Goal: Transaction & Acquisition: Book appointment/travel/reservation

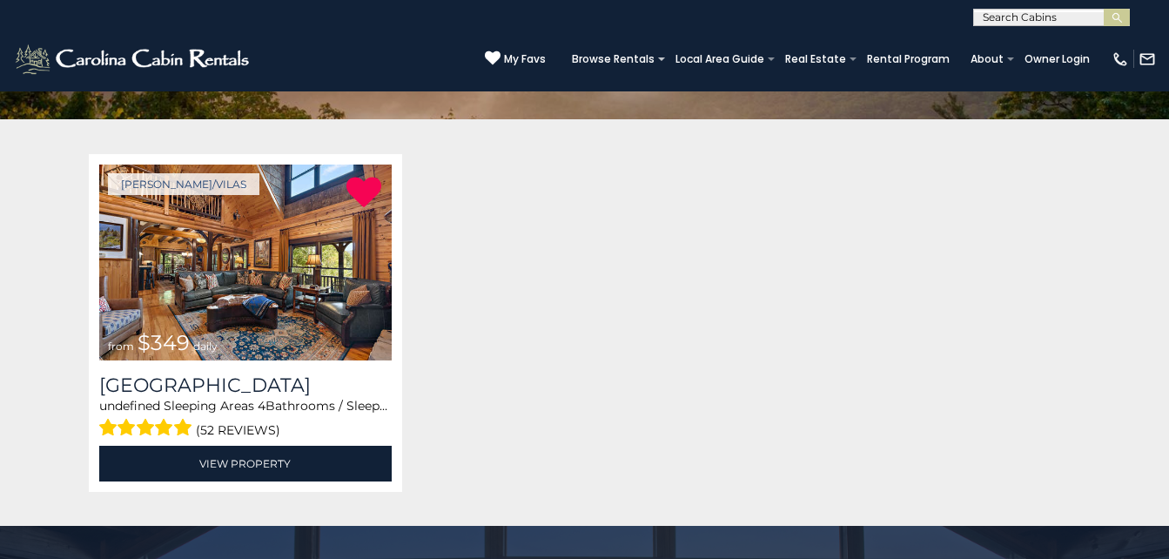
scroll to position [259, 0]
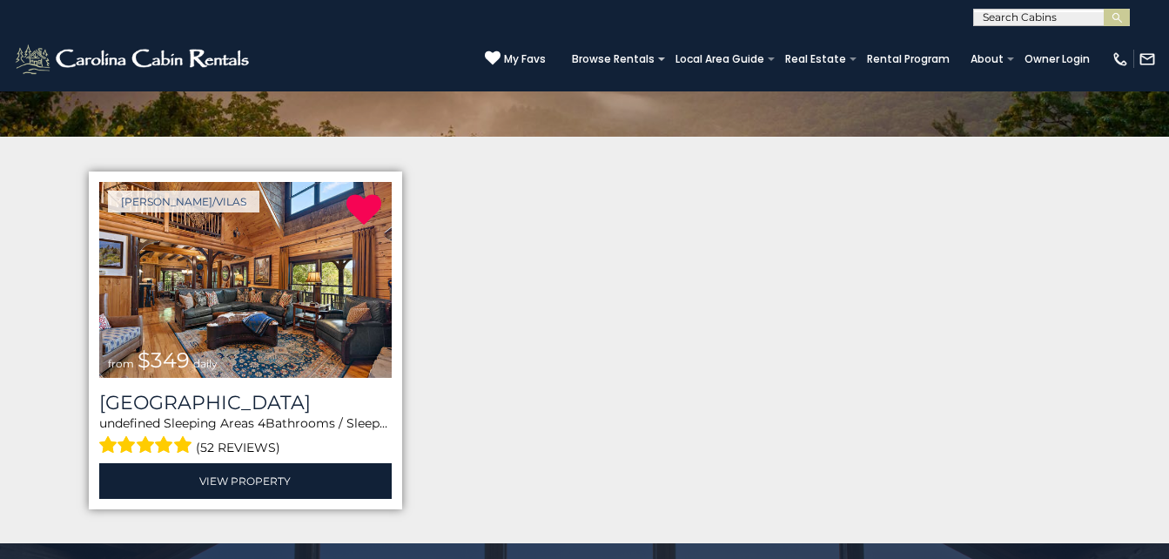
click at [288, 278] on img at bounding box center [245, 280] width 293 height 196
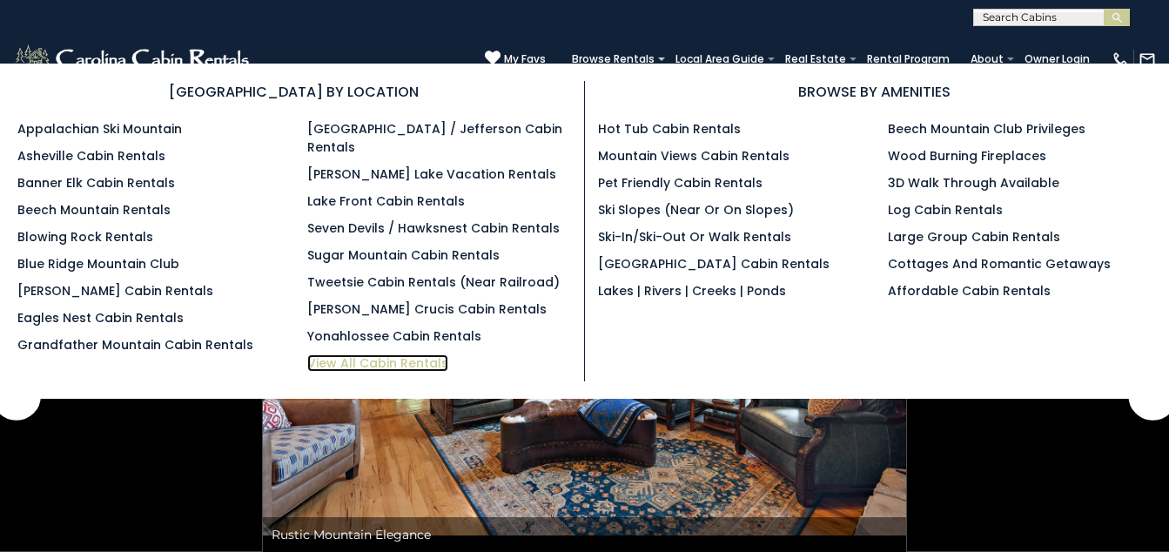
click at [416, 354] on link "View All Cabin Rentals" at bounding box center [377, 362] width 141 height 17
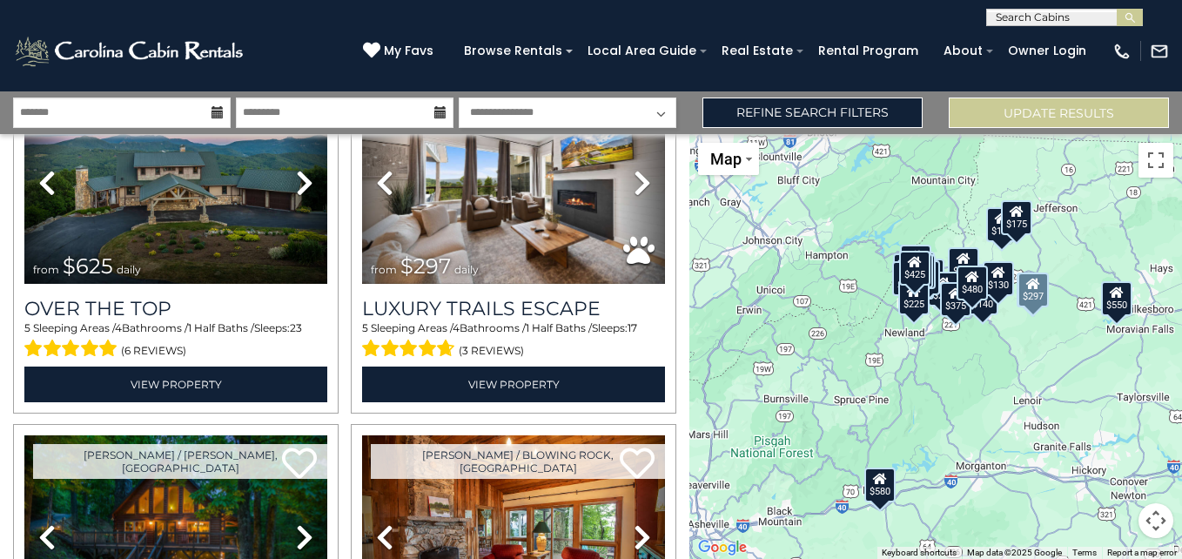
scroll to position [123, 0]
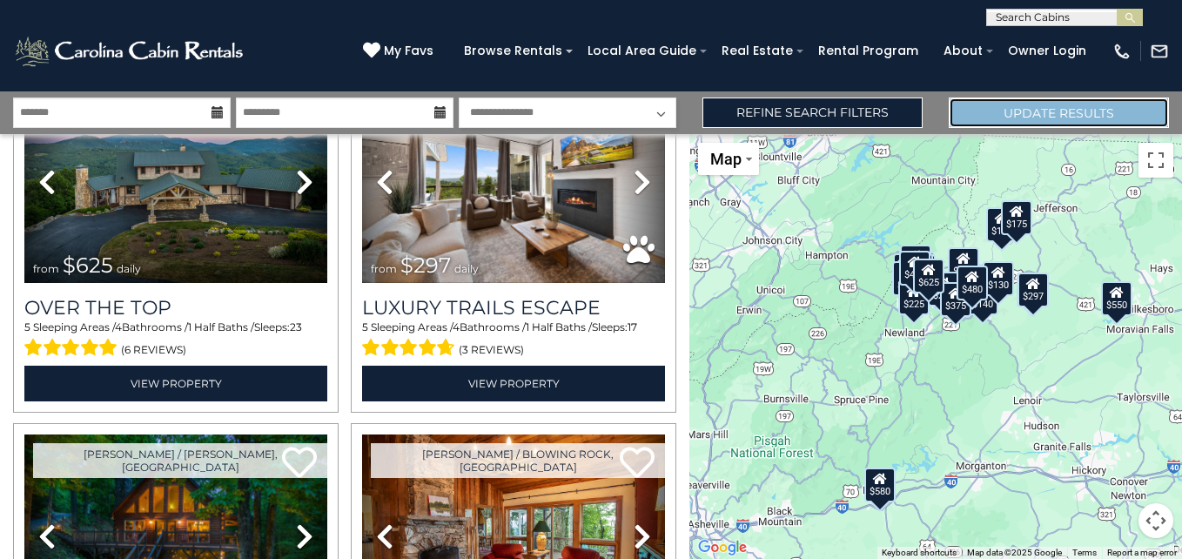
click at [1025, 109] on button "Update Results" at bounding box center [1059, 113] width 220 height 30
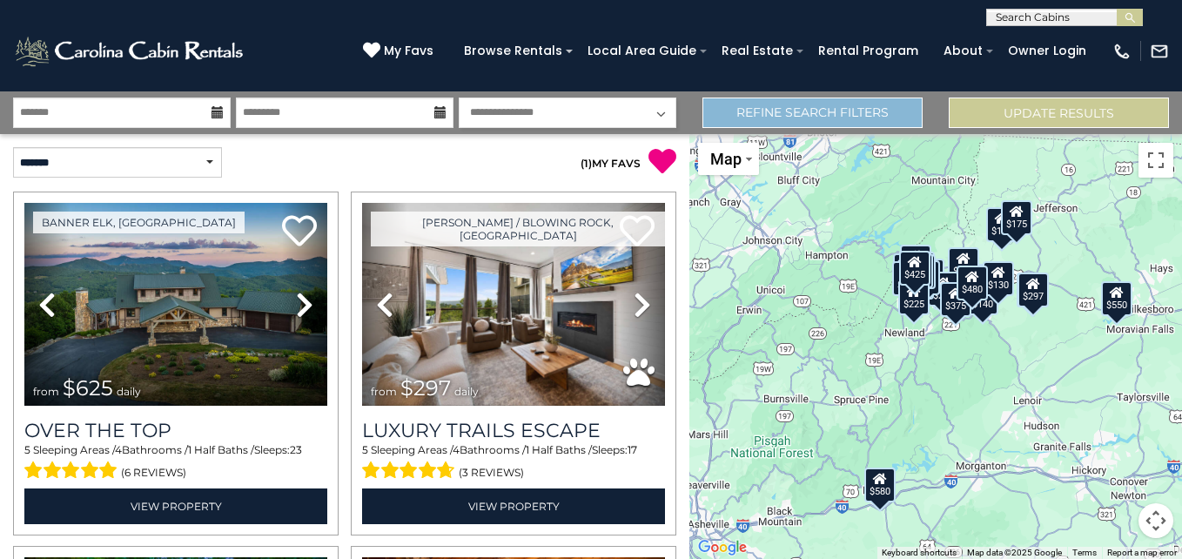
click at [844, 124] on link "Refine Search Filters" at bounding box center [813, 113] width 220 height 30
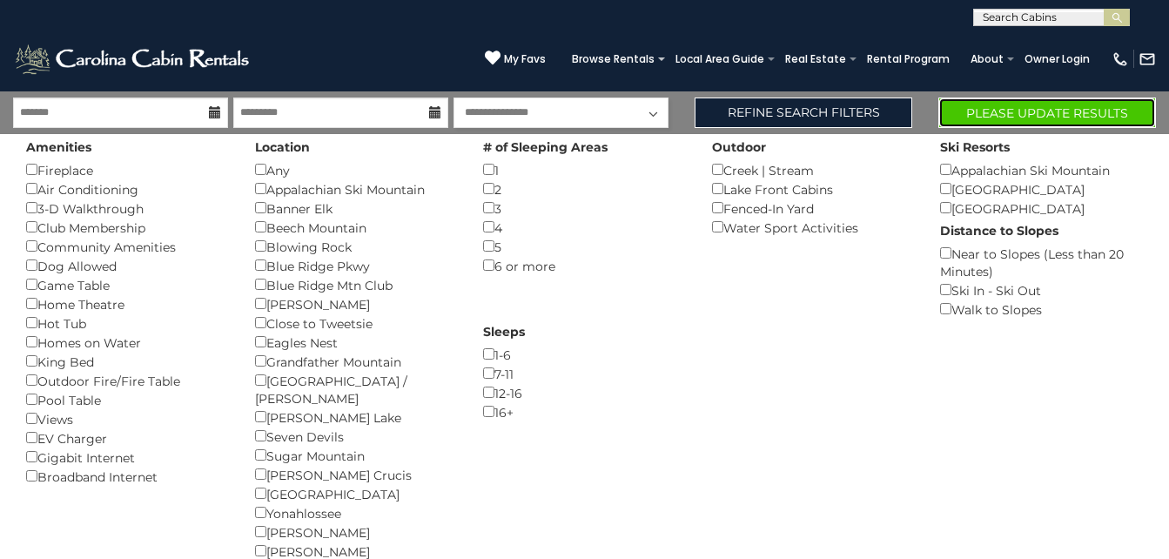
click at [984, 118] on button "Please Update Results" at bounding box center [1047, 113] width 218 height 30
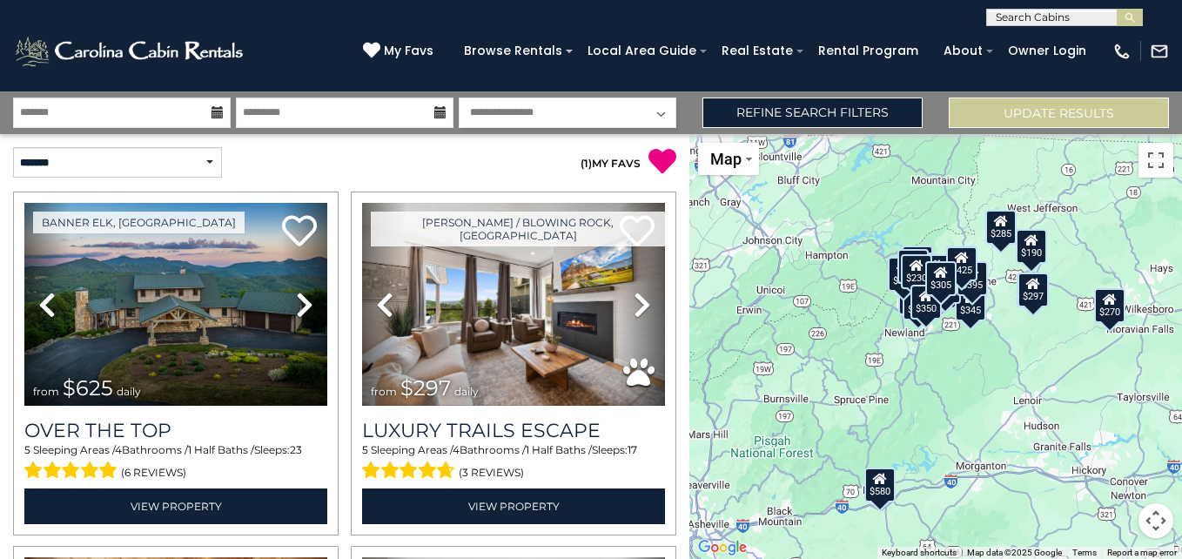
click at [501, 170] on p "( 1 ) MY FAVS" at bounding box center [511, 161] width 332 height 29
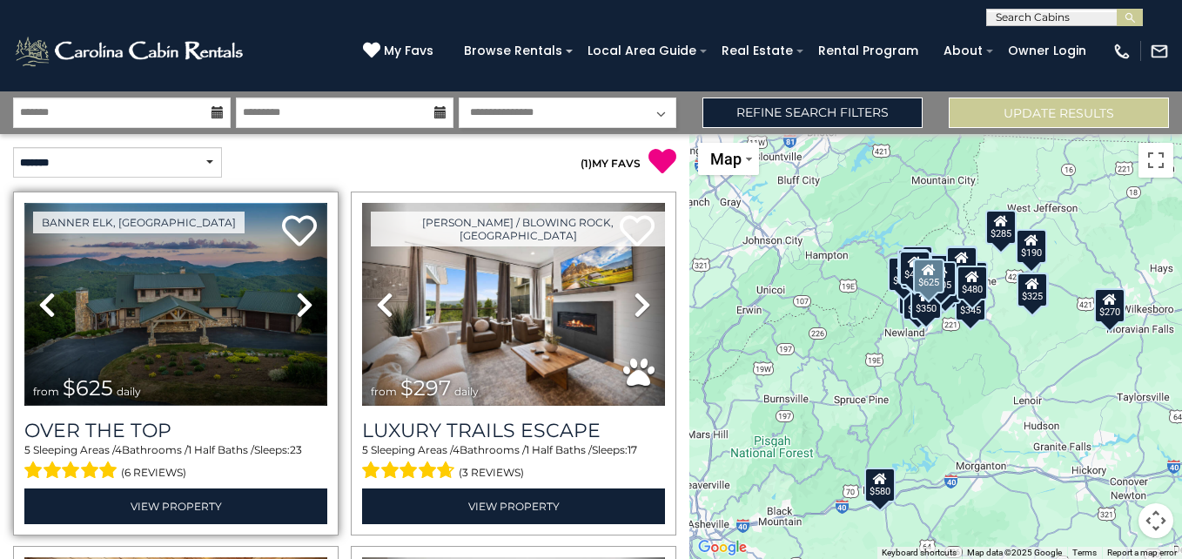
click at [174, 323] on img at bounding box center [175, 304] width 303 height 203
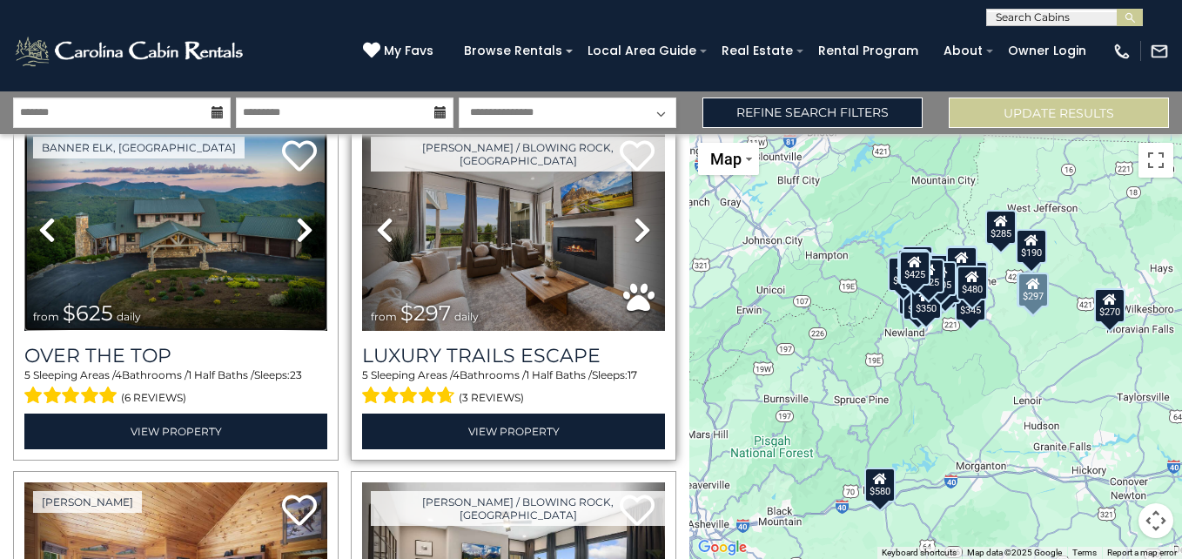
scroll to position [76, 0]
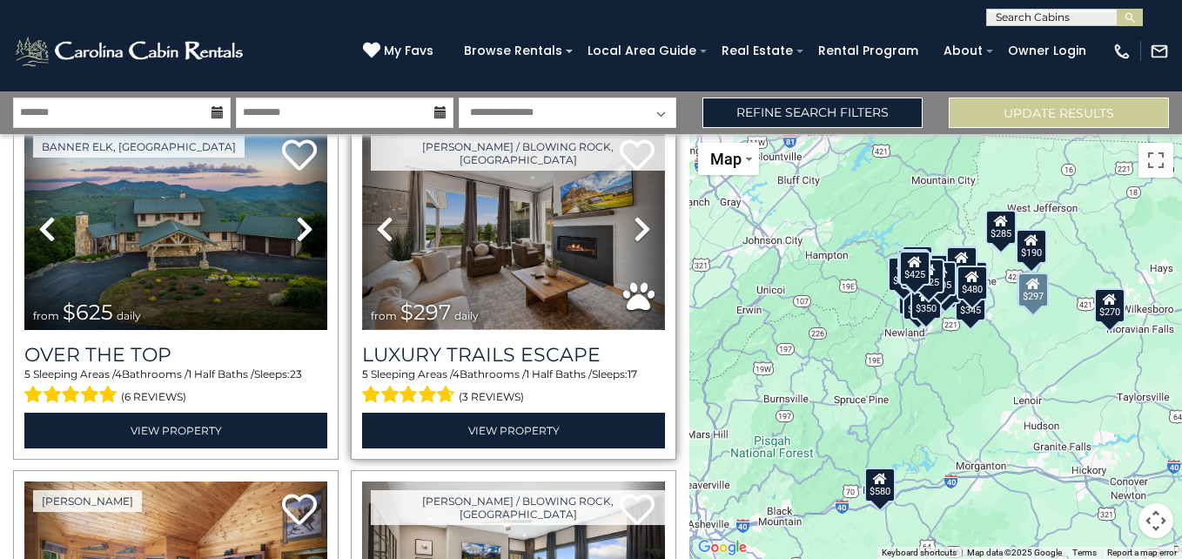
click at [496, 289] on img at bounding box center [513, 228] width 303 height 203
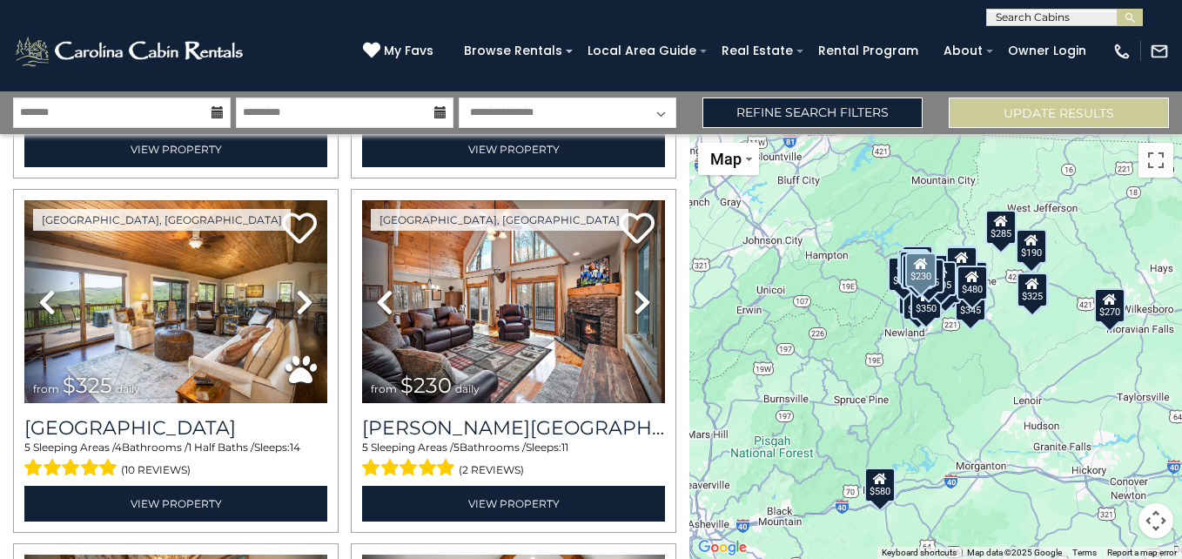
scroll to position [1422, 0]
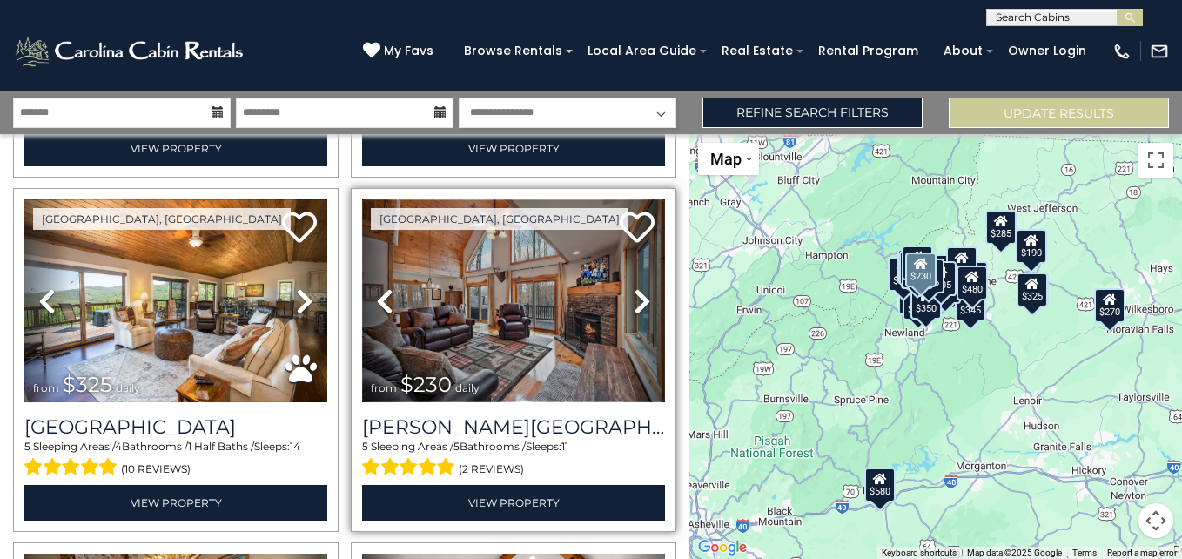
click at [467, 289] on img at bounding box center [513, 300] width 303 height 203
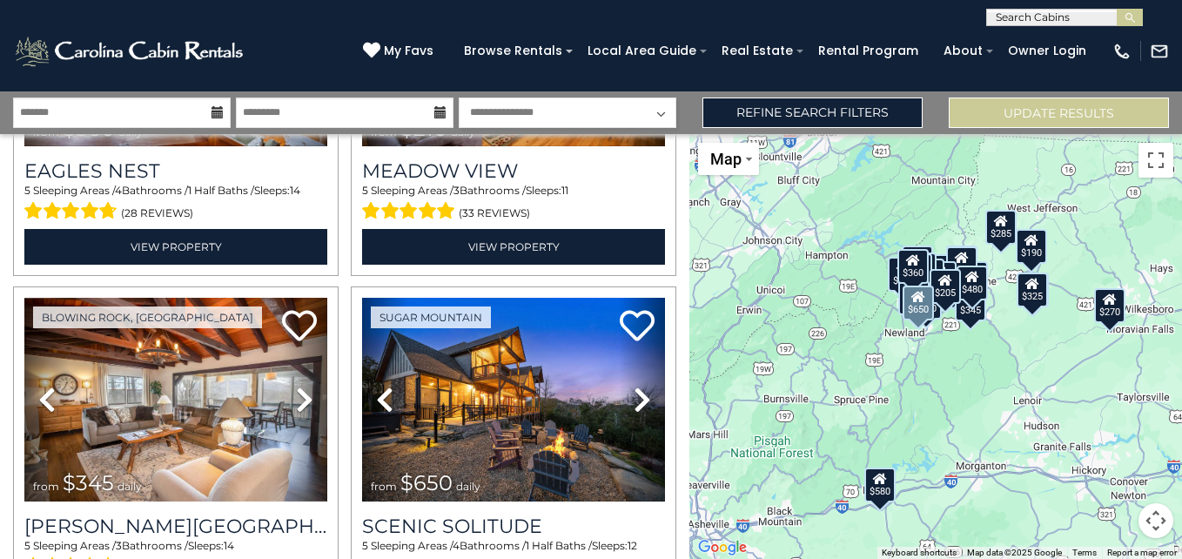
scroll to position [2387, 0]
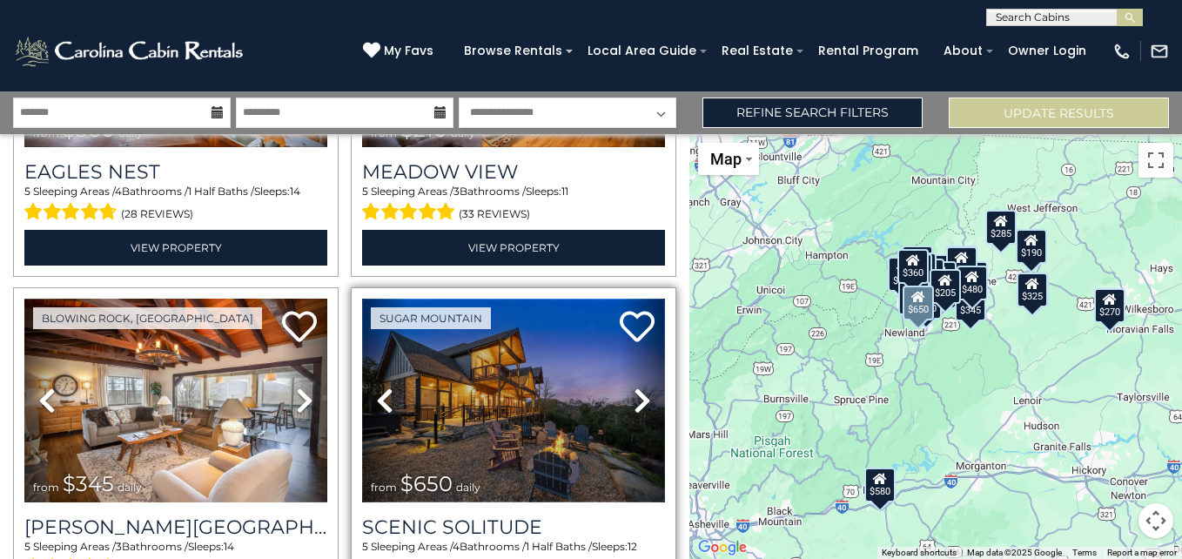
click at [502, 394] on img at bounding box center [513, 400] width 303 height 203
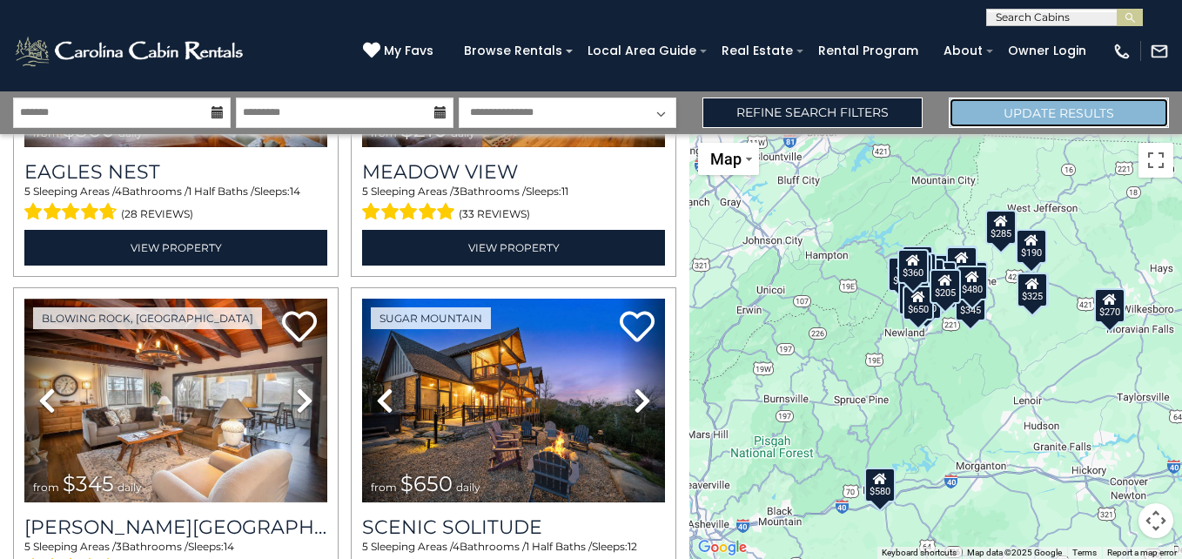
click at [1030, 112] on button "Update Results" at bounding box center [1059, 113] width 220 height 30
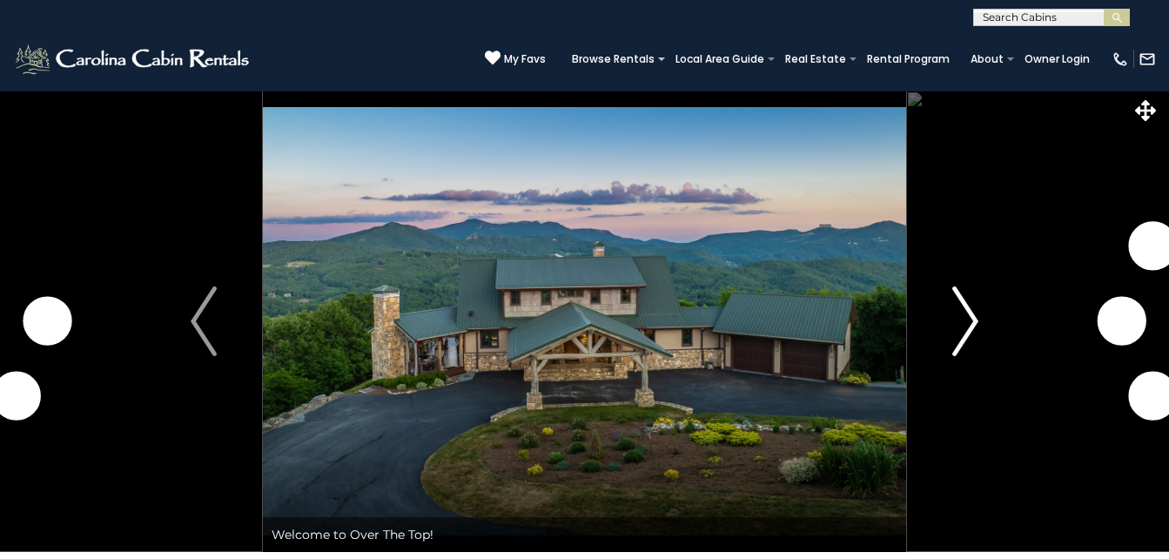
click at [970, 315] on img "Next" at bounding box center [965, 321] width 26 height 70
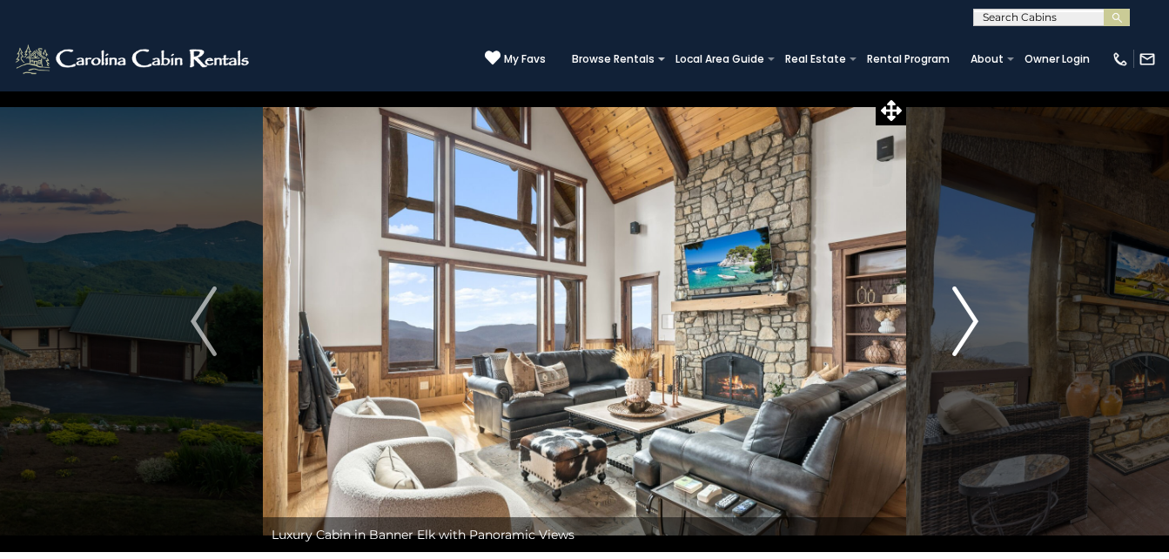
click at [965, 303] on img "Next" at bounding box center [965, 321] width 26 height 70
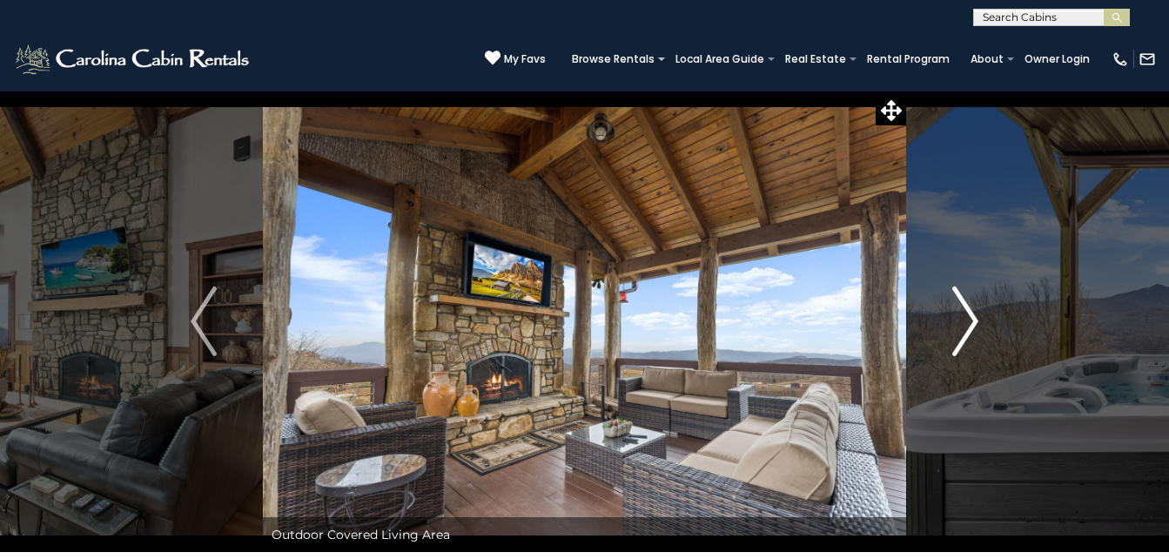
click at [969, 311] on img "Next" at bounding box center [965, 321] width 26 height 70
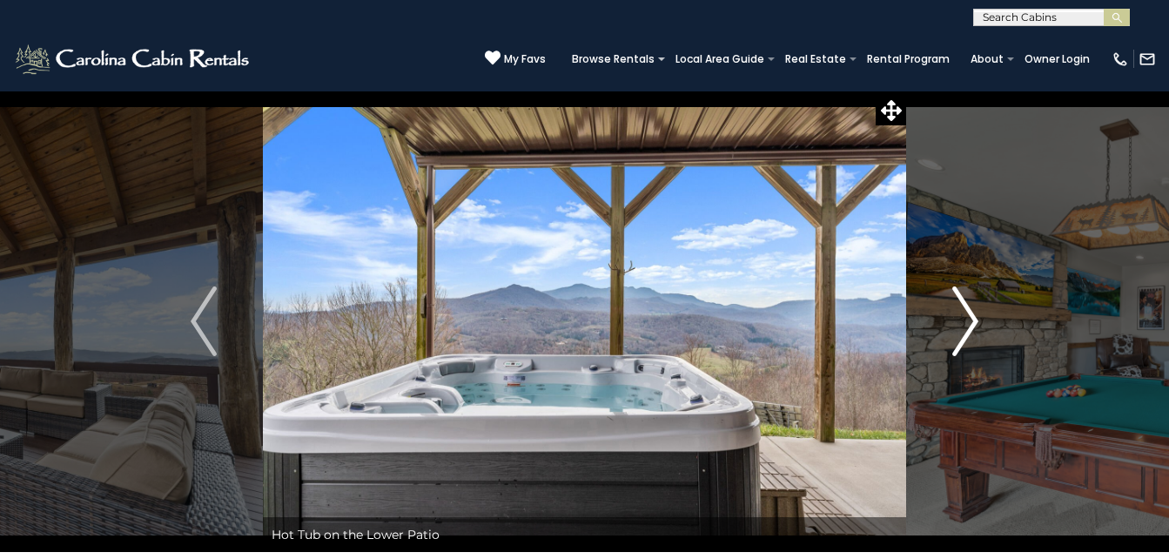
click at [969, 311] on img "Next" at bounding box center [965, 321] width 26 height 70
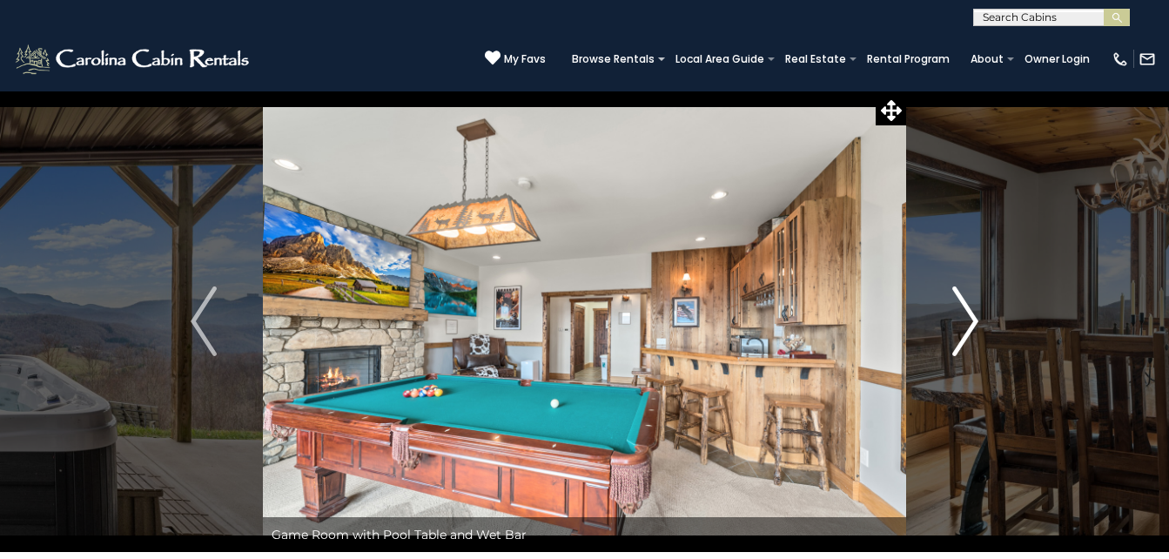
click at [969, 311] on img "Next" at bounding box center [965, 321] width 26 height 70
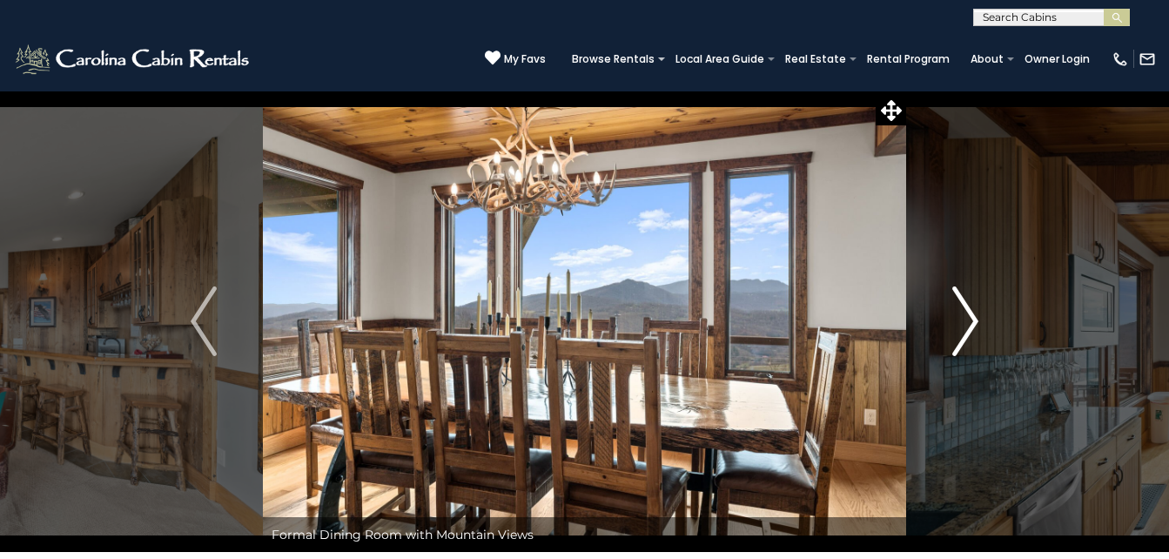
click at [969, 311] on img "Next" at bounding box center [965, 321] width 26 height 70
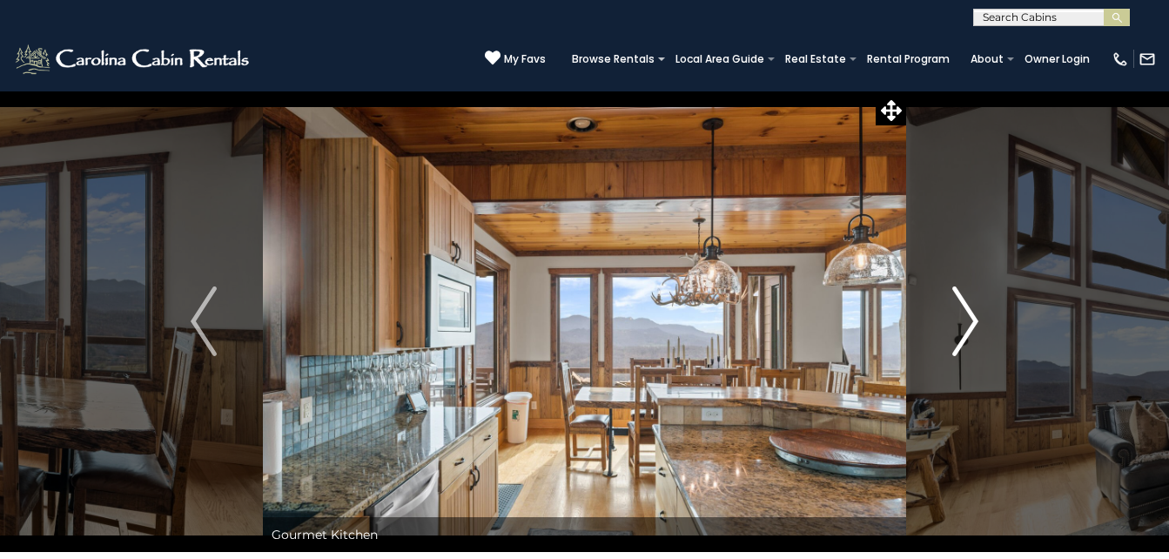
click at [969, 311] on img "Next" at bounding box center [965, 321] width 26 height 70
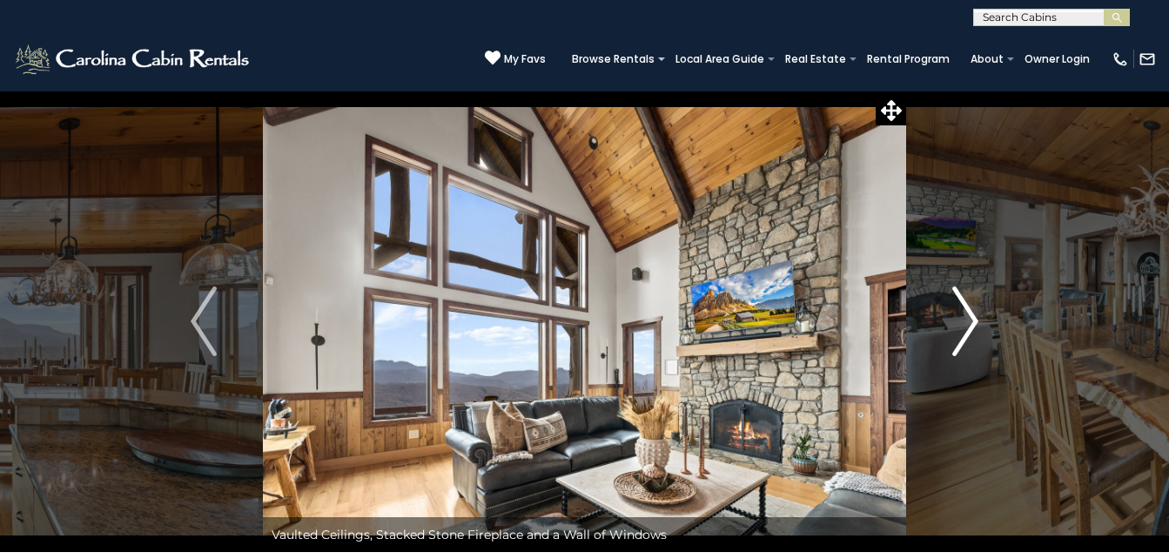
click at [969, 311] on img "Next" at bounding box center [965, 321] width 26 height 70
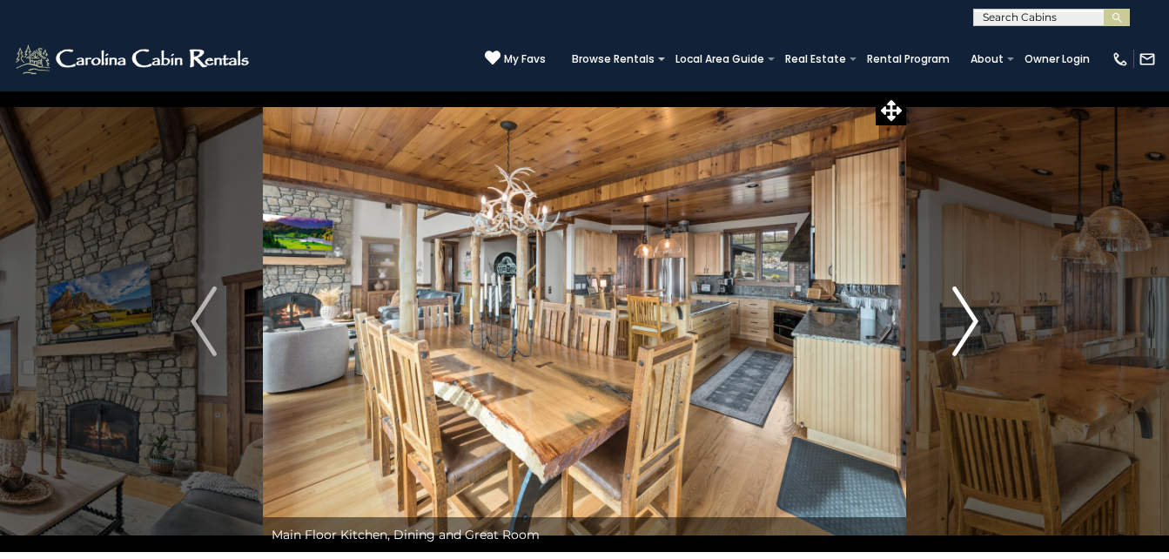
click at [969, 311] on img "Next" at bounding box center [965, 321] width 26 height 70
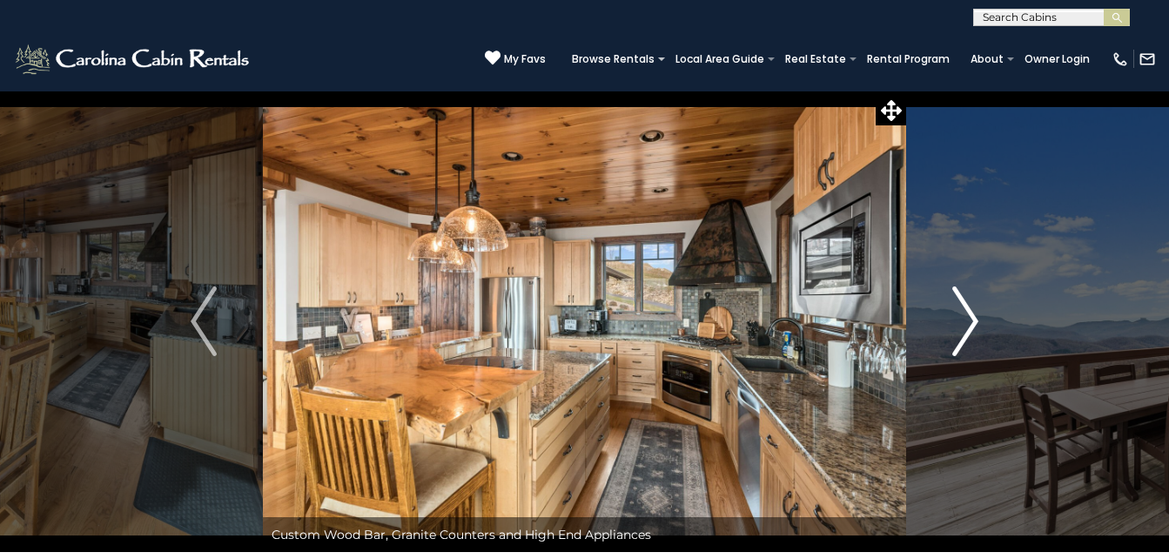
click at [961, 319] on img "Next" at bounding box center [965, 321] width 26 height 70
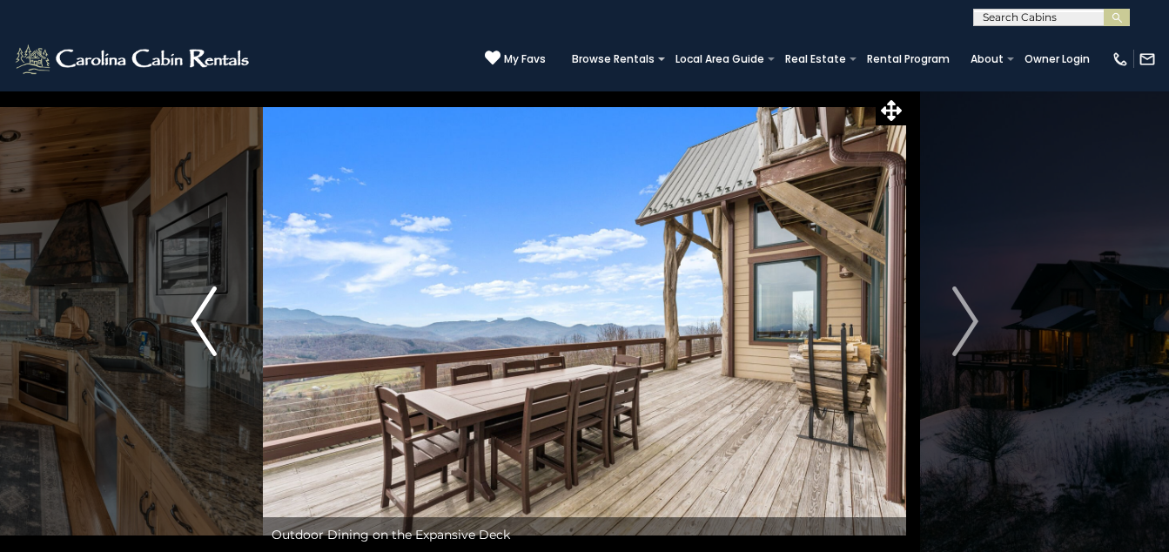
click at [217, 307] on img "Previous" at bounding box center [204, 321] width 26 height 70
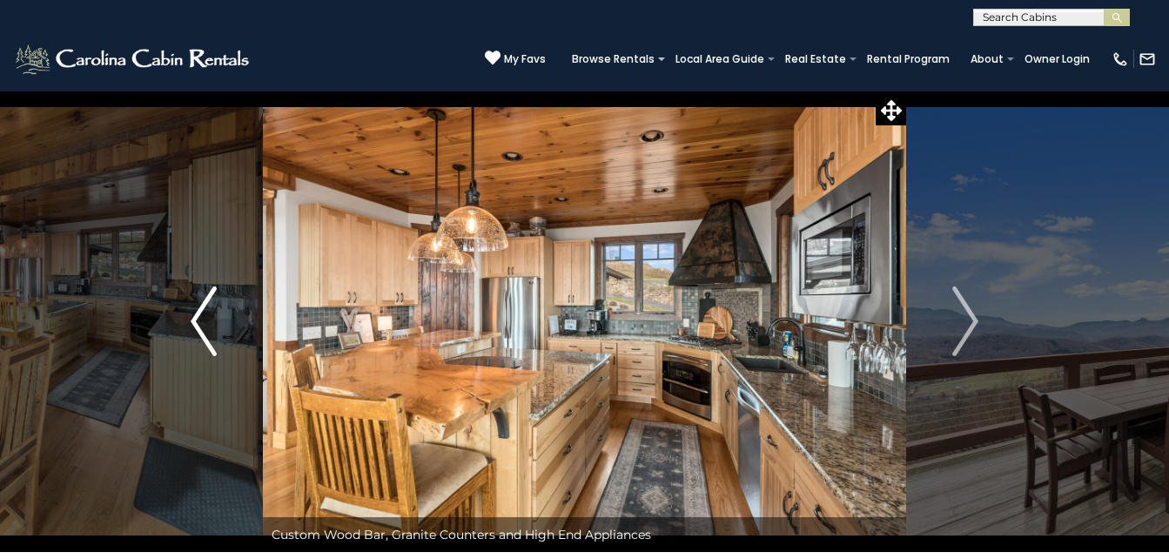
click at [217, 307] on img "Previous" at bounding box center [204, 321] width 26 height 70
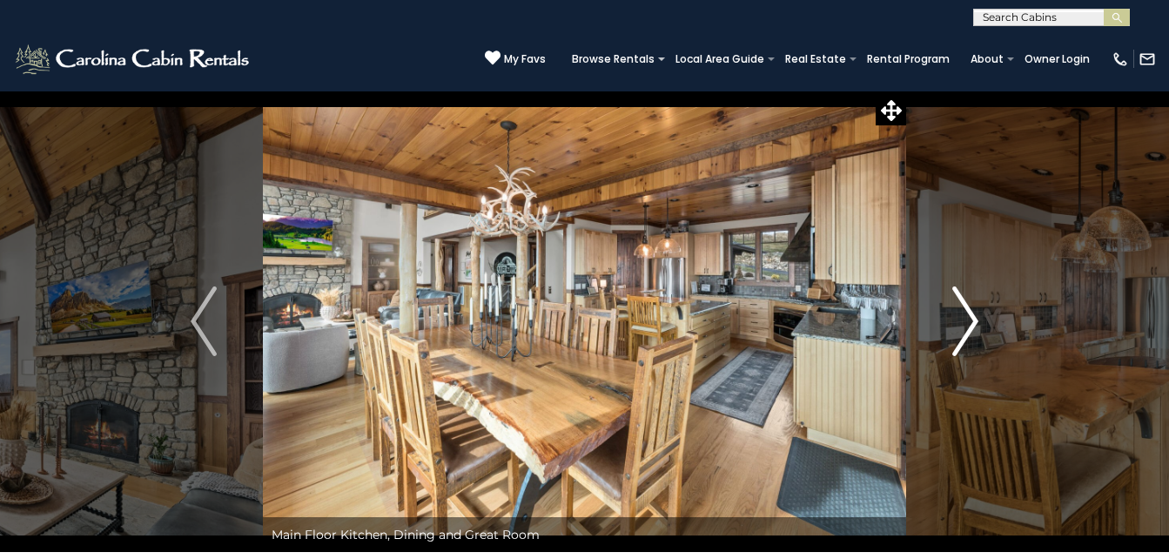
click at [959, 318] on img "Next" at bounding box center [965, 321] width 26 height 70
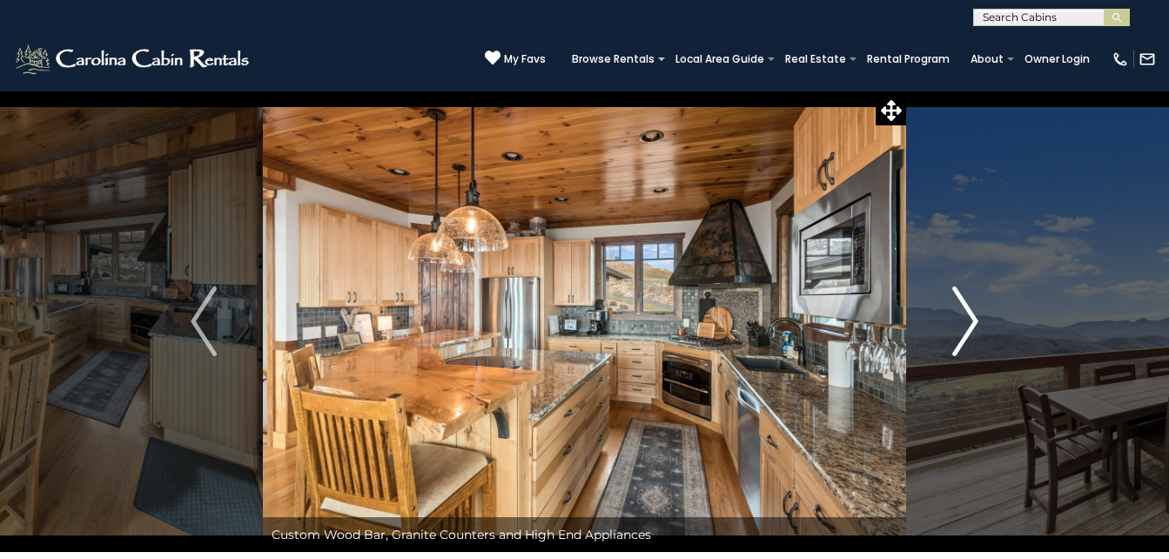
click at [959, 318] on img "Next" at bounding box center [965, 321] width 26 height 70
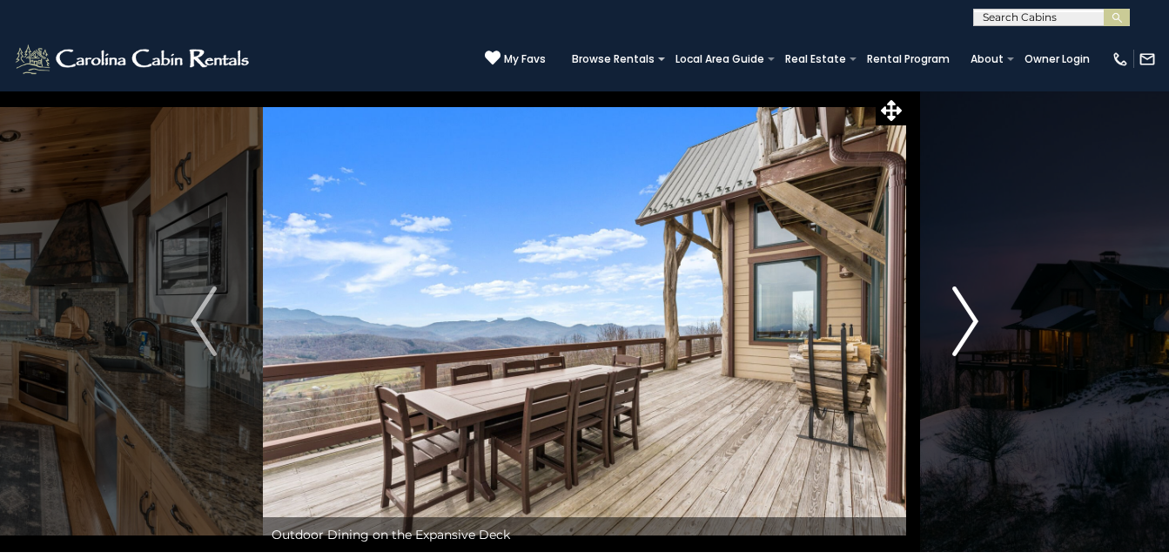
click at [959, 319] on img "Next" at bounding box center [965, 321] width 26 height 70
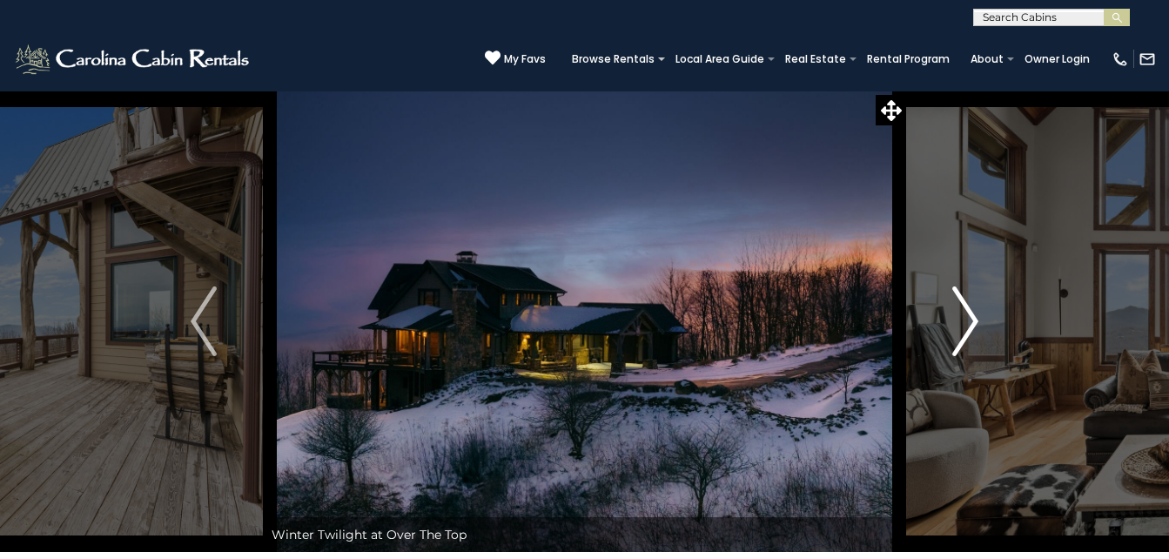
click at [961, 319] on img "Next" at bounding box center [965, 321] width 26 height 70
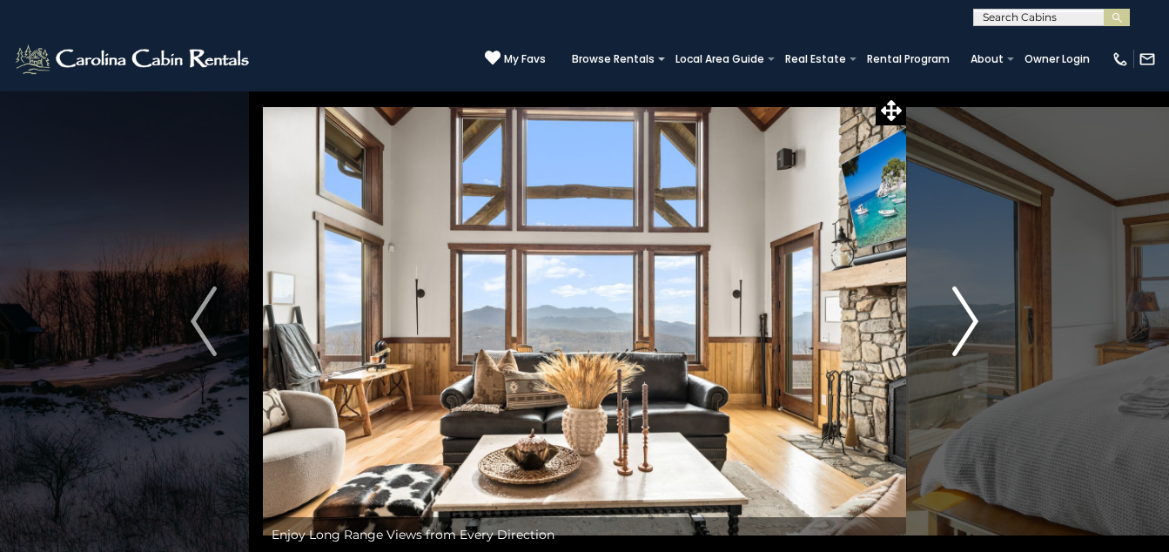
click at [961, 319] on img "Next" at bounding box center [965, 321] width 26 height 70
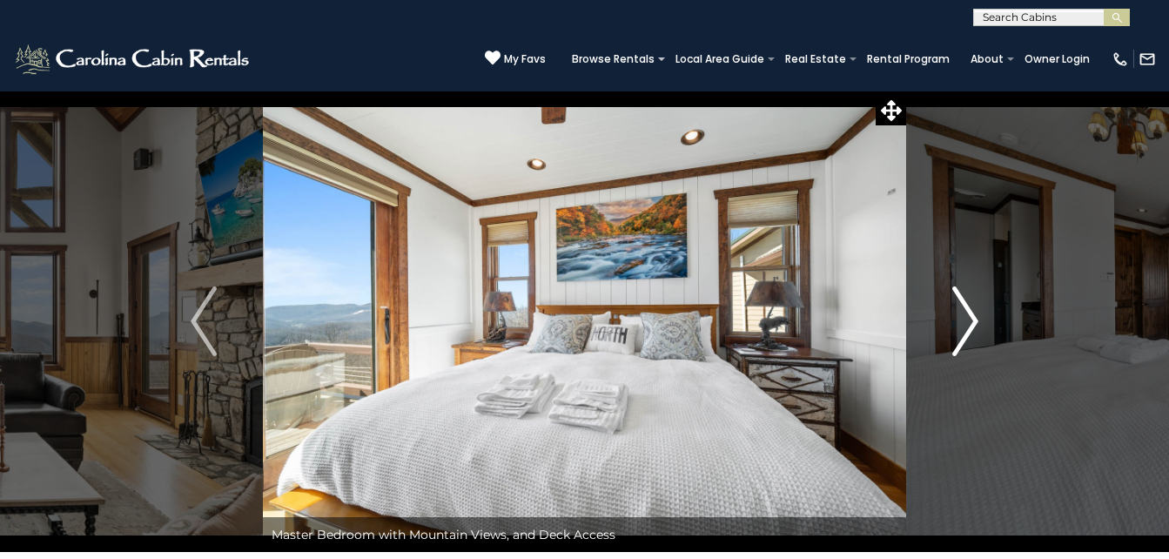
click at [961, 319] on img "Next" at bounding box center [965, 321] width 26 height 70
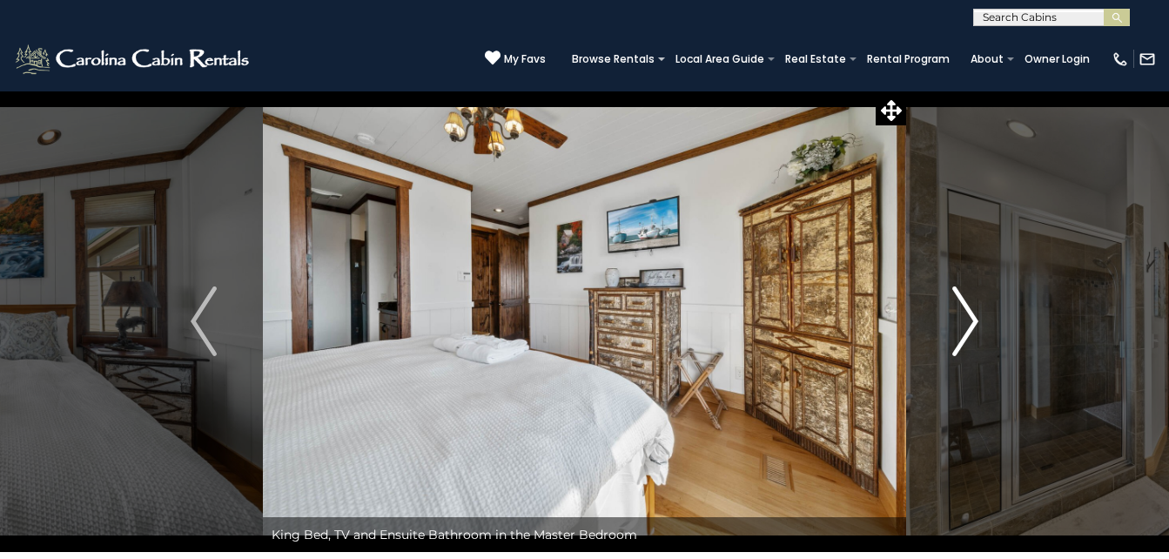
click at [961, 319] on img "Next" at bounding box center [965, 321] width 26 height 70
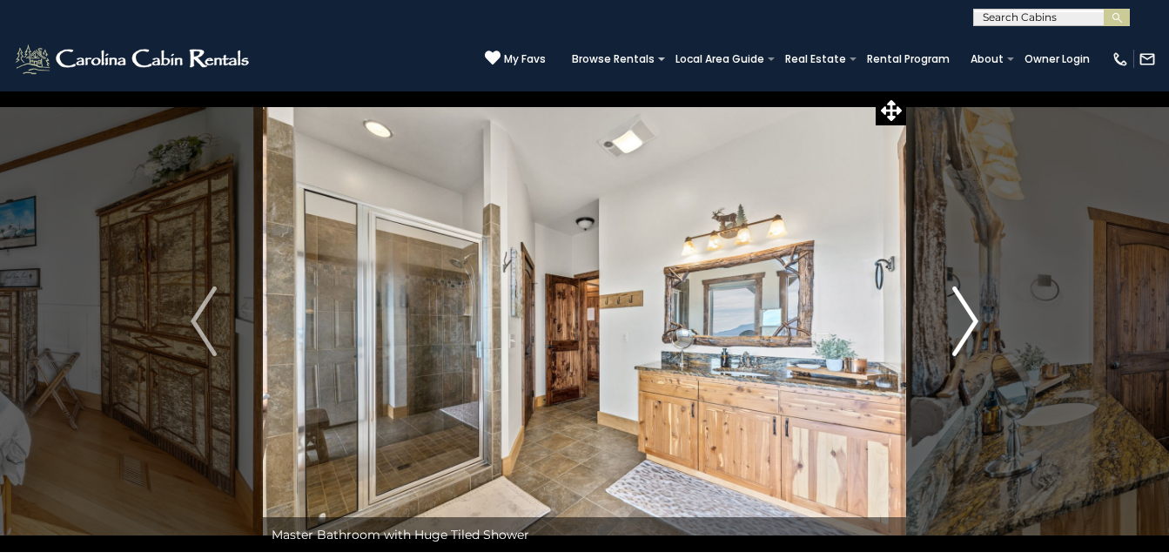
click at [961, 319] on img "Next" at bounding box center [965, 321] width 26 height 70
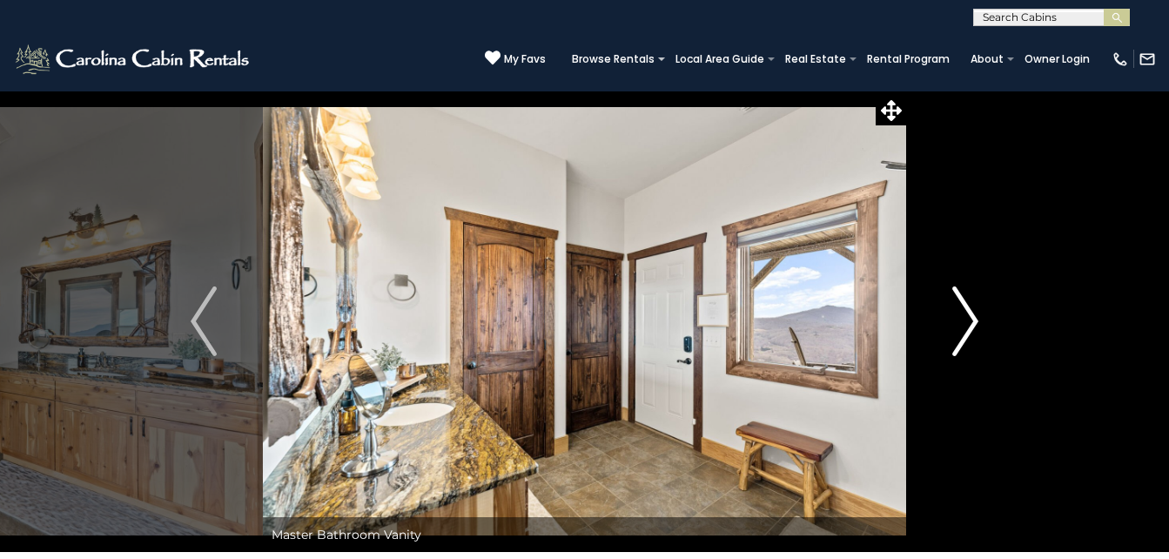
click at [961, 319] on img "Next" at bounding box center [965, 321] width 26 height 70
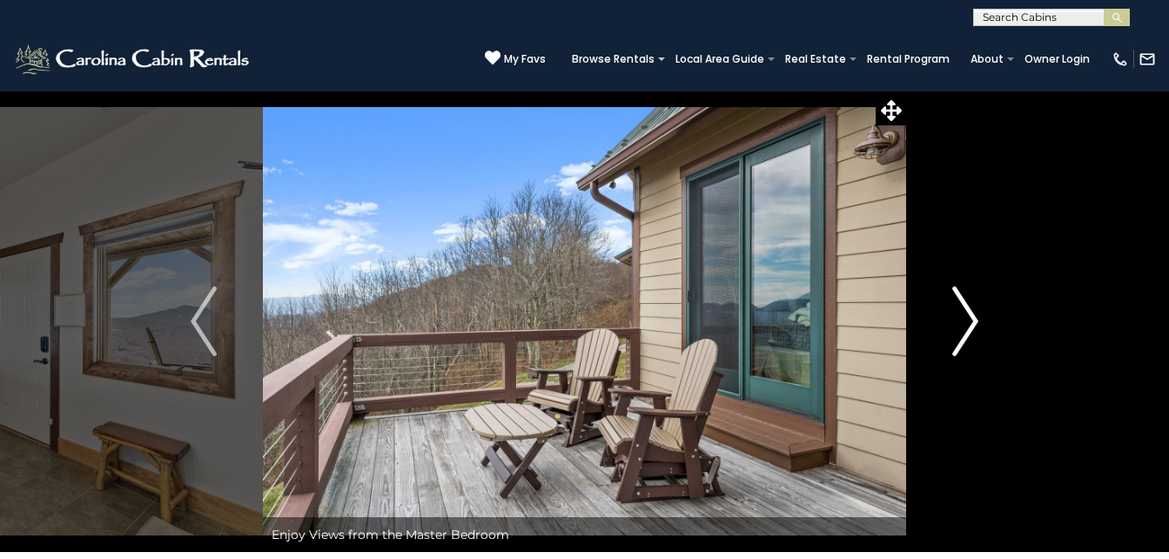
click at [961, 319] on img "Next" at bounding box center [965, 321] width 26 height 70
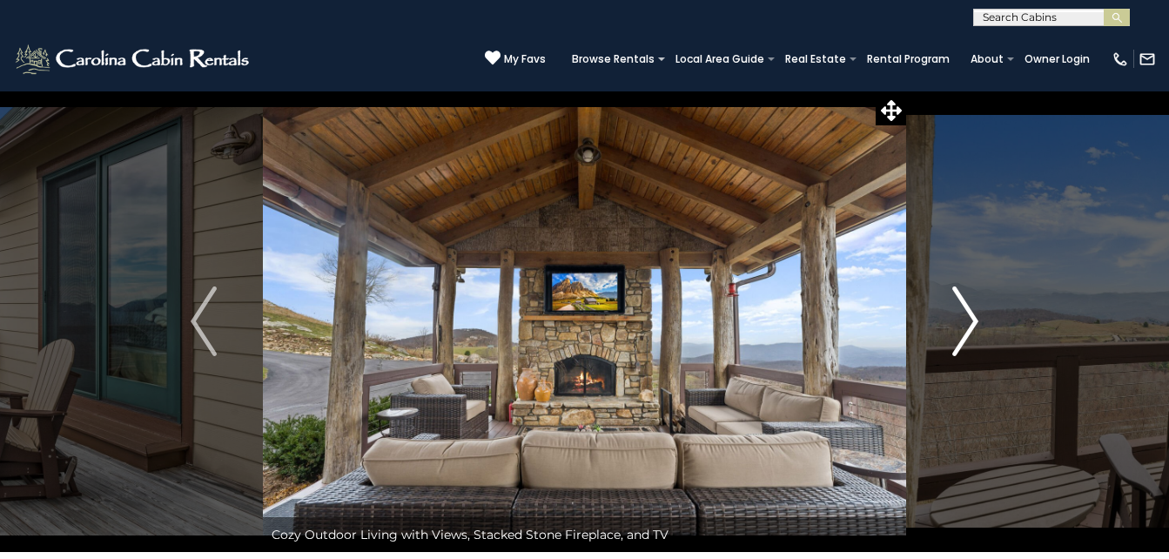
click at [961, 319] on img "Next" at bounding box center [965, 321] width 26 height 70
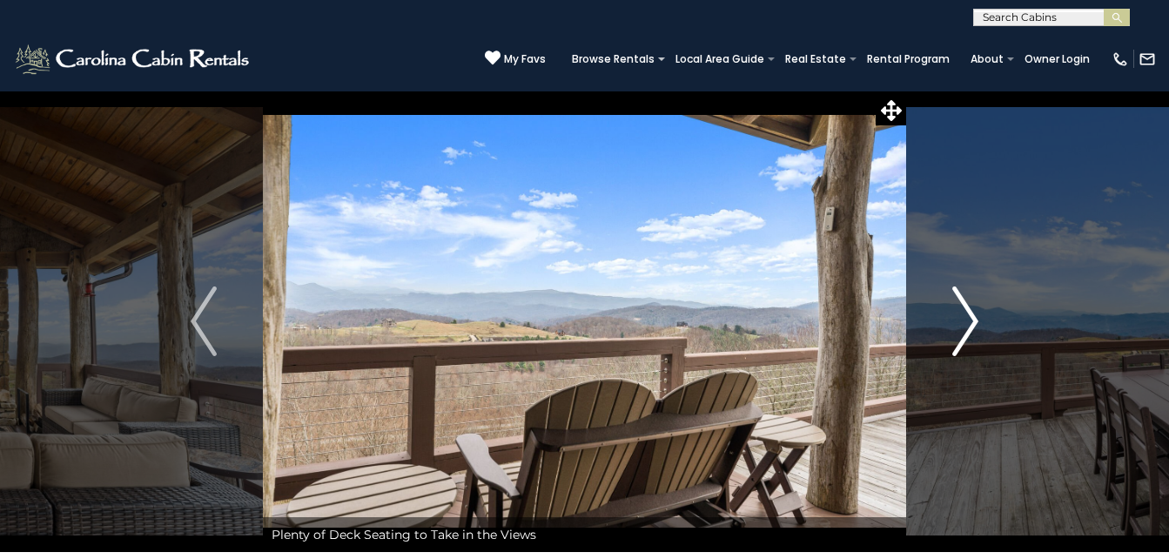
click at [961, 319] on img "Next" at bounding box center [965, 321] width 26 height 70
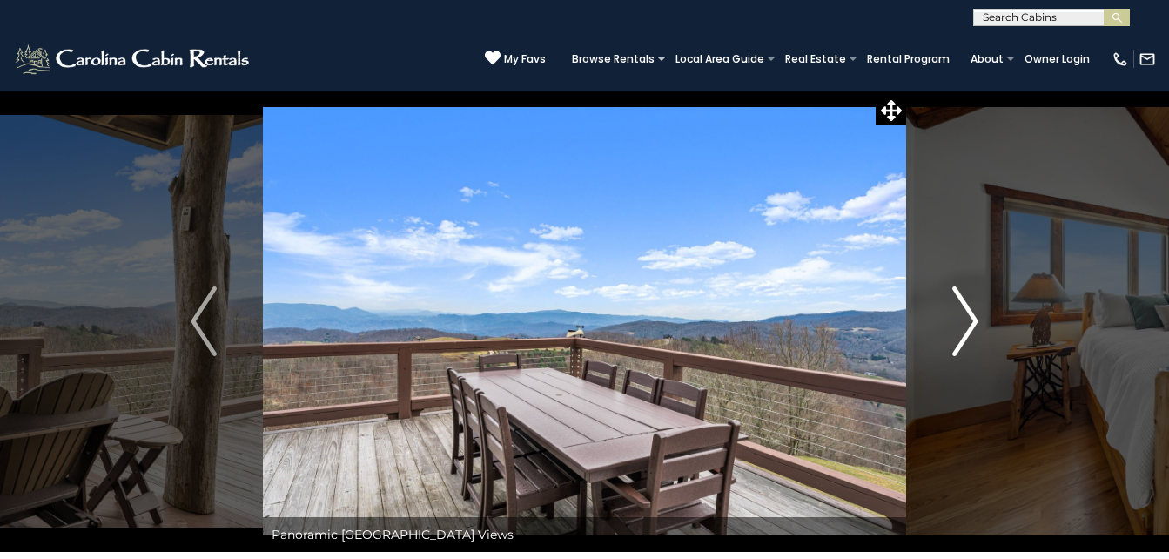
click at [961, 319] on img "Next" at bounding box center [965, 321] width 26 height 70
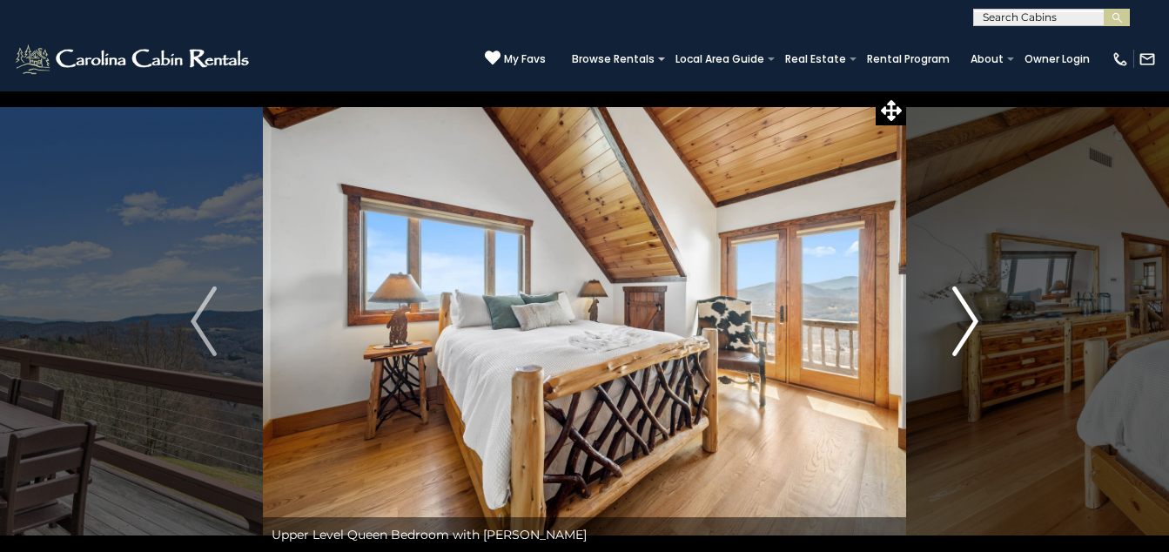
click at [961, 319] on img "Next" at bounding box center [965, 321] width 26 height 70
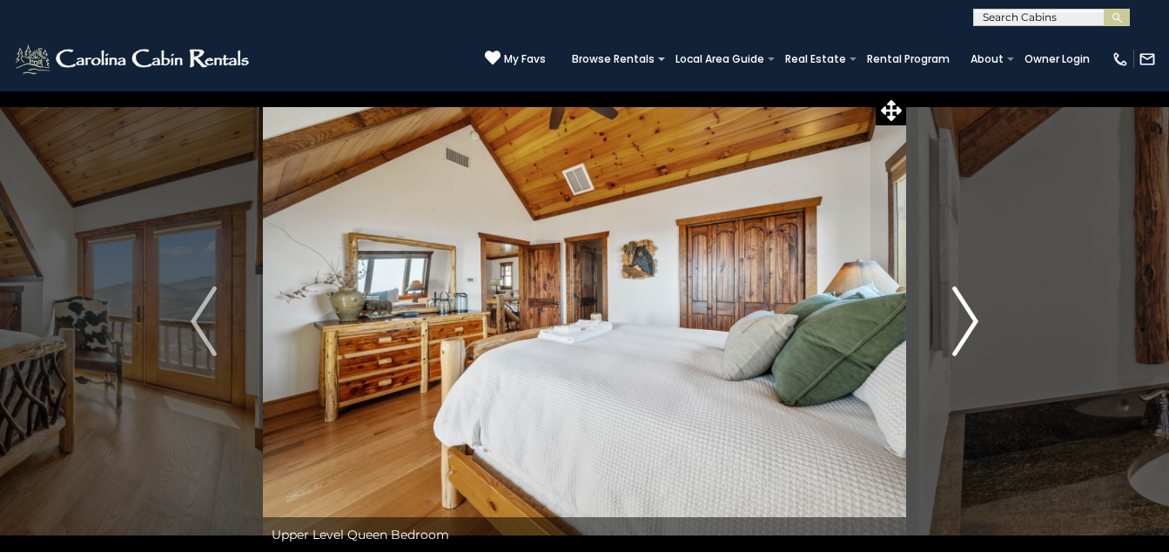
click at [961, 319] on img "Next" at bounding box center [965, 321] width 26 height 70
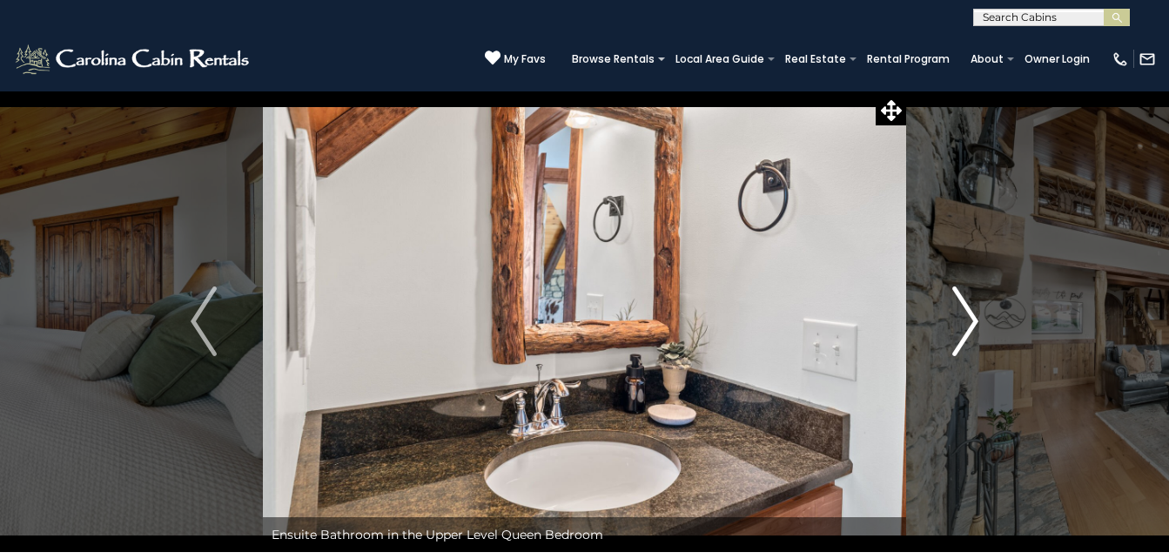
click at [961, 319] on img "Next" at bounding box center [965, 321] width 26 height 70
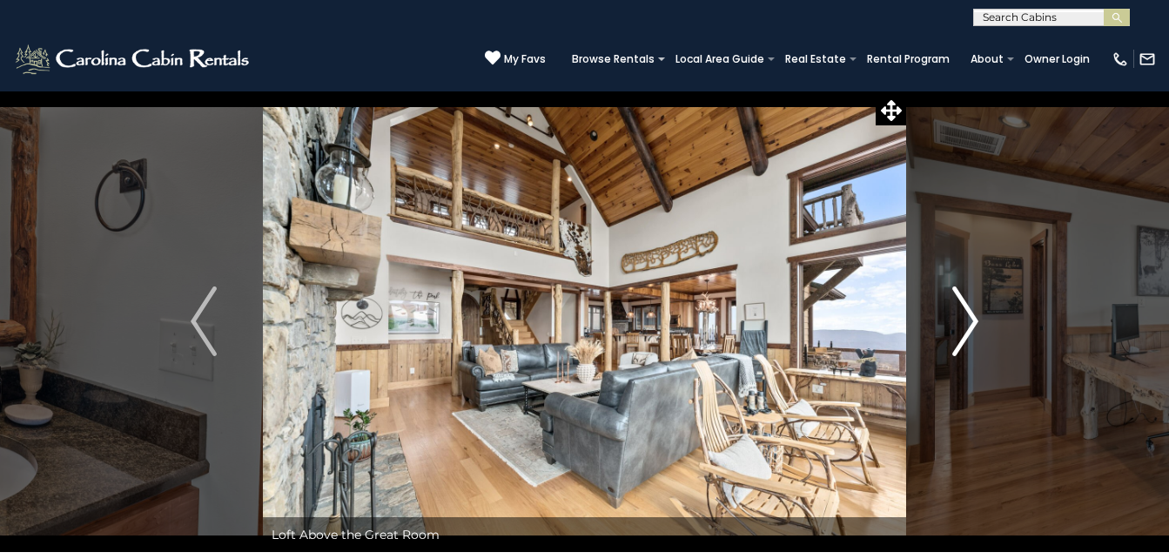
click at [961, 319] on img "Next" at bounding box center [965, 321] width 26 height 70
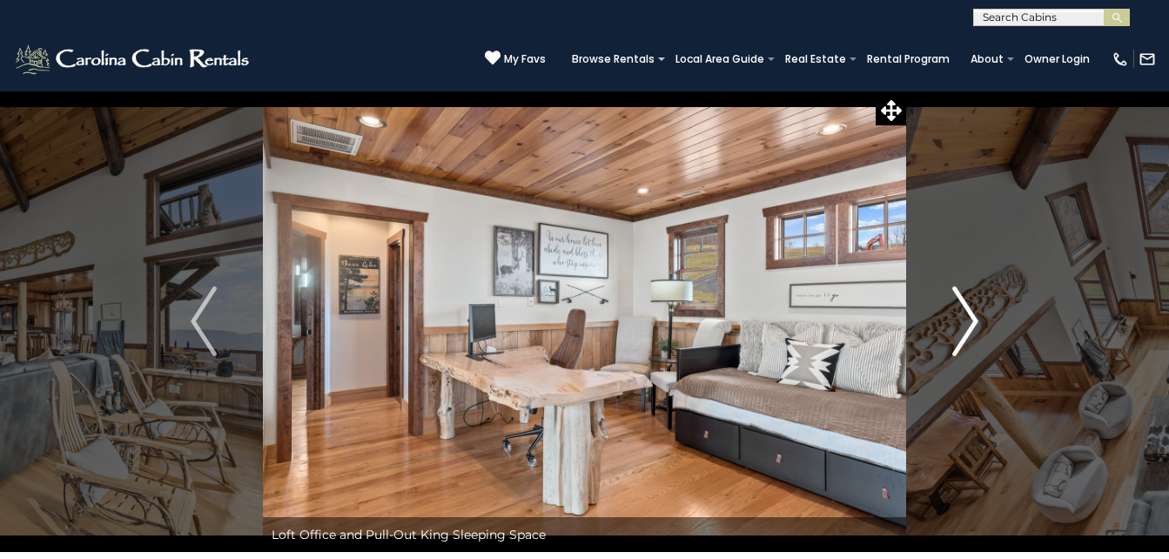
click at [961, 319] on img "Next" at bounding box center [965, 321] width 26 height 70
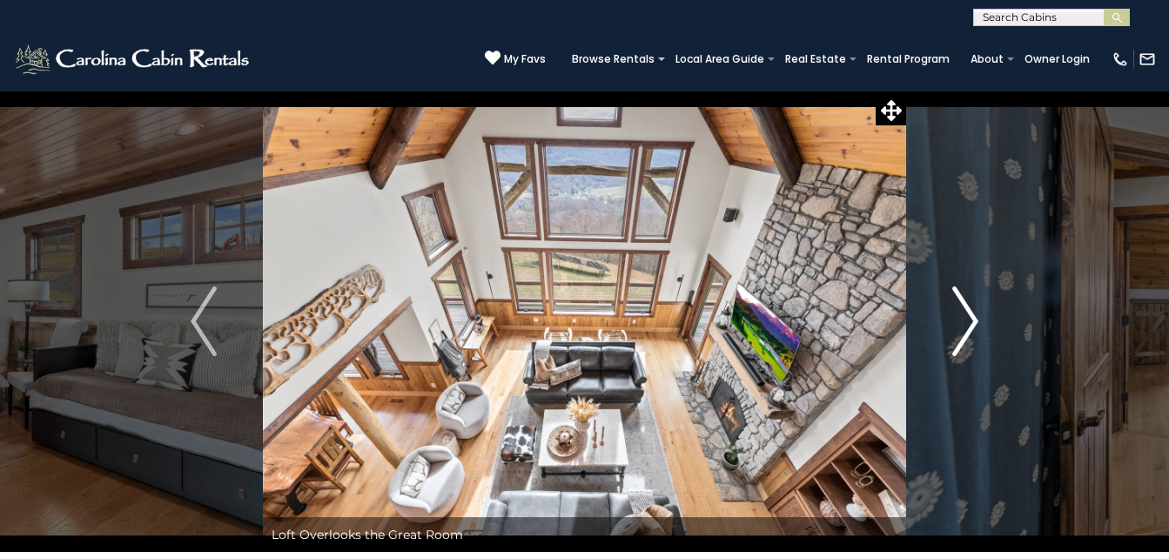
click at [961, 319] on img "Next" at bounding box center [965, 321] width 26 height 70
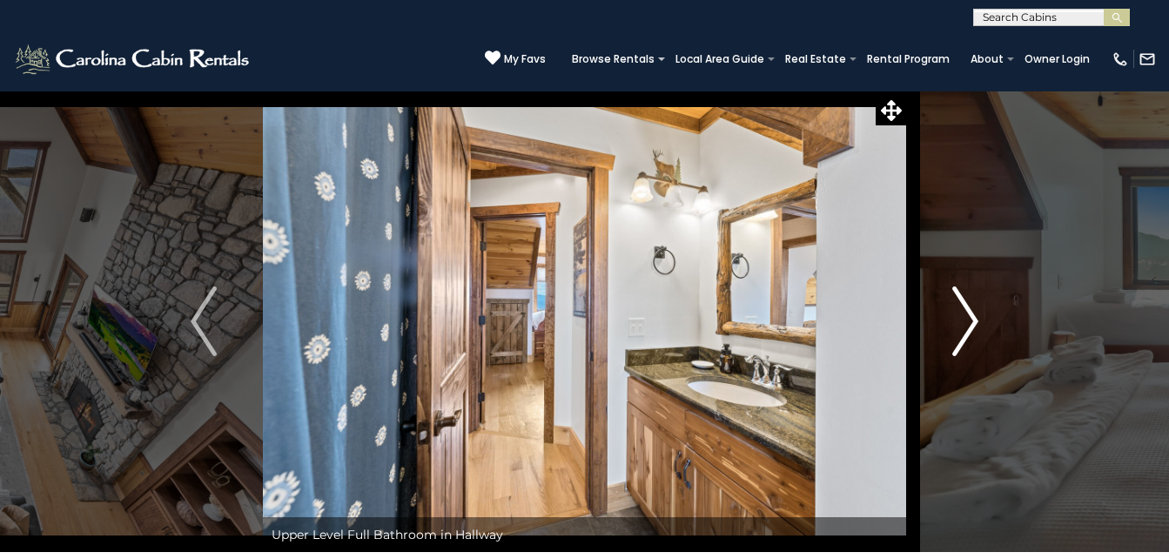
click at [961, 319] on img "Next" at bounding box center [965, 321] width 26 height 70
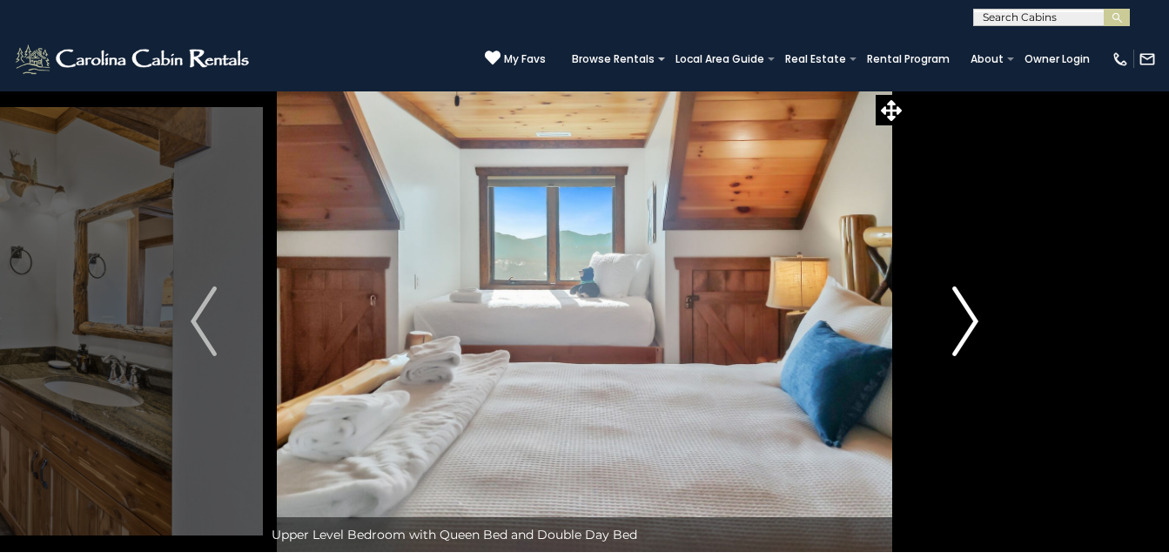
click at [961, 319] on img "Next" at bounding box center [965, 321] width 26 height 70
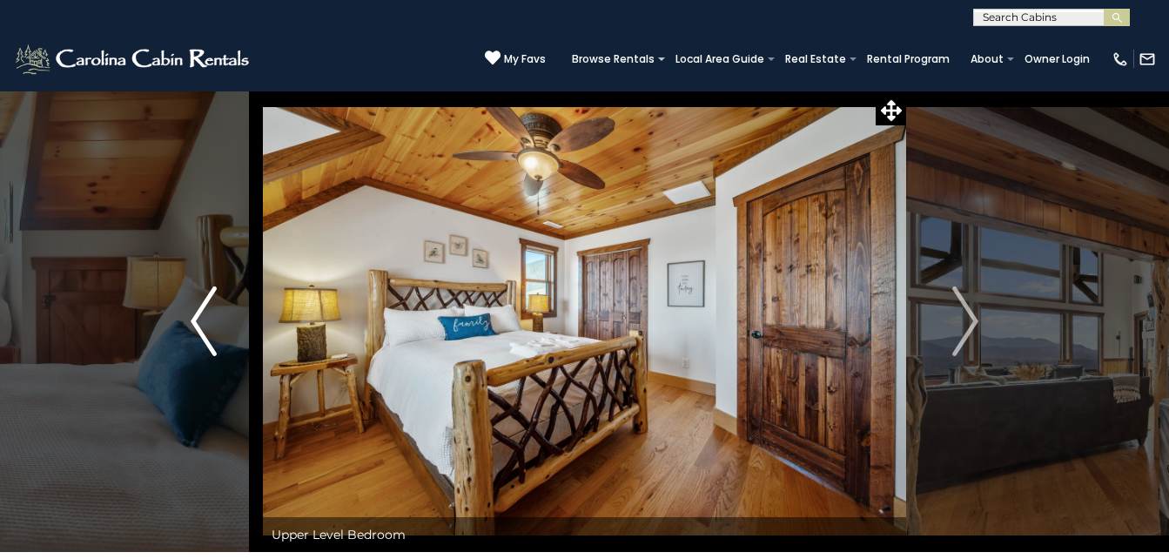
click at [193, 314] on img "Previous" at bounding box center [204, 321] width 26 height 70
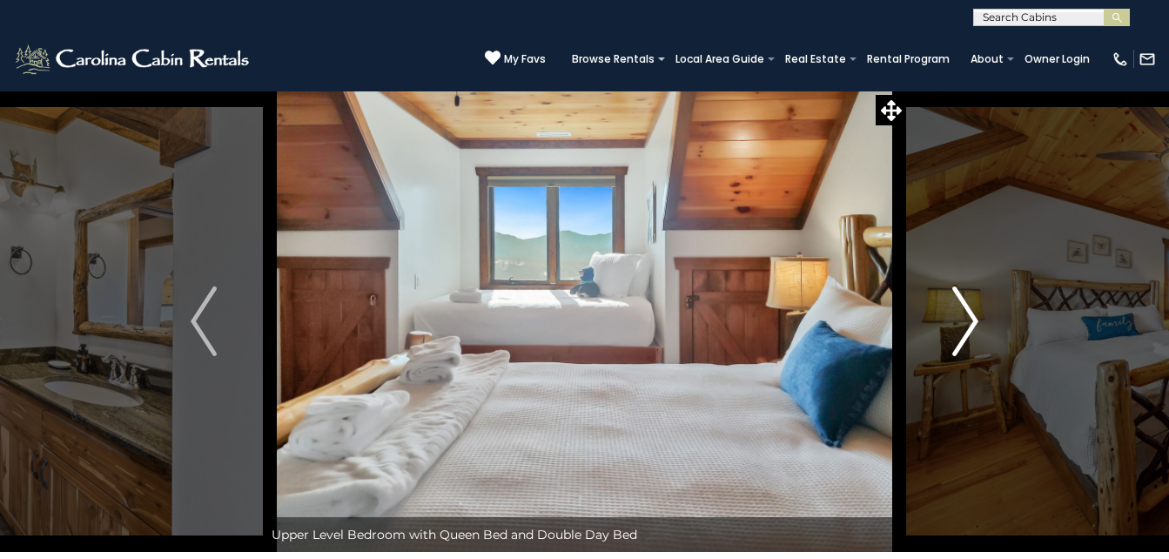
click at [966, 313] on img "Next" at bounding box center [965, 321] width 26 height 70
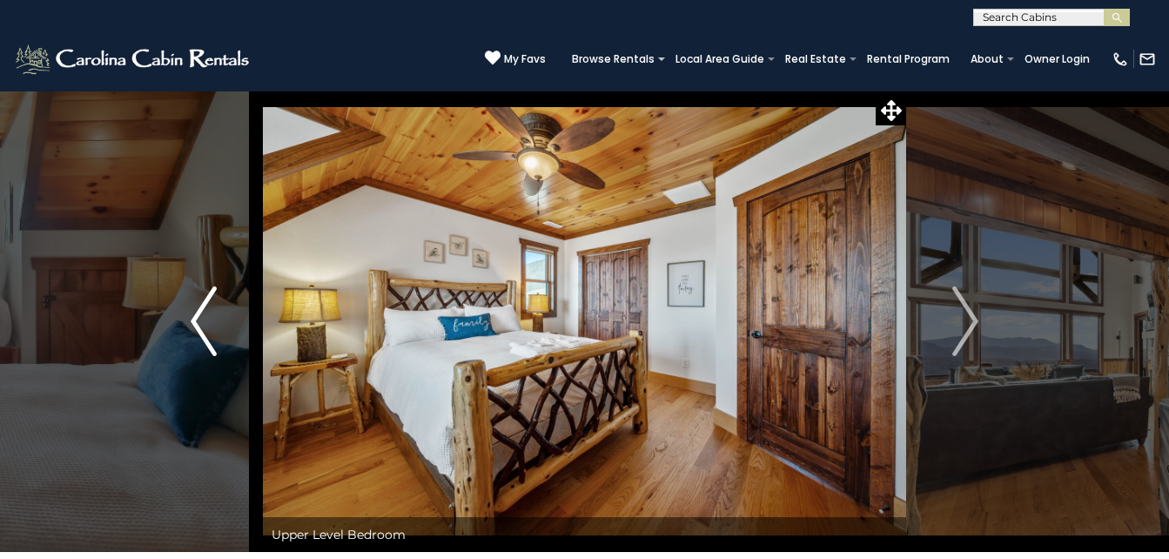
click at [194, 323] on img "Previous" at bounding box center [204, 321] width 26 height 70
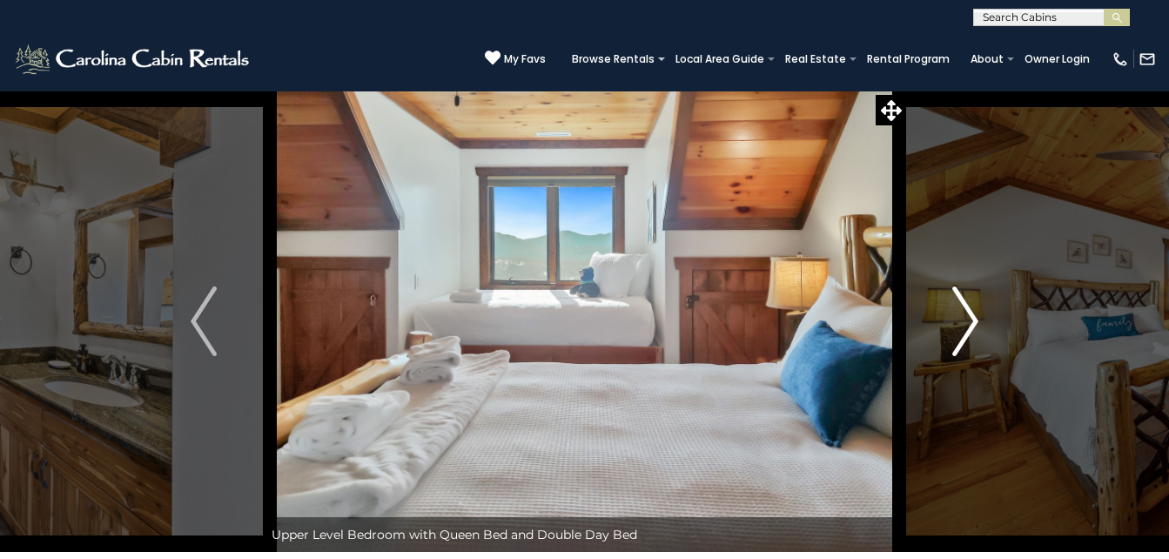
click at [975, 314] on img "Next" at bounding box center [965, 321] width 26 height 70
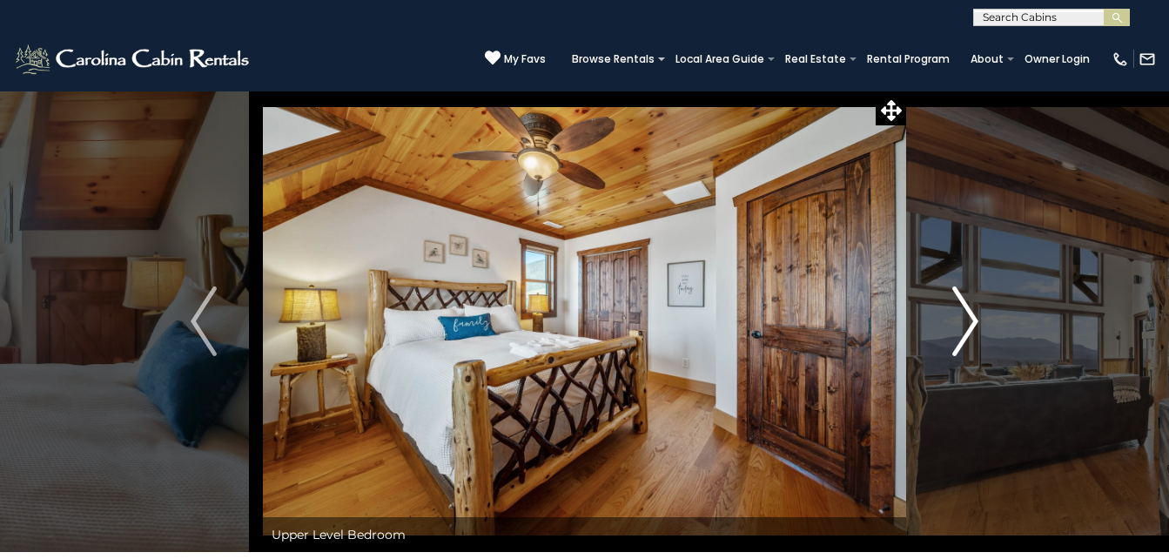
click at [975, 314] on img "Next" at bounding box center [965, 321] width 26 height 70
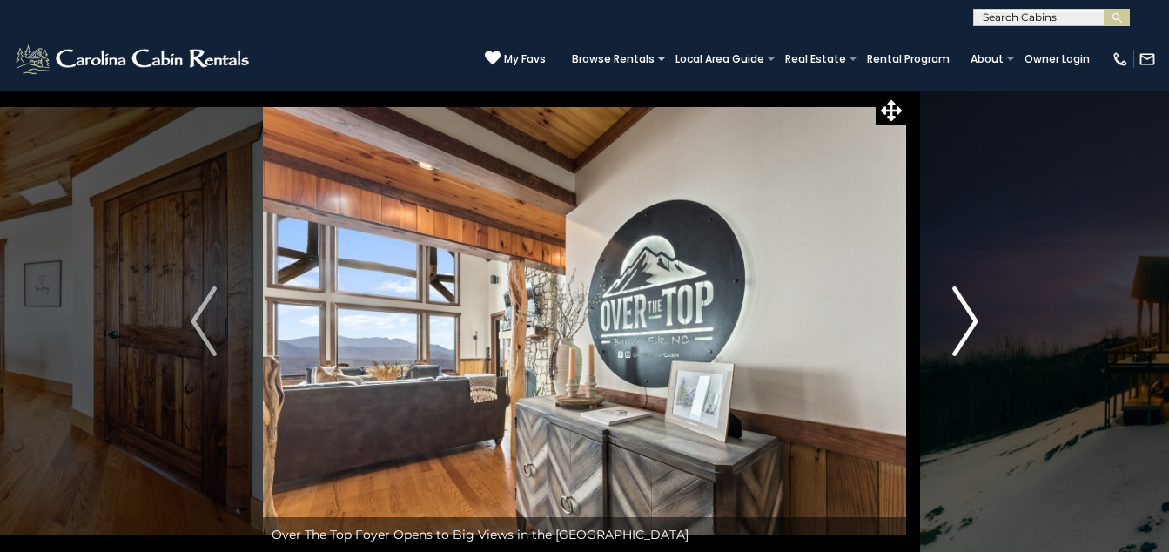
click at [970, 319] on img "Next" at bounding box center [965, 321] width 26 height 70
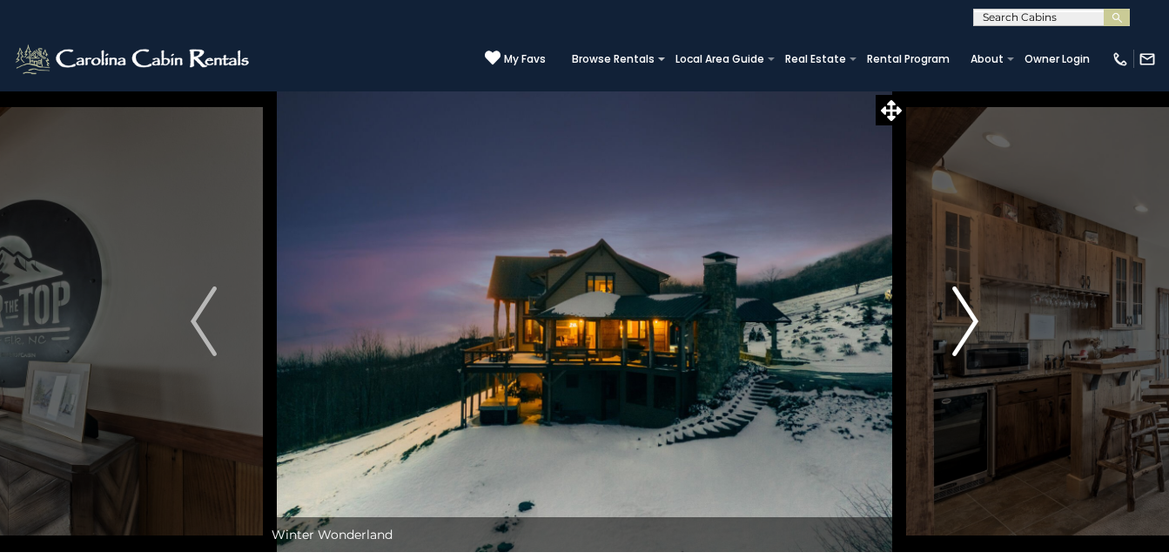
click at [970, 319] on img "Next" at bounding box center [965, 321] width 26 height 70
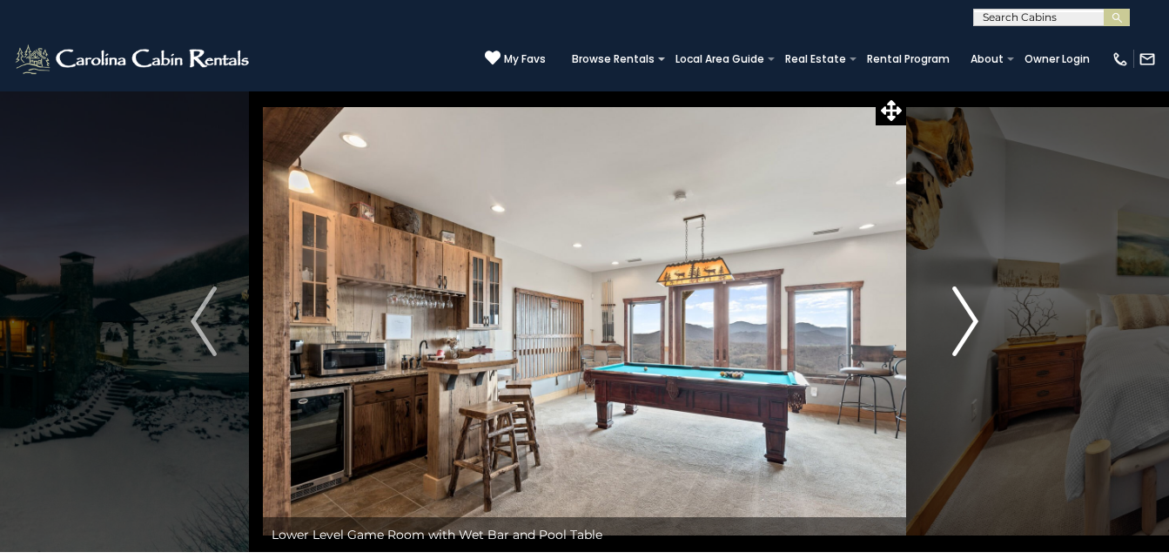
click at [965, 305] on img "Next" at bounding box center [965, 321] width 26 height 70
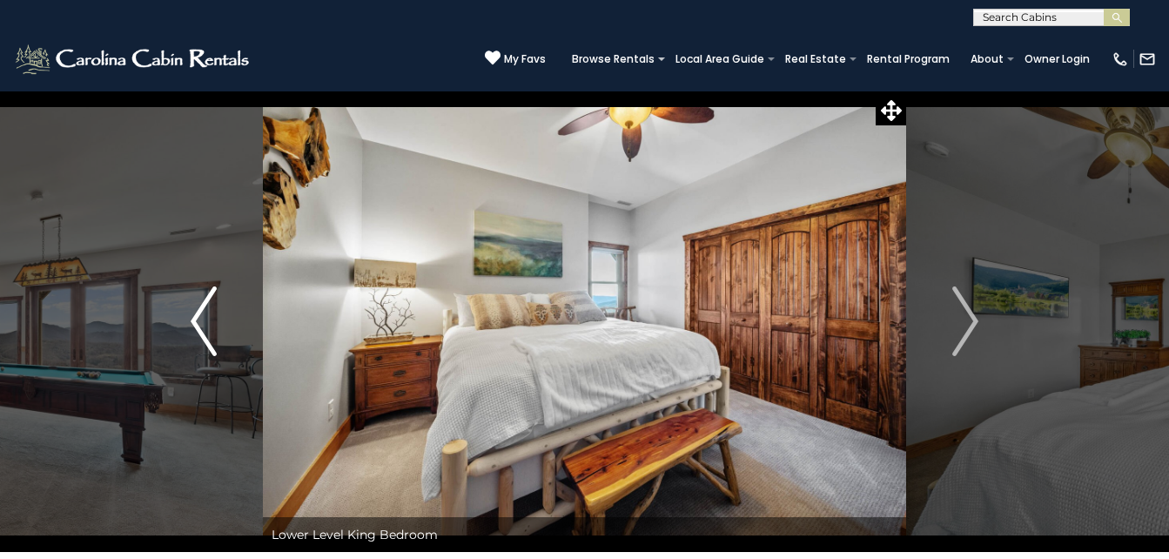
click at [225, 333] on button "Previous" at bounding box center [204, 321] width 118 height 461
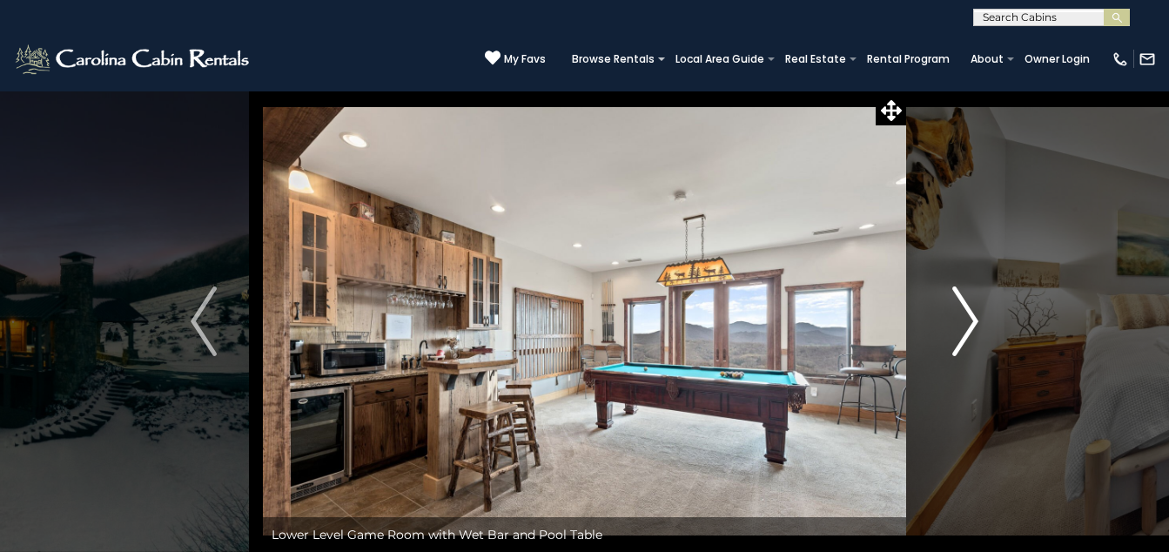
click at [961, 326] on img "Next" at bounding box center [965, 321] width 26 height 70
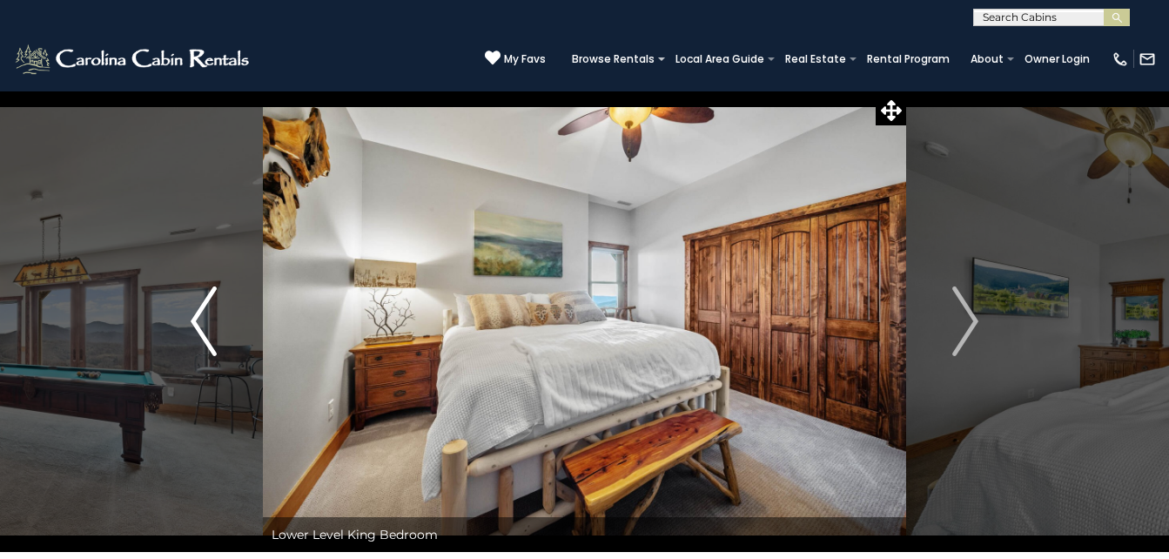
click at [189, 293] on button "Previous" at bounding box center [204, 321] width 118 height 461
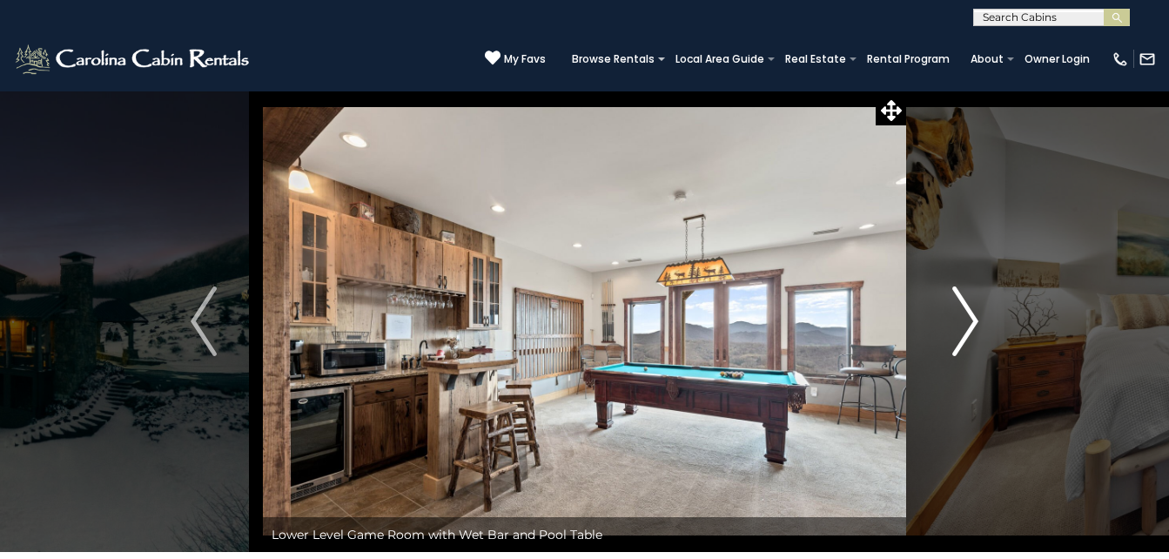
click at [998, 307] on button "Next" at bounding box center [965, 321] width 118 height 461
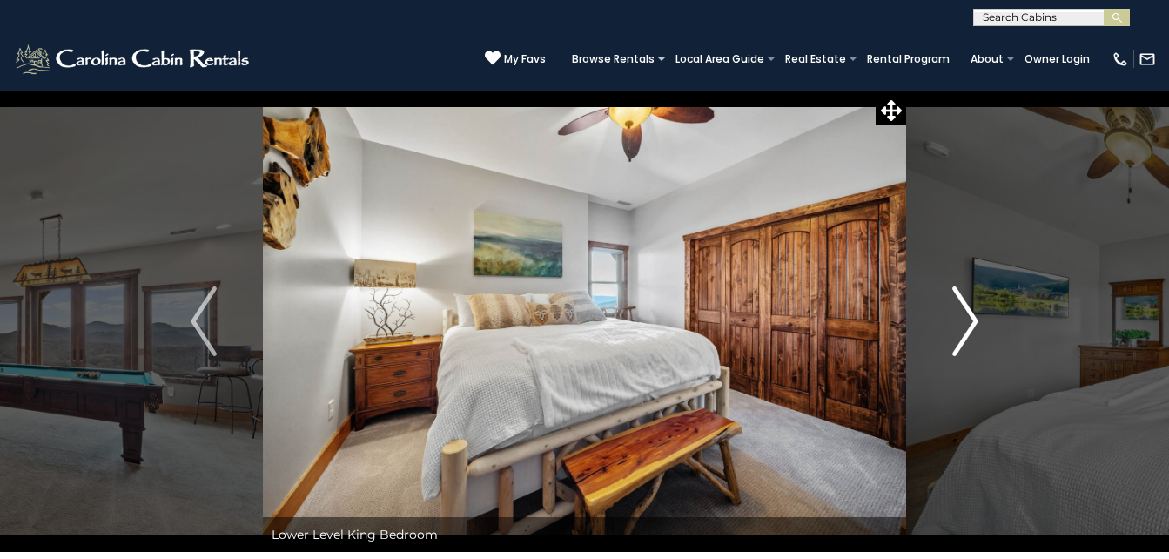
click at [998, 307] on button "Next" at bounding box center [965, 321] width 118 height 461
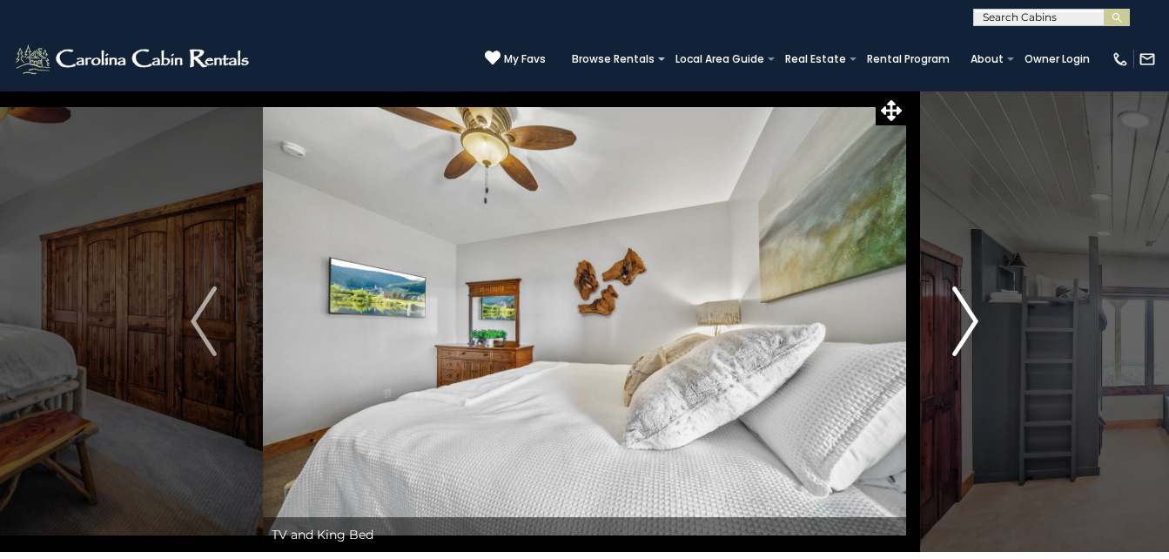
click at [966, 316] on img "Next" at bounding box center [965, 321] width 26 height 70
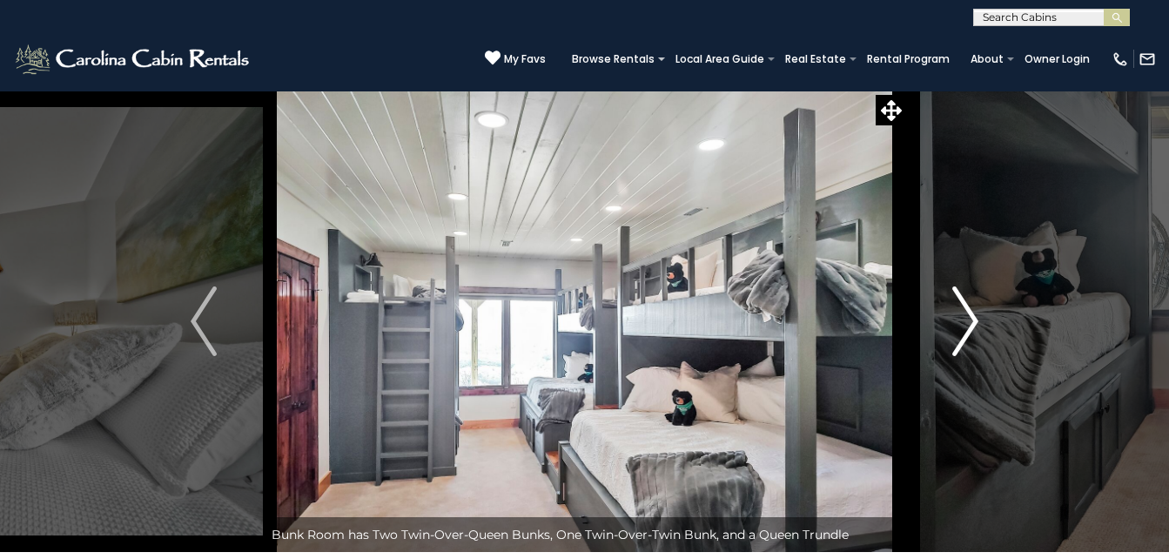
click at [966, 316] on img "Next" at bounding box center [965, 321] width 26 height 70
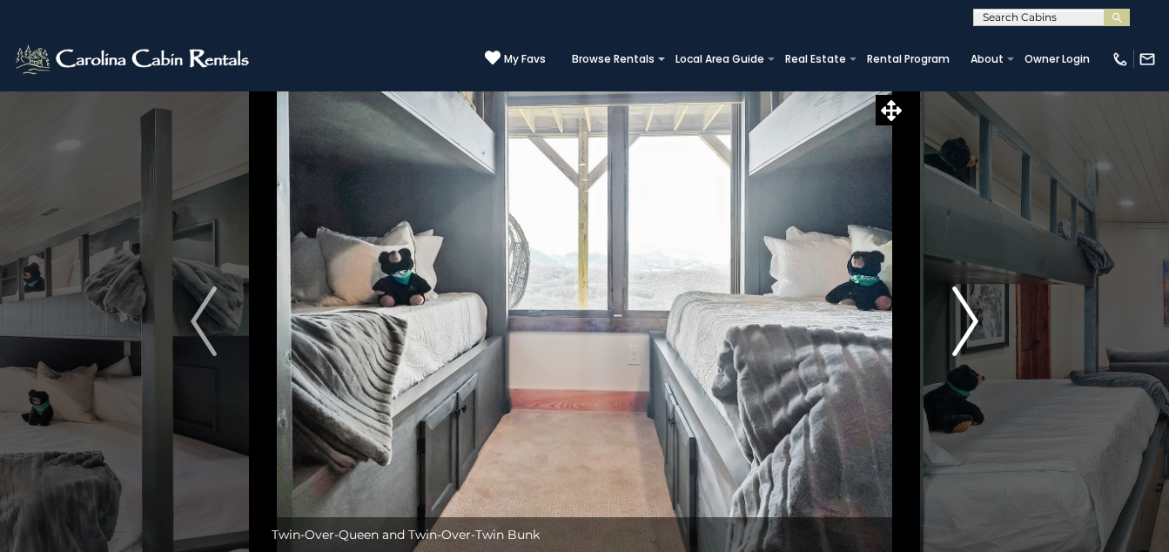
click at [966, 316] on img "Next" at bounding box center [965, 321] width 26 height 70
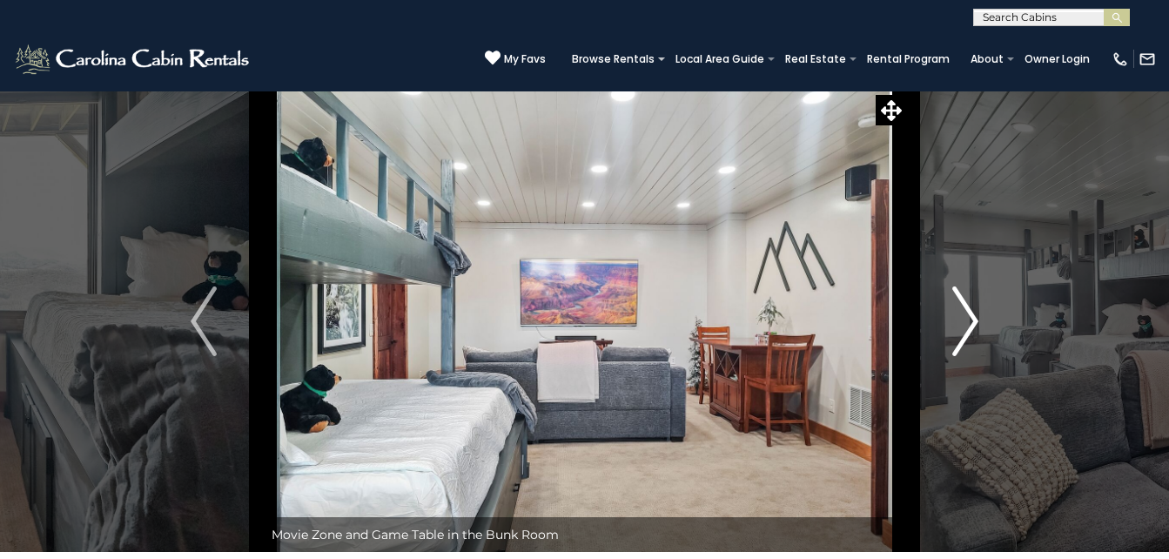
click at [966, 316] on img "Next" at bounding box center [965, 321] width 26 height 70
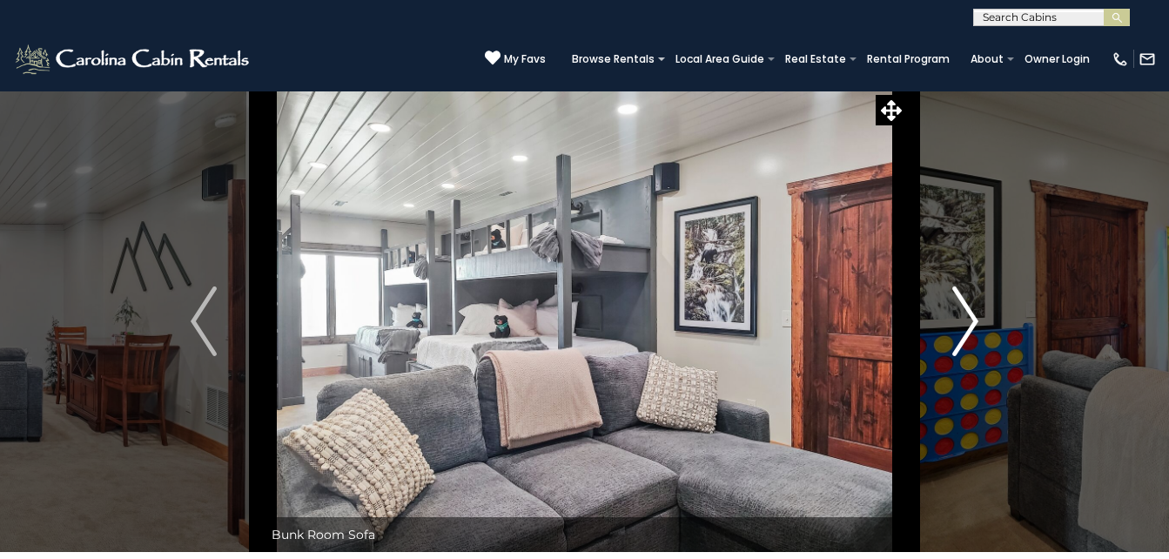
click at [966, 316] on img "Next" at bounding box center [965, 321] width 26 height 70
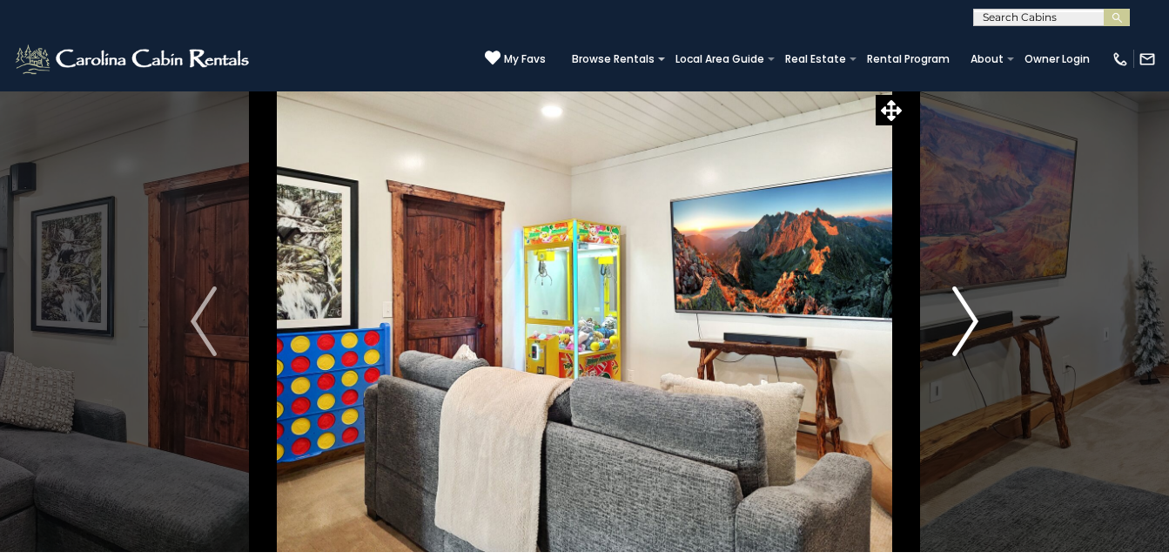
click at [972, 310] on img "Next" at bounding box center [965, 321] width 26 height 70
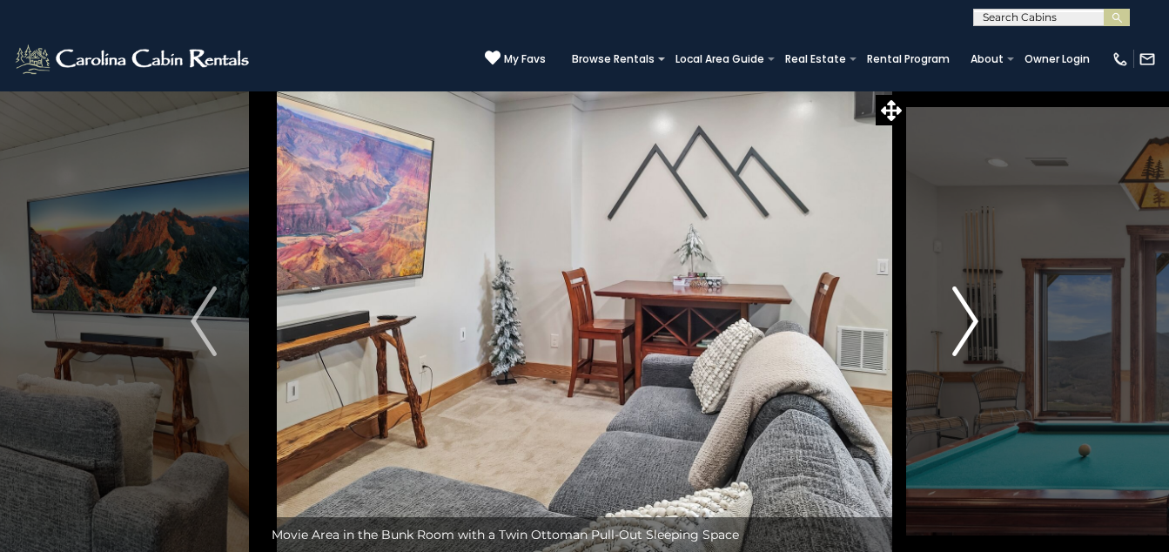
click at [972, 310] on img "Next" at bounding box center [965, 321] width 26 height 70
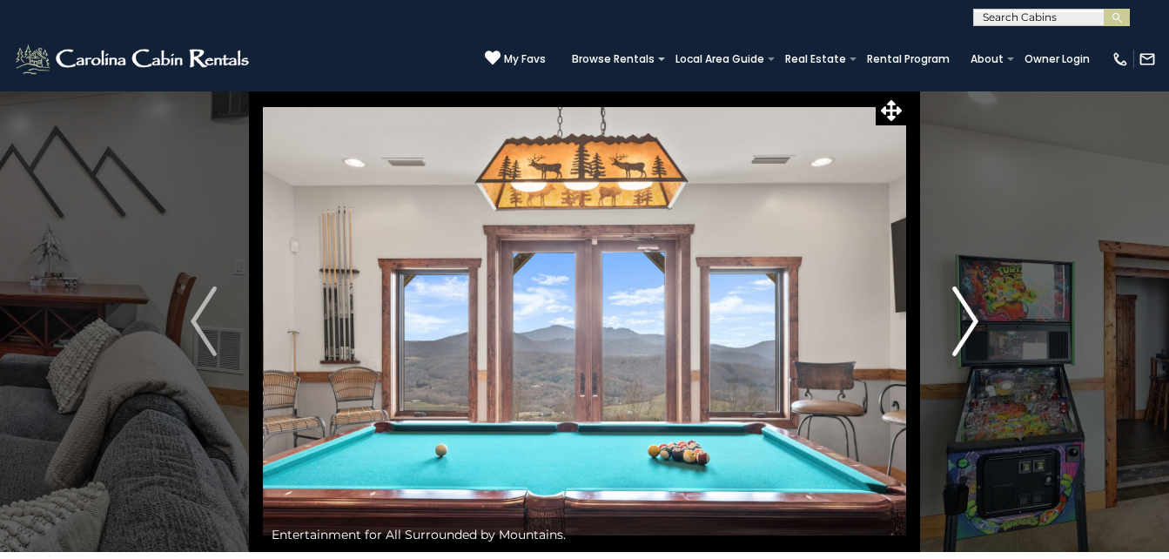
click at [972, 310] on img "Next" at bounding box center [965, 321] width 26 height 70
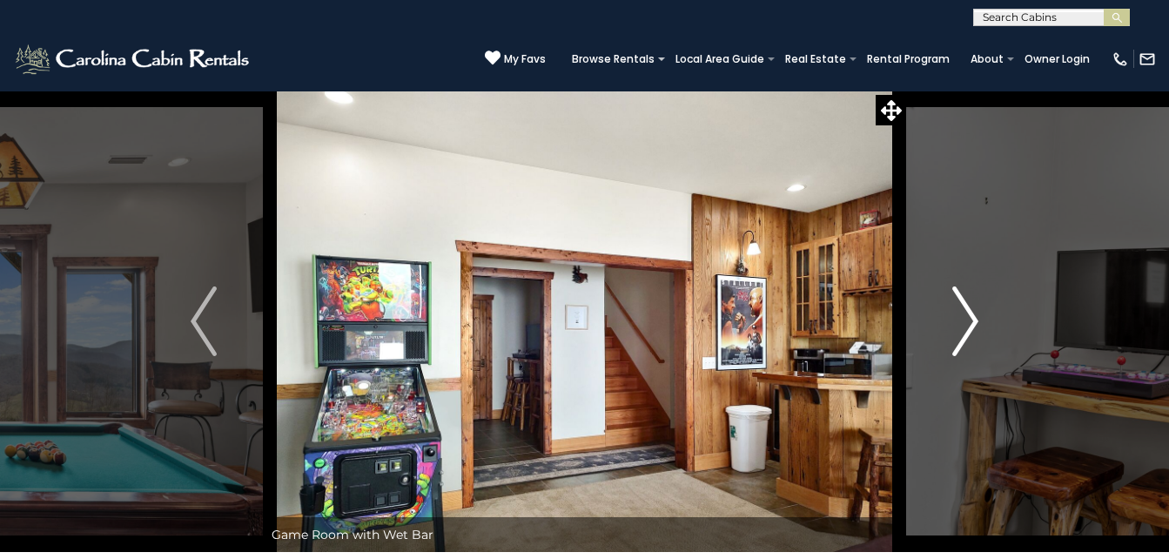
click at [972, 310] on img "Next" at bounding box center [965, 321] width 26 height 70
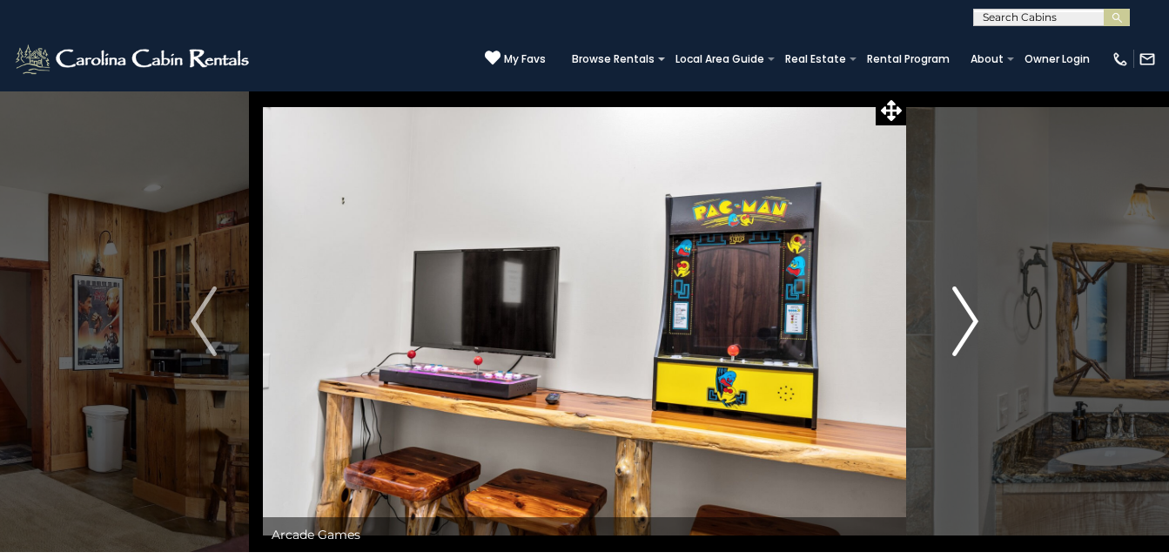
click at [972, 310] on img "Next" at bounding box center [965, 321] width 26 height 70
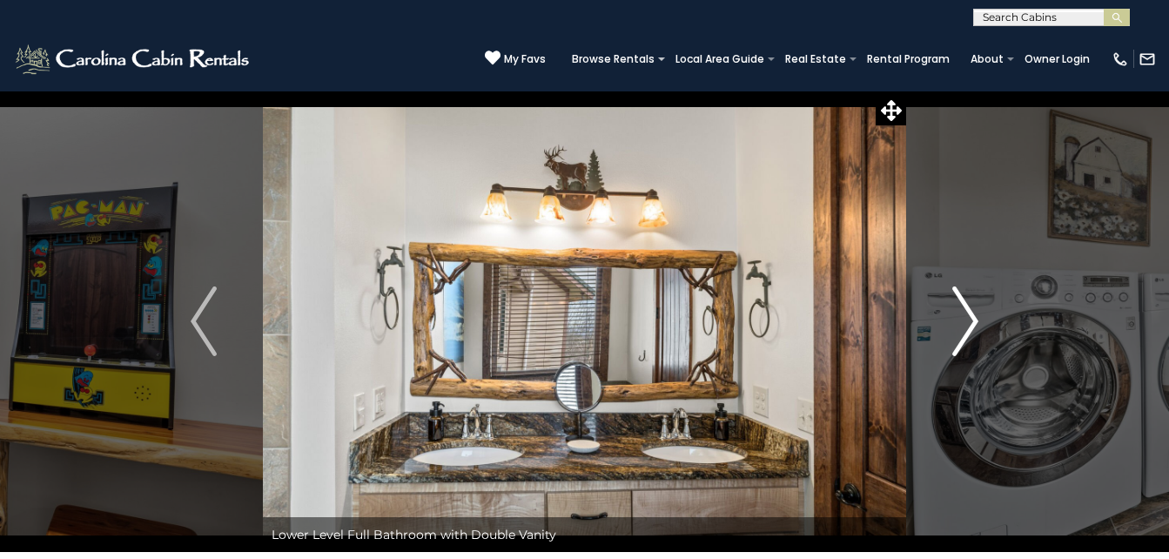
click at [972, 310] on img "Next" at bounding box center [965, 321] width 26 height 70
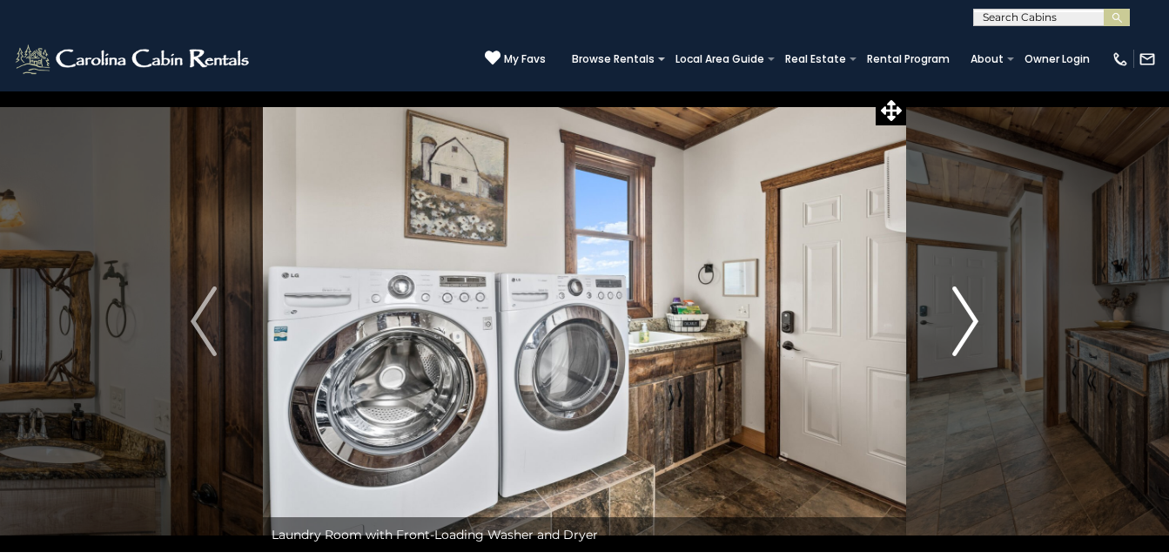
click at [972, 310] on img "Next" at bounding box center [965, 321] width 26 height 70
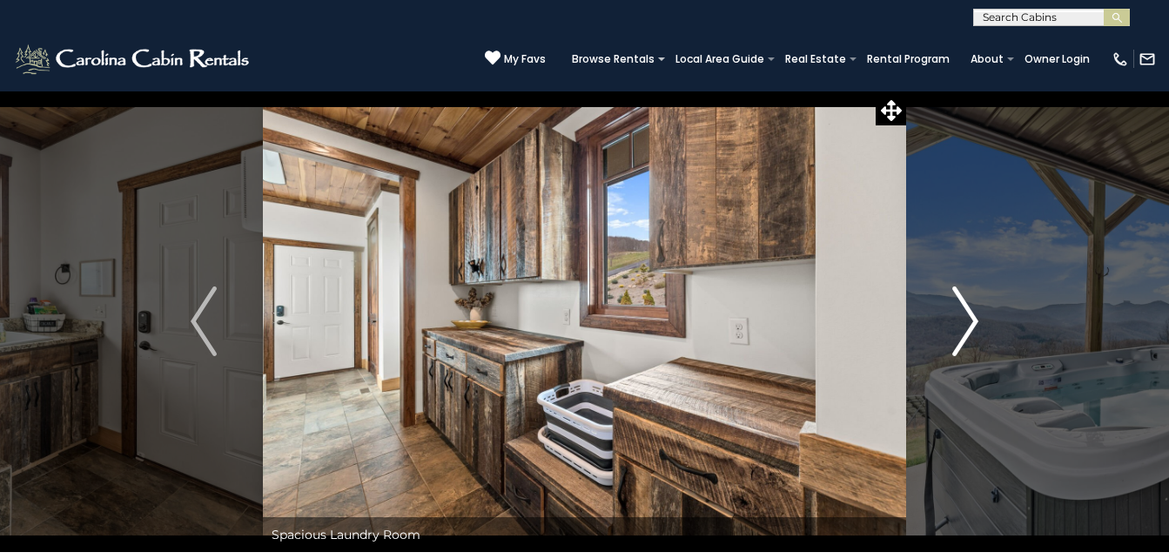
click at [968, 313] on img "Next" at bounding box center [965, 321] width 26 height 70
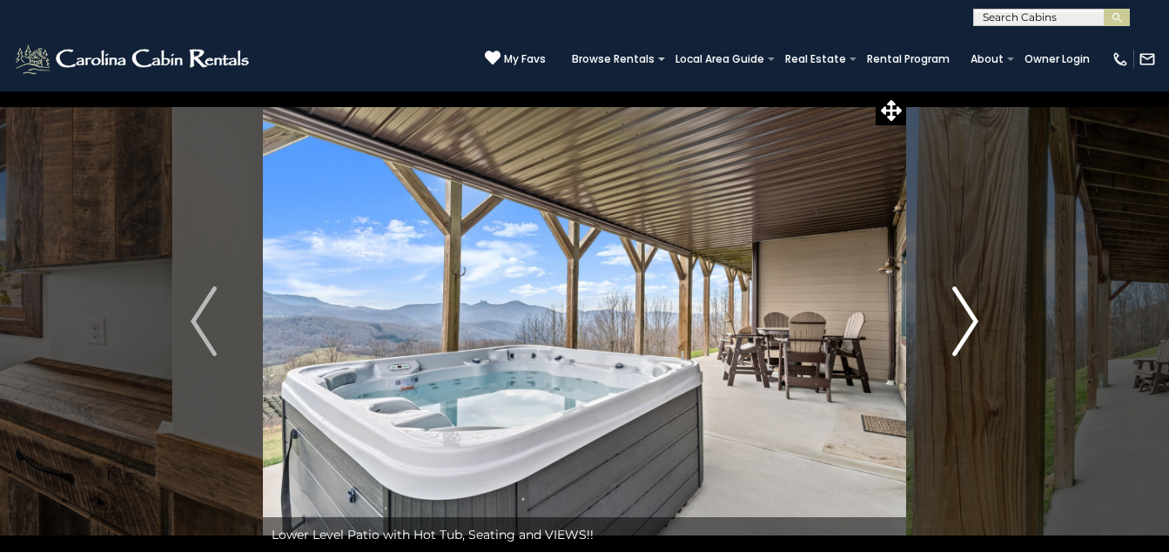
click at [963, 333] on img "Next" at bounding box center [965, 321] width 26 height 70
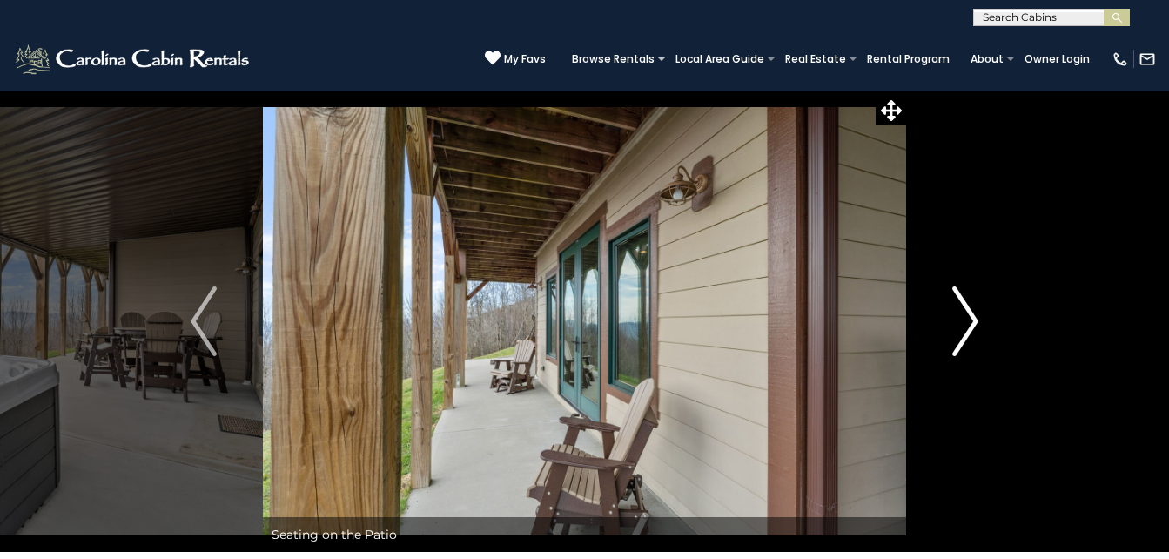
click at [963, 333] on img "Next" at bounding box center [965, 321] width 26 height 70
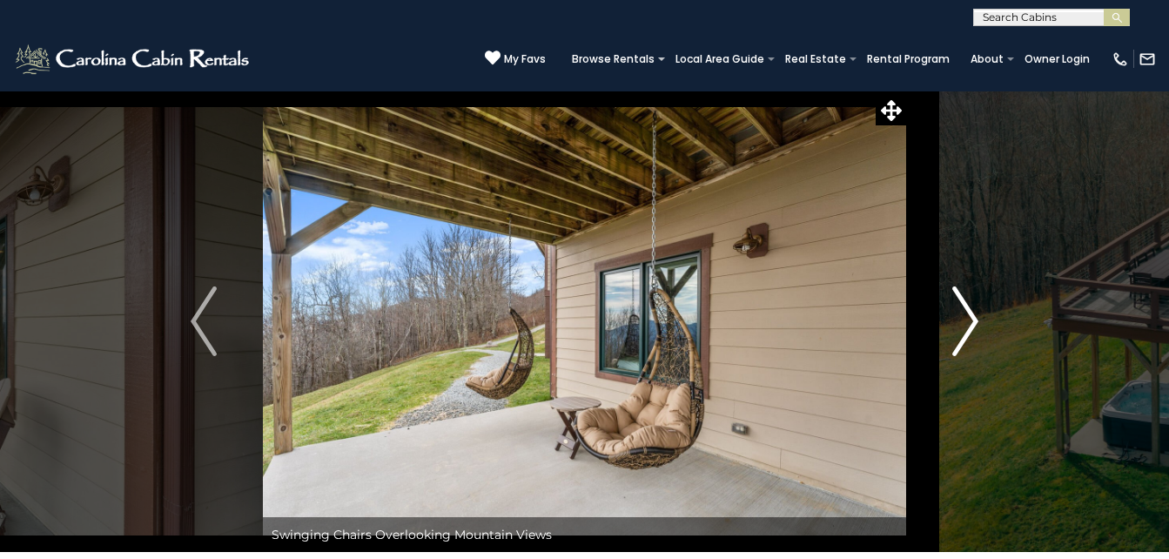
click at [963, 333] on img "Next" at bounding box center [965, 321] width 26 height 70
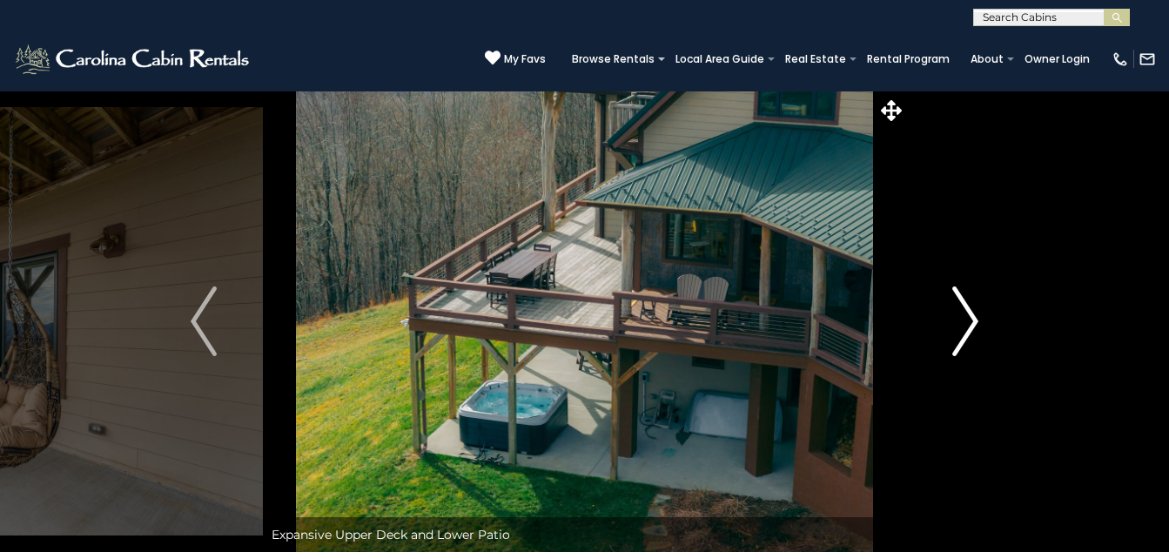
click at [962, 335] on img "Next" at bounding box center [965, 321] width 26 height 70
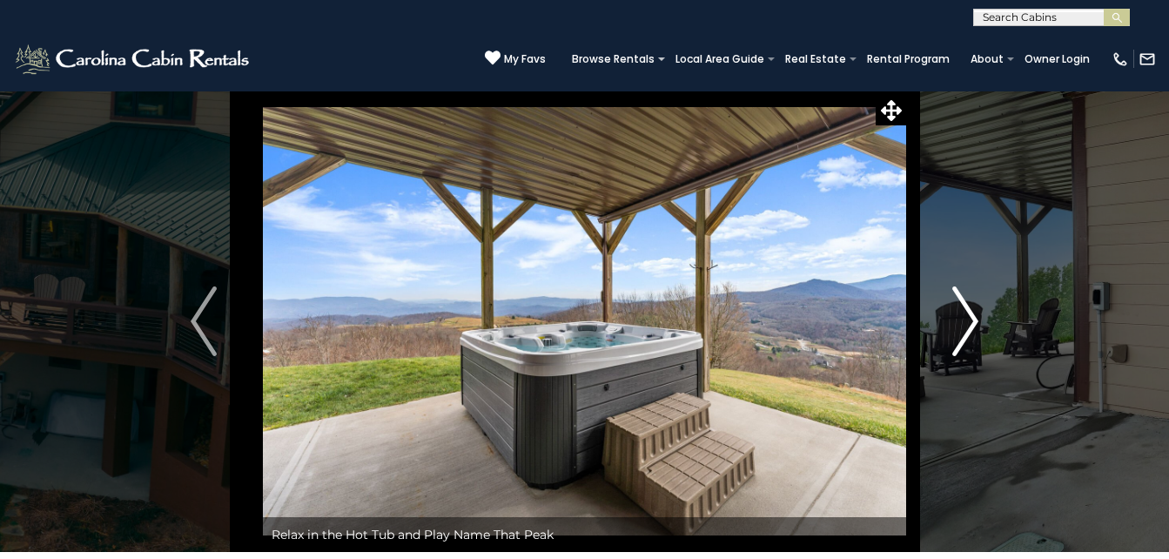
click at [961, 335] on img "Next" at bounding box center [965, 321] width 26 height 70
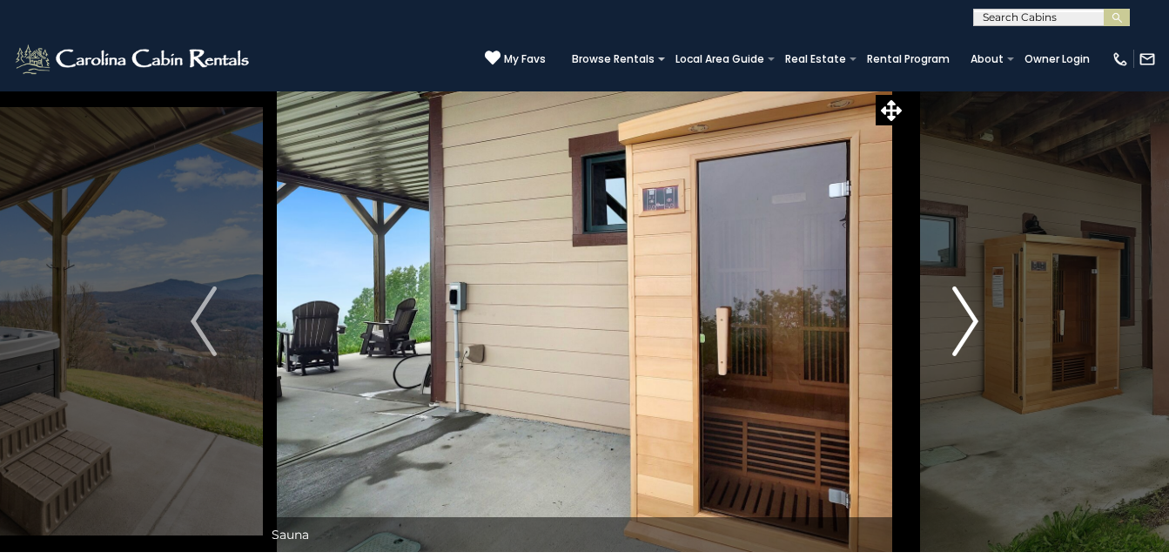
click at [961, 335] on img "Next" at bounding box center [965, 321] width 26 height 70
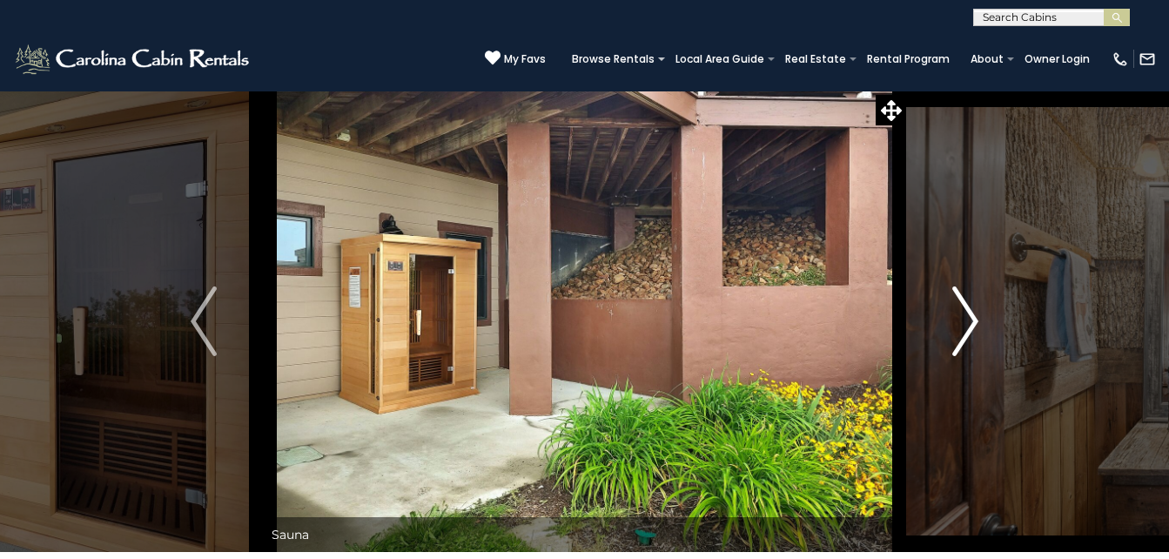
click at [976, 330] on img "Next" at bounding box center [965, 321] width 26 height 70
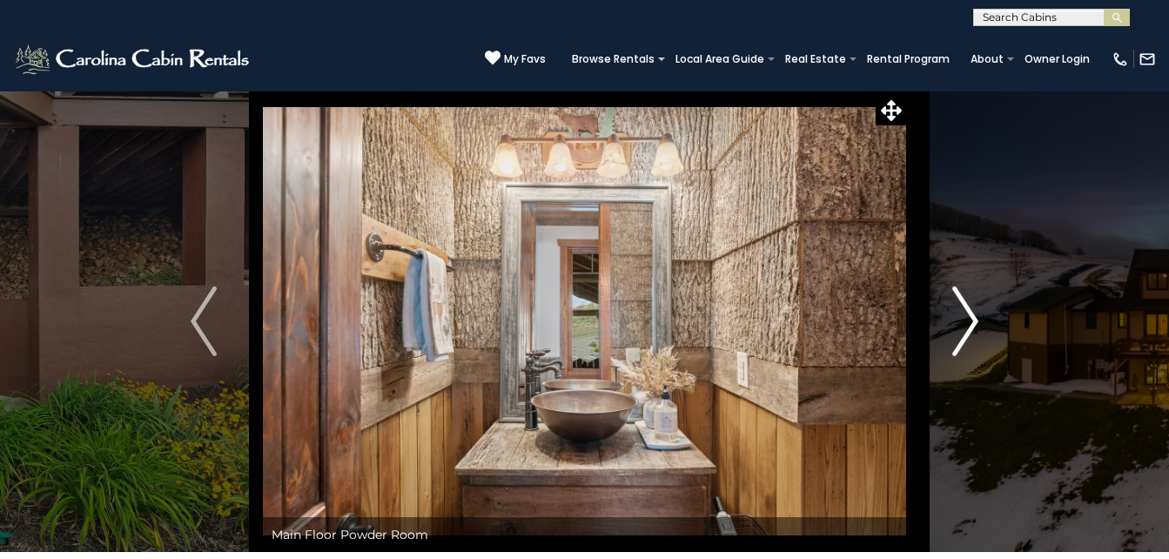
click at [976, 330] on img "Next" at bounding box center [965, 321] width 26 height 70
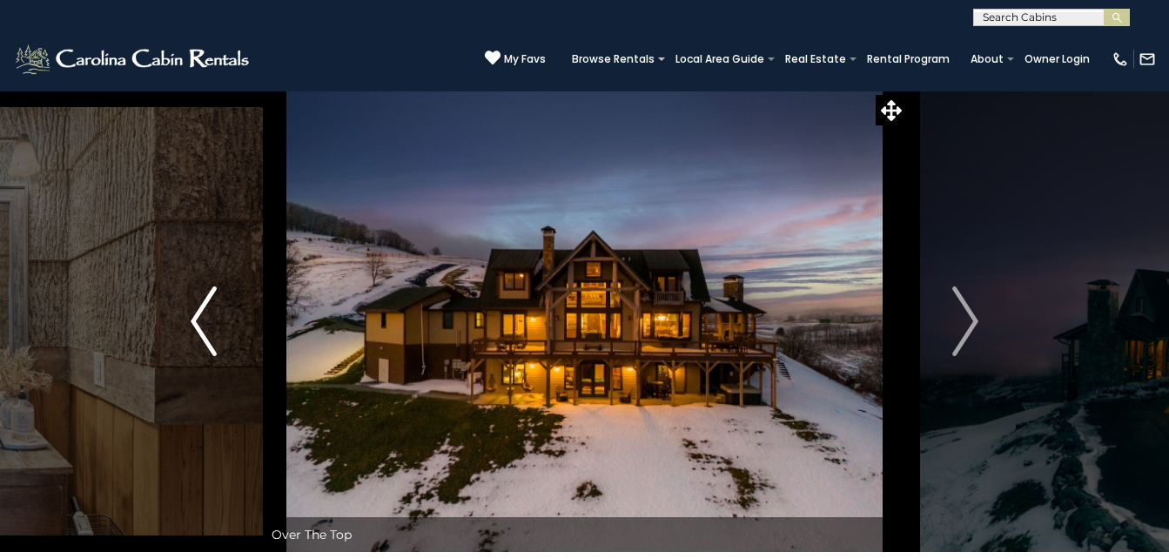
click at [157, 323] on button "Previous" at bounding box center [204, 321] width 118 height 461
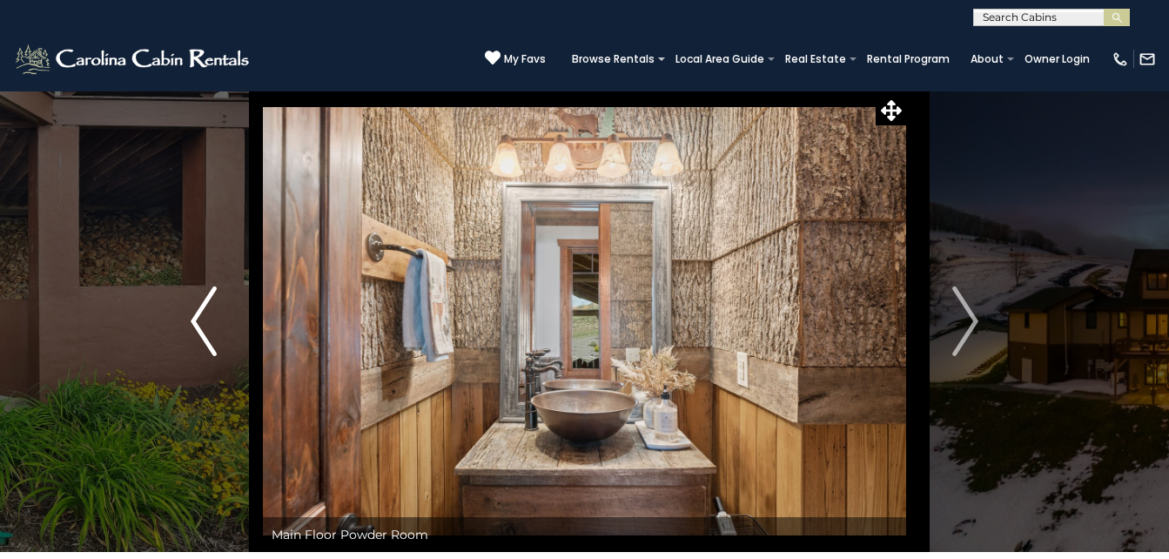
click at [203, 293] on img "Previous" at bounding box center [204, 321] width 26 height 70
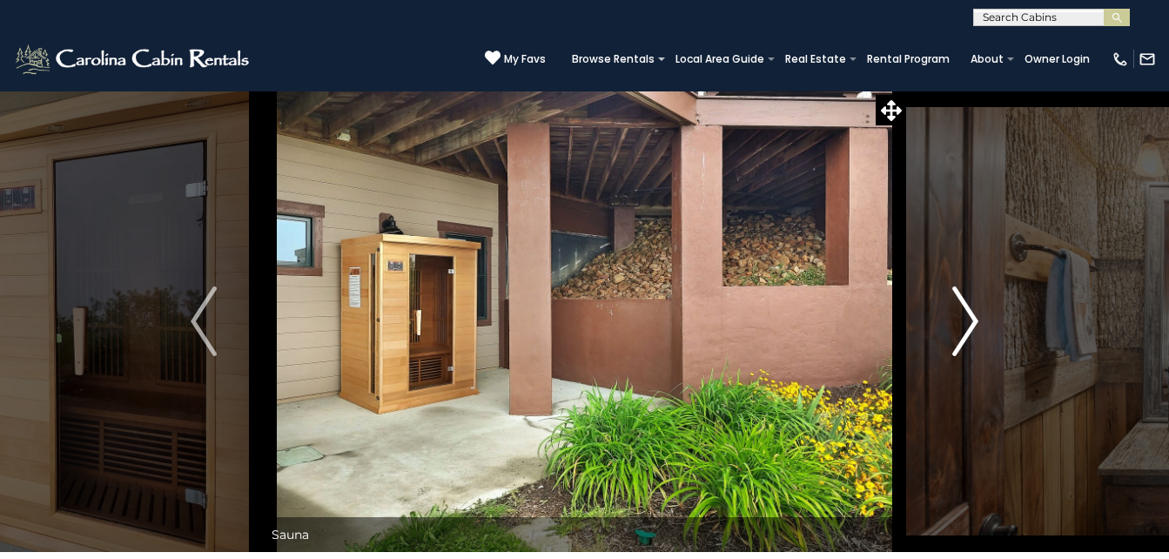
click at [970, 320] on img "Next" at bounding box center [965, 321] width 26 height 70
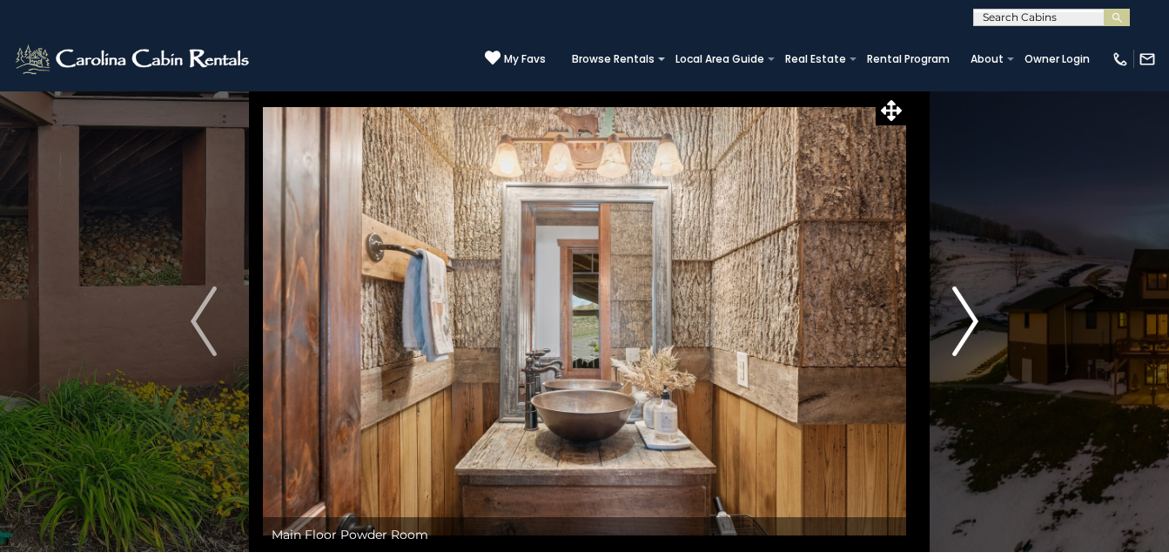
click at [958, 314] on img "Next" at bounding box center [965, 321] width 26 height 70
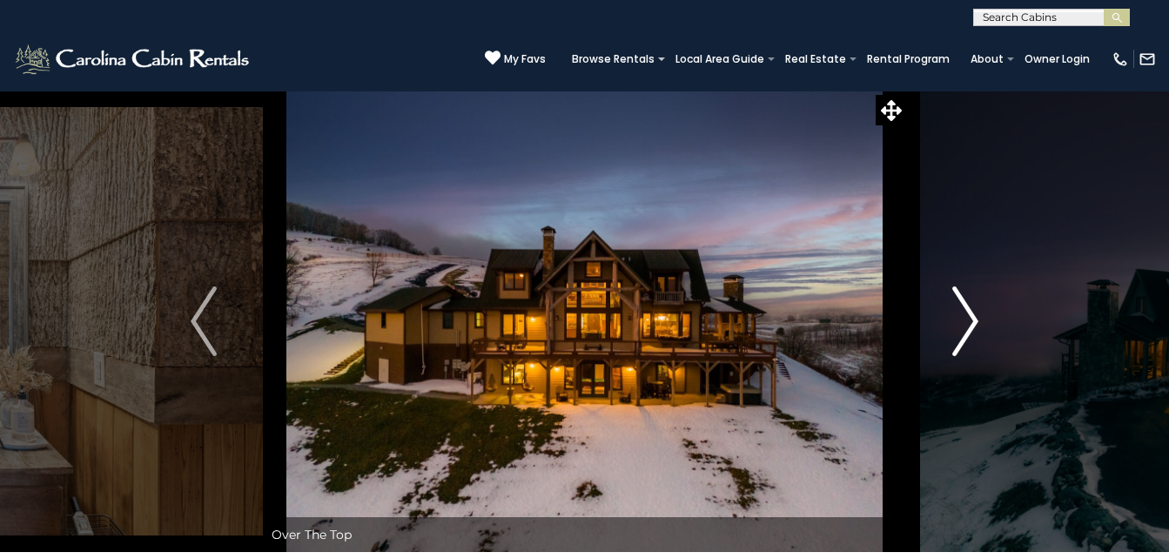
click at [954, 322] on img "Next" at bounding box center [965, 321] width 26 height 70
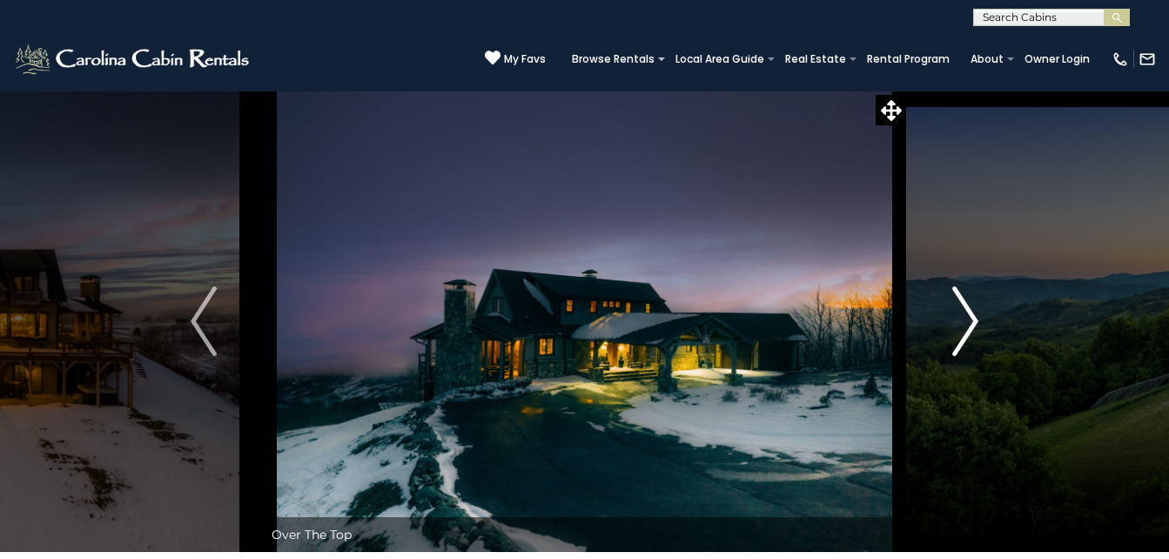
click at [954, 322] on img "Next" at bounding box center [965, 321] width 26 height 70
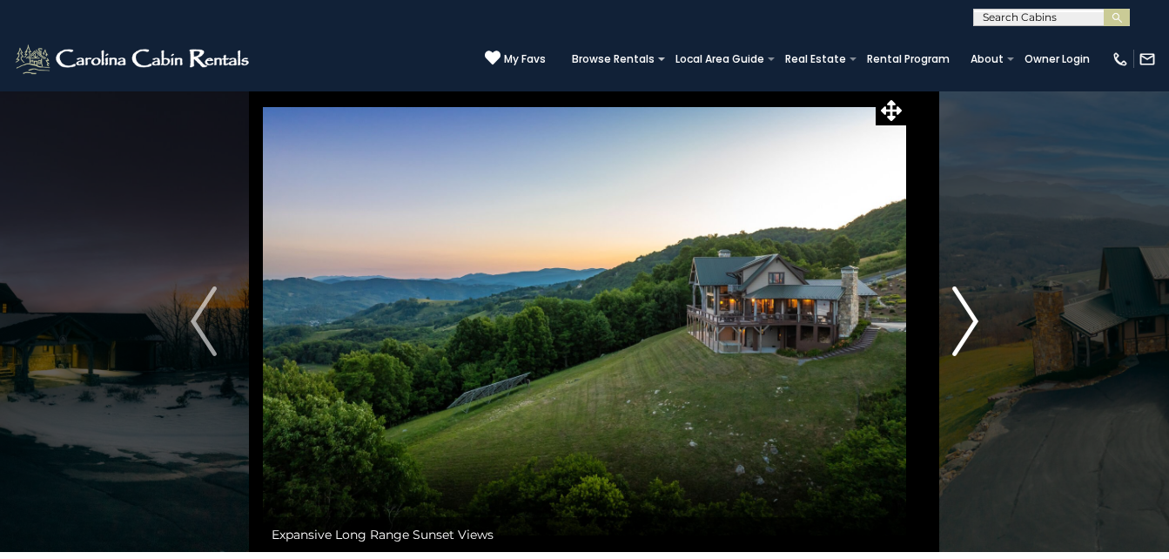
click at [954, 322] on img "Next" at bounding box center [965, 321] width 26 height 70
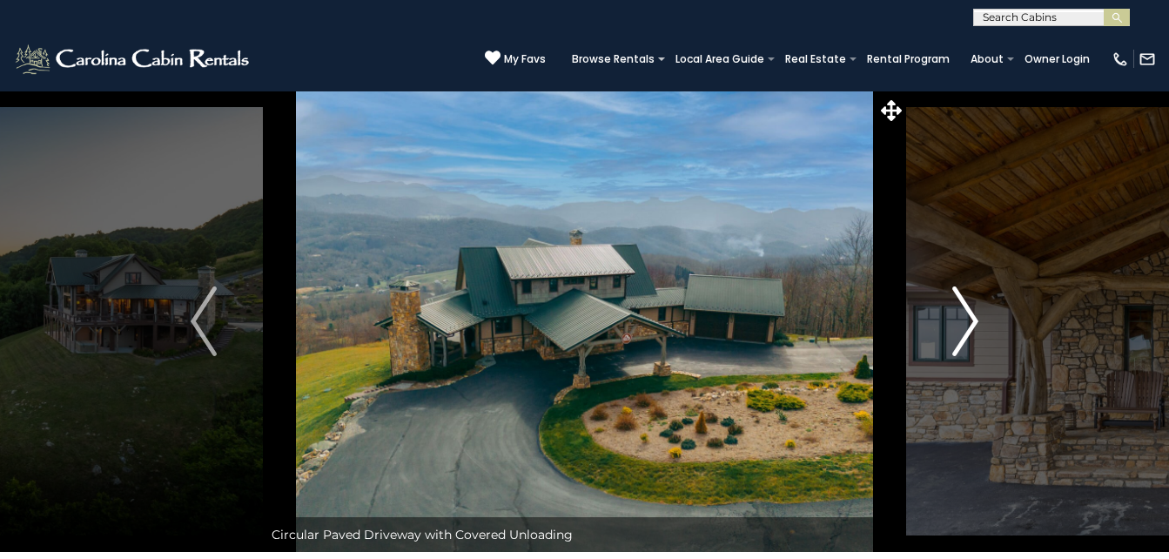
click at [945, 322] on button "Next" at bounding box center [965, 321] width 118 height 461
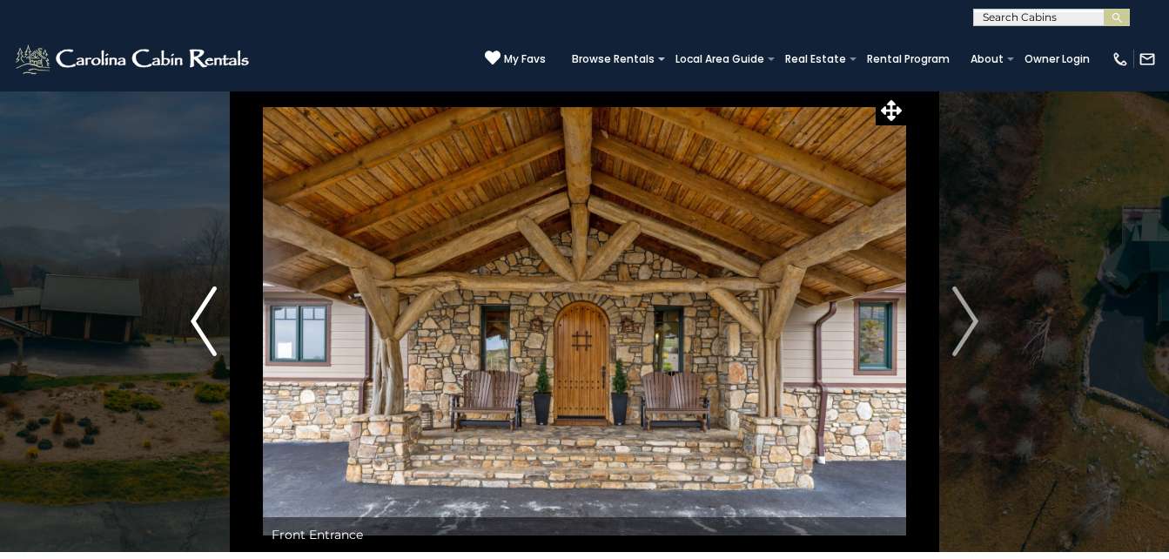
click at [192, 331] on img "Previous" at bounding box center [204, 321] width 26 height 70
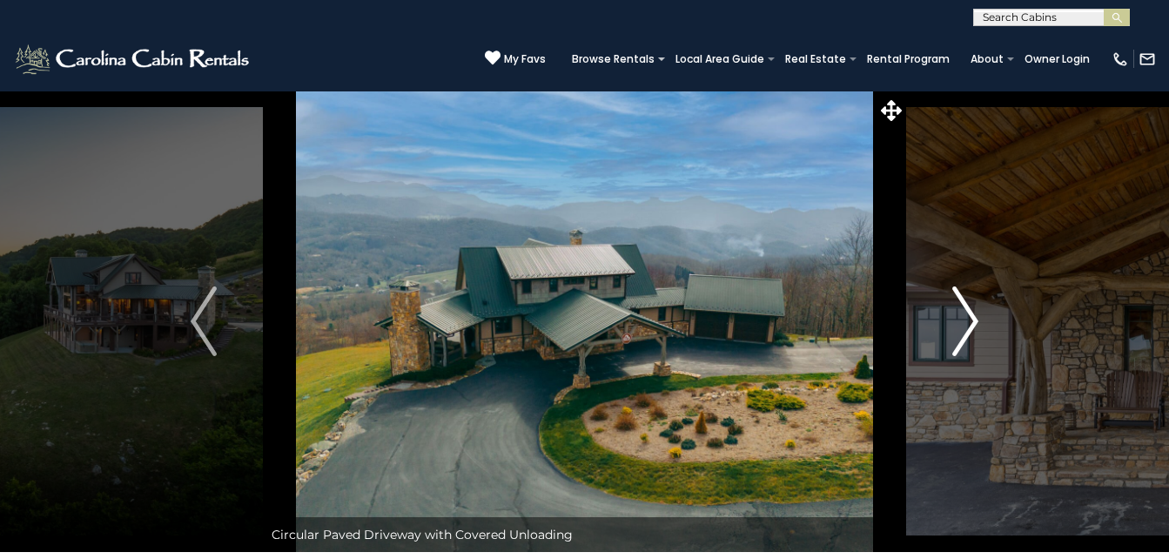
click at [961, 336] on img "Next" at bounding box center [965, 321] width 26 height 70
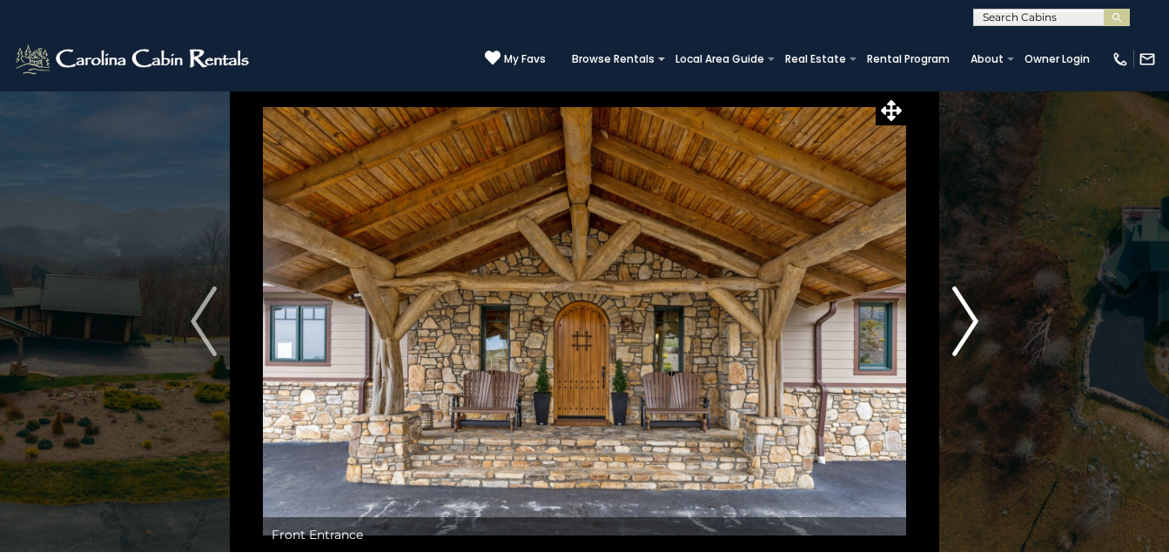
click at [972, 326] on img "Next" at bounding box center [965, 321] width 26 height 70
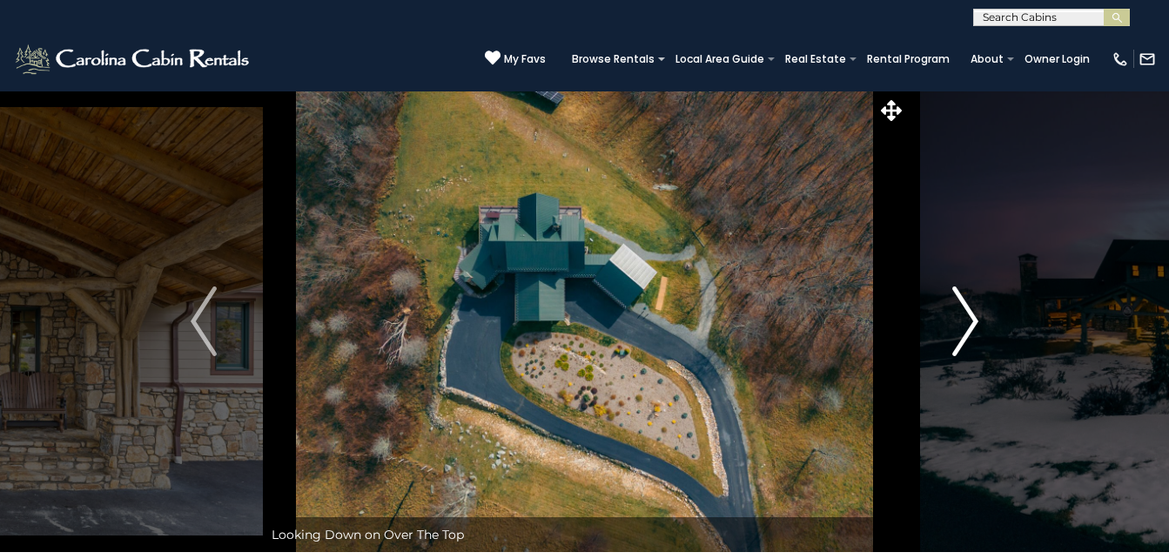
click at [978, 329] on img "Next" at bounding box center [965, 321] width 26 height 70
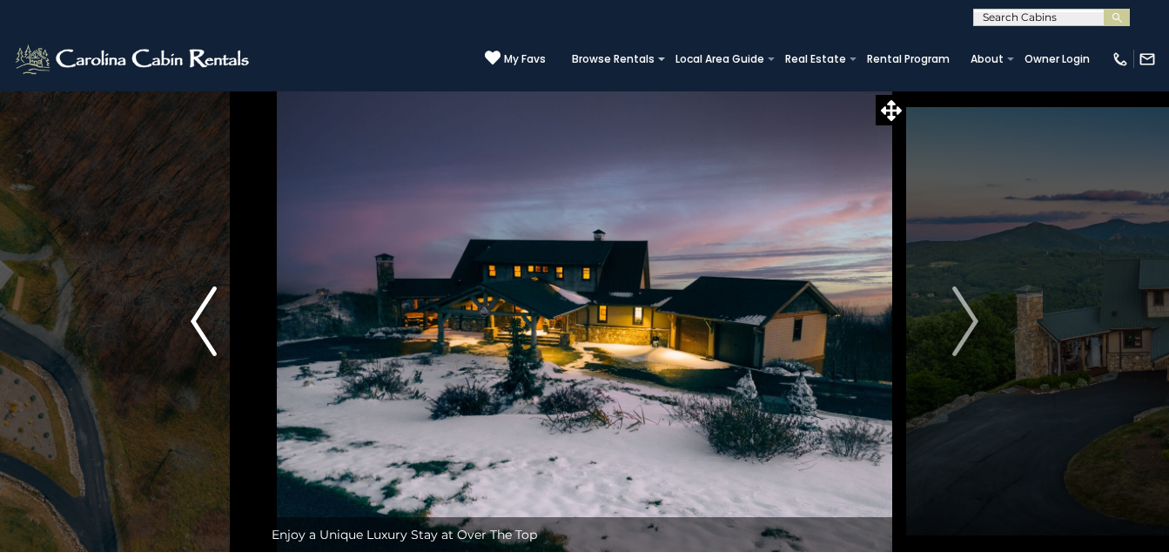
click at [217, 321] on img "Previous" at bounding box center [204, 321] width 26 height 70
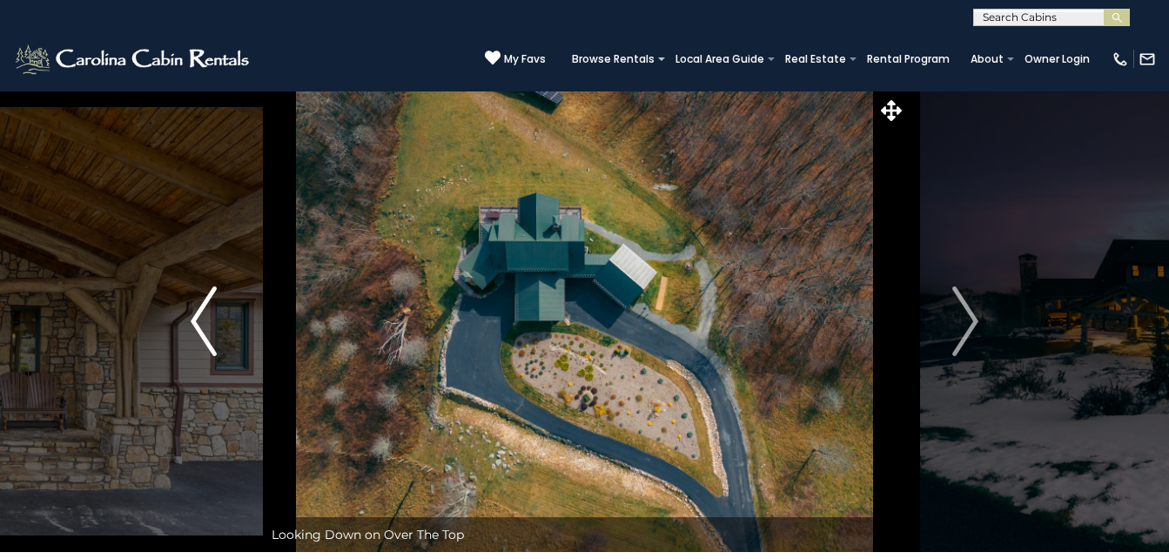
click at [213, 332] on img "Previous" at bounding box center [204, 321] width 26 height 70
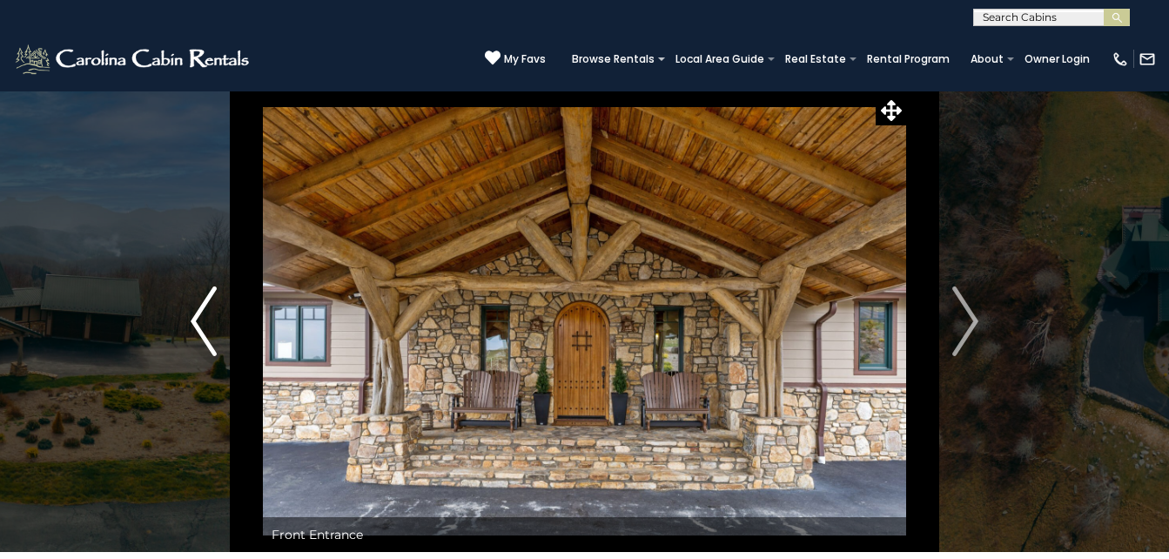
click at [213, 332] on img "Previous" at bounding box center [204, 321] width 26 height 70
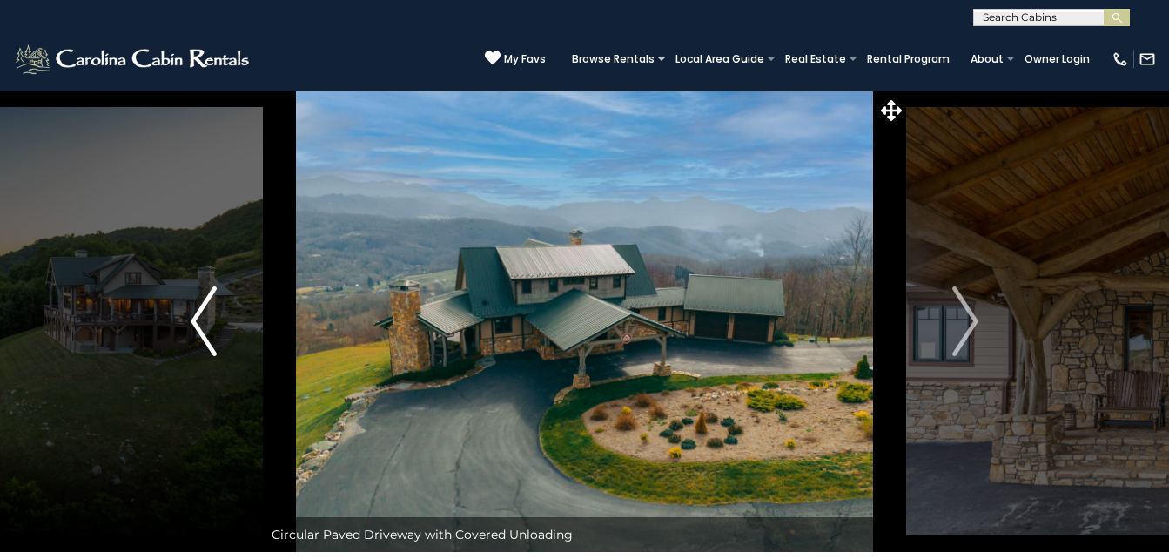
click at [213, 332] on img "Previous" at bounding box center [204, 321] width 26 height 70
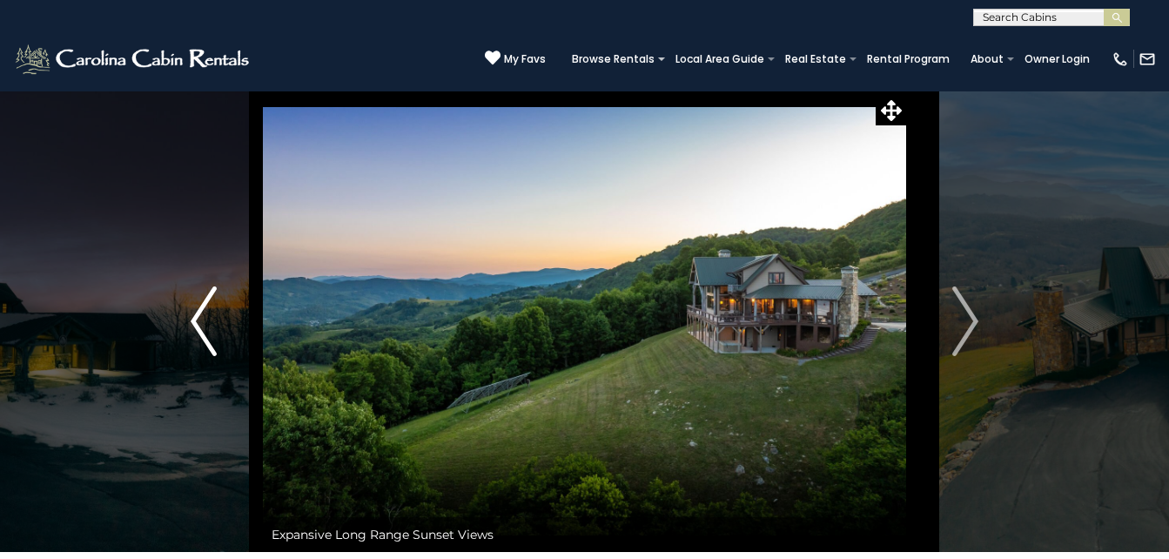
click at [213, 332] on img "Previous" at bounding box center [204, 321] width 26 height 70
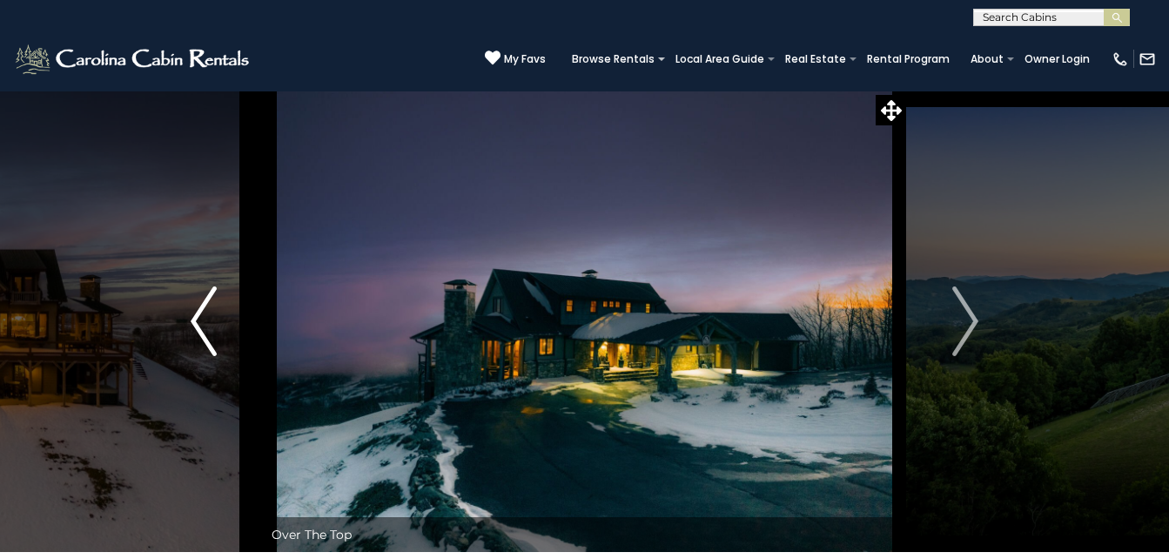
click at [192, 331] on img "Previous" at bounding box center [204, 321] width 26 height 70
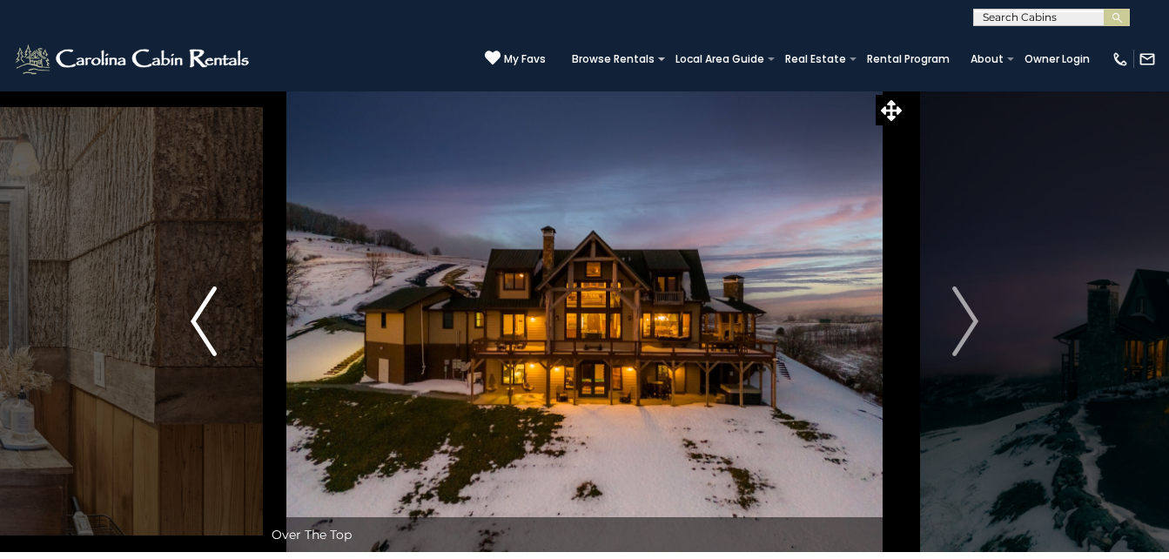
click at [192, 331] on img "Previous" at bounding box center [204, 321] width 26 height 70
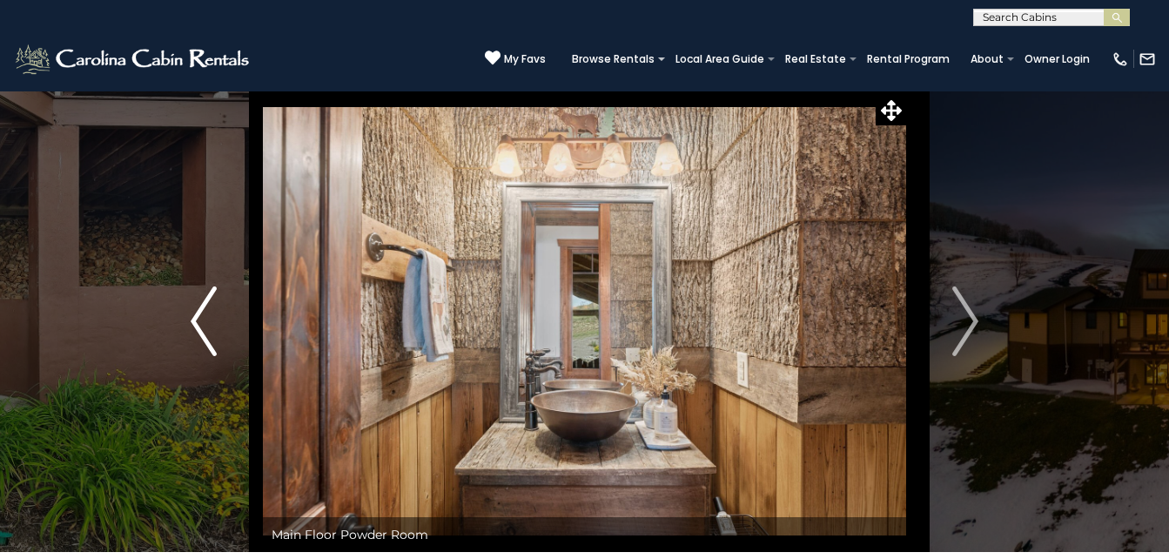
click at [192, 331] on img "Previous" at bounding box center [204, 321] width 26 height 70
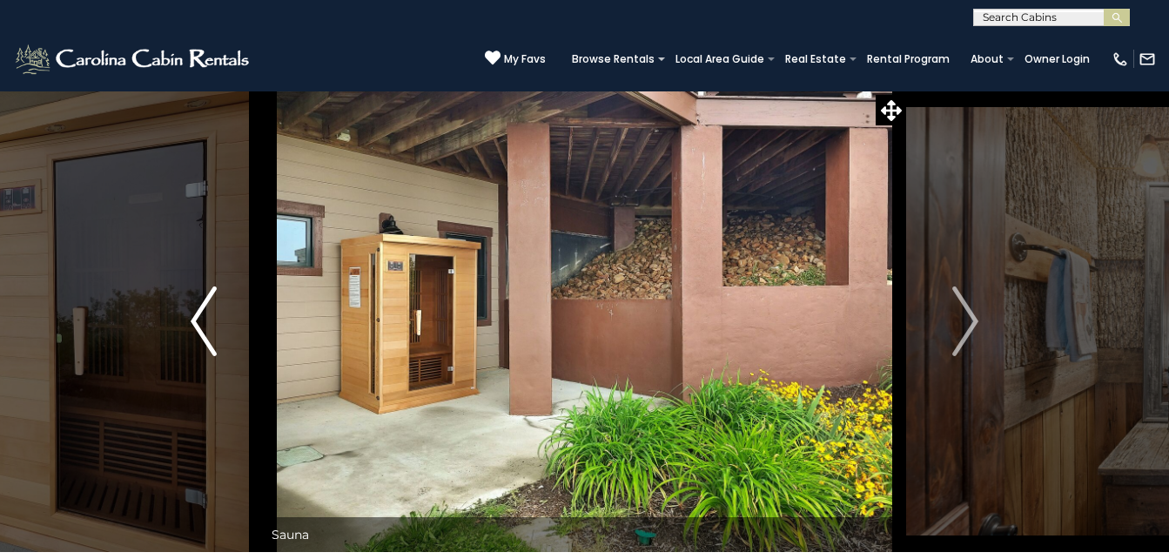
click at [192, 331] on img "Previous" at bounding box center [204, 321] width 26 height 70
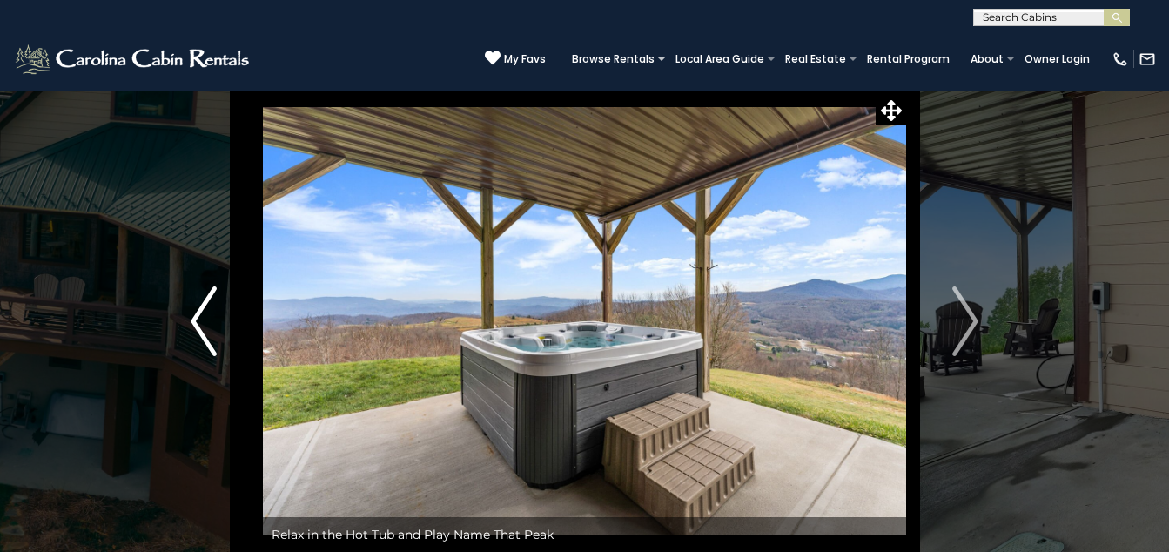
click at [192, 331] on img "Previous" at bounding box center [204, 321] width 26 height 70
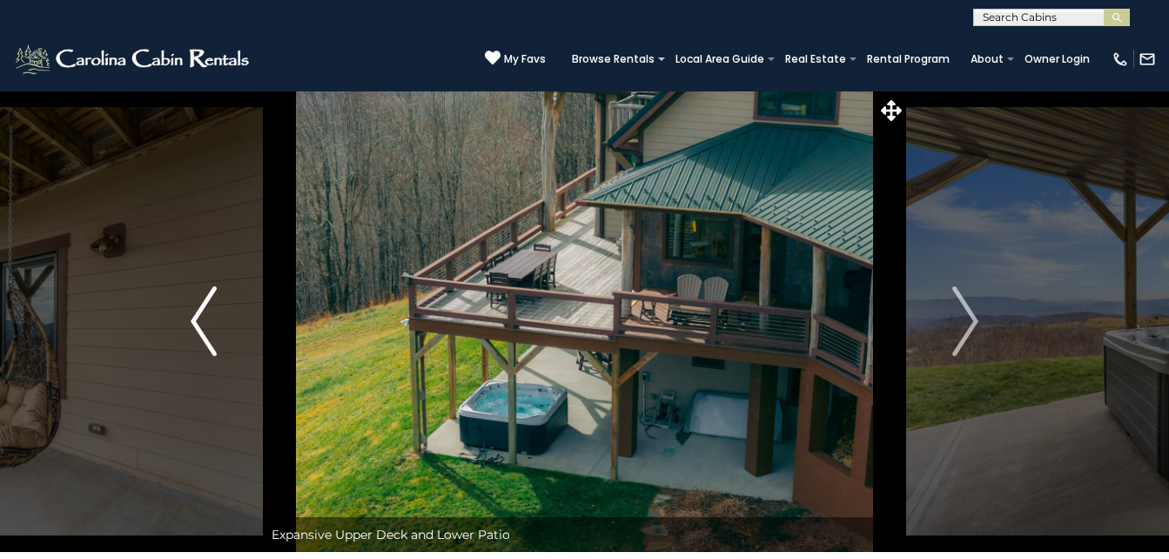
click at [192, 331] on img "Previous" at bounding box center [204, 321] width 26 height 70
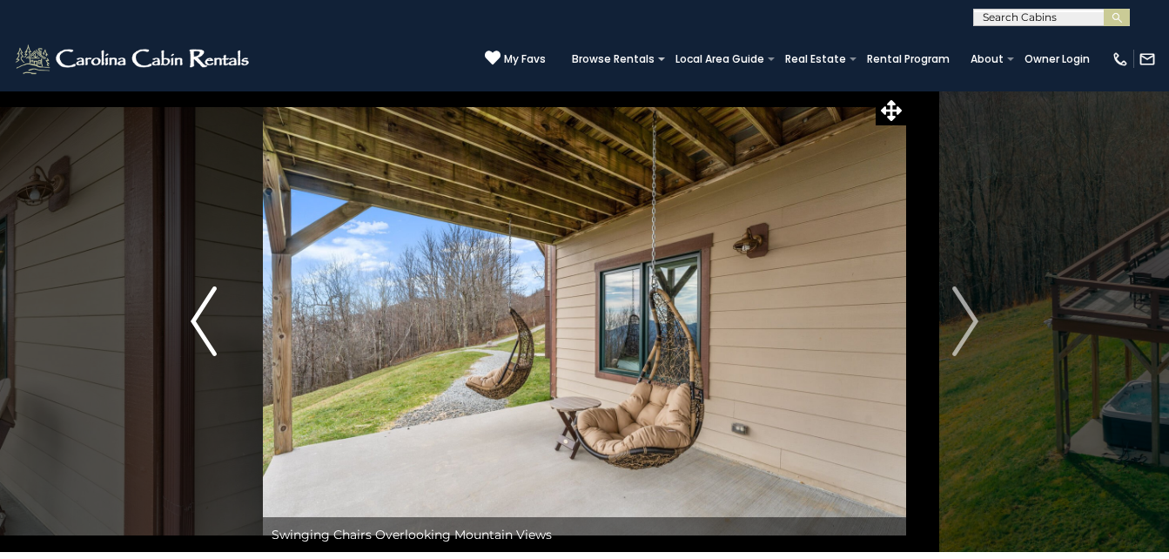
click at [192, 331] on img "Previous" at bounding box center [204, 321] width 26 height 70
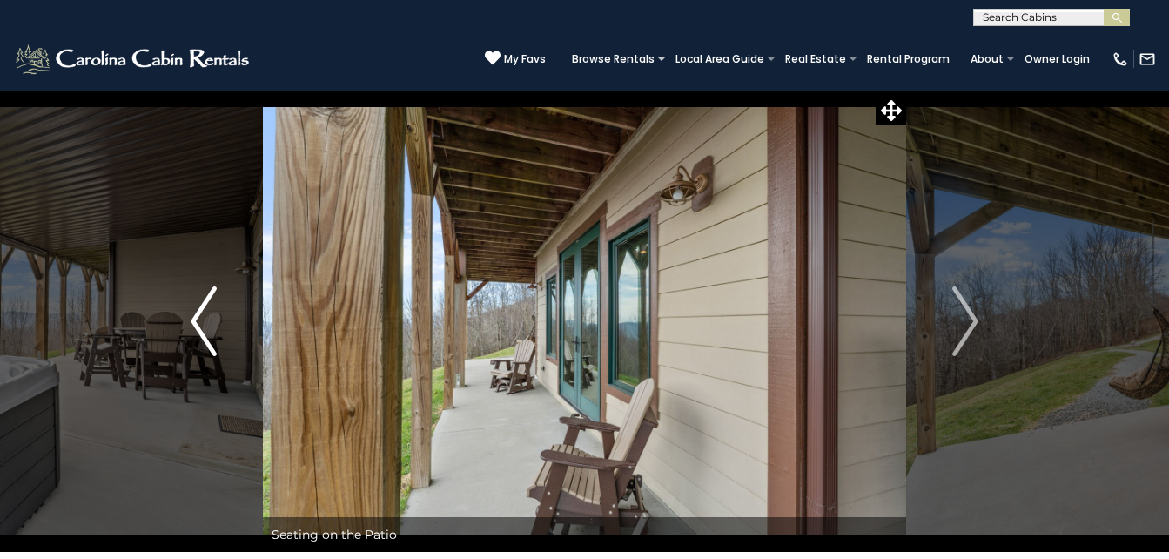
click at [192, 331] on img "Previous" at bounding box center [204, 321] width 26 height 70
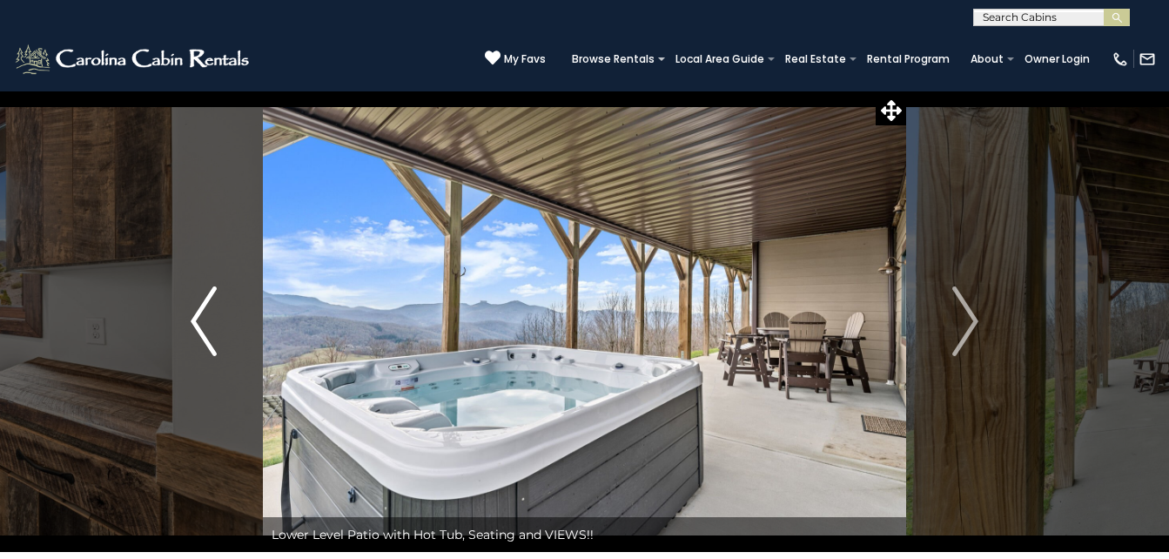
click at [192, 331] on img "Previous" at bounding box center [204, 321] width 26 height 70
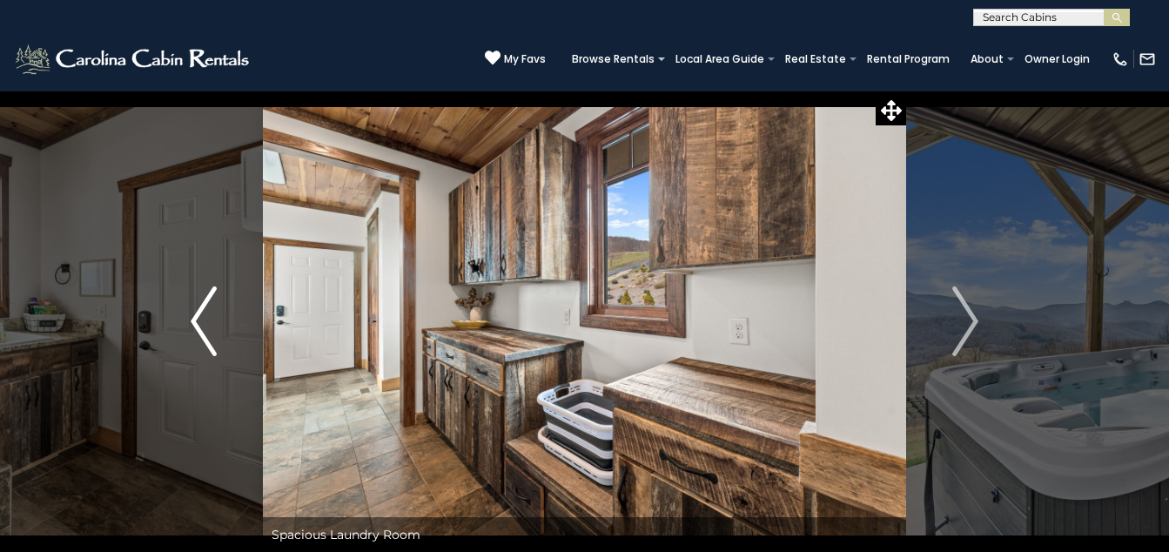
click at [192, 331] on img "Previous" at bounding box center [204, 321] width 26 height 70
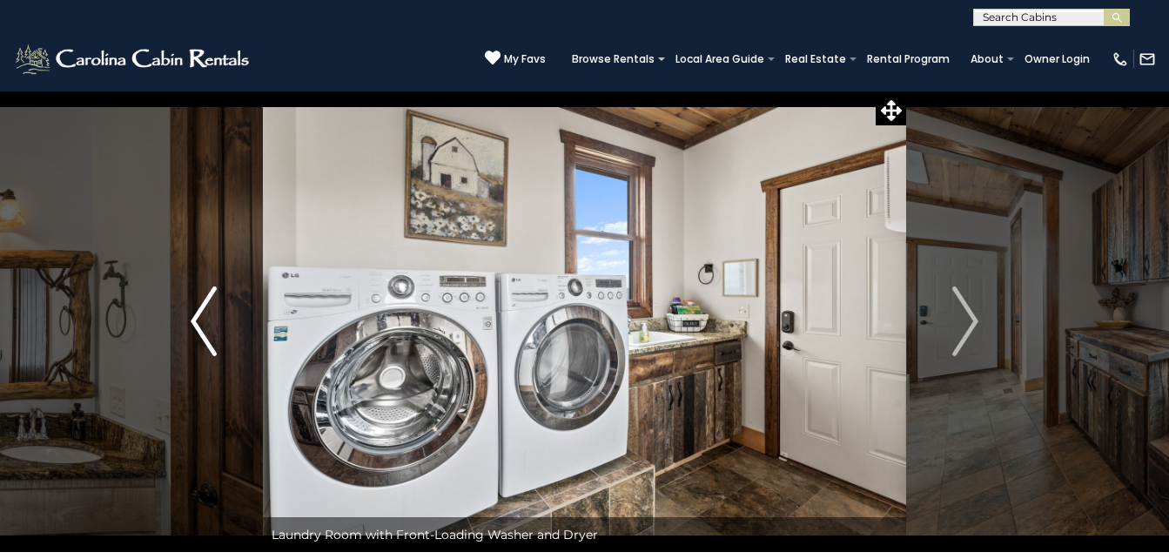
click at [192, 331] on img "Previous" at bounding box center [204, 321] width 26 height 70
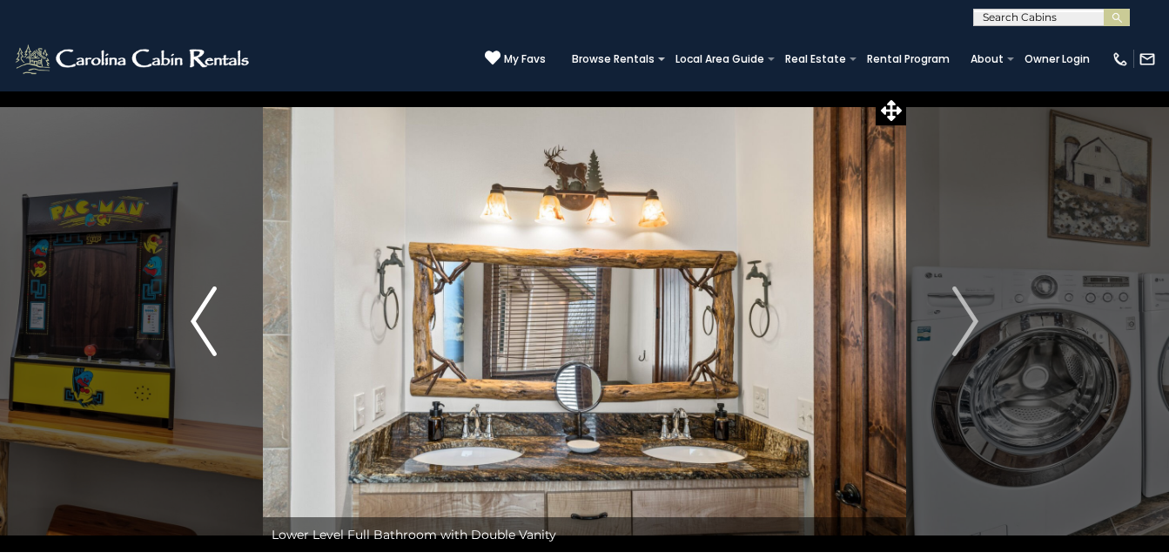
click at [192, 331] on img "Previous" at bounding box center [204, 321] width 26 height 70
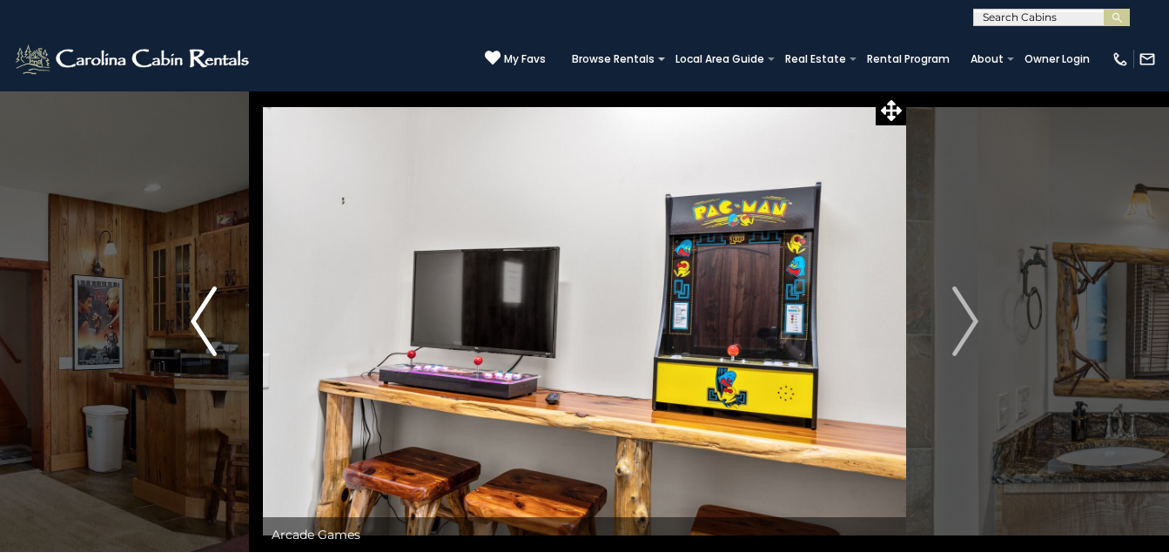
click at [192, 331] on img "Previous" at bounding box center [204, 321] width 26 height 70
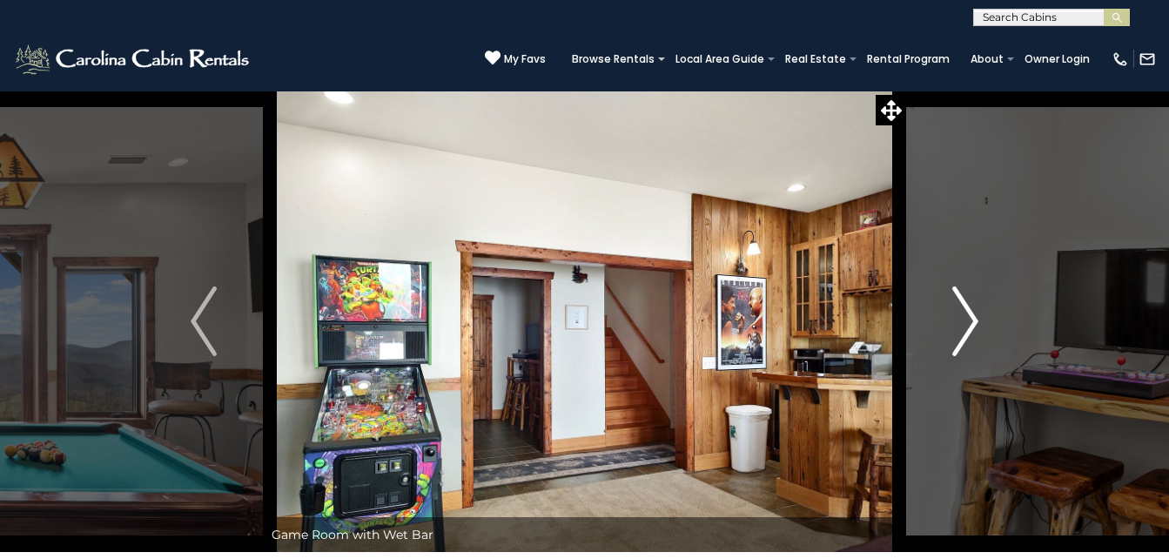
click at [969, 349] on img "Next" at bounding box center [965, 321] width 26 height 70
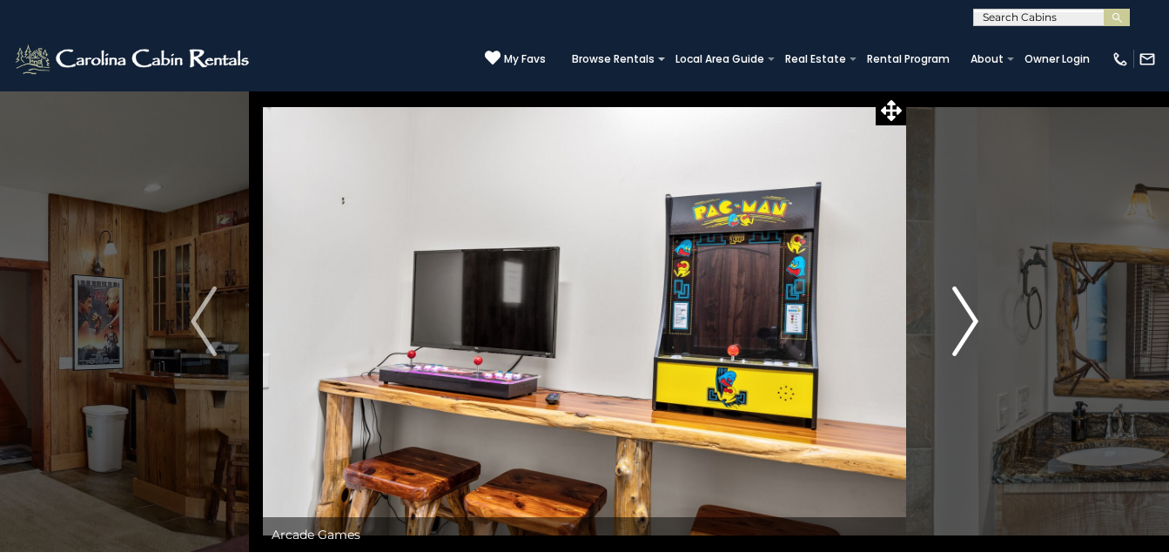
click at [969, 349] on img "Next" at bounding box center [965, 321] width 26 height 70
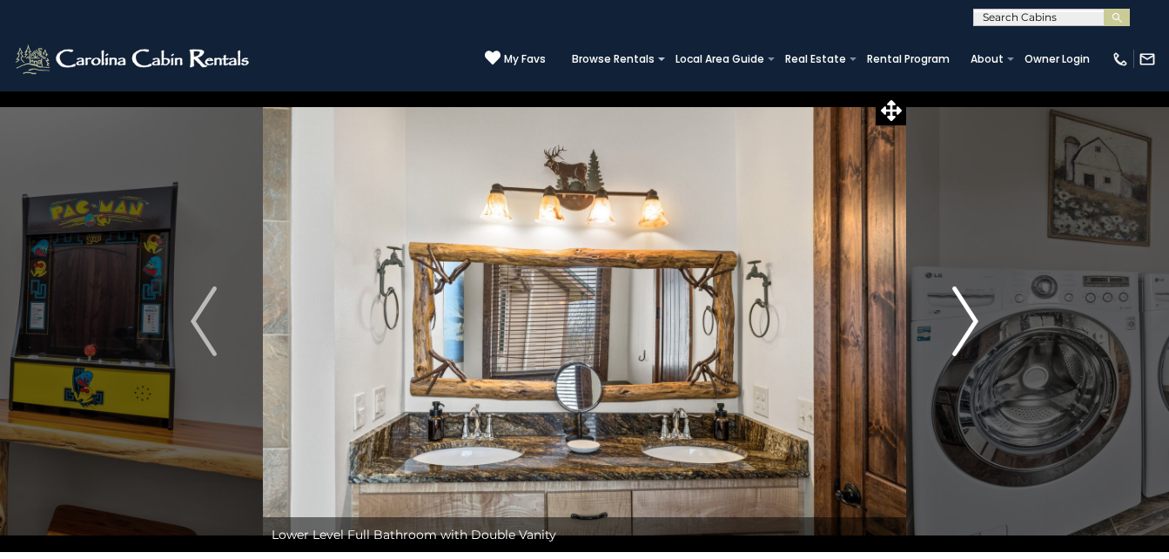
click at [969, 349] on img "Next" at bounding box center [965, 321] width 26 height 70
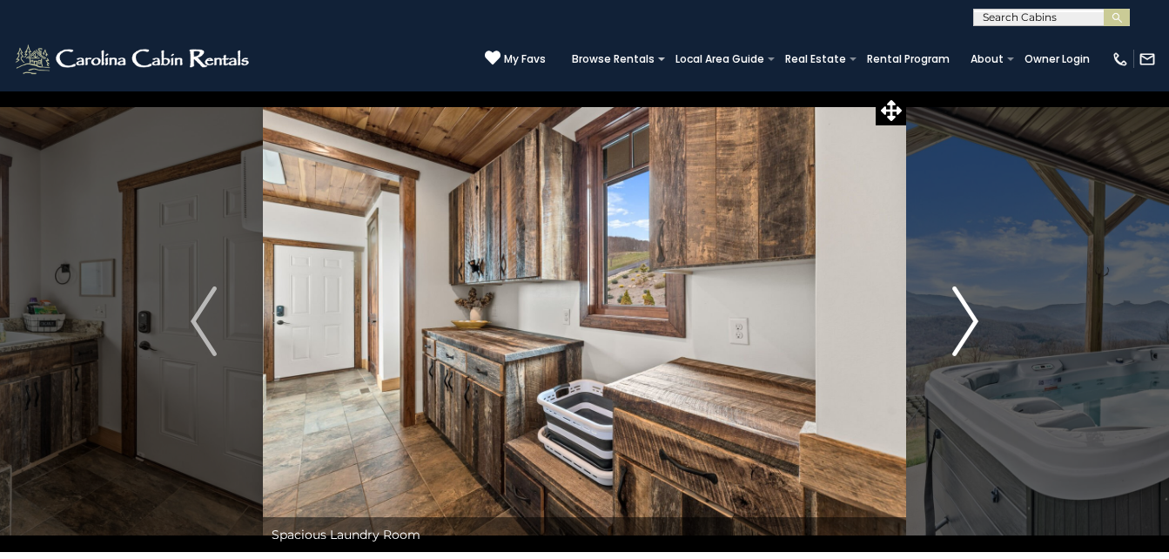
click at [969, 349] on img "Next" at bounding box center [965, 321] width 26 height 70
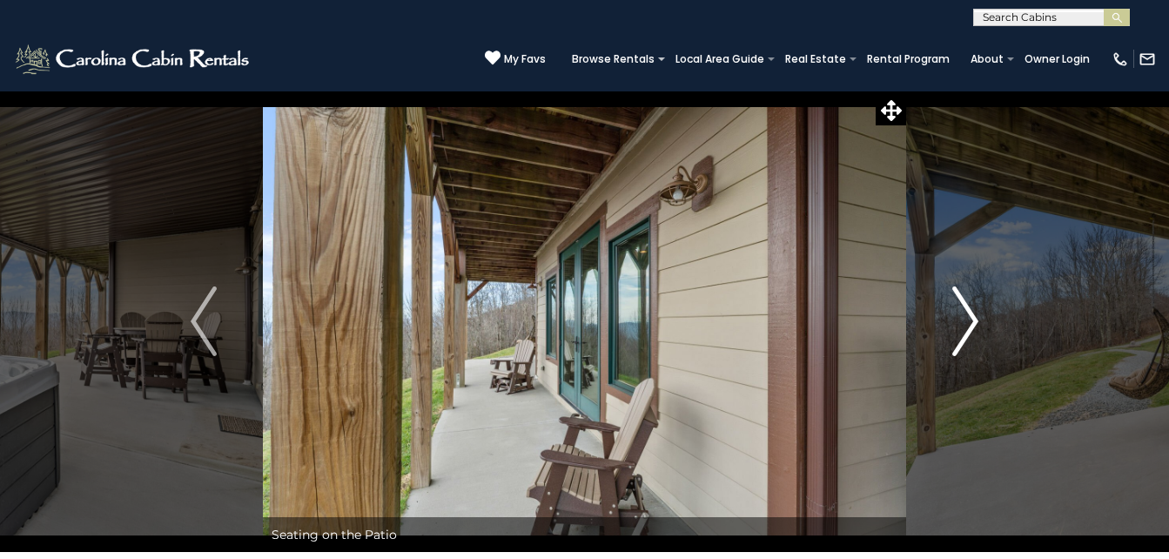
click at [969, 349] on img "Next" at bounding box center [965, 321] width 26 height 70
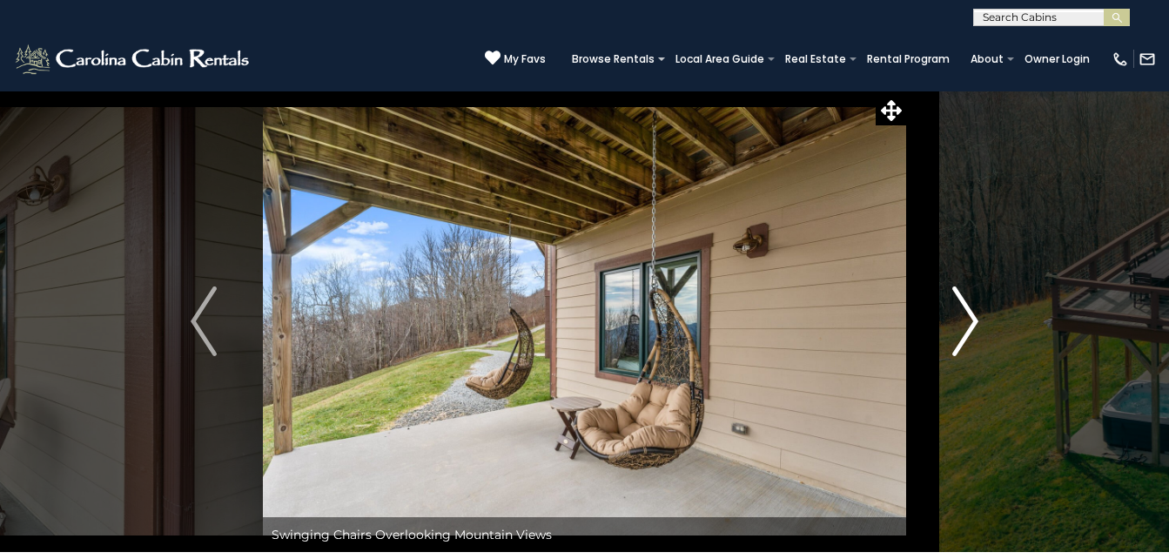
click at [969, 349] on img "Next" at bounding box center [965, 321] width 26 height 70
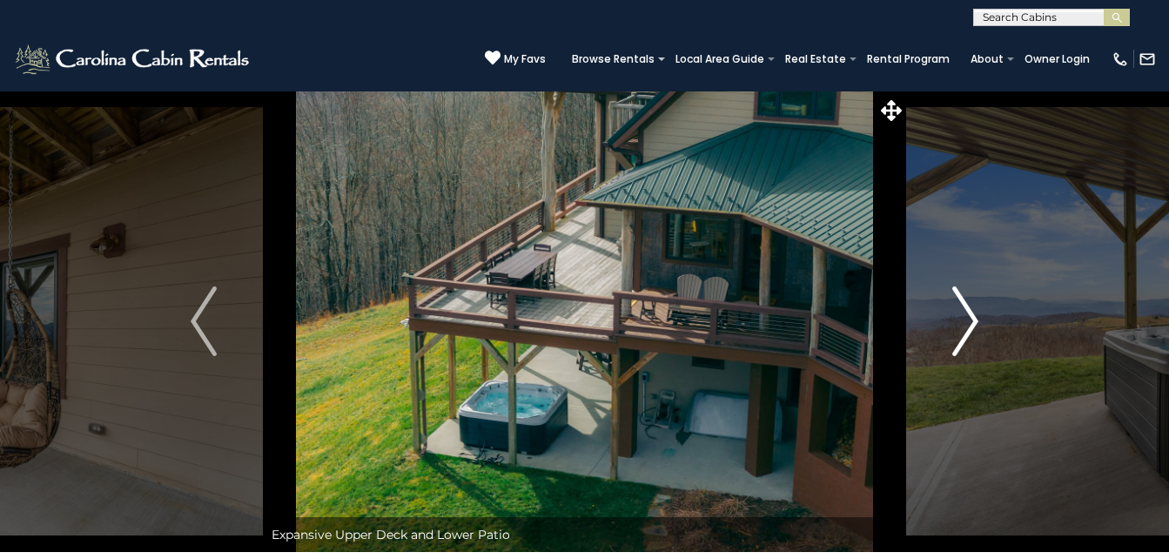
click at [969, 349] on img "Next" at bounding box center [965, 321] width 26 height 70
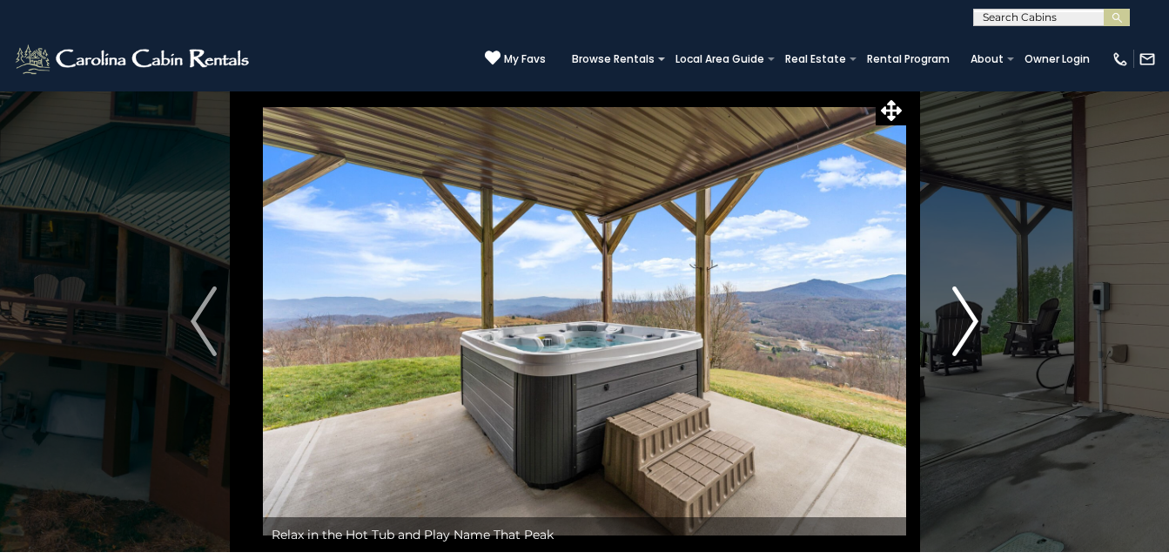
click at [969, 349] on img "Next" at bounding box center [965, 321] width 26 height 70
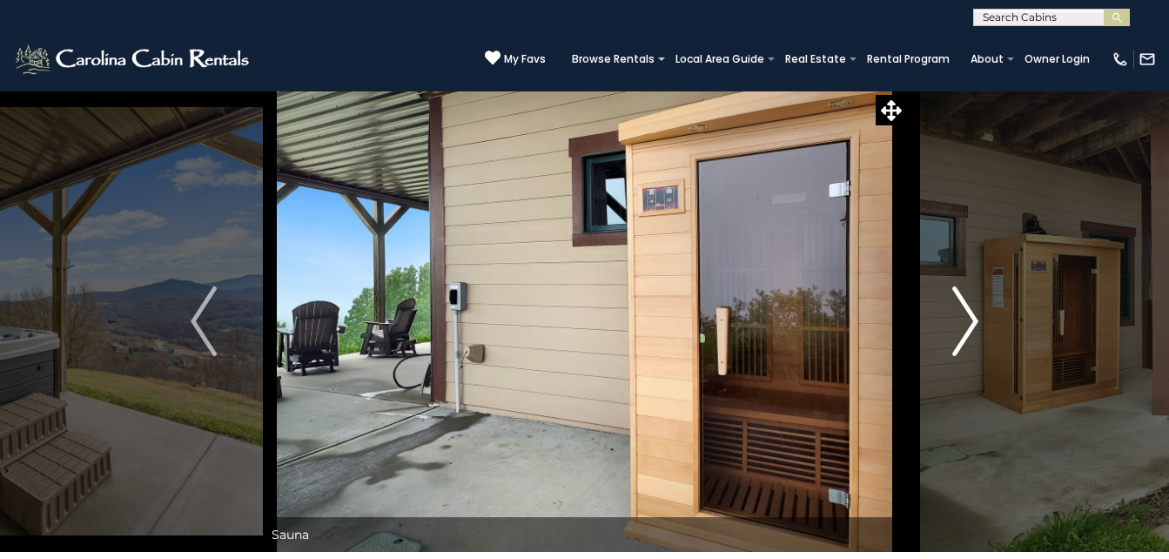
click at [969, 349] on img "Next" at bounding box center [965, 321] width 26 height 70
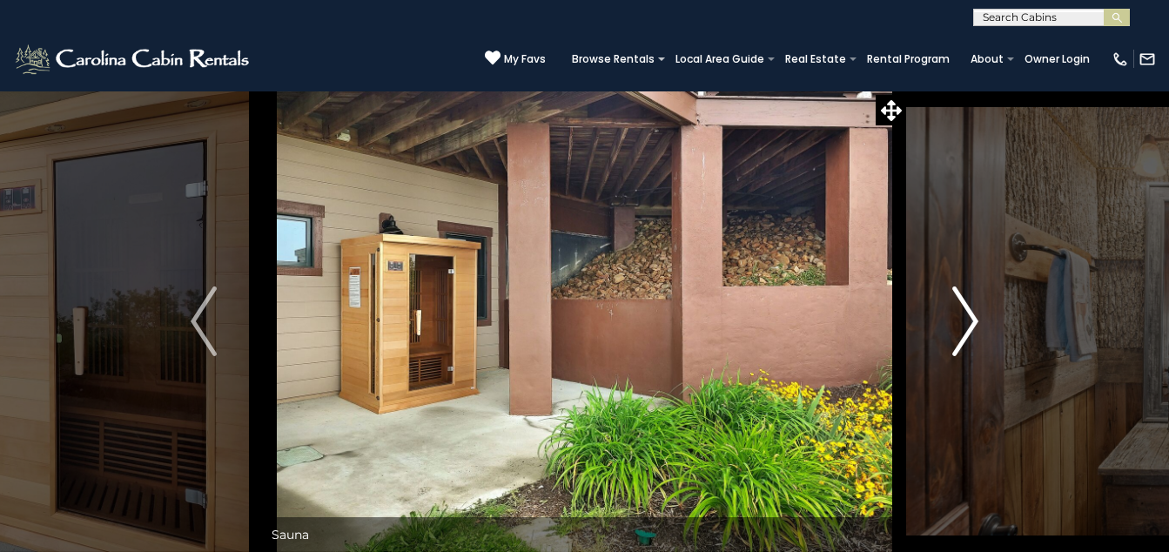
click at [969, 349] on img "Next" at bounding box center [965, 321] width 26 height 70
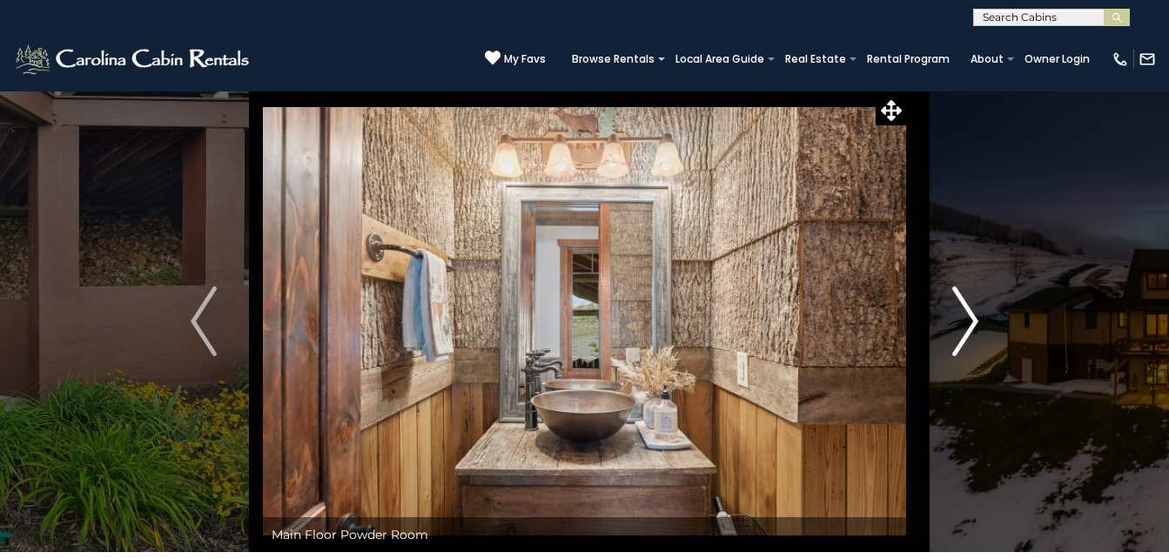
click at [969, 349] on img "Next" at bounding box center [965, 321] width 26 height 70
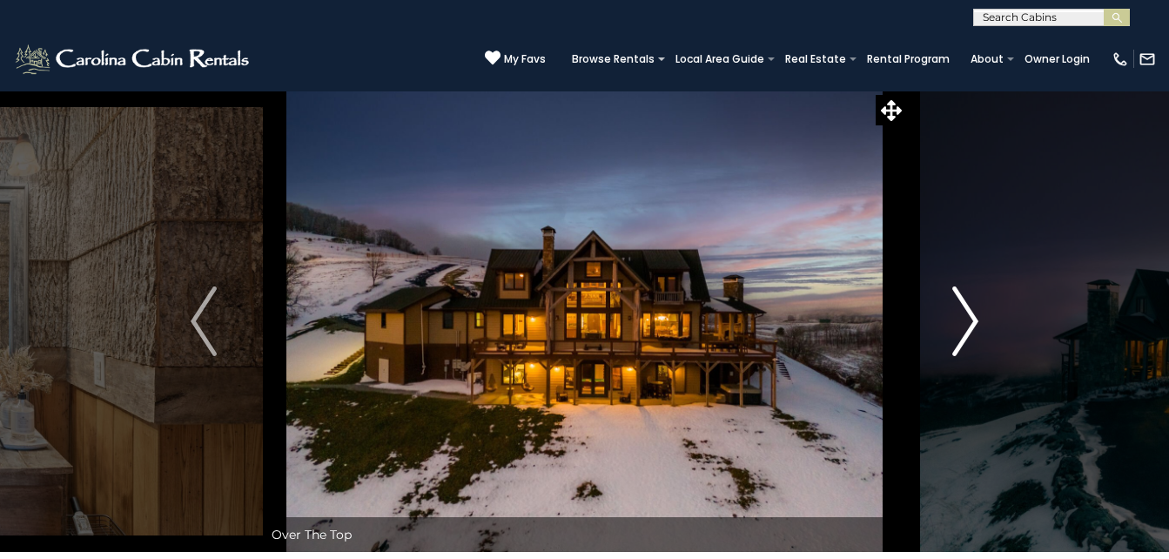
click at [969, 349] on img "Next" at bounding box center [965, 321] width 26 height 70
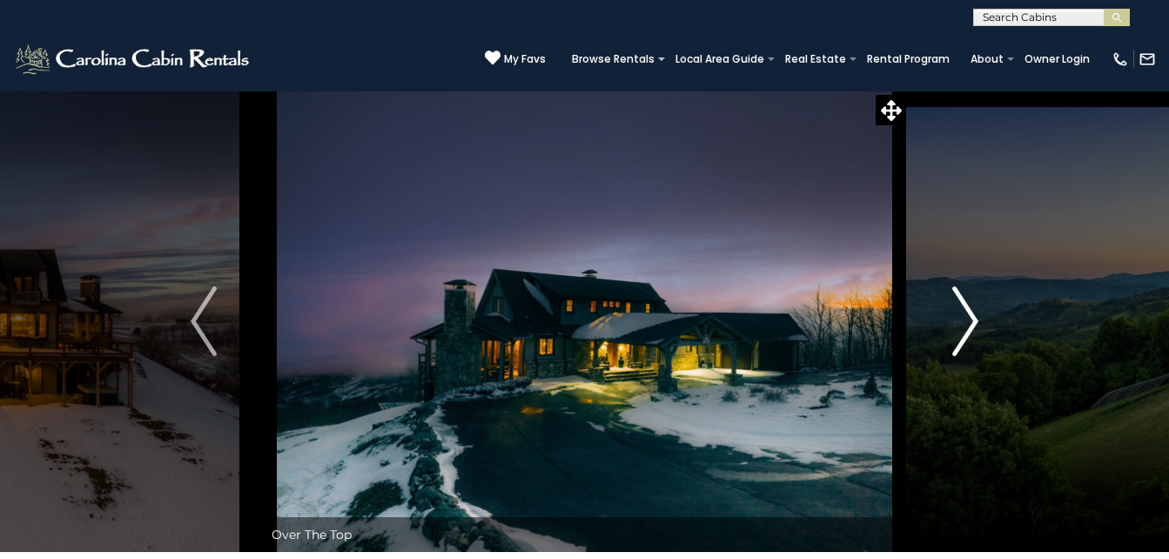
click at [969, 349] on img "Next" at bounding box center [965, 321] width 26 height 70
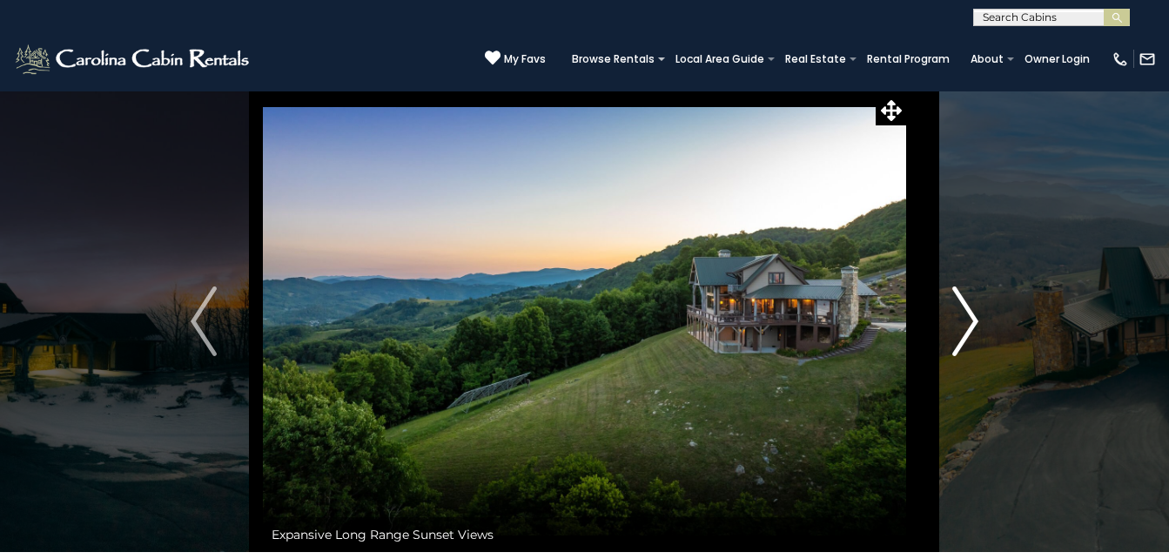
click at [969, 349] on img "Next" at bounding box center [965, 321] width 26 height 70
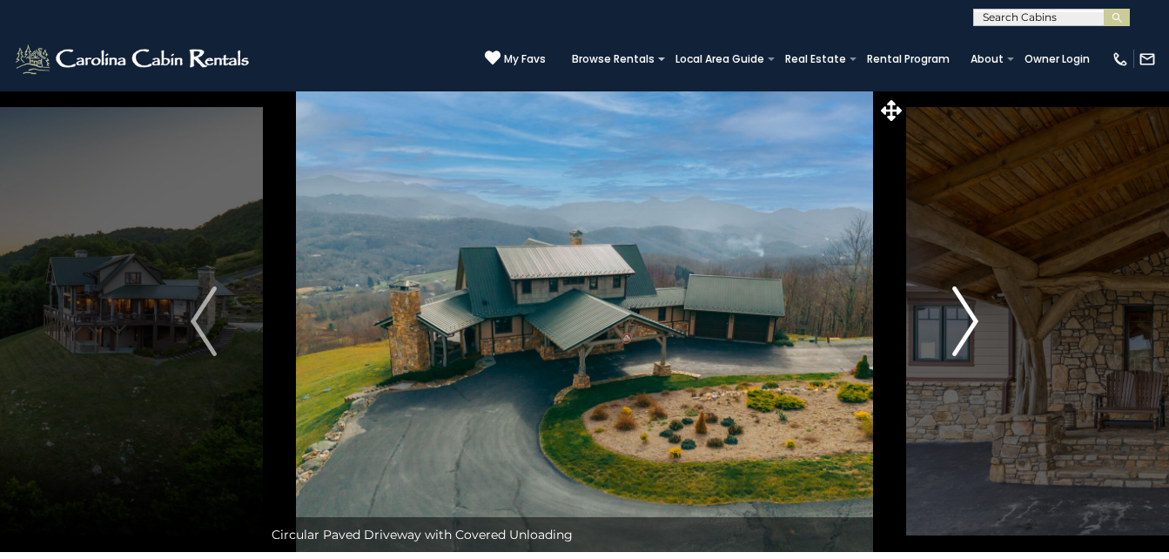
click at [969, 349] on img "Next" at bounding box center [965, 321] width 26 height 70
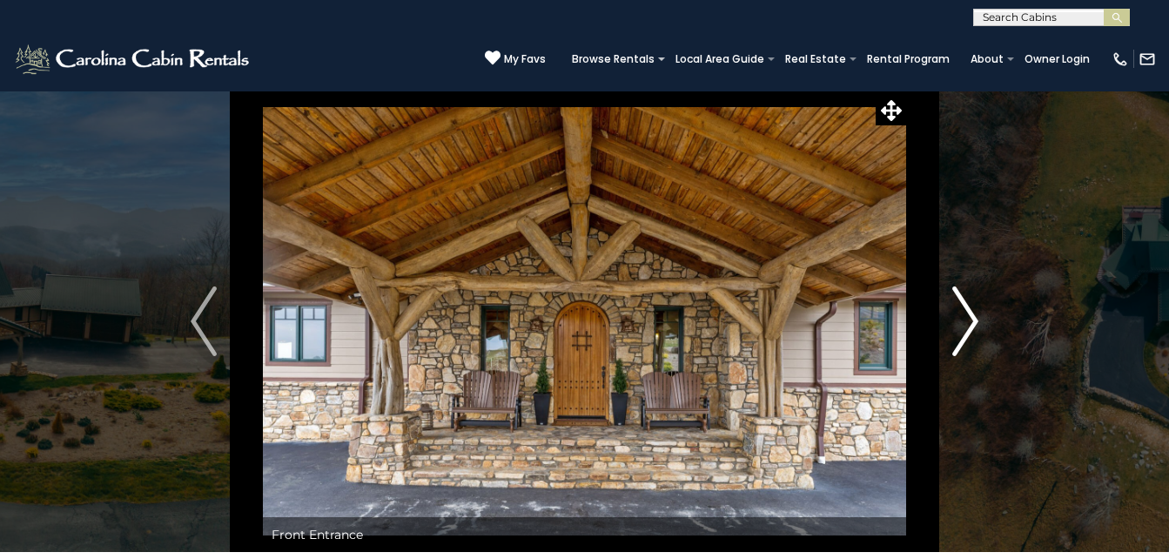
click at [969, 349] on img "Next" at bounding box center [965, 321] width 26 height 70
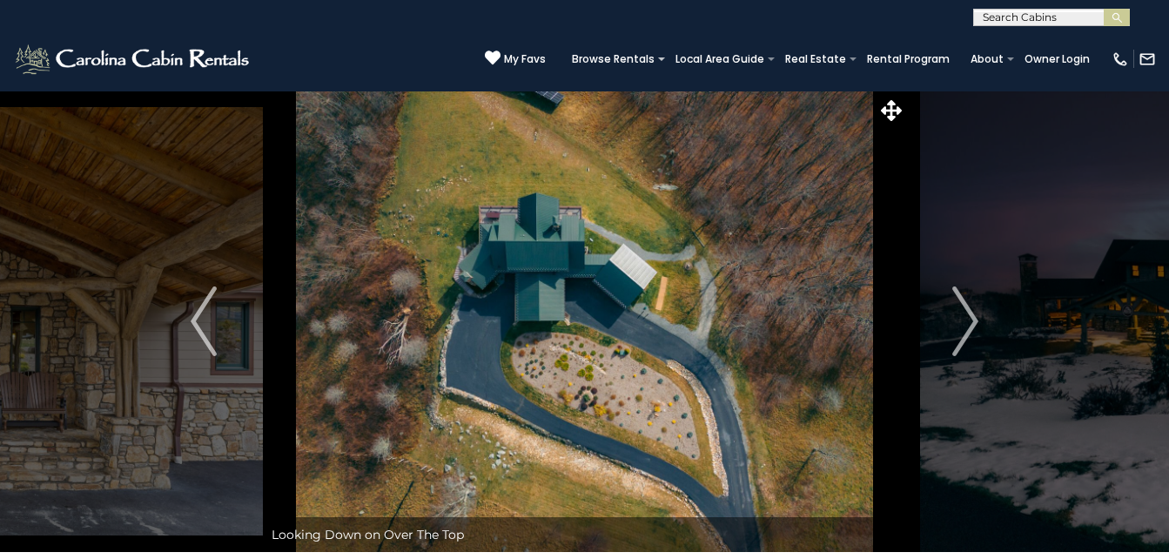
drag, startPoint x: 969, startPoint y: 349, endPoint x: 1054, endPoint y: 515, distance: 186.9
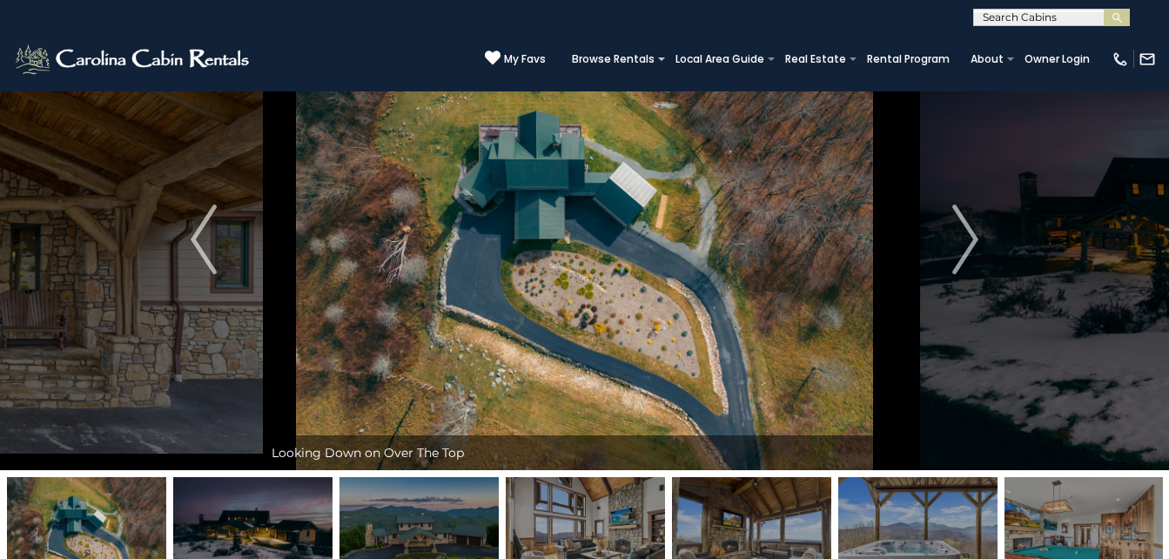
scroll to position [80, 0]
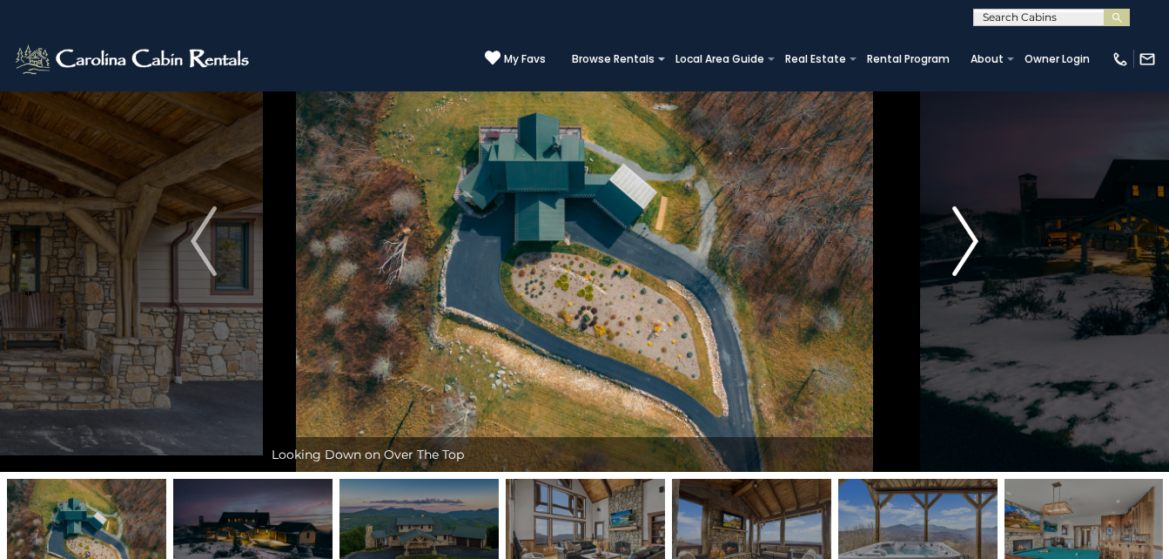
click at [980, 252] on button "Next" at bounding box center [965, 240] width 118 height 461
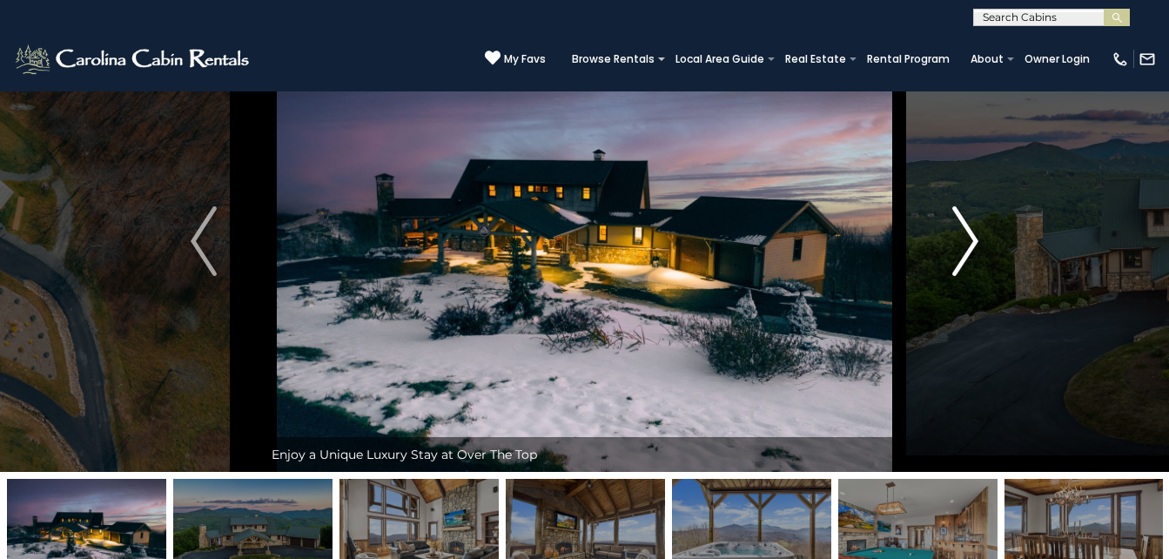
click at [974, 248] on img "Next" at bounding box center [965, 241] width 26 height 70
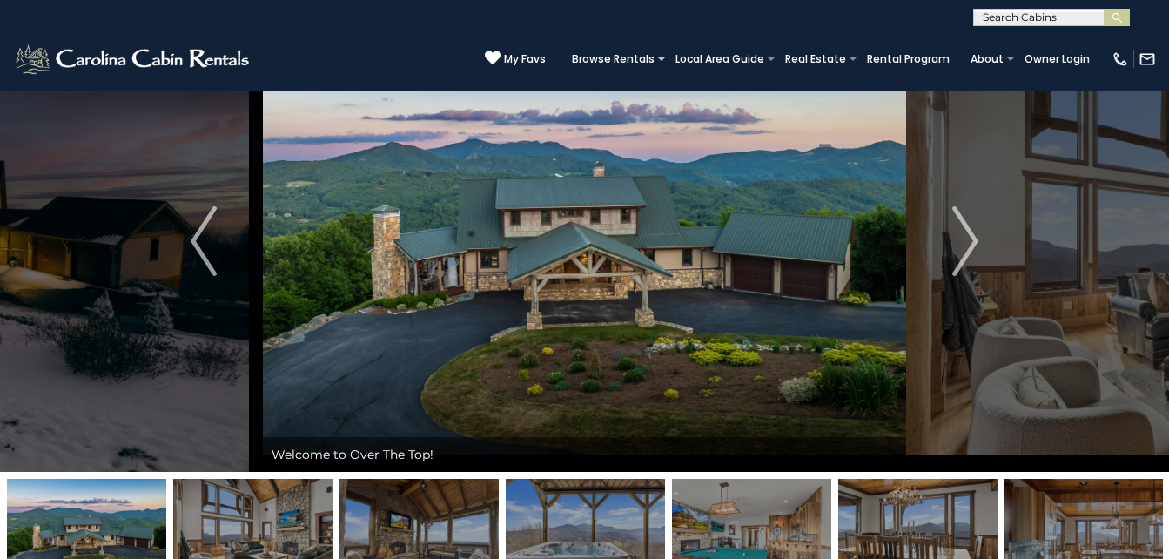
scroll to position [0, 0]
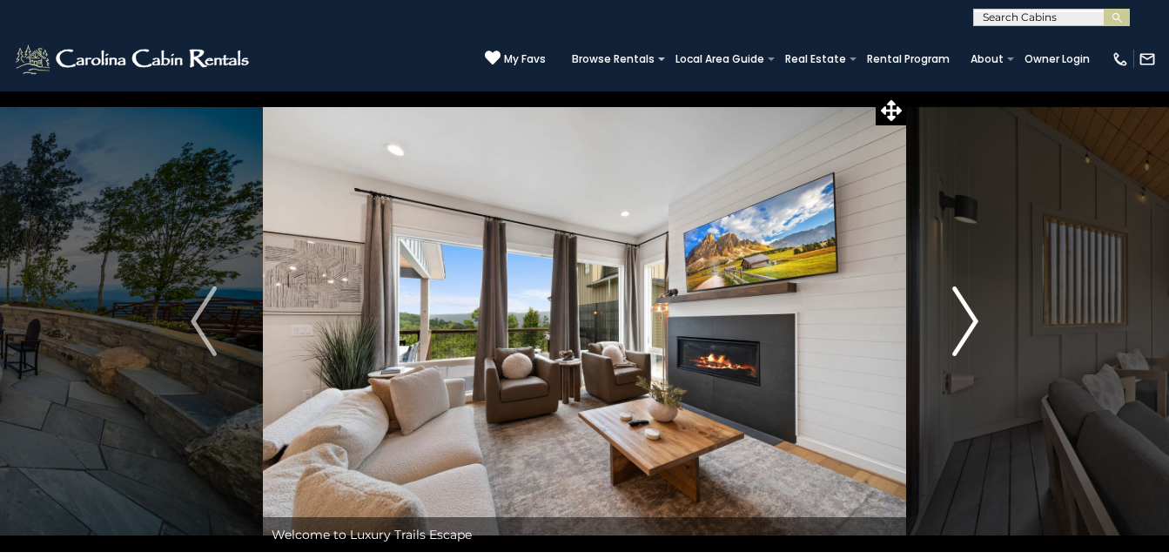
click at [965, 322] on img "Next" at bounding box center [965, 321] width 26 height 70
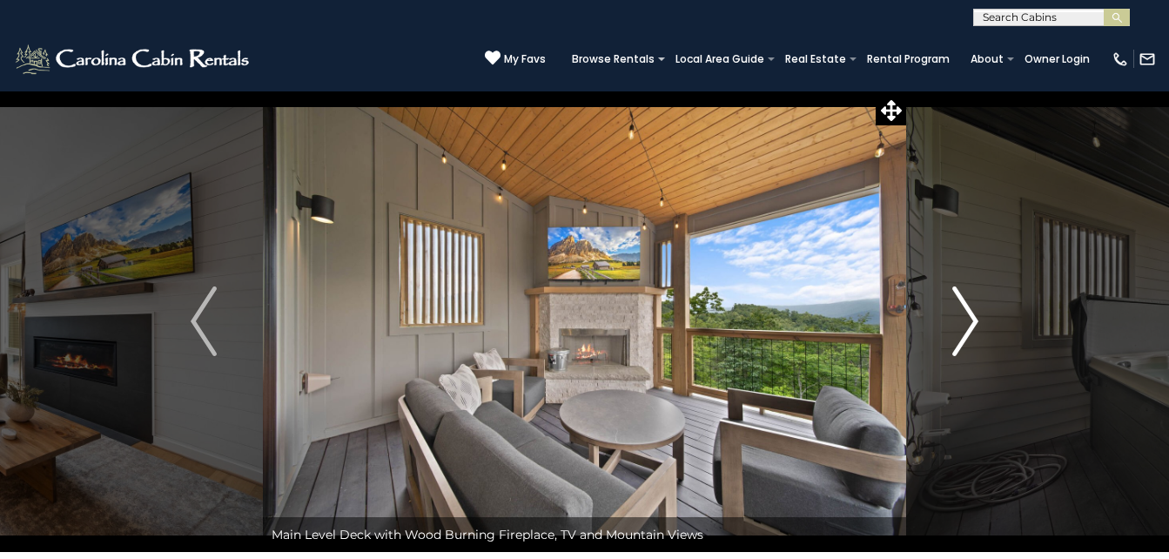
click at [965, 322] on img "Next" at bounding box center [965, 321] width 26 height 70
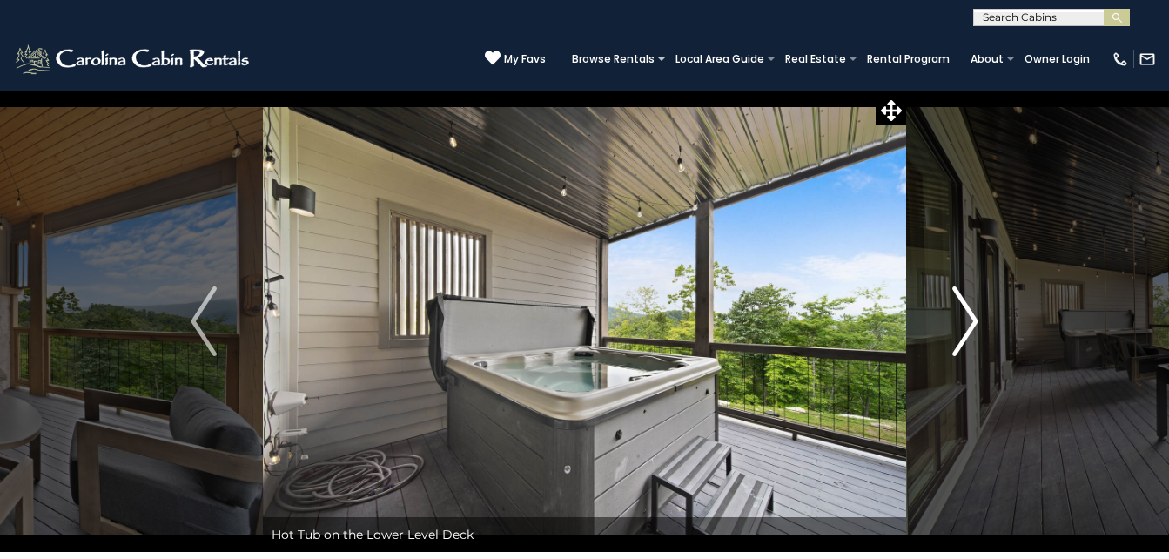
click at [965, 322] on img "Next" at bounding box center [965, 321] width 26 height 70
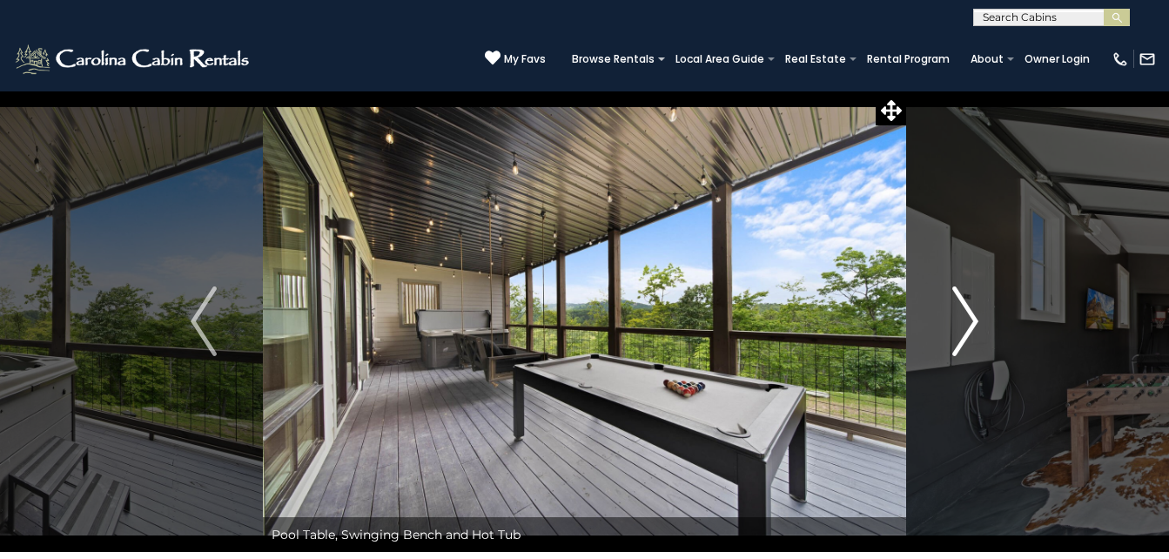
click at [965, 322] on img "Next" at bounding box center [965, 321] width 26 height 70
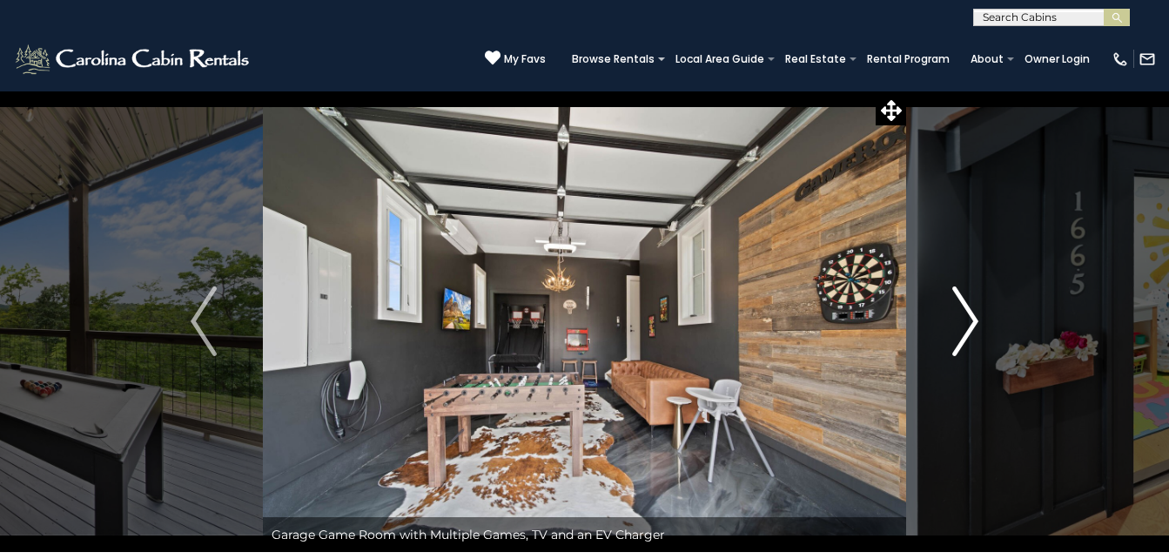
click at [965, 322] on img "Next" at bounding box center [965, 321] width 26 height 70
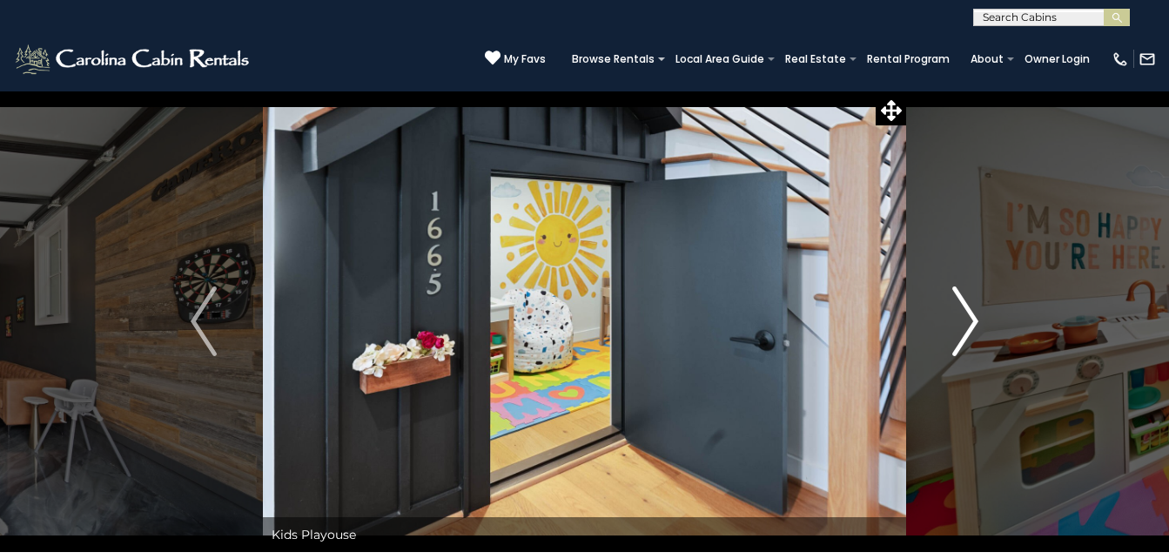
click at [963, 333] on img "Next" at bounding box center [965, 321] width 26 height 70
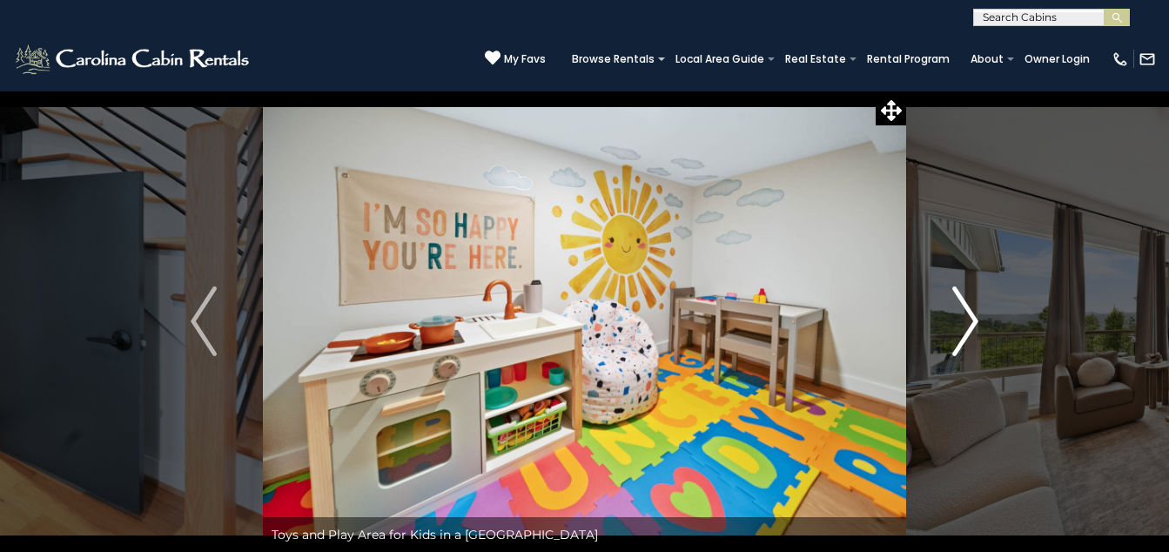
click at [963, 333] on img "Next" at bounding box center [965, 321] width 26 height 70
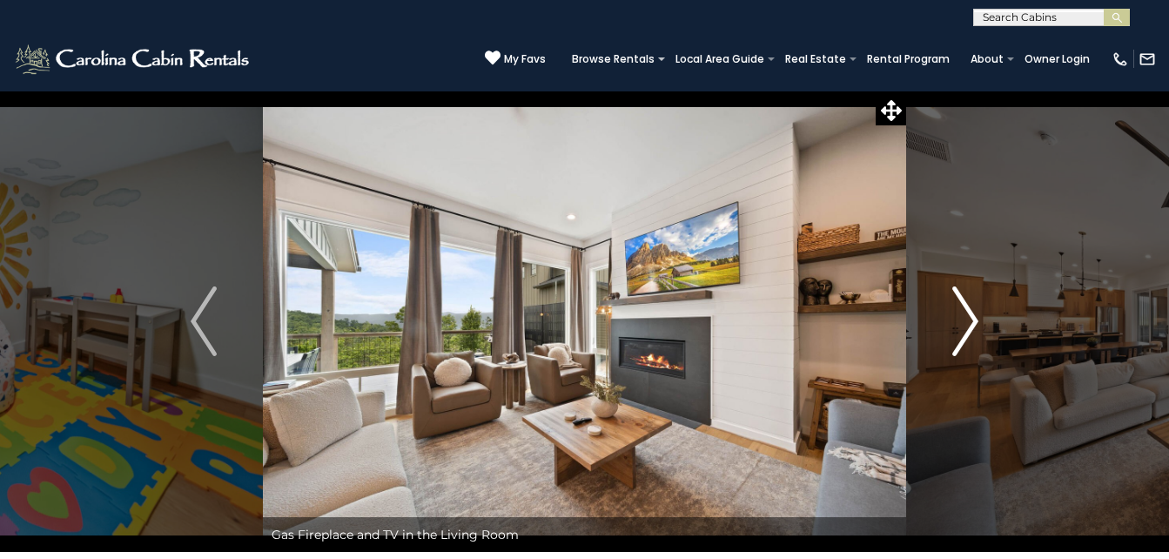
click at [963, 333] on img "Next" at bounding box center [965, 321] width 26 height 70
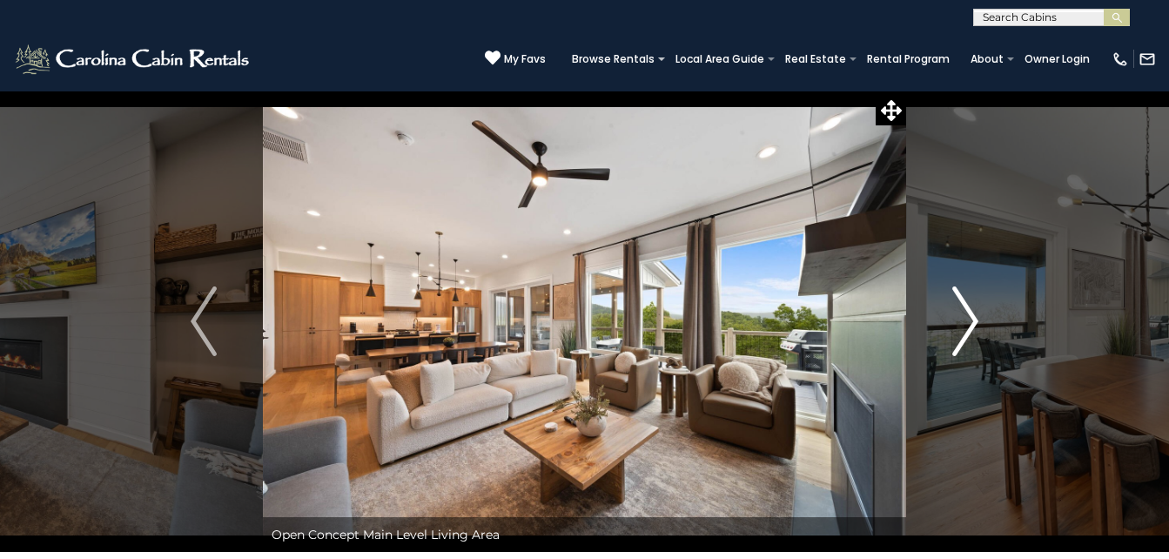
click at [963, 333] on img "Next" at bounding box center [965, 321] width 26 height 70
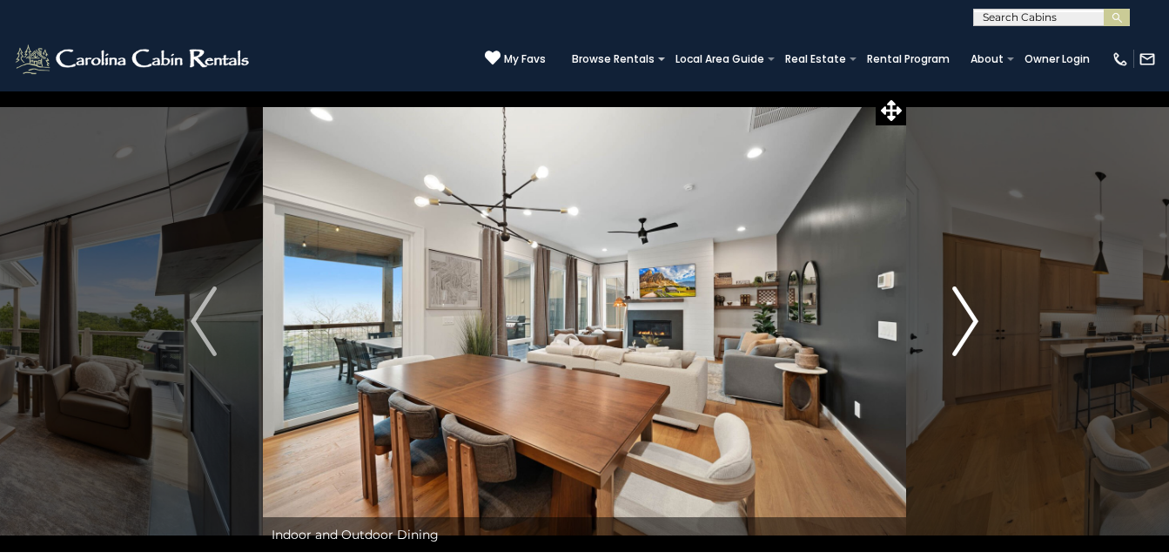
click at [963, 333] on img "Next" at bounding box center [965, 321] width 26 height 70
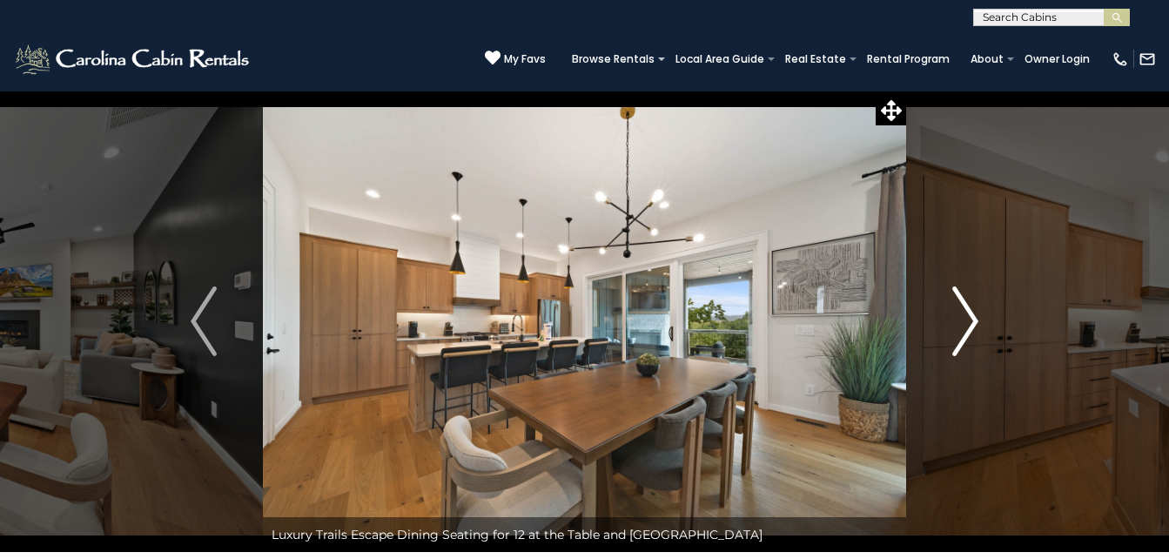
click at [963, 333] on img "Next" at bounding box center [965, 321] width 26 height 70
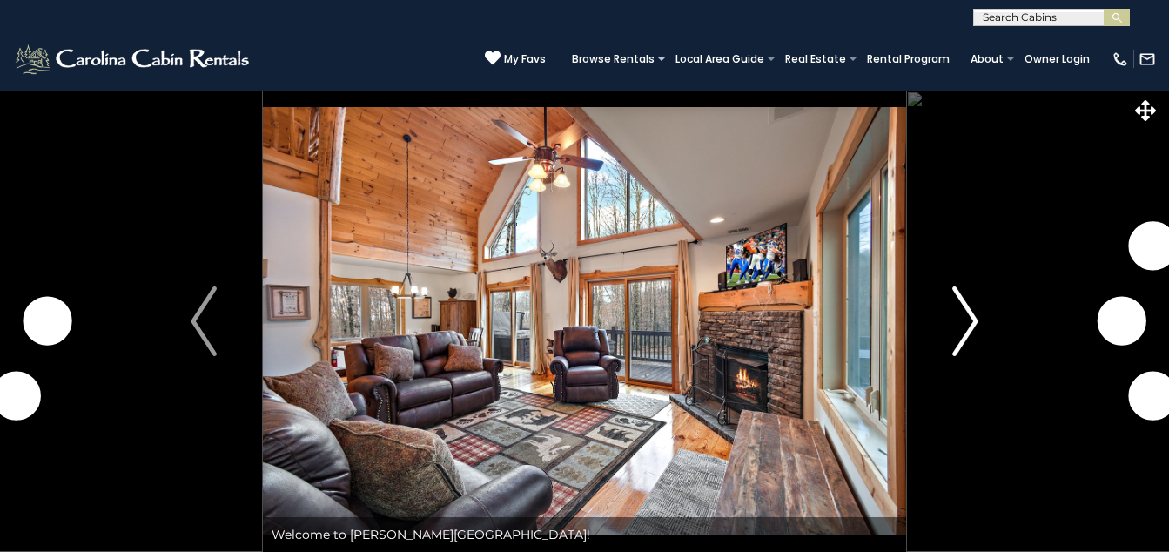
click at [952, 313] on img "Next" at bounding box center [965, 321] width 26 height 70
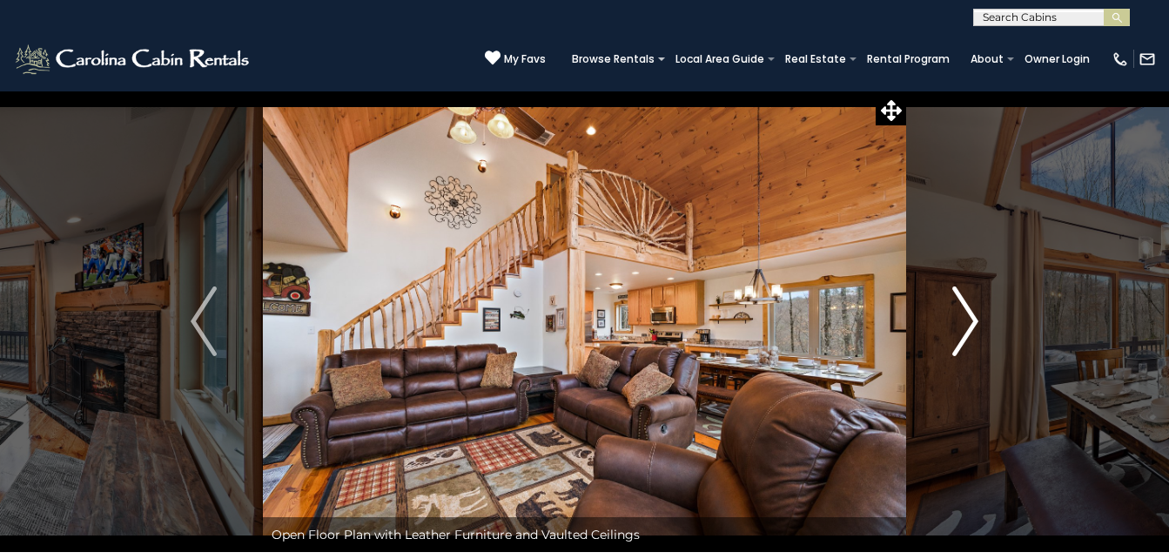
click at [970, 317] on img "Next" at bounding box center [965, 321] width 26 height 70
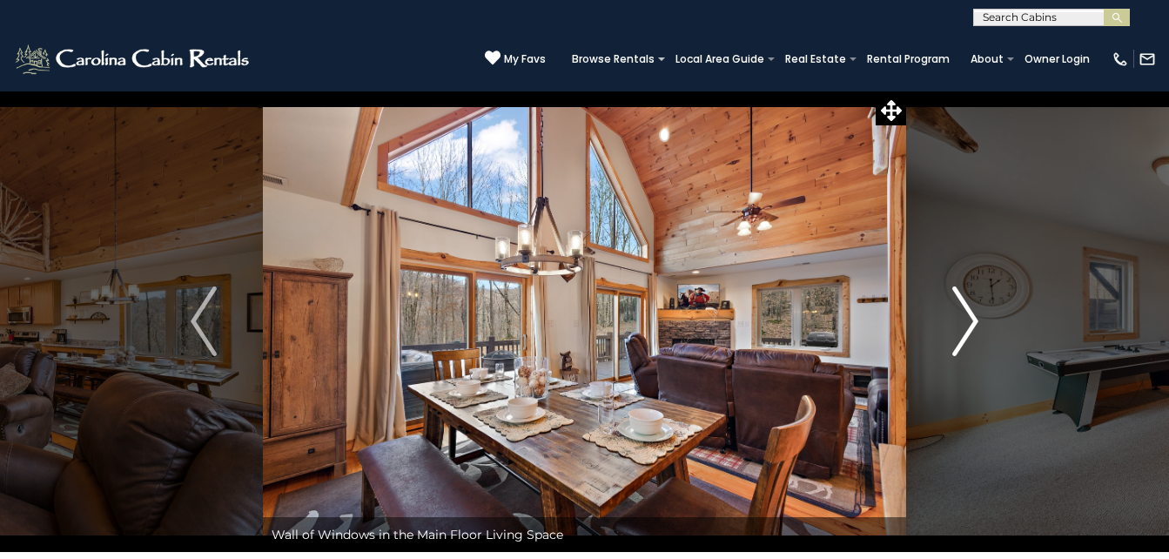
click at [970, 317] on img "Next" at bounding box center [965, 321] width 26 height 70
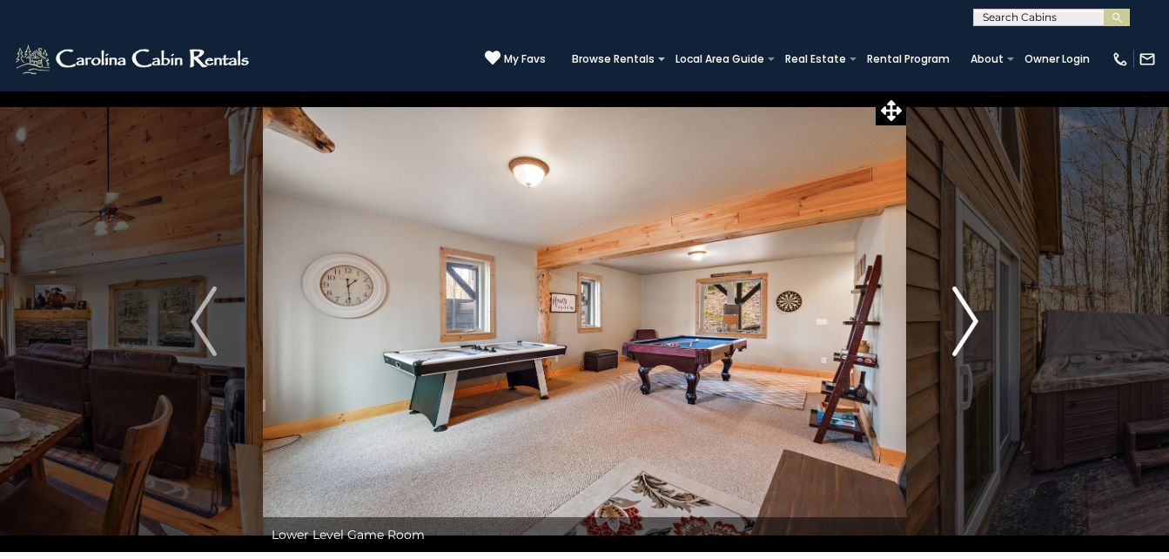
click at [970, 317] on img "Next" at bounding box center [965, 321] width 26 height 70
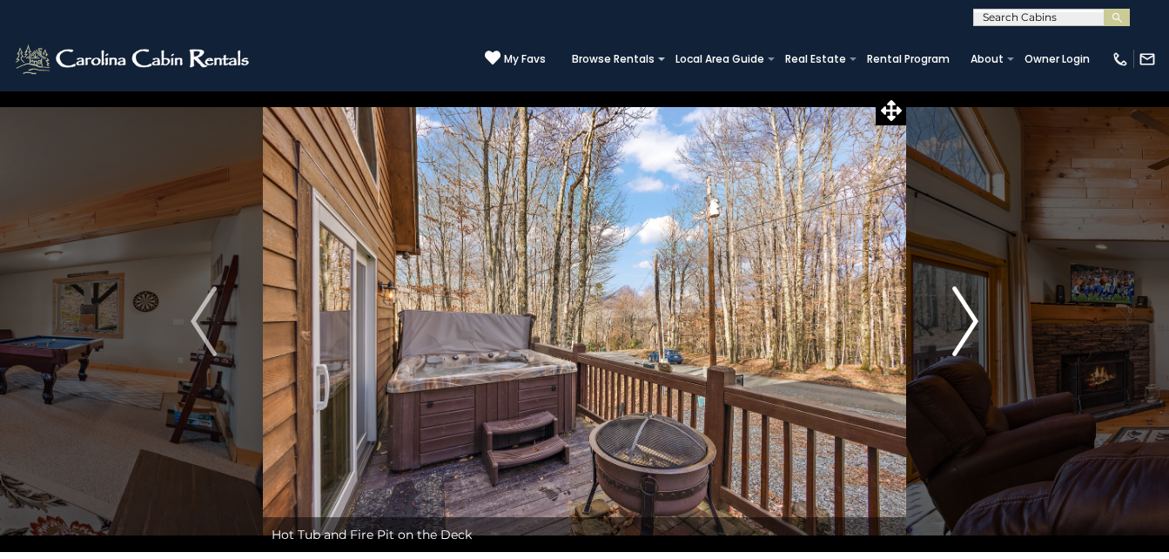
click at [970, 317] on img "Next" at bounding box center [965, 321] width 26 height 70
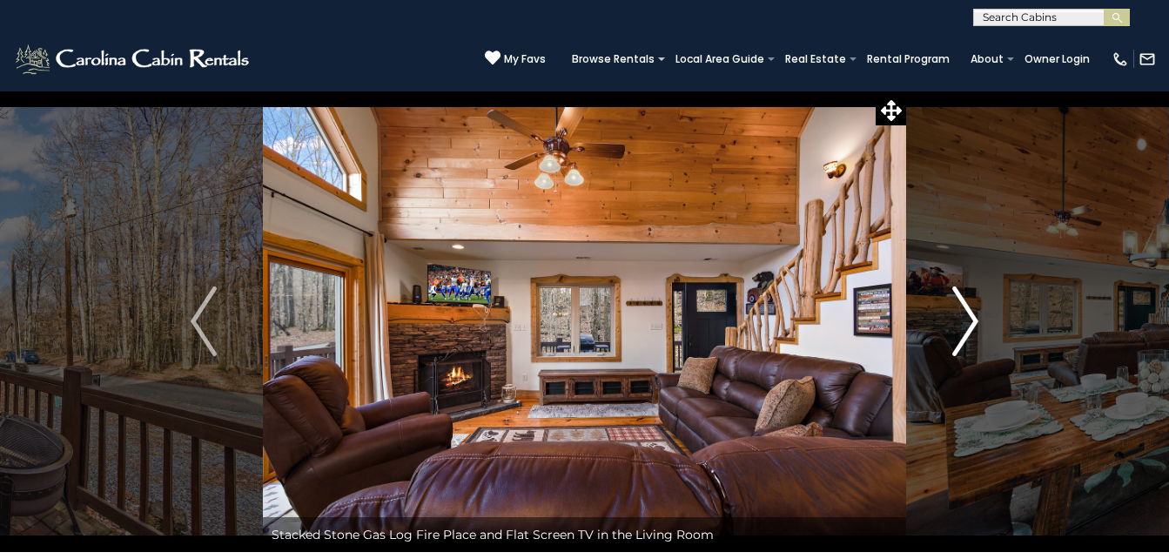
click at [970, 317] on img "Next" at bounding box center [965, 321] width 26 height 70
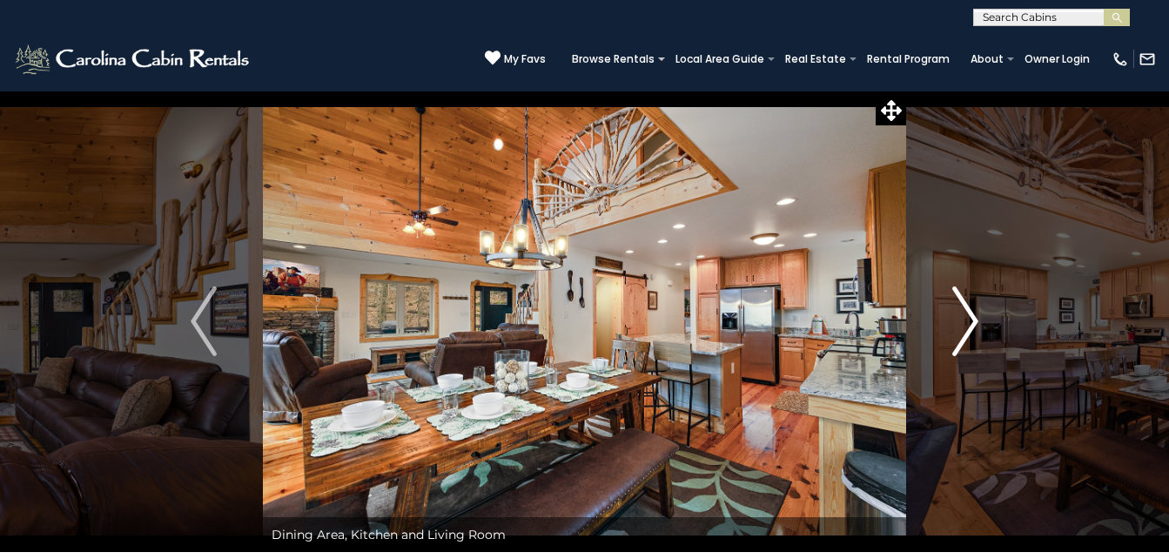
click at [970, 317] on img "Next" at bounding box center [965, 321] width 26 height 70
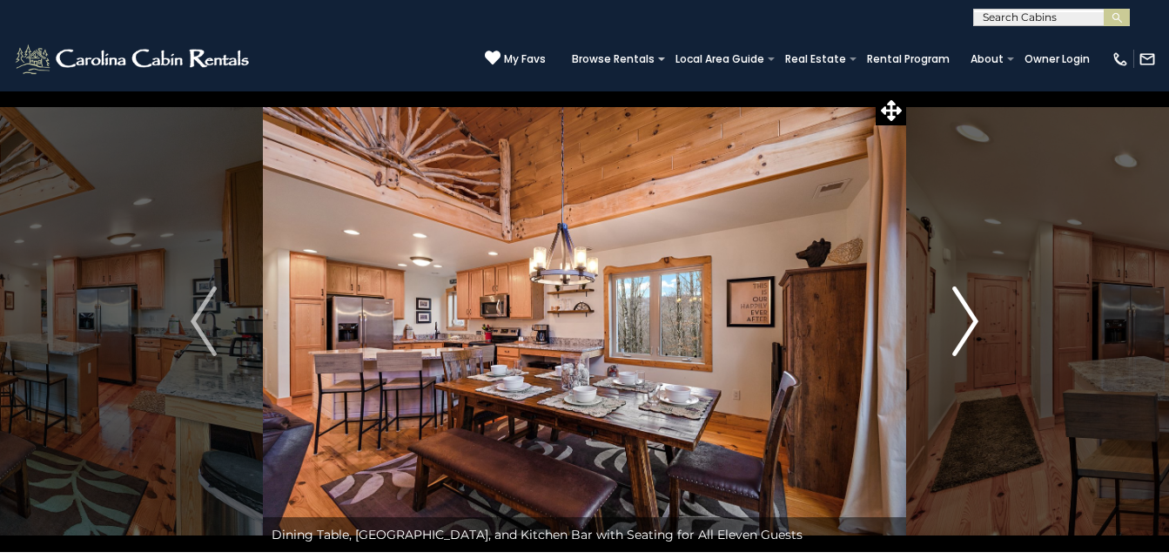
click at [970, 317] on img "Next" at bounding box center [965, 321] width 26 height 70
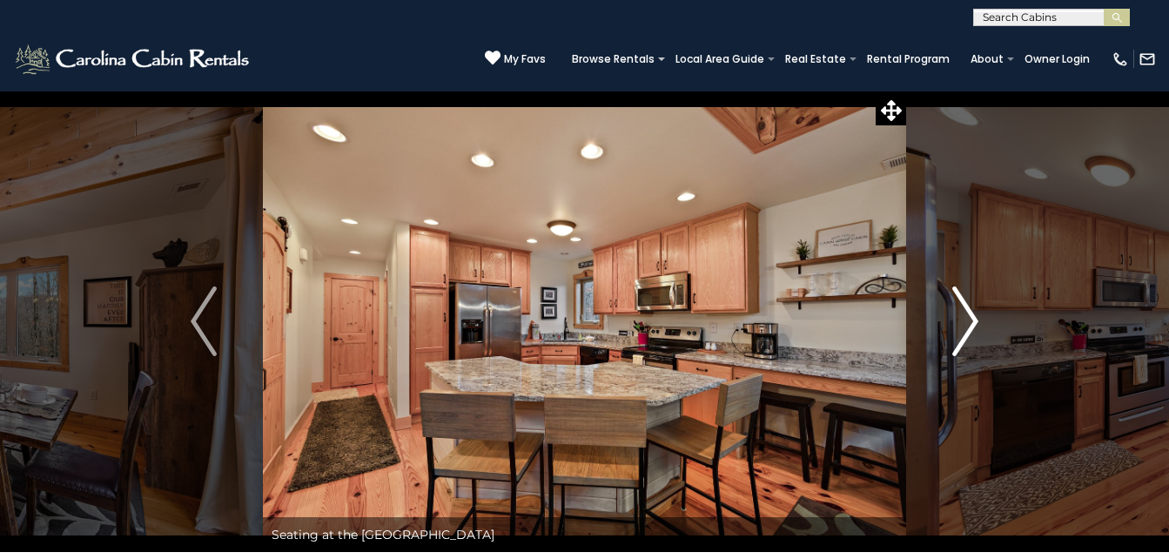
click at [970, 317] on img "Next" at bounding box center [965, 321] width 26 height 70
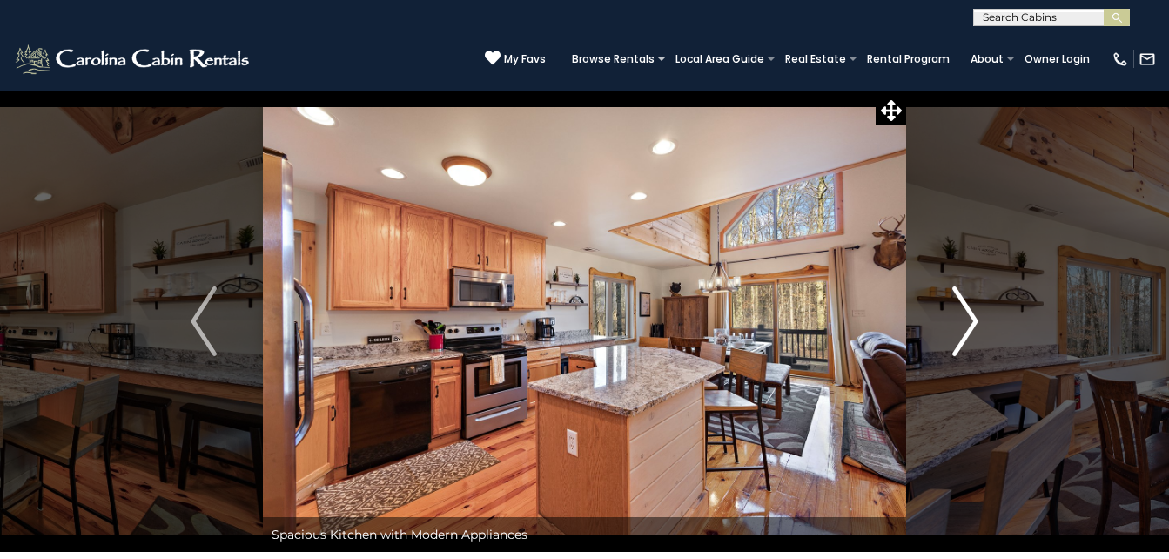
click at [970, 317] on img "Next" at bounding box center [965, 321] width 26 height 70
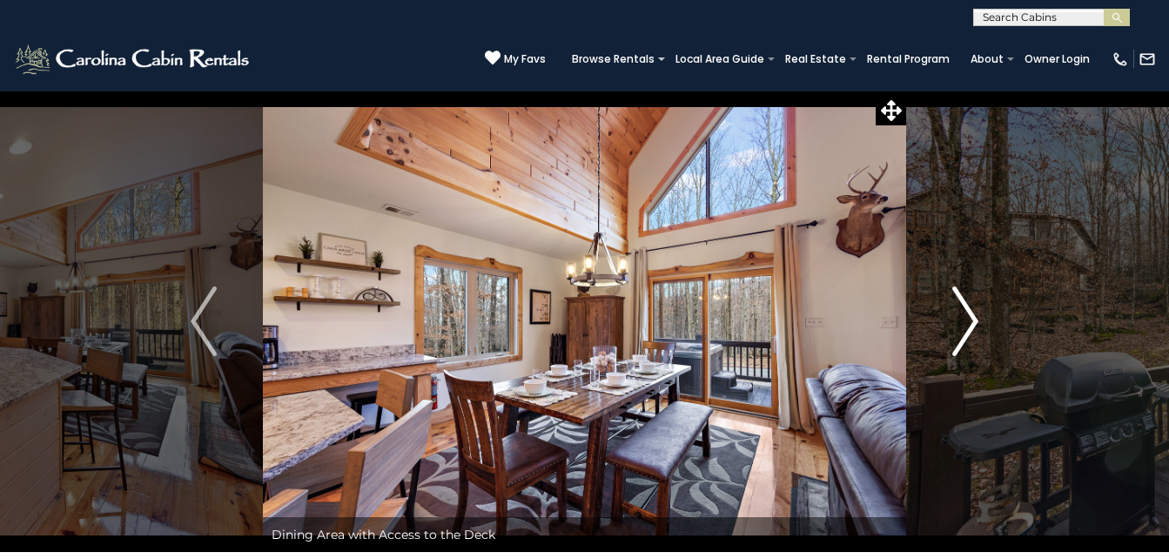
click at [970, 317] on img "Next" at bounding box center [965, 321] width 26 height 70
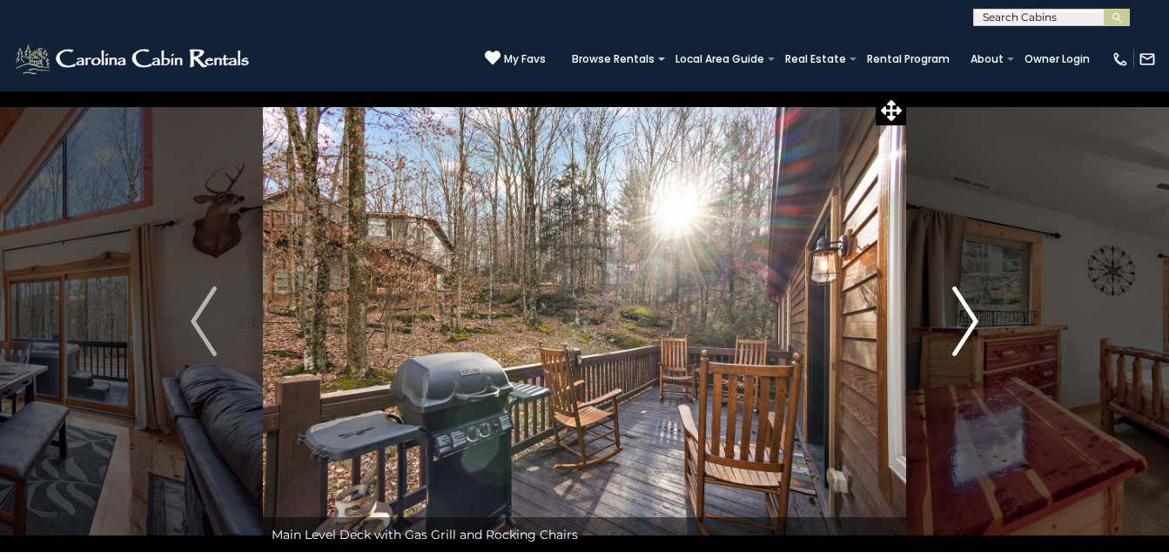
click at [970, 317] on img "Next" at bounding box center [965, 321] width 26 height 70
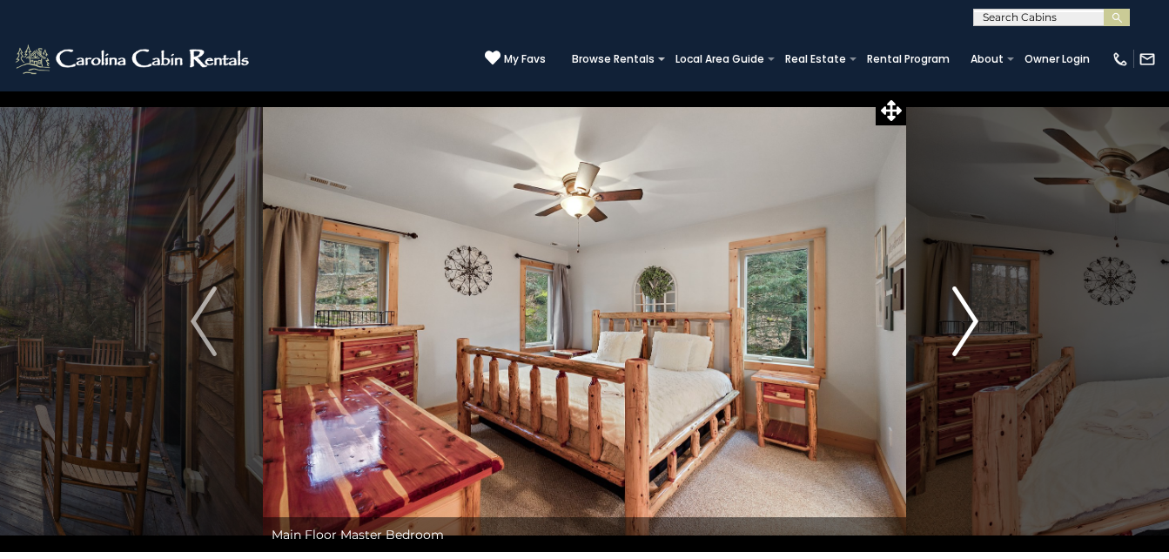
click at [970, 317] on img "Next" at bounding box center [965, 321] width 26 height 70
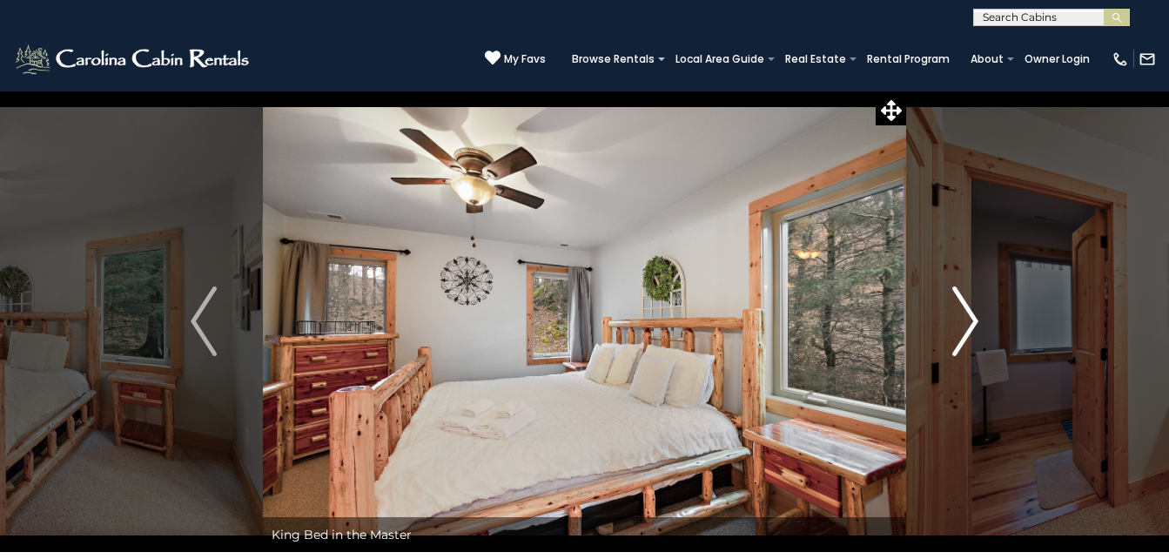
click at [970, 317] on img "Next" at bounding box center [965, 321] width 26 height 70
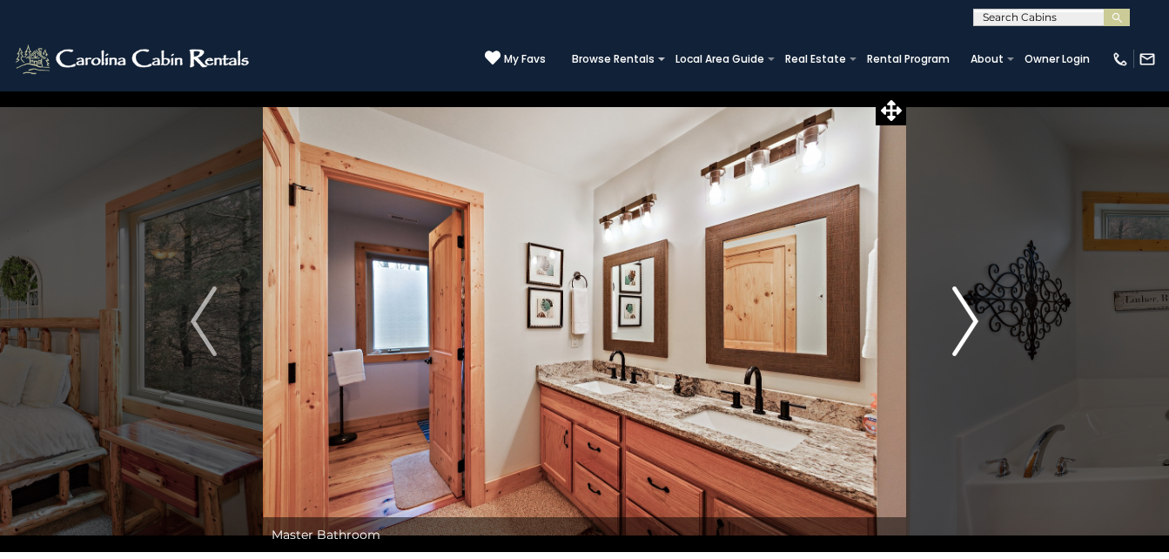
click at [970, 317] on img "Next" at bounding box center [965, 321] width 26 height 70
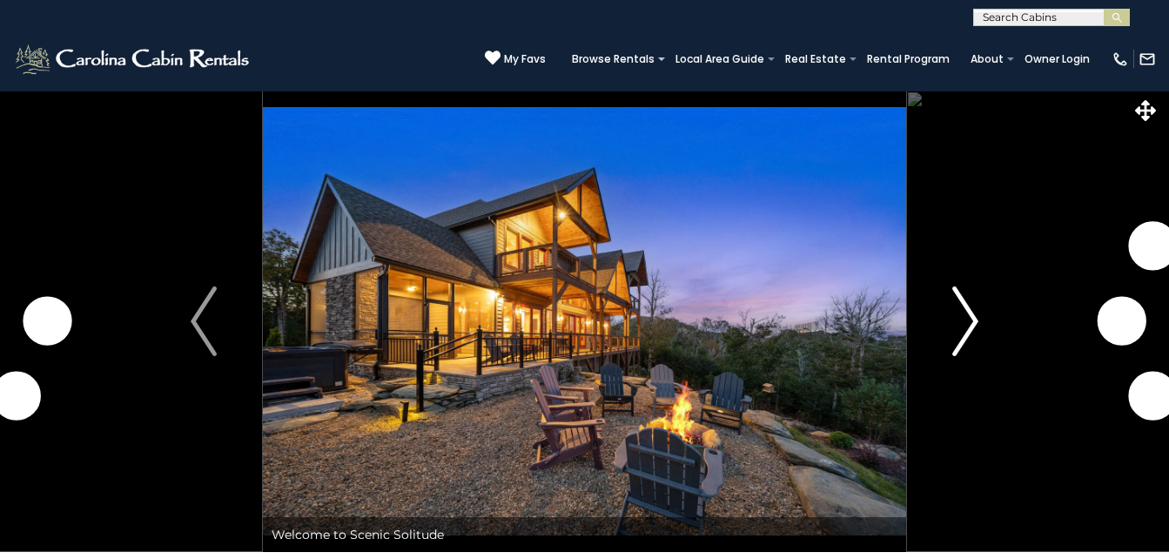
click at [970, 310] on img "Next" at bounding box center [965, 321] width 26 height 70
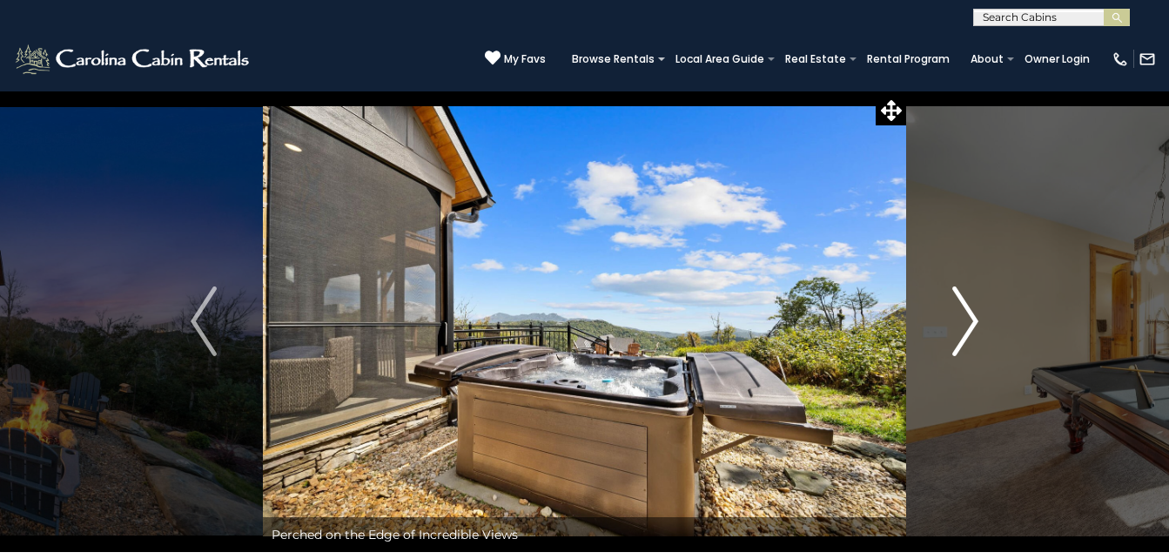
click at [977, 314] on img "Next" at bounding box center [965, 321] width 26 height 70
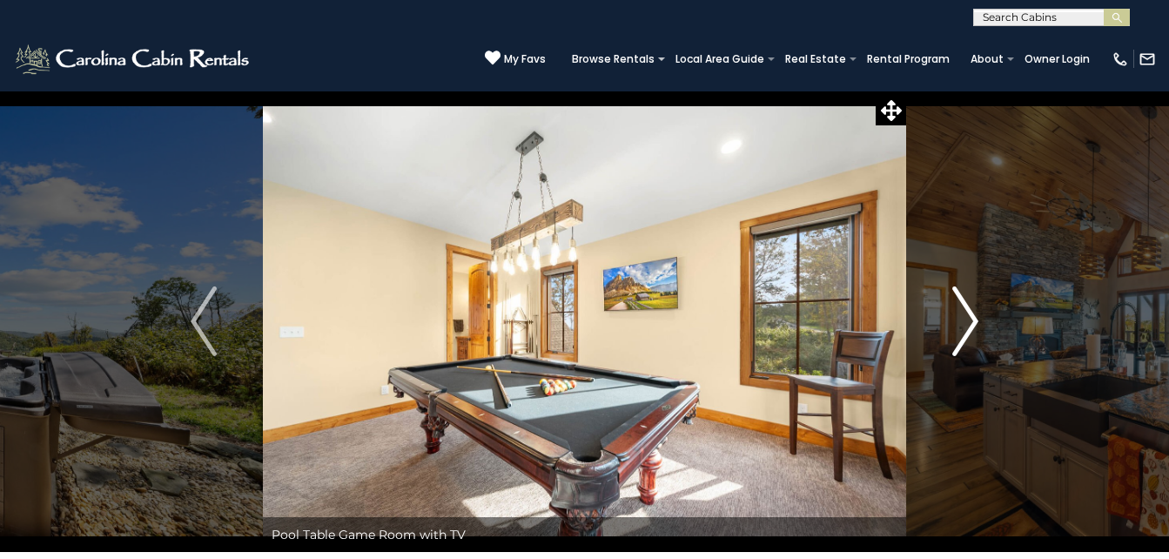
click at [977, 314] on img "Next" at bounding box center [965, 321] width 26 height 70
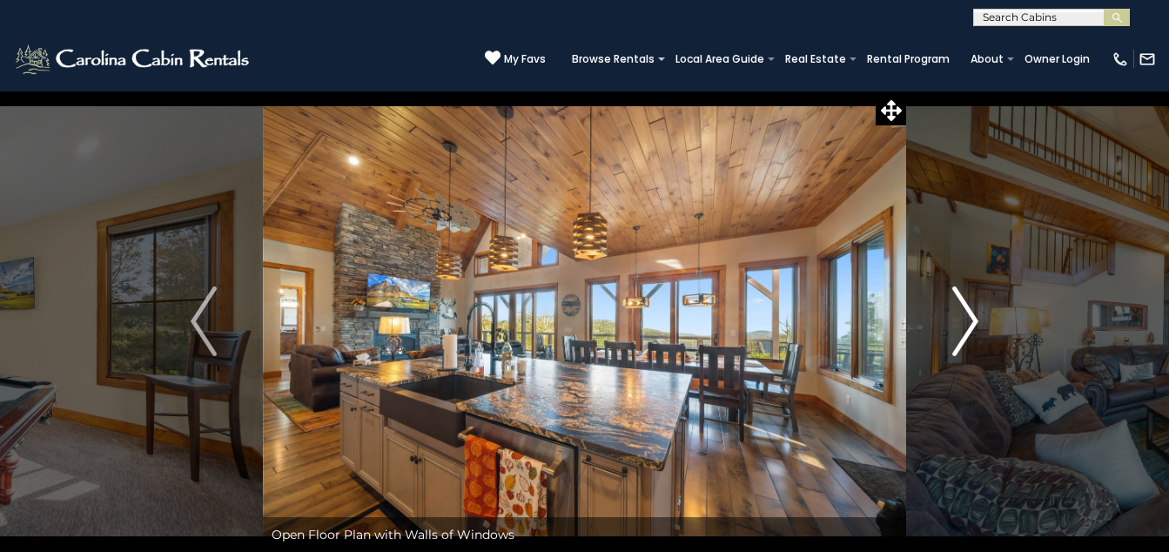
click at [977, 314] on img "Next" at bounding box center [965, 321] width 26 height 70
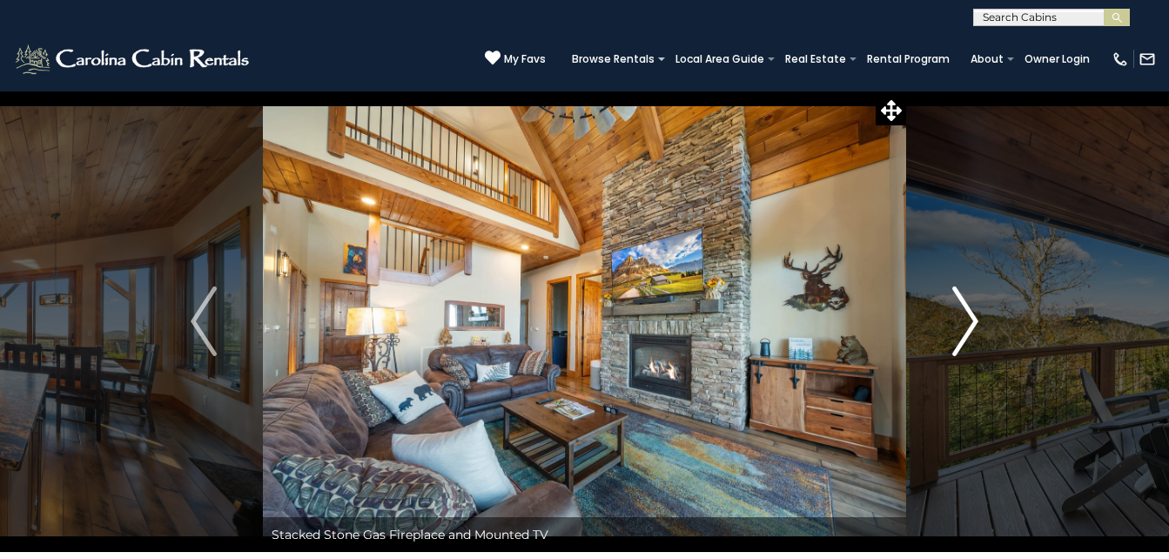
click at [977, 314] on img "Next" at bounding box center [965, 321] width 26 height 70
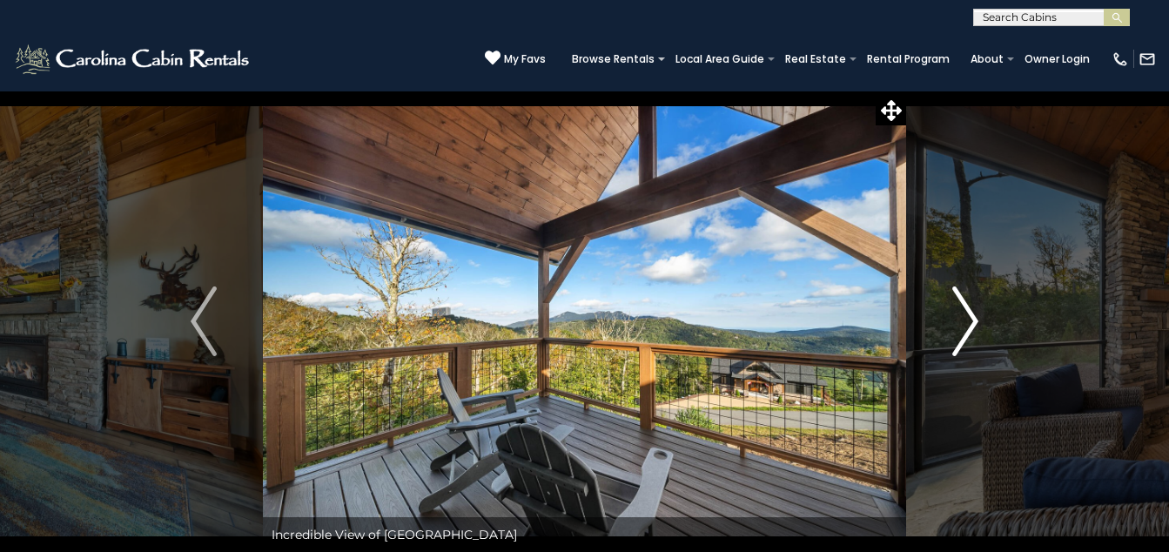
click at [975, 314] on img "Next" at bounding box center [965, 321] width 26 height 70
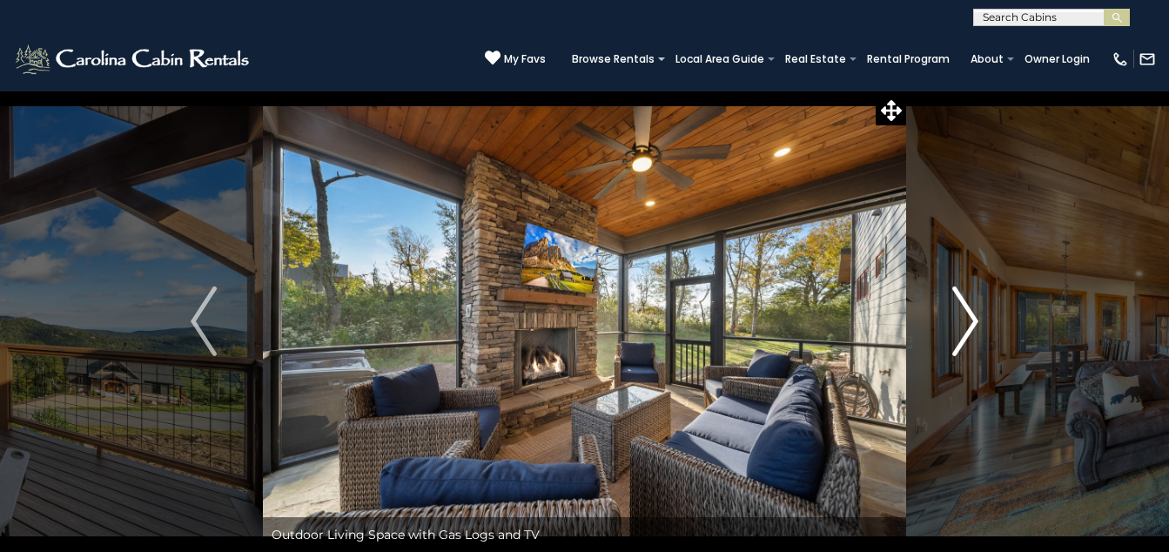
click at [975, 314] on img "Next" at bounding box center [965, 321] width 26 height 70
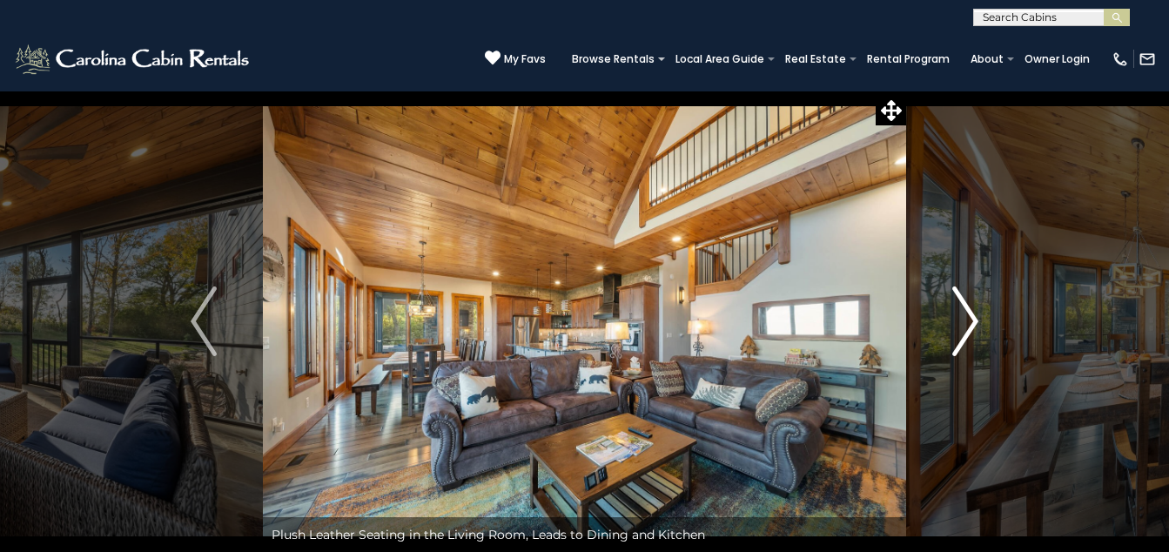
click at [975, 314] on img "Next" at bounding box center [965, 321] width 26 height 70
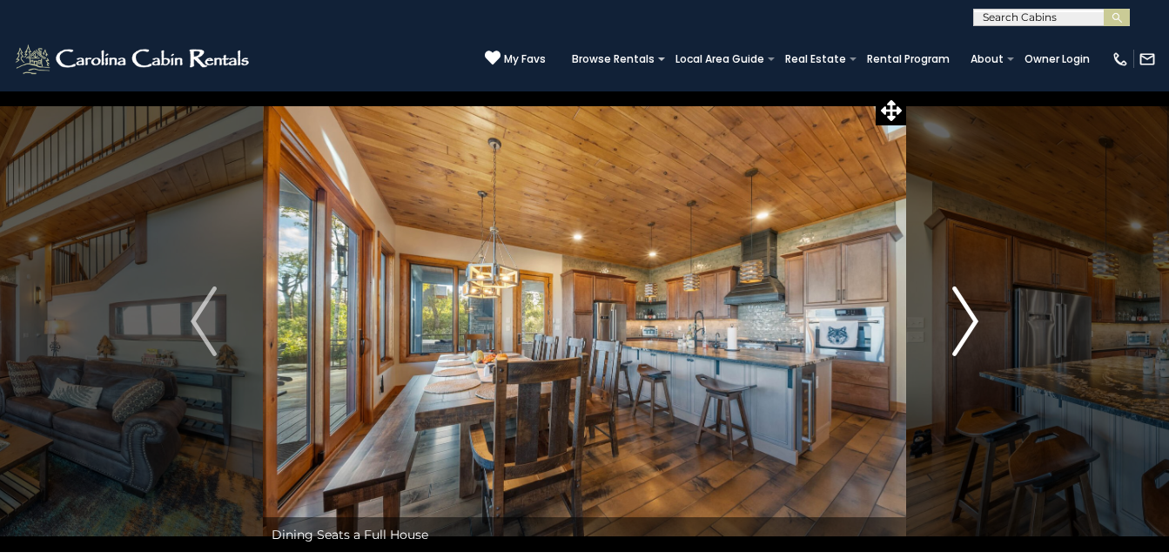
click at [975, 314] on img "Next" at bounding box center [965, 321] width 26 height 70
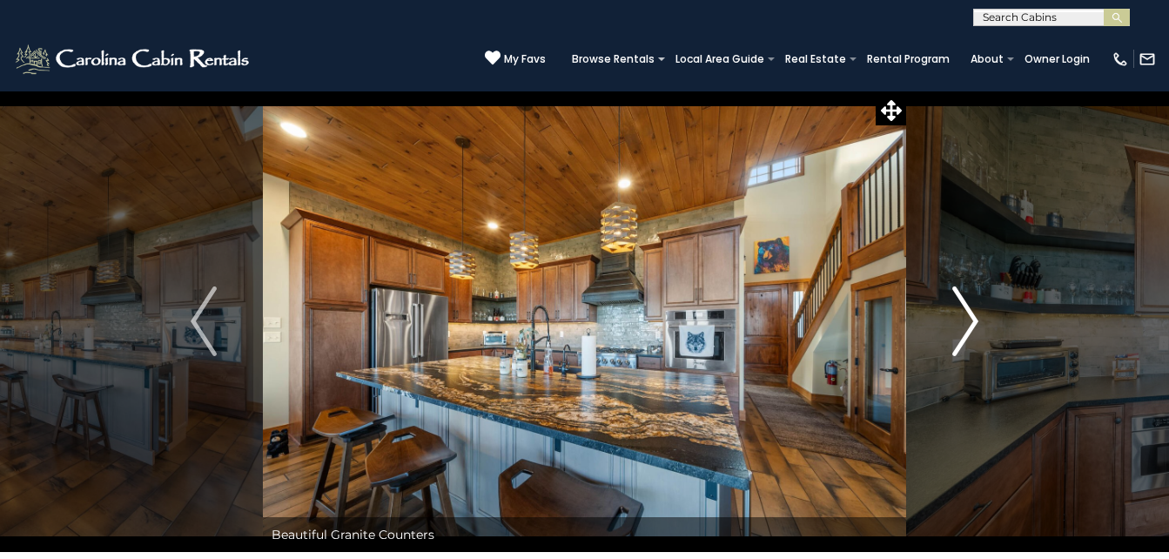
click at [975, 314] on img "Next" at bounding box center [965, 321] width 26 height 70
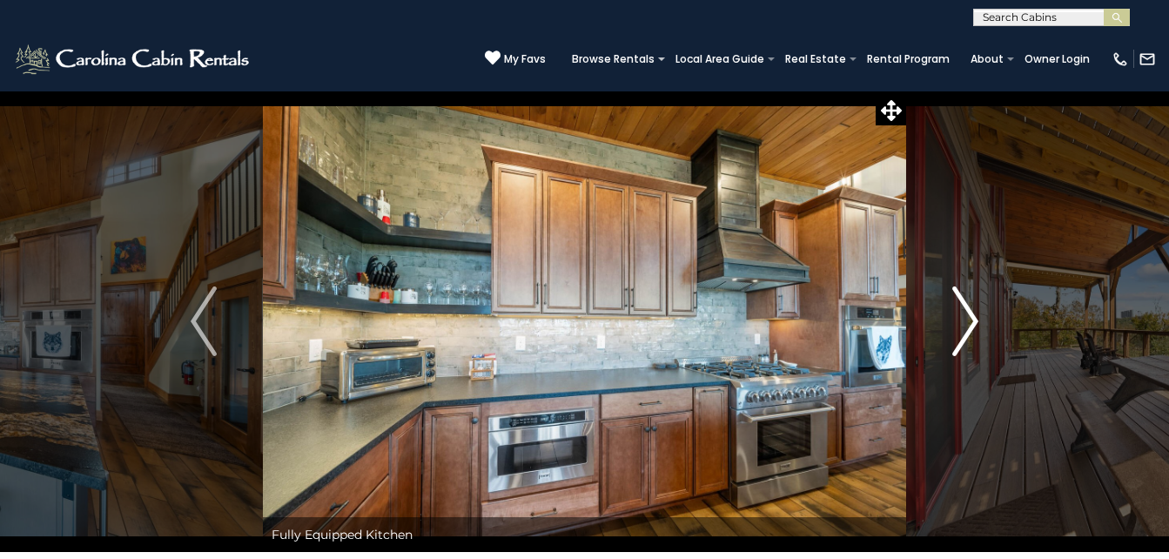
click at [975, 314] on img "Next" at bounding box center [965, 321] width 26 height 70
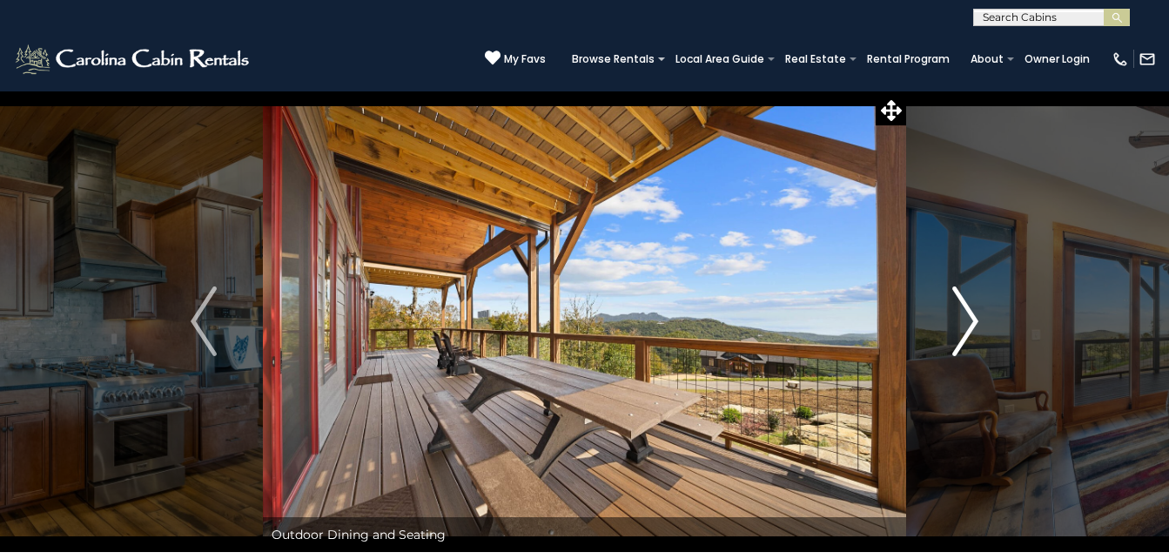
click at [975, 314] on img "Next" at bounding box center [965, 321] width 26 height 70
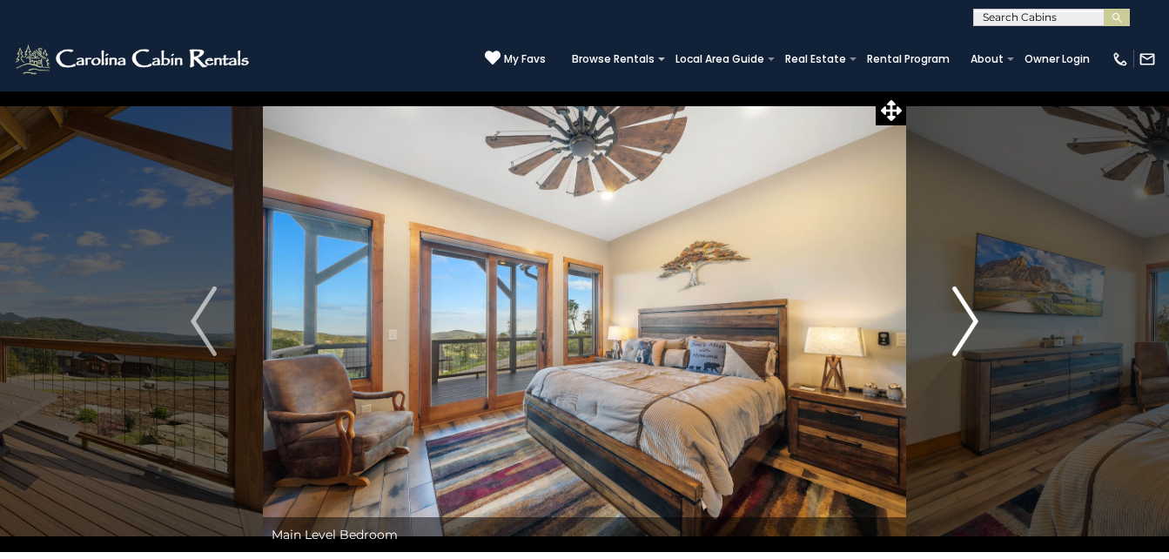
click at [970, 319] on img "Next" at bounding box center [965, 321] width 26 height 70
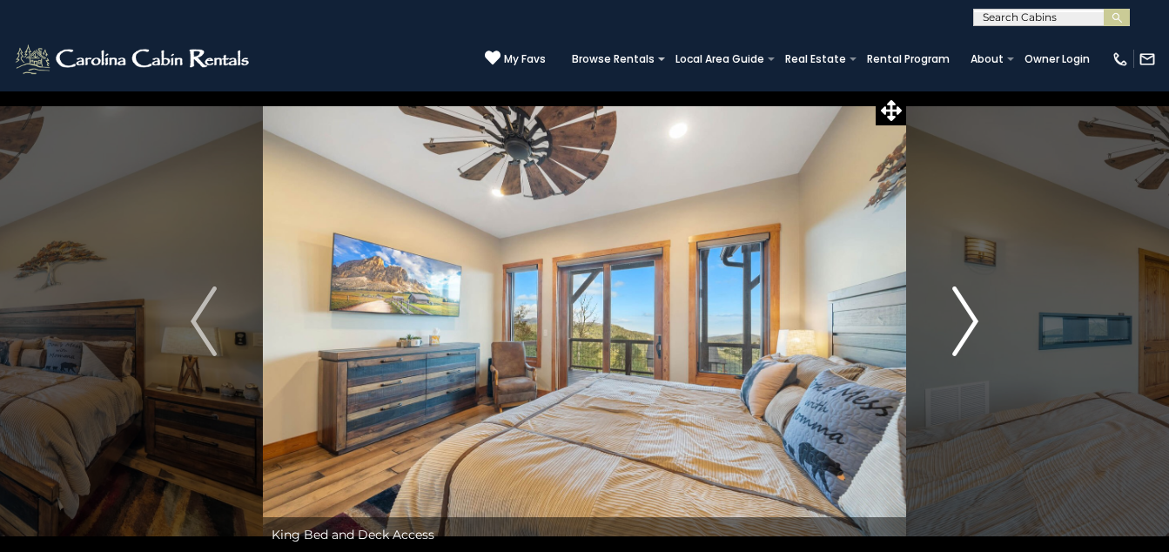
click at [970, 319] on img "Next" at bounding box center [965, 321] width 26 height 70
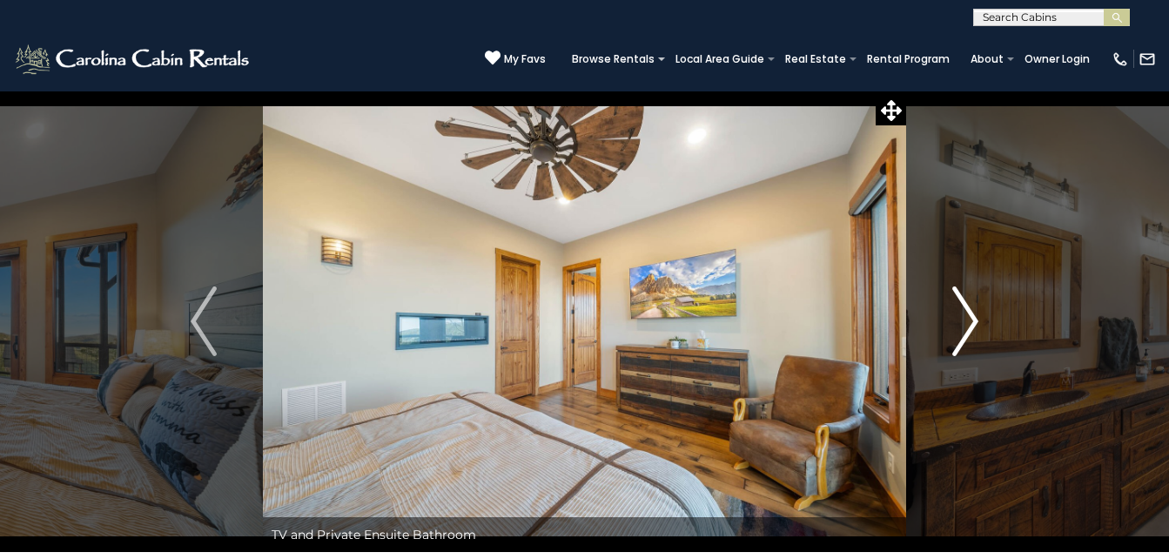
click at [970, 319] on img "Next" at bounding box center [965, 321] width 26 height 70
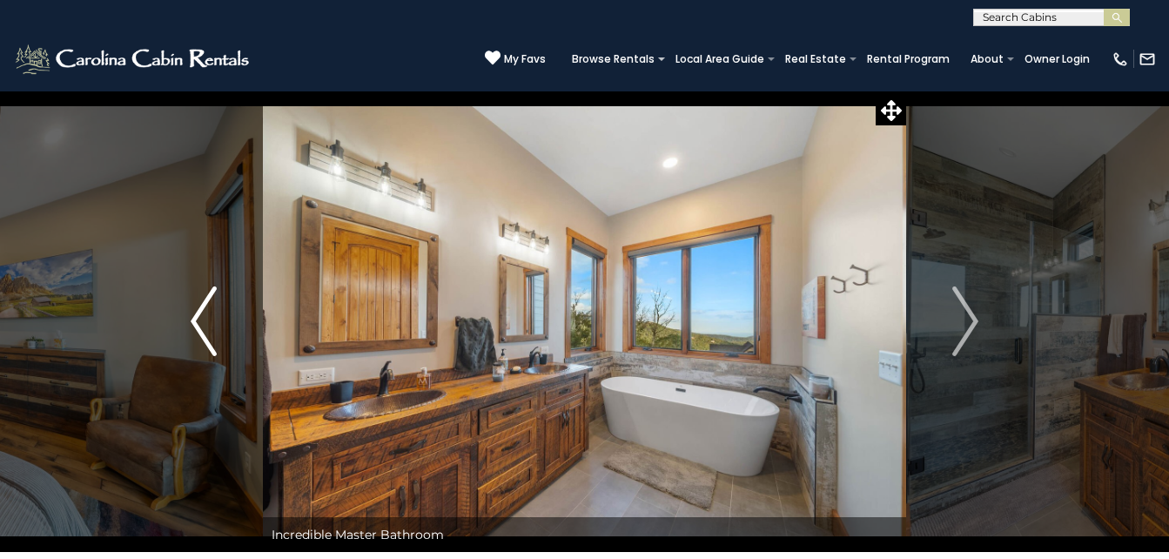
click at [219, 314] on button "Previous" at bounding box center [204, 321] width 118 height 461
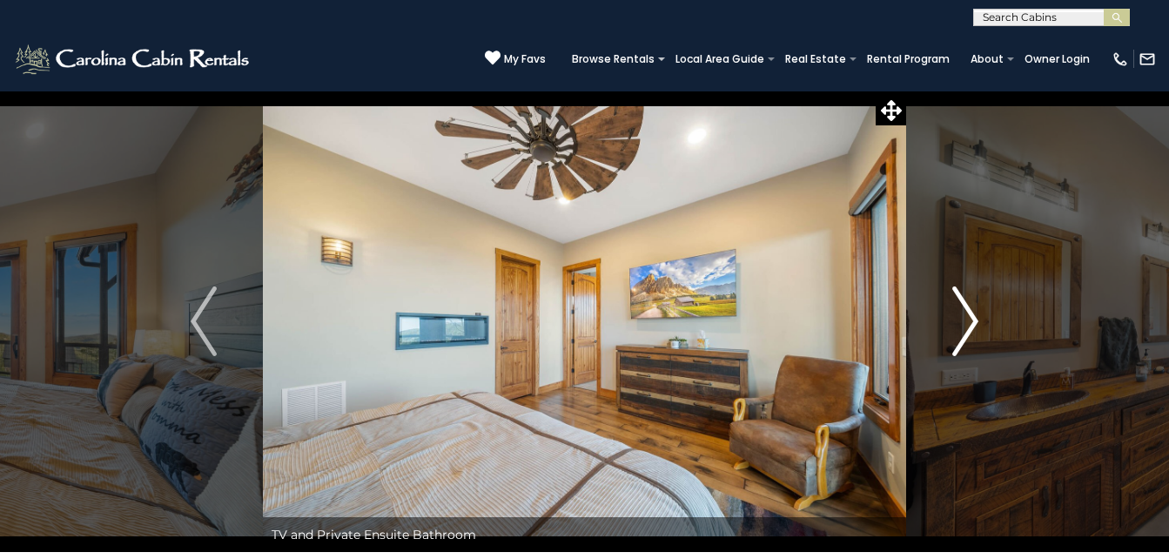
click at [966, 310] on img "Next" at bounding box center [965, 321] width 26 height 70
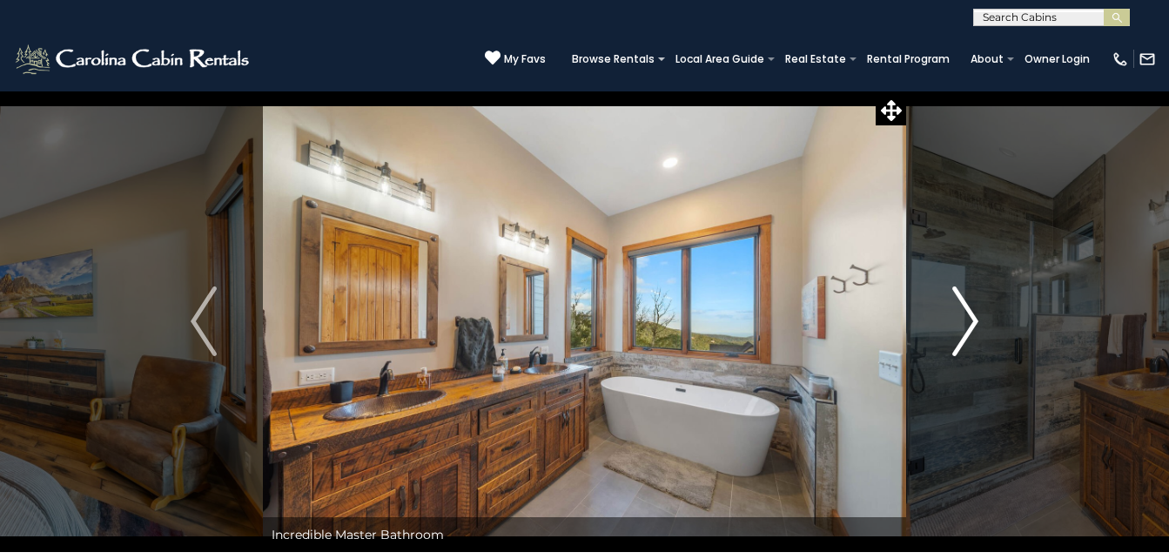
click at [966, 310] on img "Next" at bounding box center [965, 321] width 26 height 70
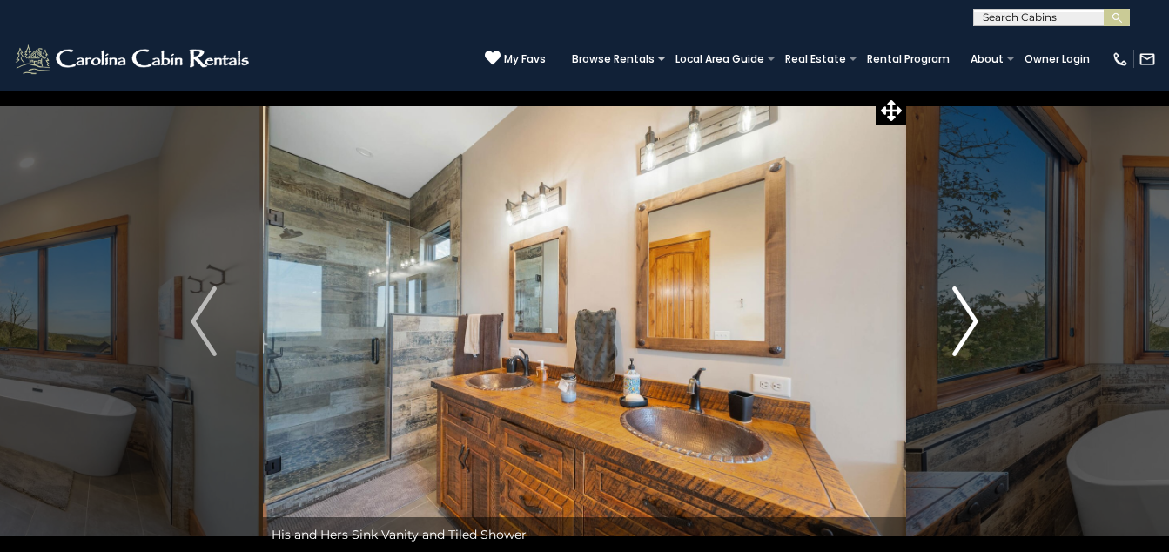
click at [966, 310] on img "Next" at bounding box center [965, 321] width 26 height 70
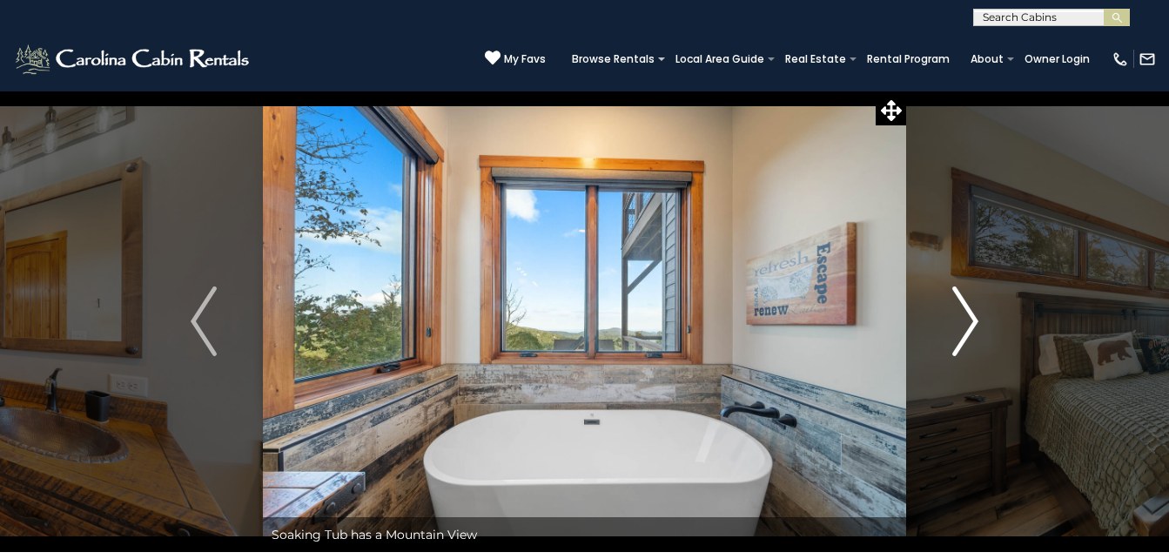
click at [966, 310] on img "Next" at bounding box center [965, 321] width 26 height 70
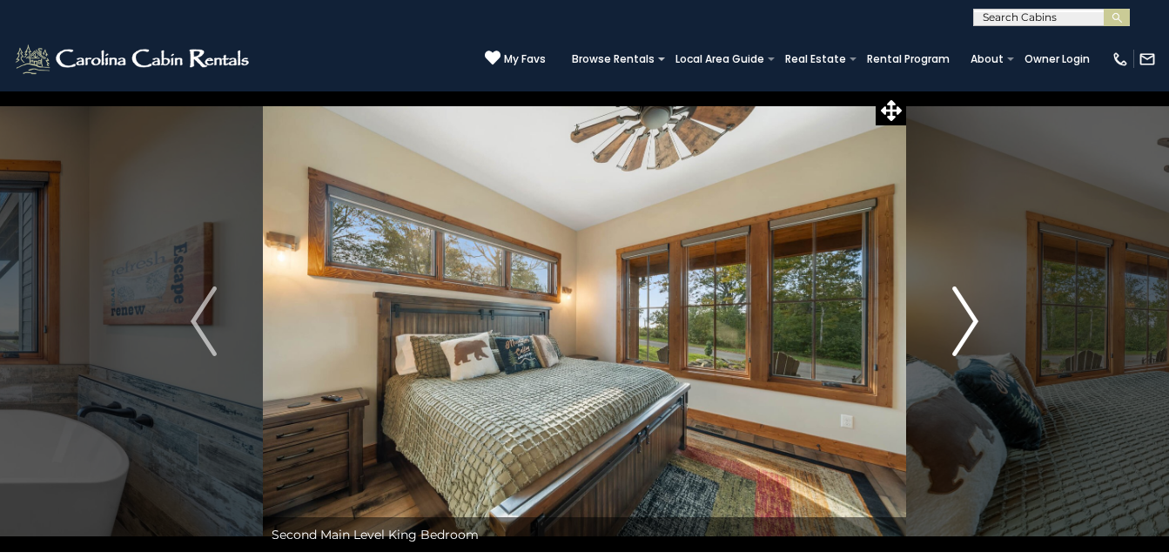
click at [966, 310] on img "Next" at bounding box center [965, 321] width 26 height 70
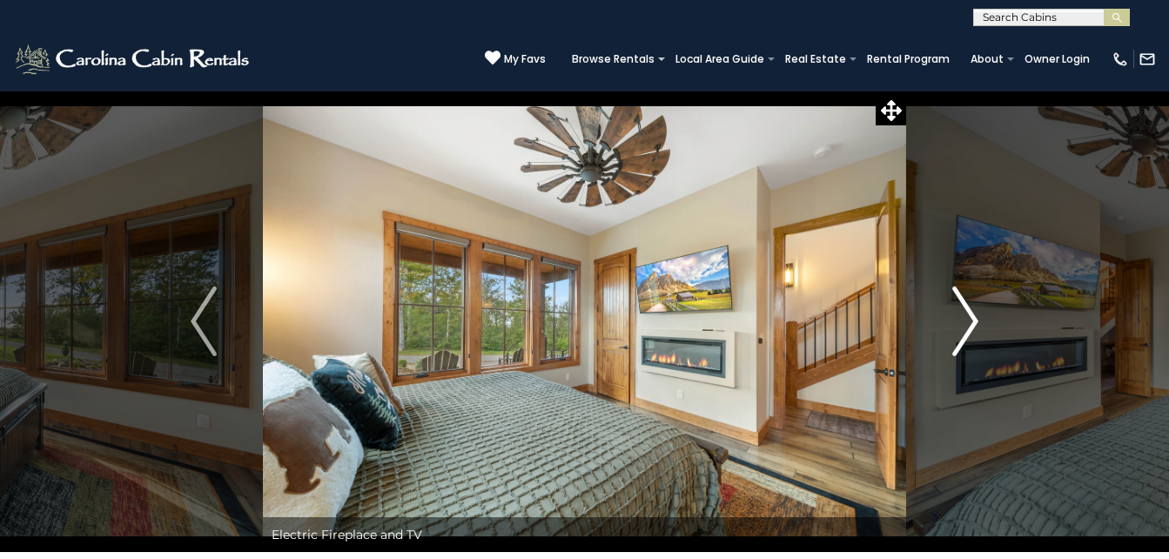
click at [966, 310] on img "Next" at bounding box center [965, 321] width 26 height 70
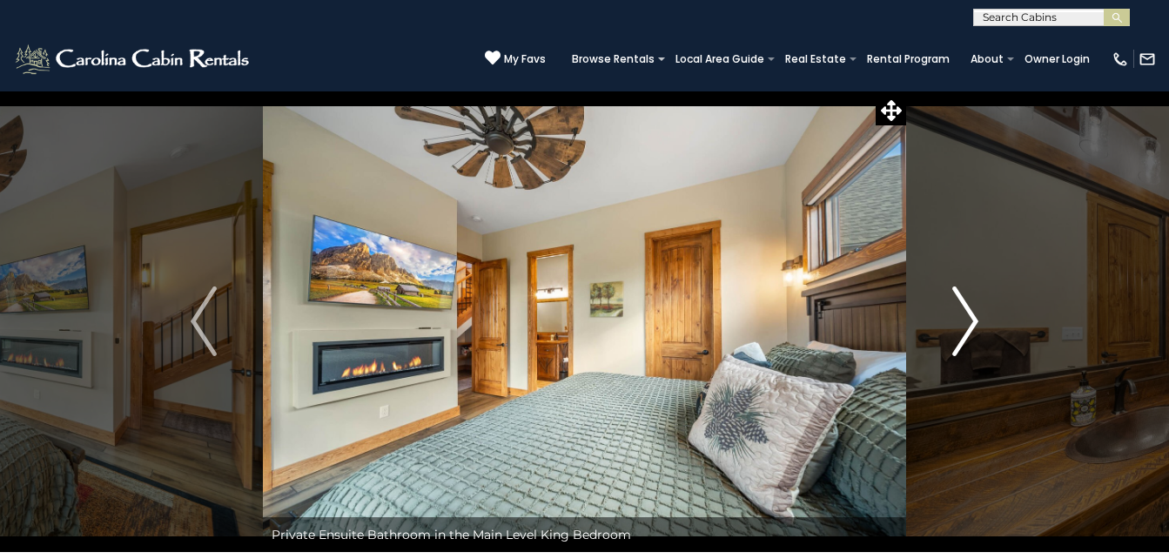
click at [966, 310] on img "Next" at bounding box center [965, 321] width 26 height 70
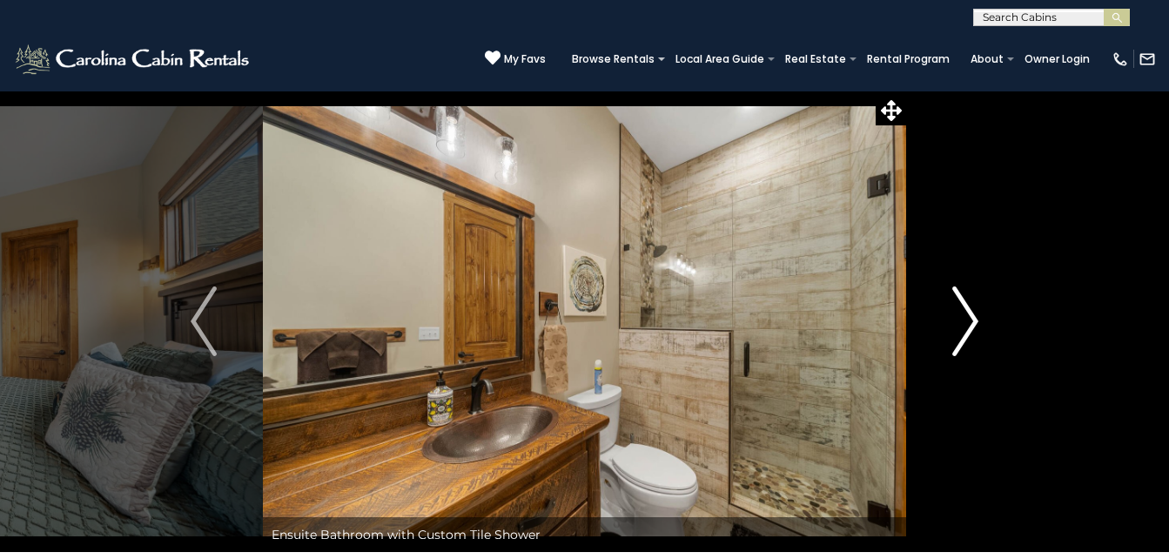
click at [966, 310] on img "Next" at bounding box center [965, 321] width 26 height 70
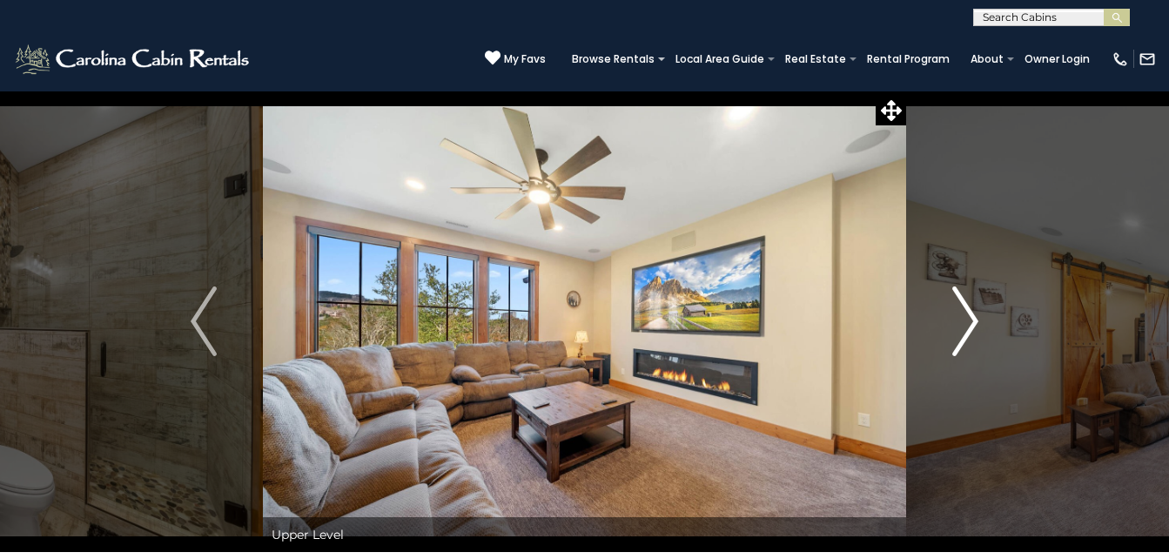
click at [966, 310] on img "Next" at bounding box center [965, 321] width 26 height 70
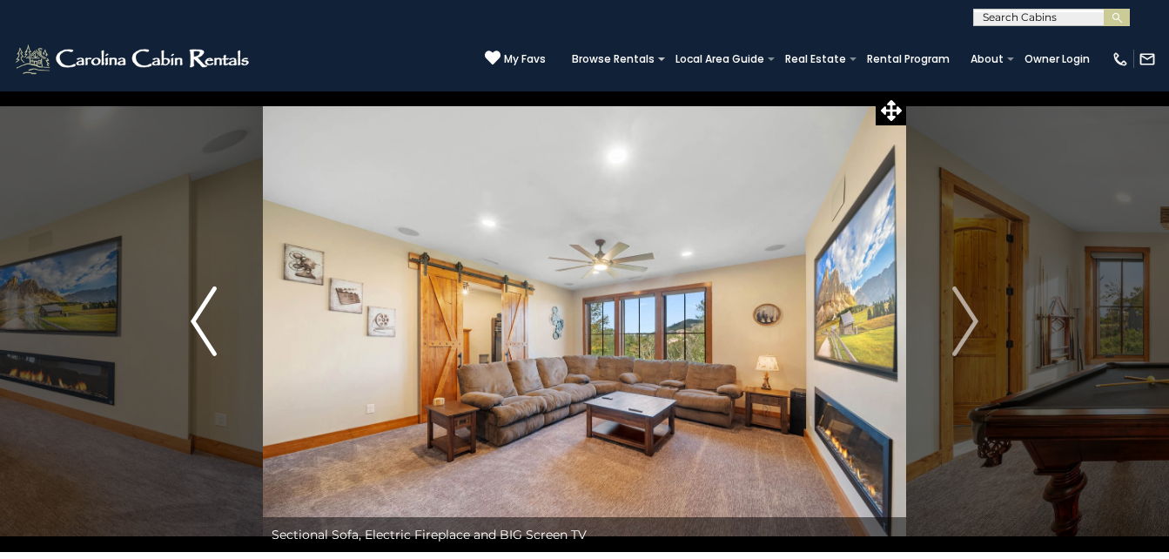
click at [205, 302] on img "Previous" at bounding box center [204, 321] width 26 height 70
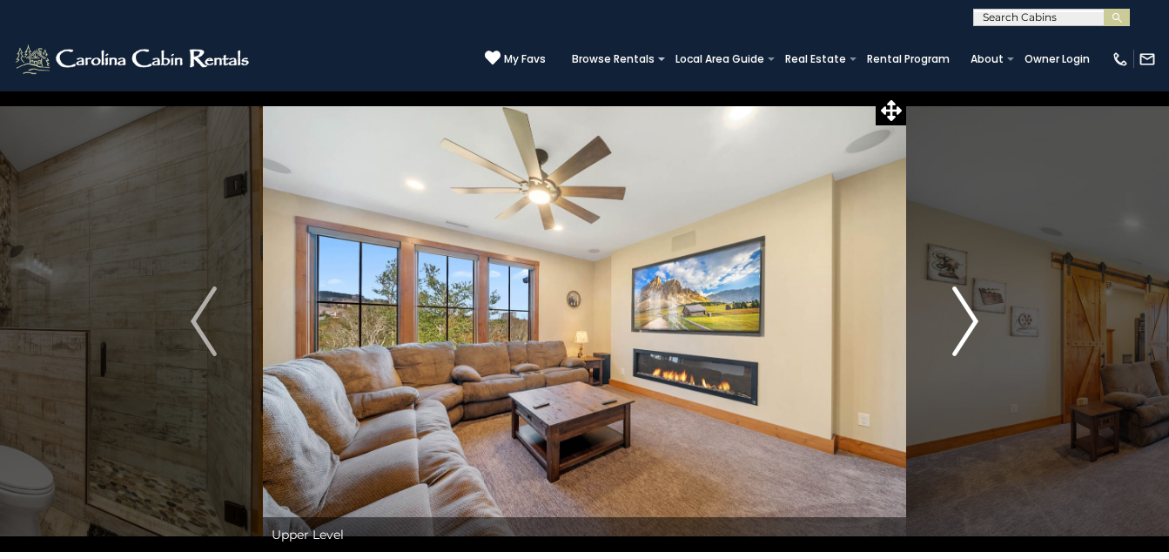
click at [968, 312] on img "Next" at bounding box center [965, 321] width 26 height 70
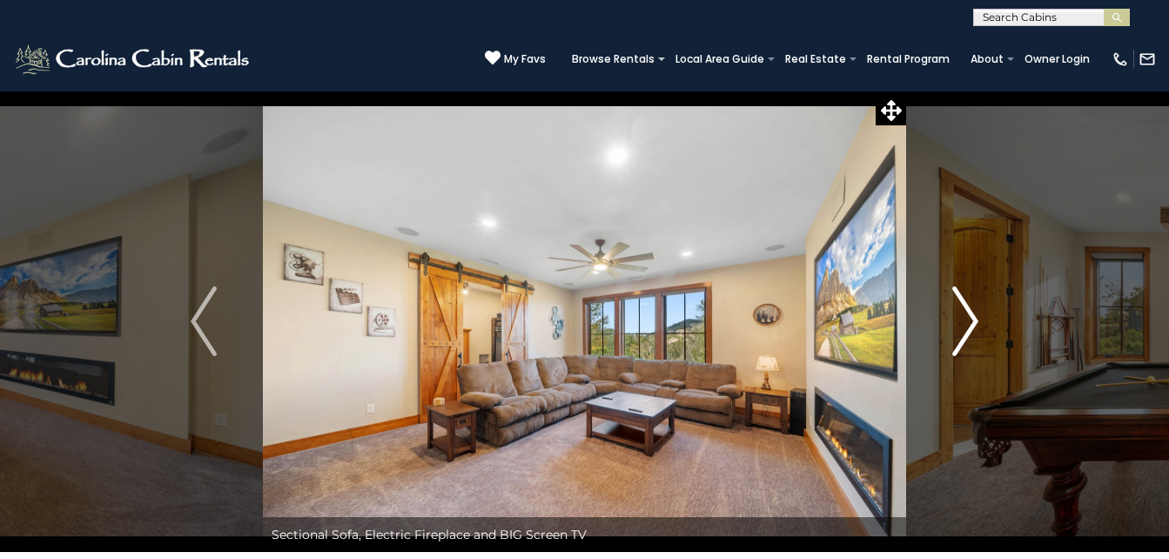
click at [968, 312] on img "Next" at bounding box center [965, 321] width 26 height 70
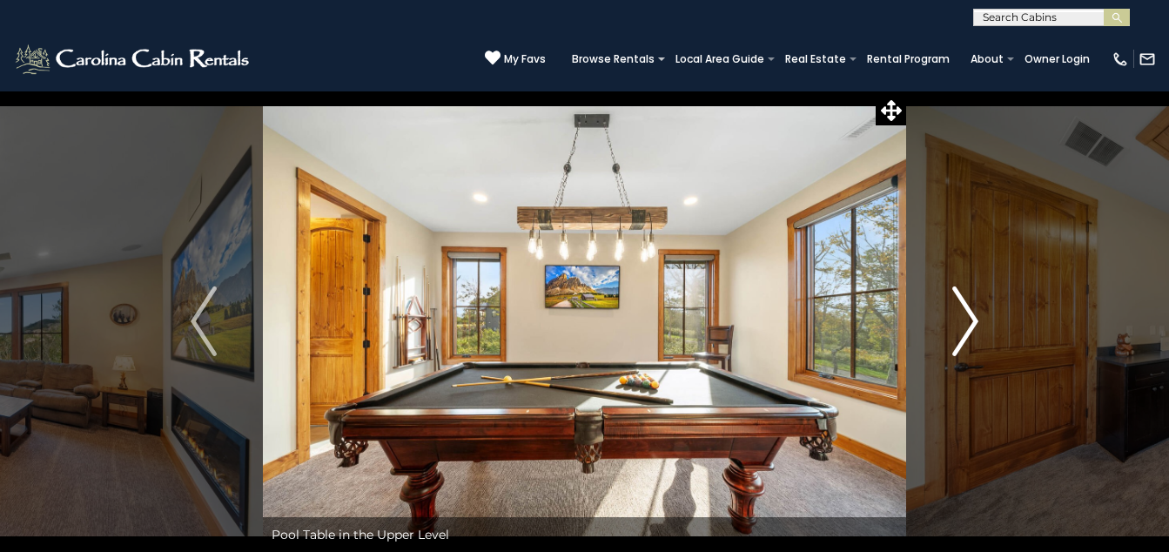
click at [968, 312] on img "Next" at bounding box center [965, 321] width 26 height 70
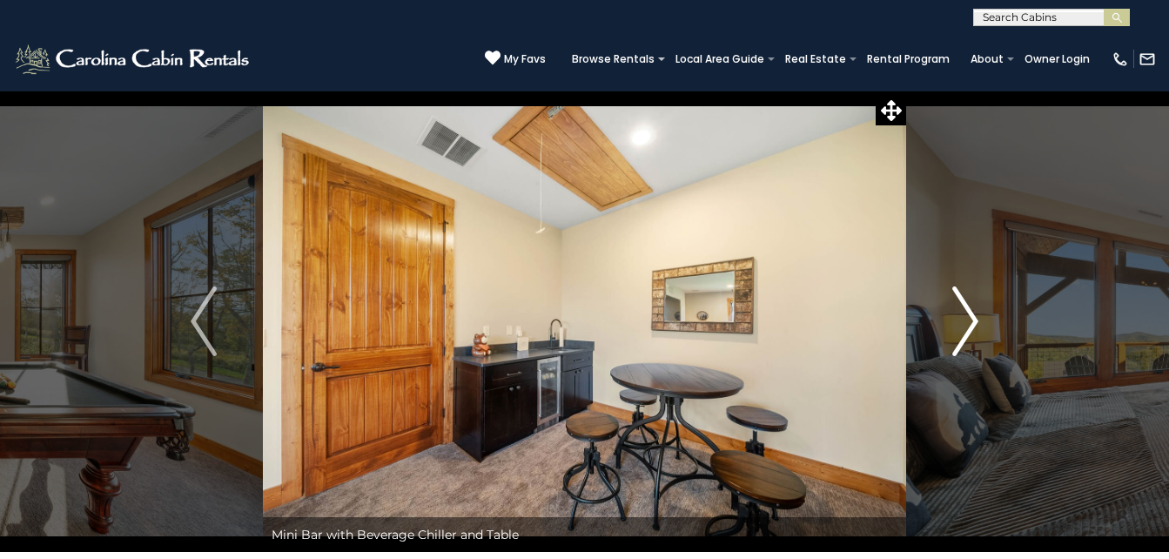
click at [968, 312] on img "Next" at bounding box center [965, 321] width 26 height 70
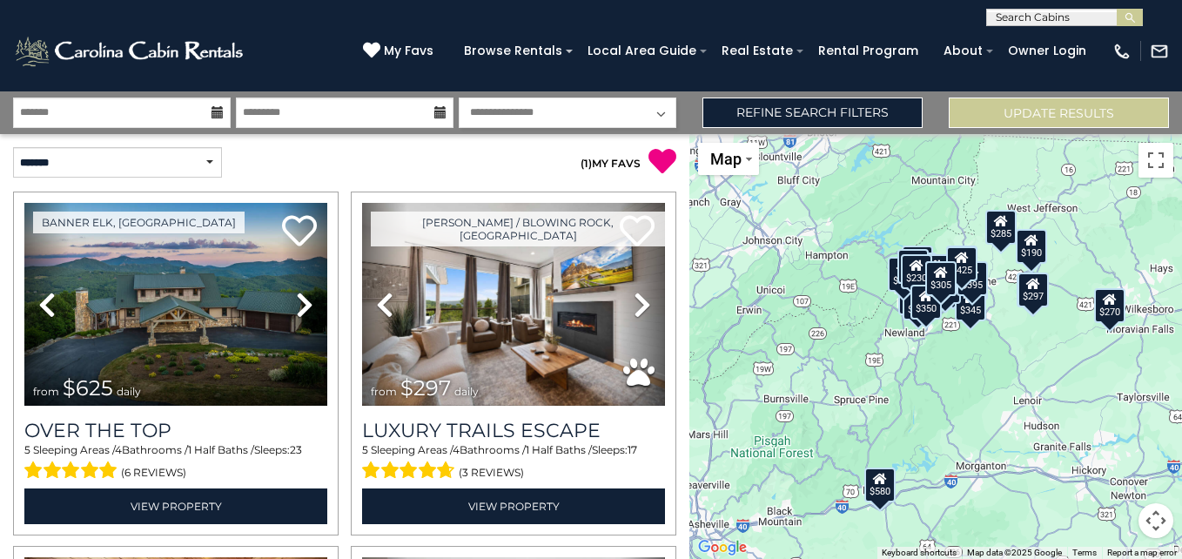
click at [865, 128] on div "**********" at bounding box center [591, 112] width 1182 height 43
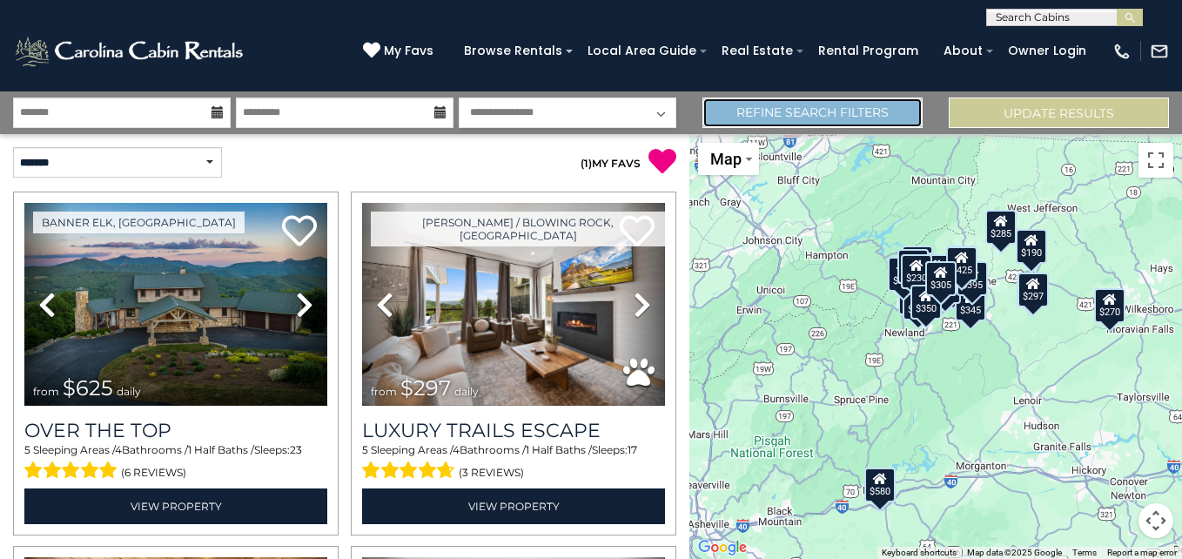
click at [865, 127] on link "Refine Search Filters" at bounding box center [813, 113] width 220 height 30
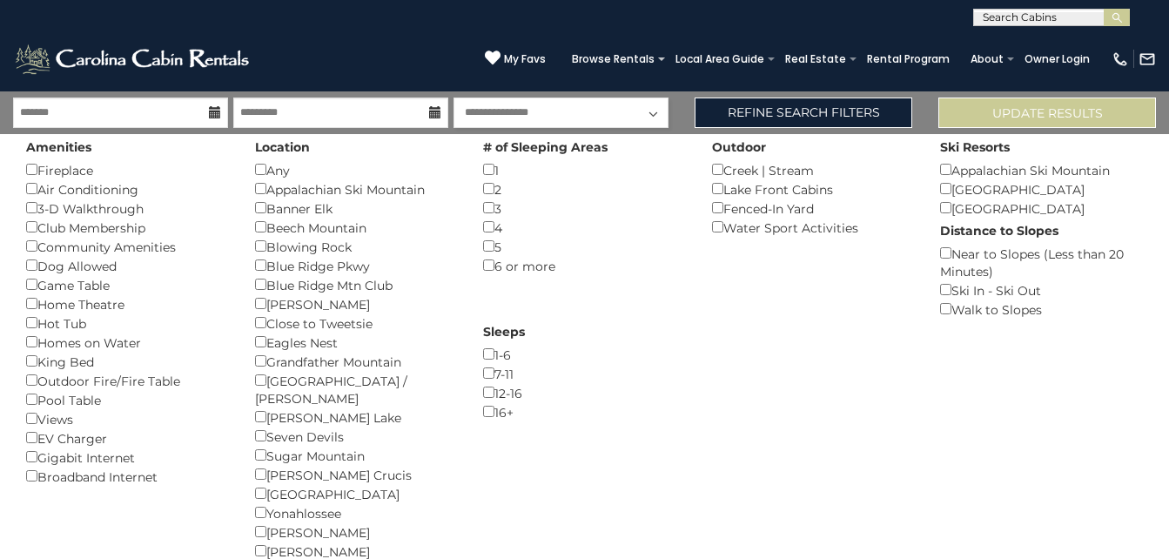
click at [486, 252] on div "5 ()" at bounding box center [584, 246] width 203 height 19
click at [487, 252] on div "5 ()" at bounding box center [584, 246] width 203 height 19
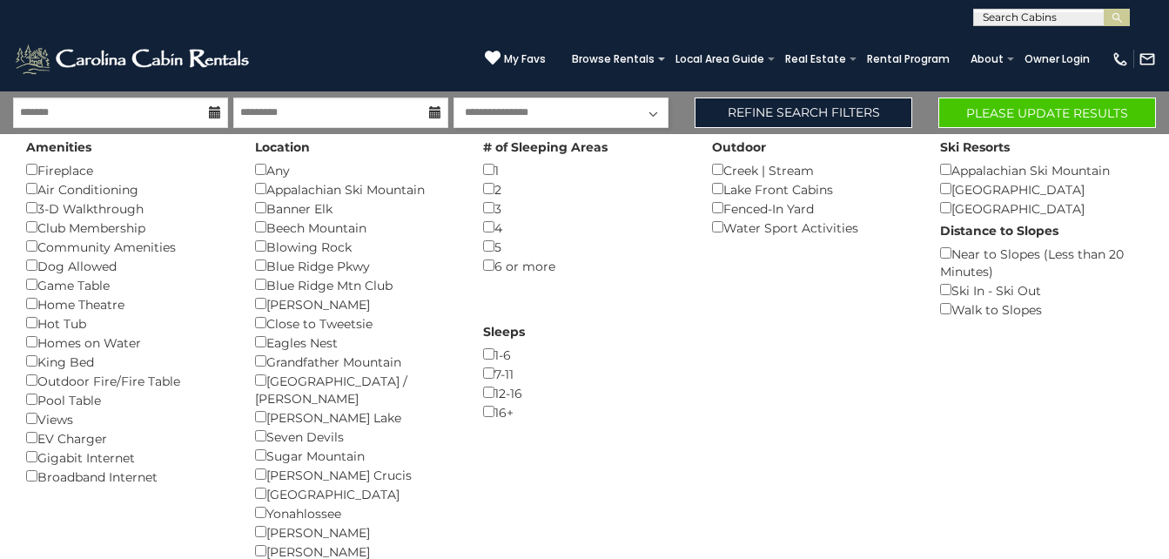
click at [484, 422] on div "Amenities Fireplace () Air Conditioning () 3-D Walkthrough () Club Membership (…" at bounding box center [584, 388] width 1143 height 508
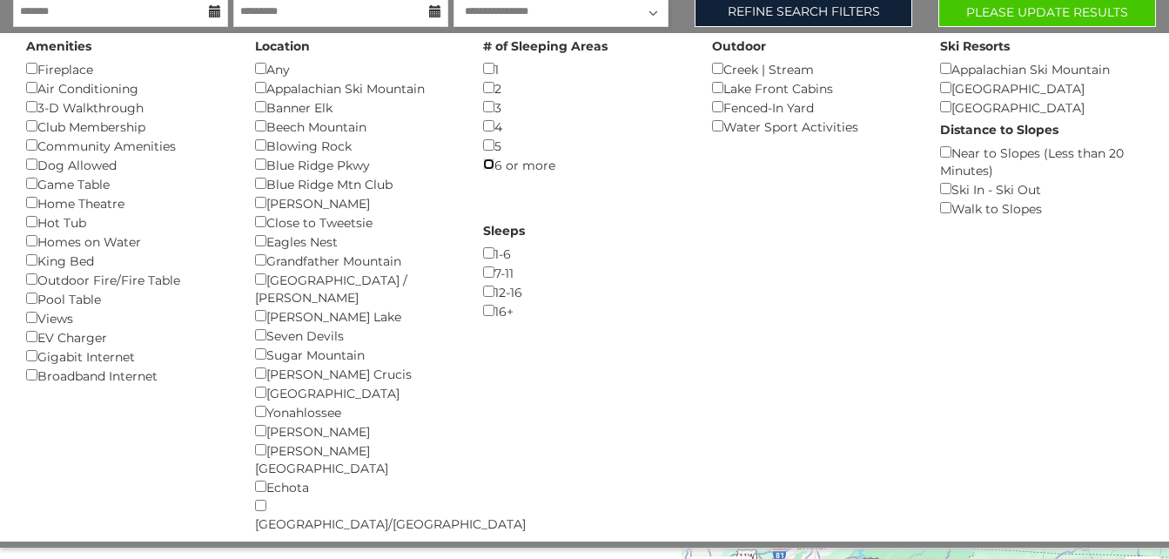
scroll to position [141, 0]
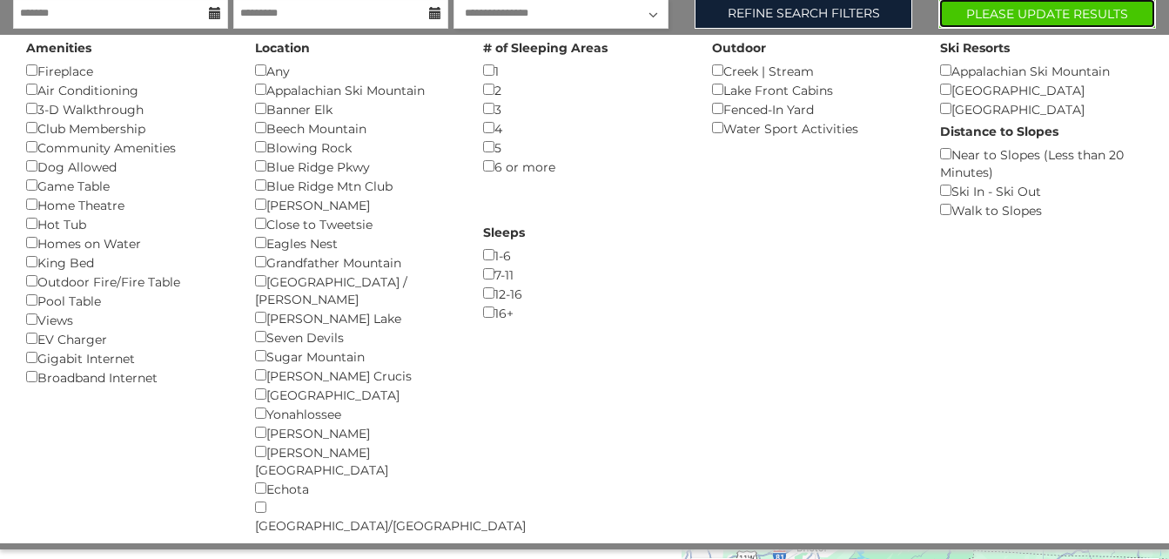
click at [999, 13] on button "Please Update Results" at bounding box center [1047, 13] width 218 height 30
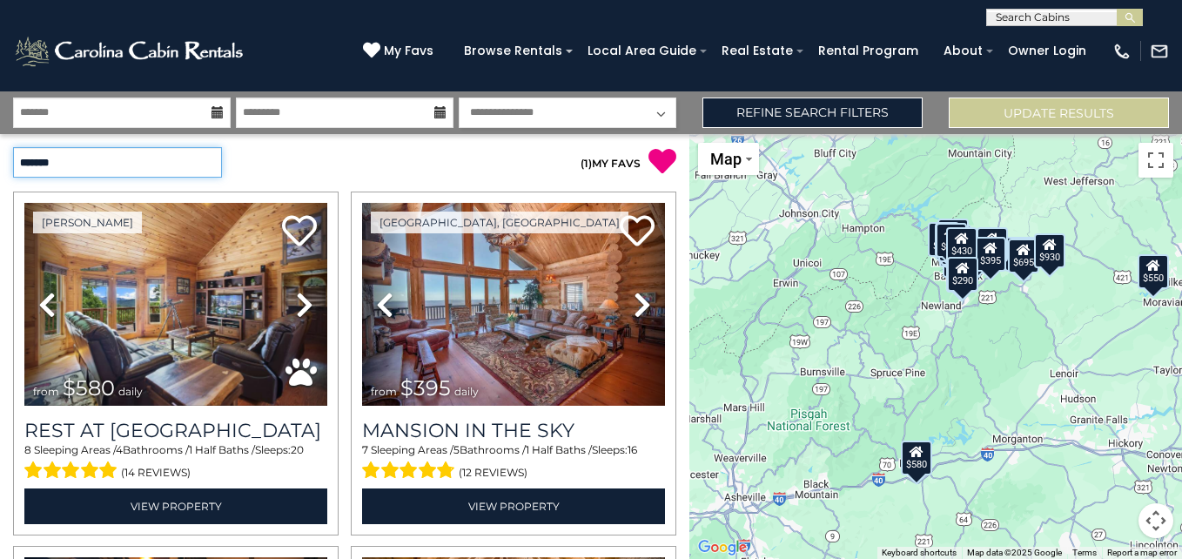
click at [160, 159] on select "**********" at bounding box center [117, 162] width 209 height 30
select select "*****"
click at [13, 147] on select "**********" at bounding box center [117, 162] width 209 height 30
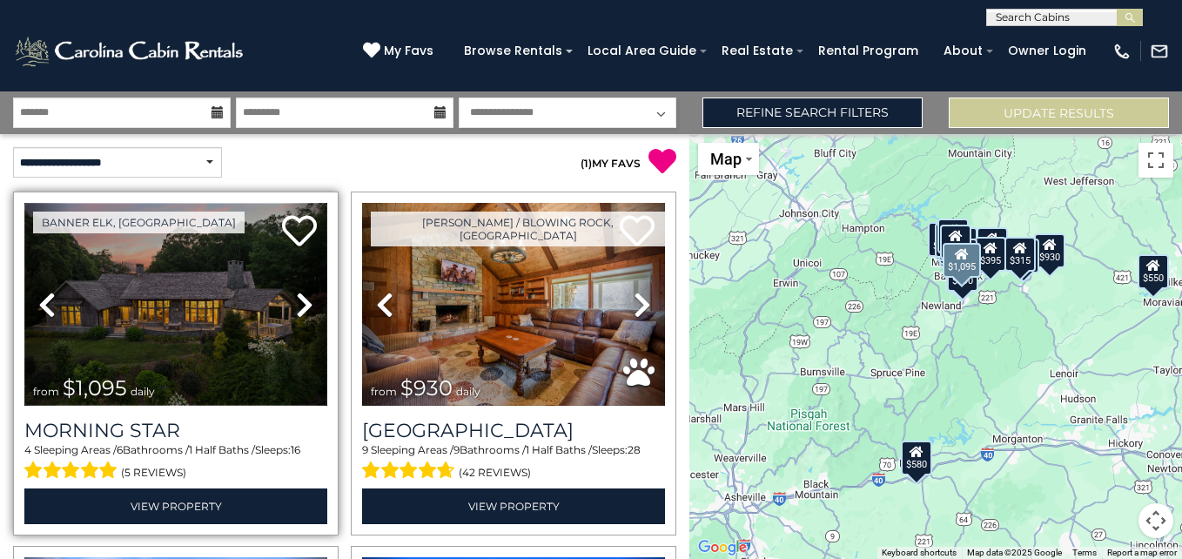
click at [192, 330] on img at bounding box center [175, 304] width 303 height 203
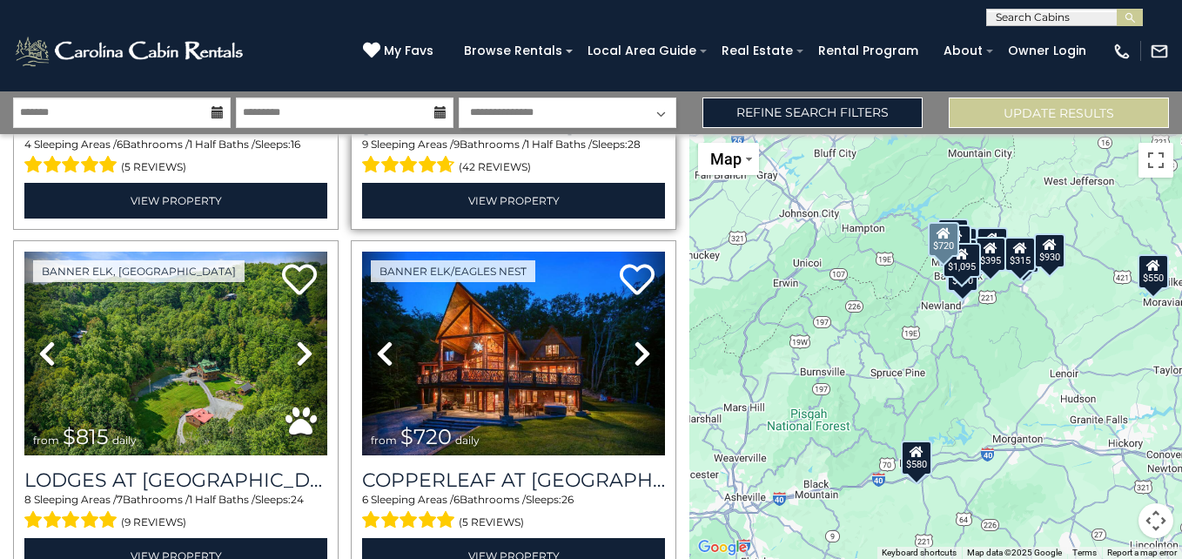
scroll to position [306, 0]
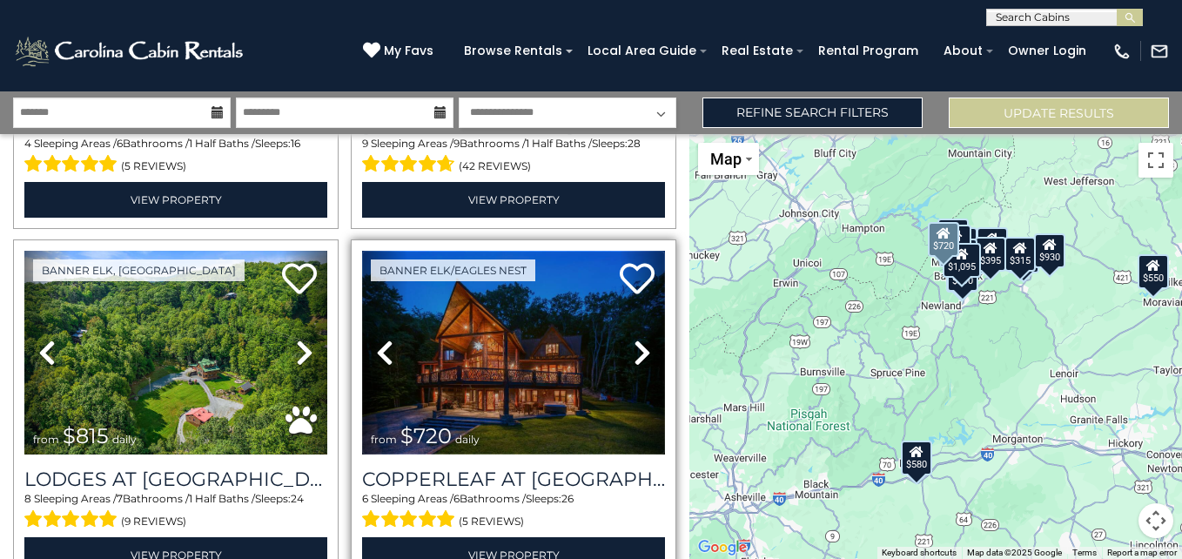
click at [553, 370] on img at bounding box center [513, 352] width 303 height 203
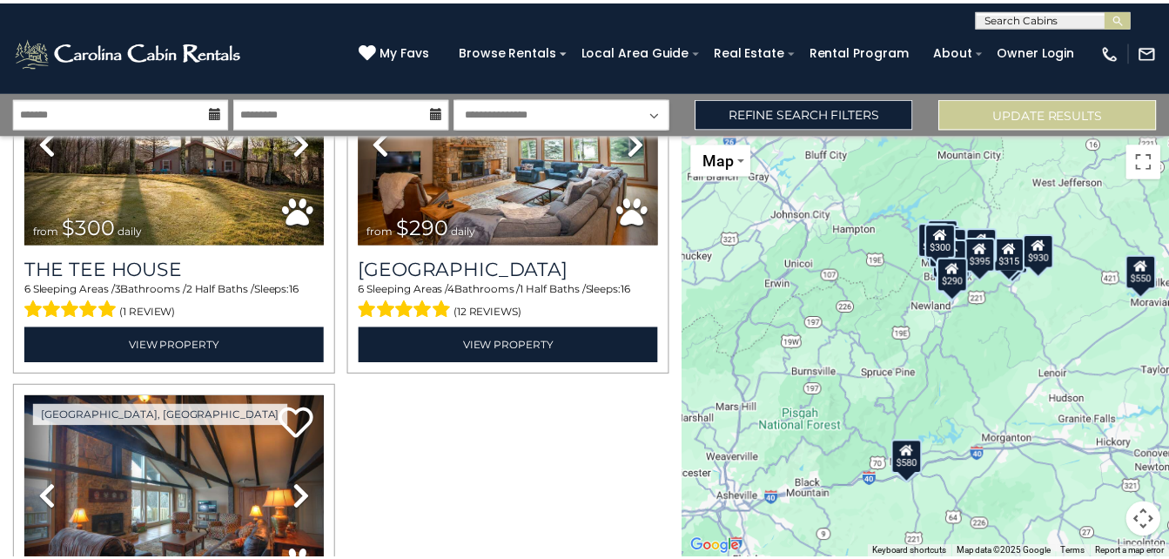
scroll to position [3916, 0]
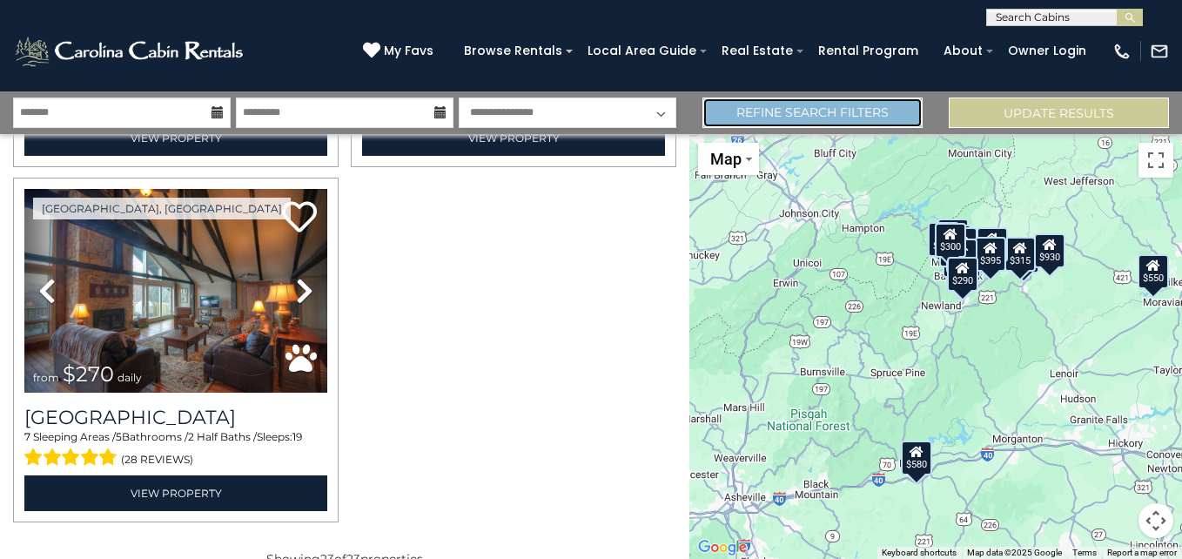
click at [906, 108] on link "Refine Search Filters" at bounding box center [813, 113] width 220 height 30
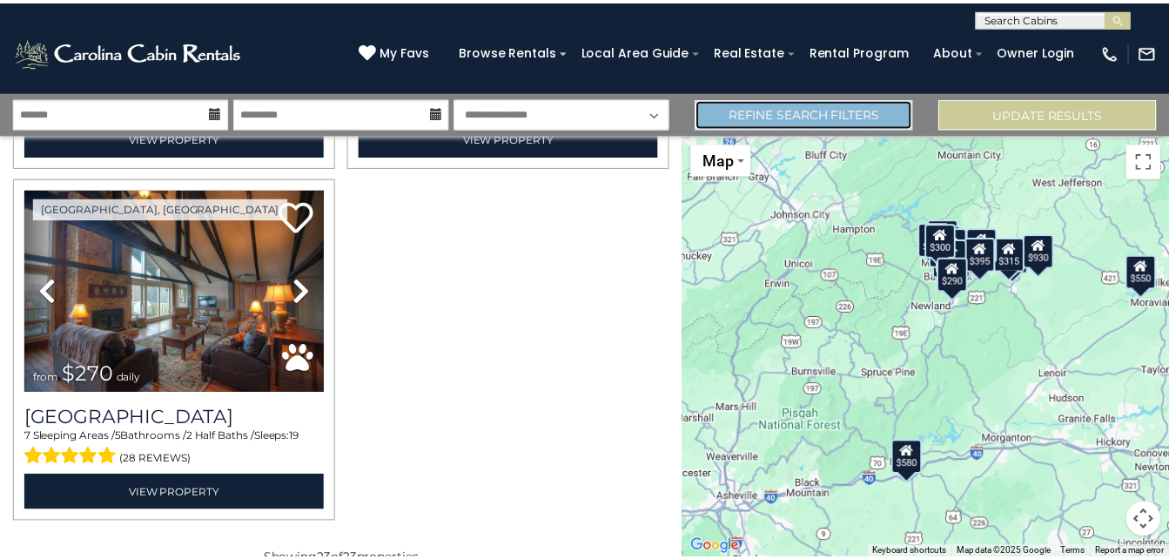
scroll to position [3884, 0]
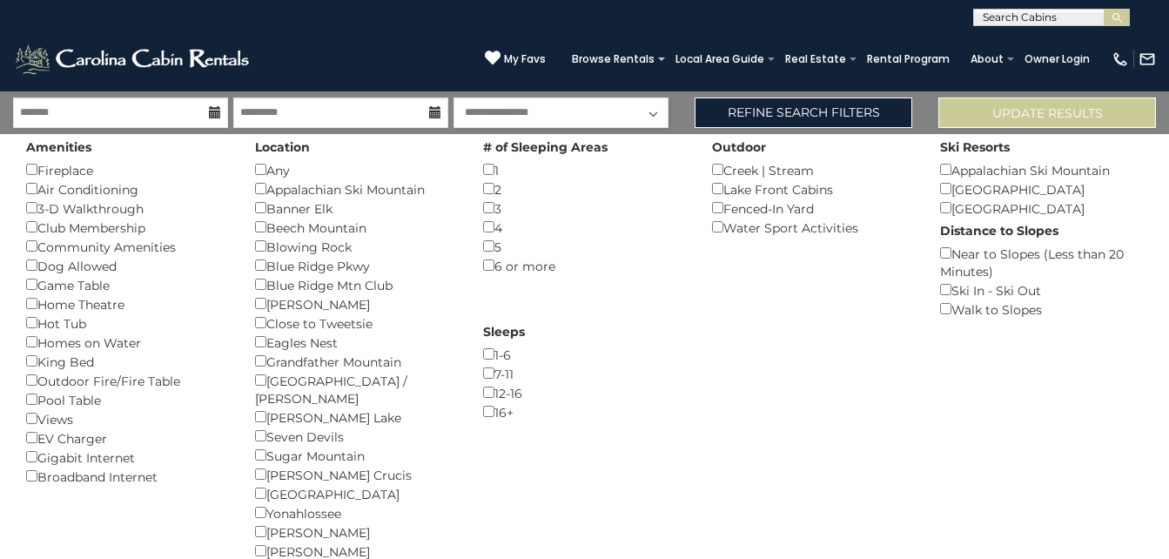
click at [363, 522] on div "Marion ()" at bounding box center [356, 531] width 203 height 19
click at [483, 403] on div "16+ ()" at bounding box center [584, 411] width 203 height 19
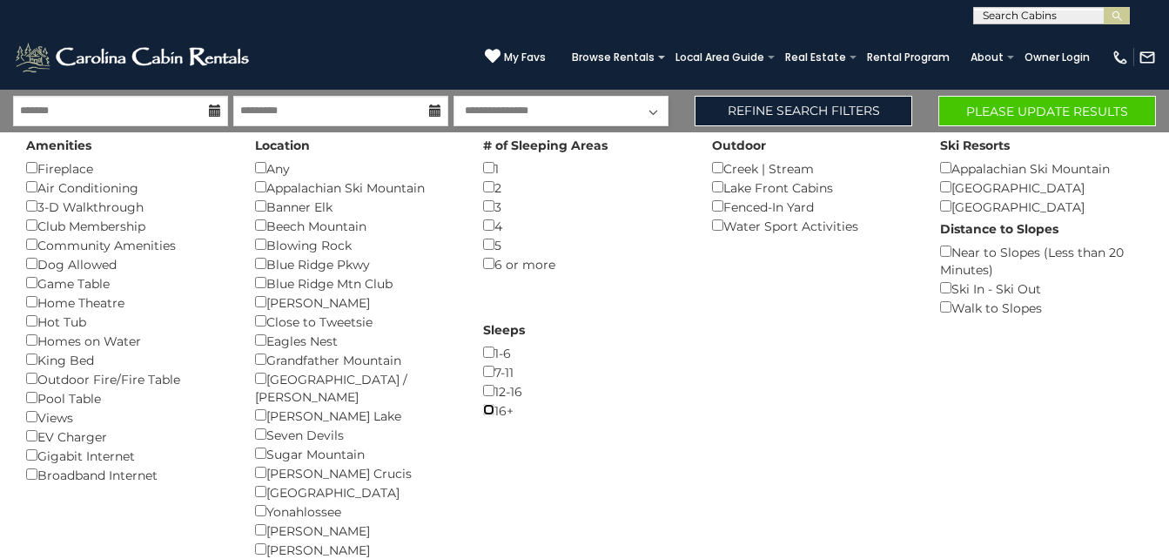
scroll to position [0, 0]
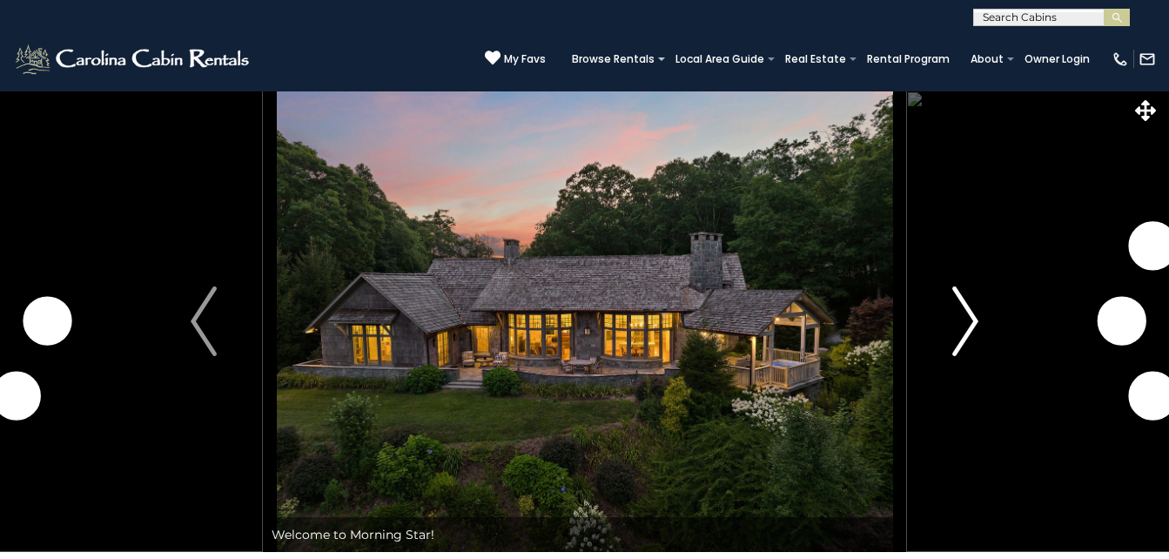
click at [967, 324] on img "Next" at bounding box center [965, 321] width 26 height 70
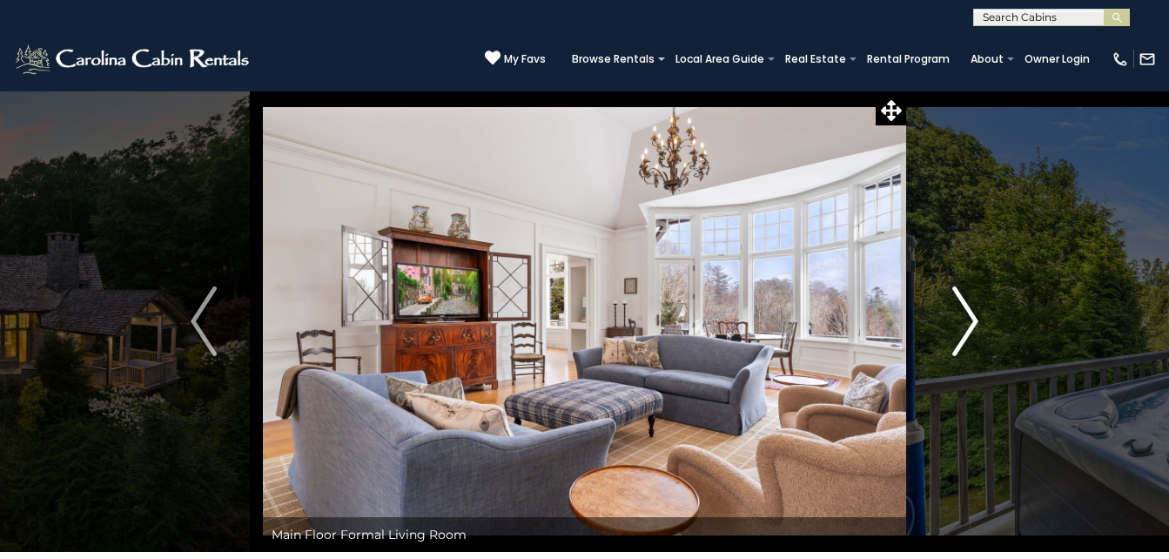
click at [966, 331] on img "Next" at bounding box center [965, 321] width 26 height 70
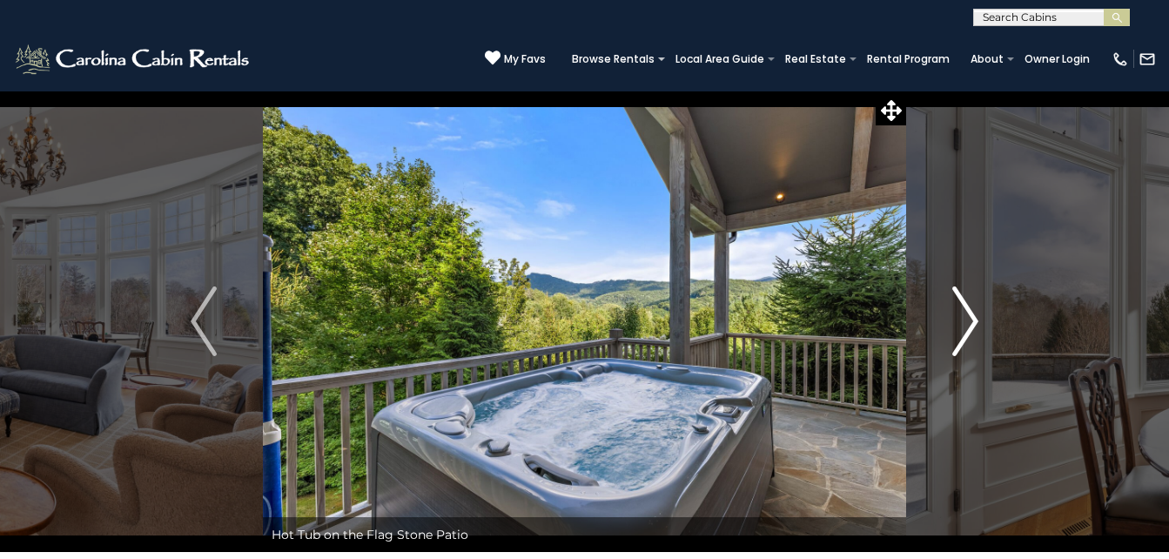
click at [966, 331] on img "Next" at bounding box center [965, 321] width 26 height 70
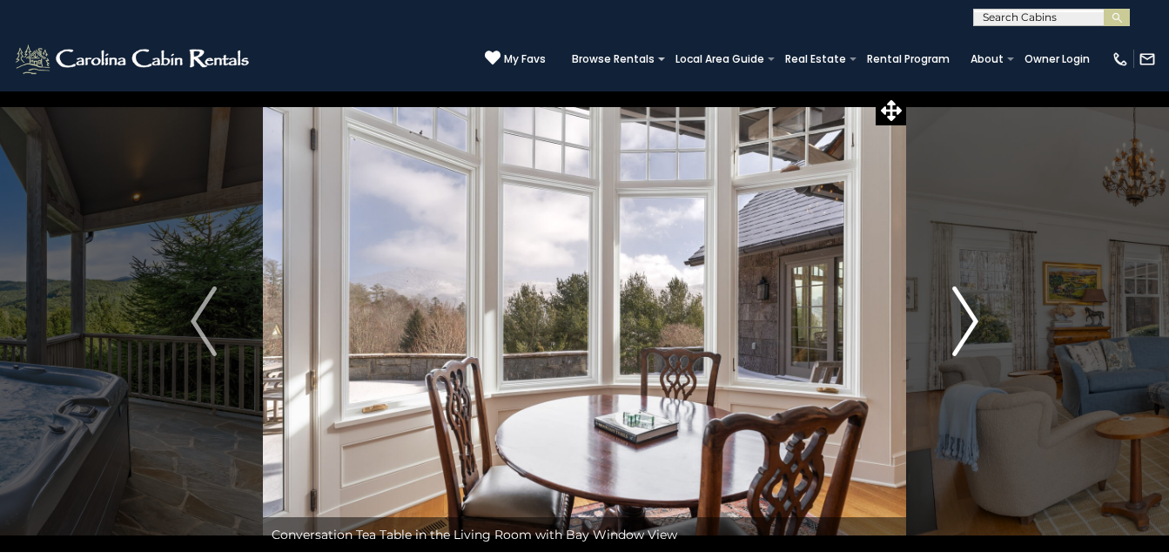
click at [966, 331] on img "Next" at bounding box center [965, 321] width 26 height 70
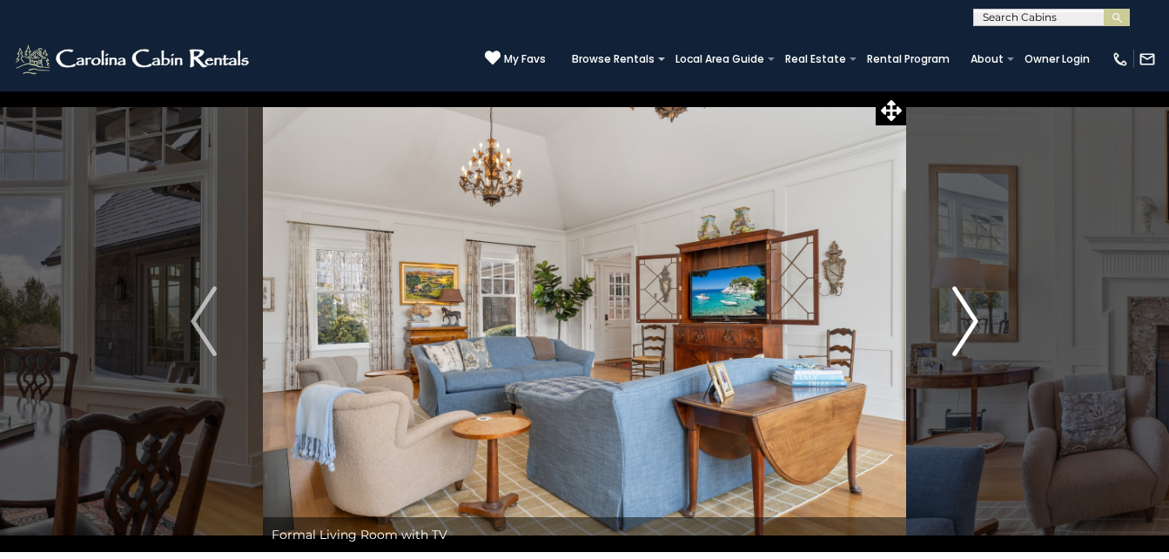
click at [966, 331] on img "Next" at bounding box center [965, 321] width 26 height 70
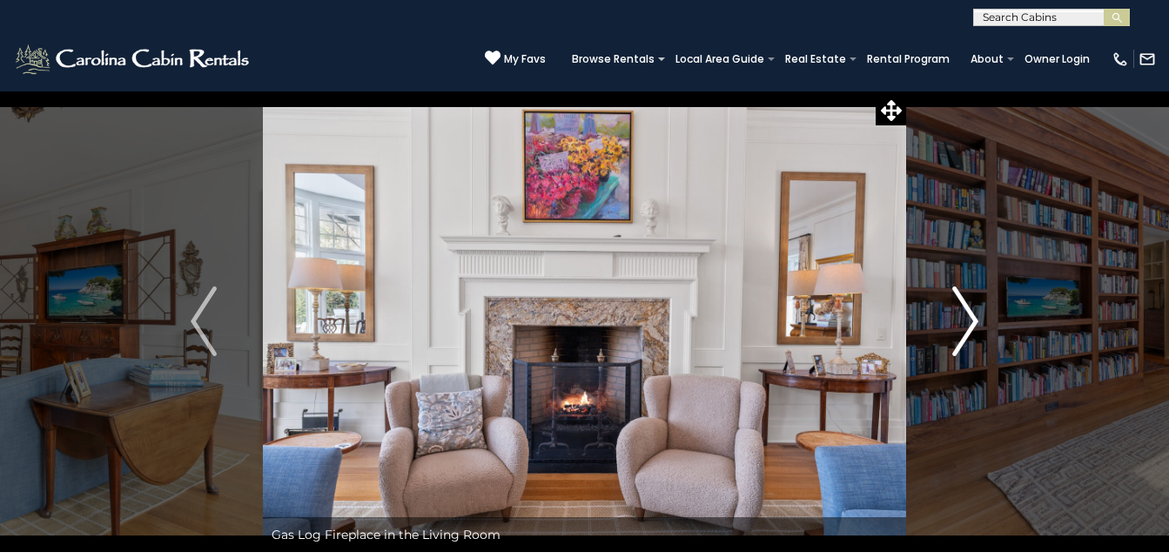
click at [966, 331] on img "Next" at bounding box center [965, 321] width 26 height 70
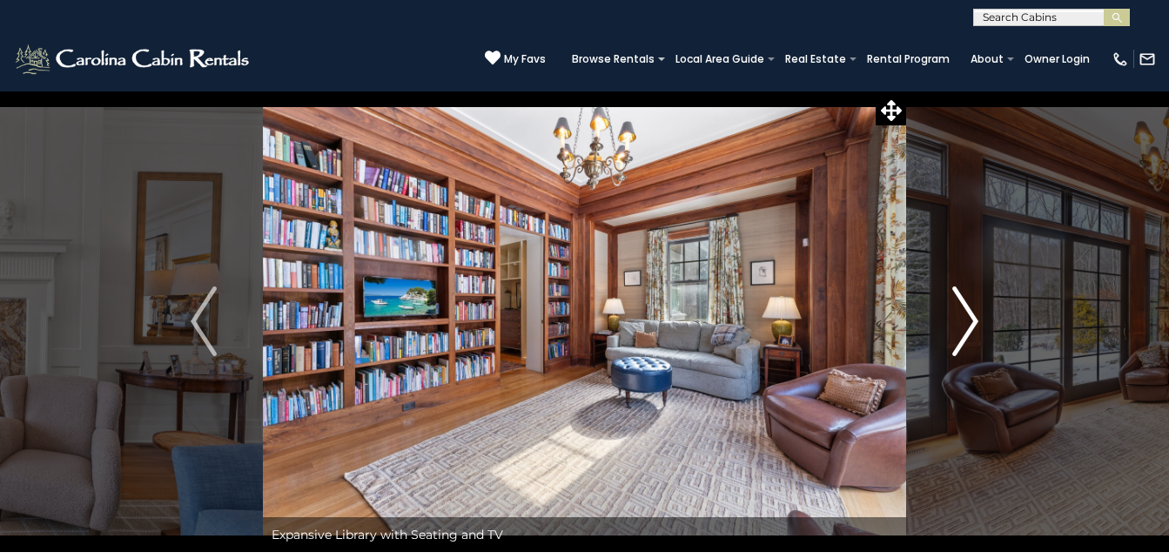
click at [966, 331] on img "Next" at bounding box center [965, 321] width 26 height 70
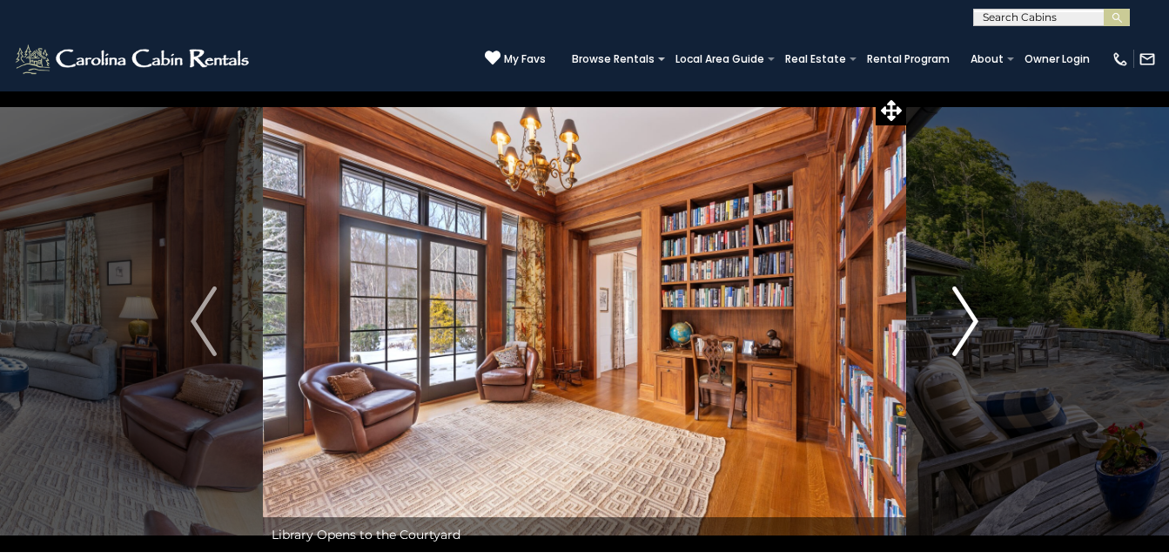
click at [966, 331] on img "Next" at bounding box center [965, 321] width 26 height 70
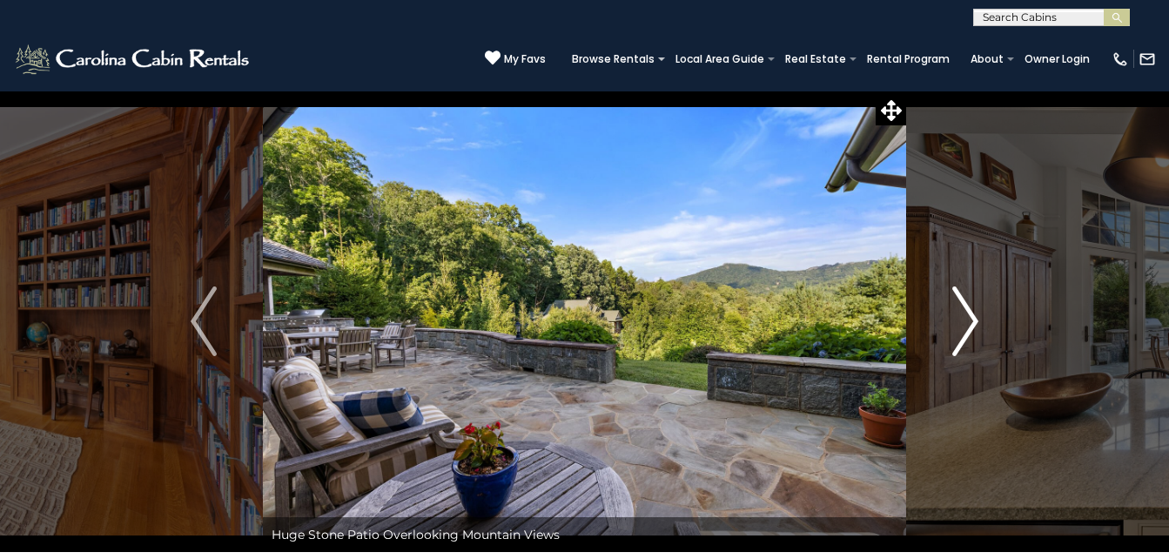
click at [966, 331] on img "Next" at bounding box center [965, 321] width 26 height 70
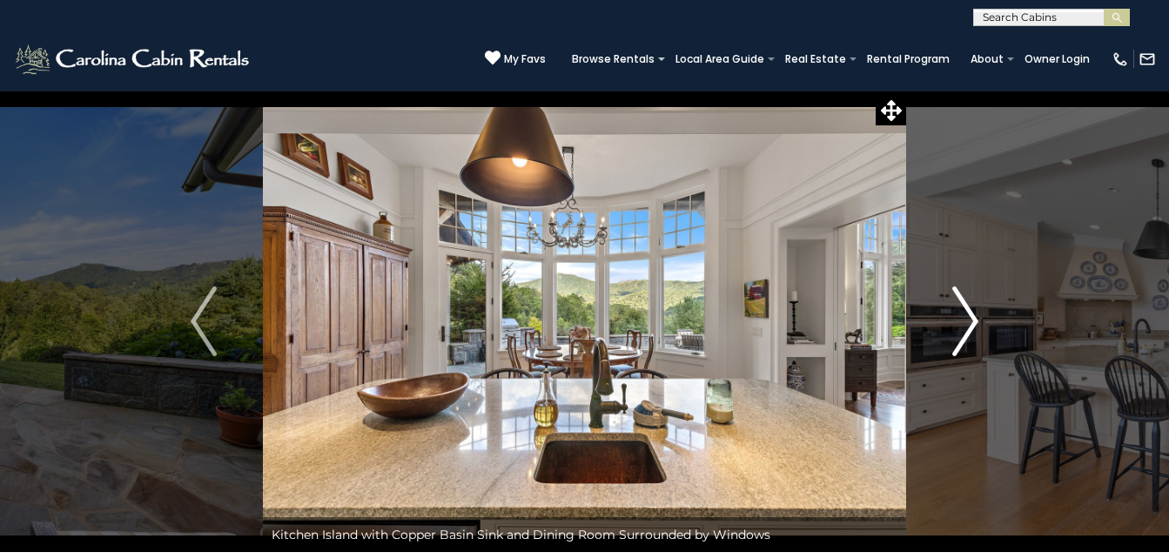
click at [966, 331] on img "Next" at bounding box center [965, 321] width 26 height 70
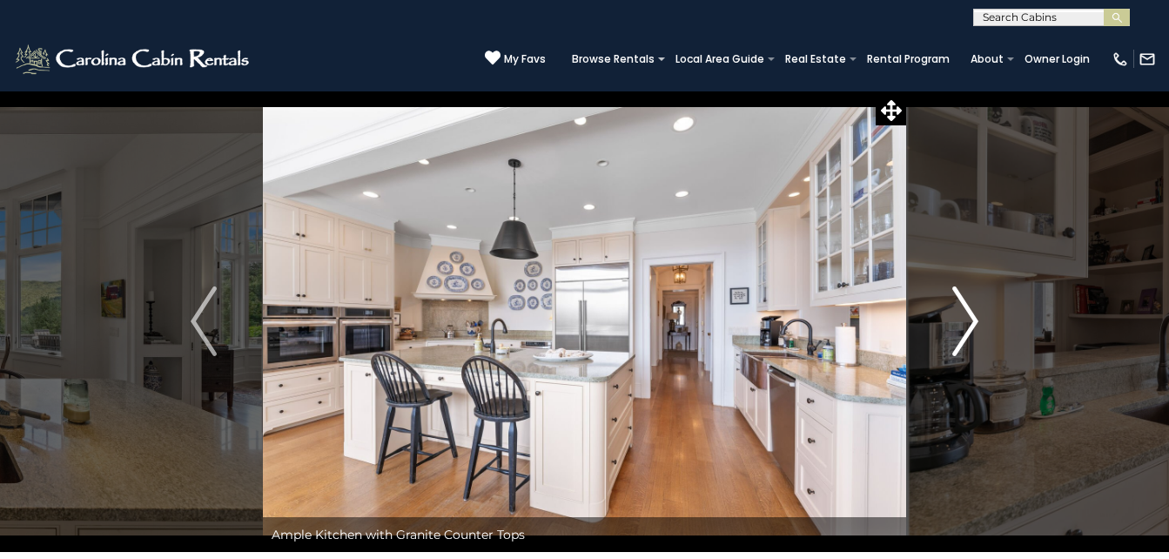
click at [966, 331] on img "Next" at bounding box center [965, 321] width 26 height 70
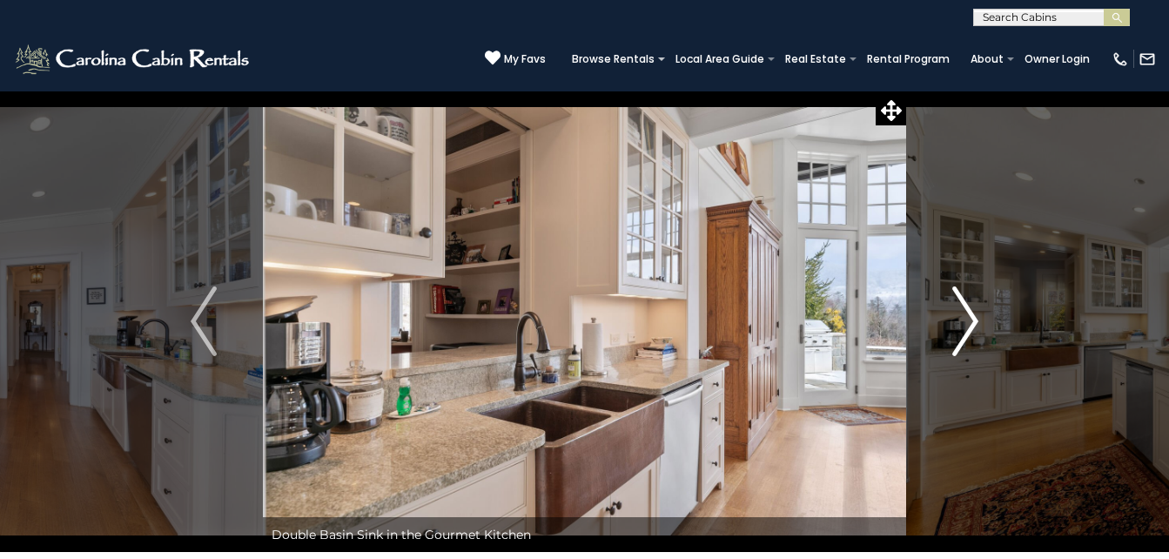
click at [966, 331] on img "Next" at bounding box center [965, 321] width 26 height 70
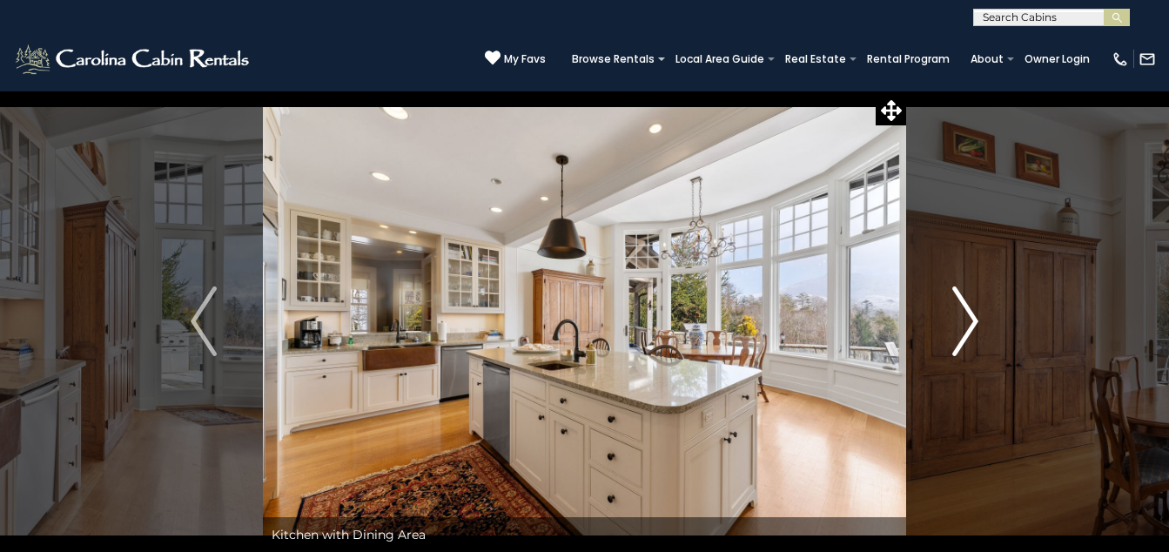
click at [966, 331] on img "Next" at bounding box center [965, 321] width 26 height 70
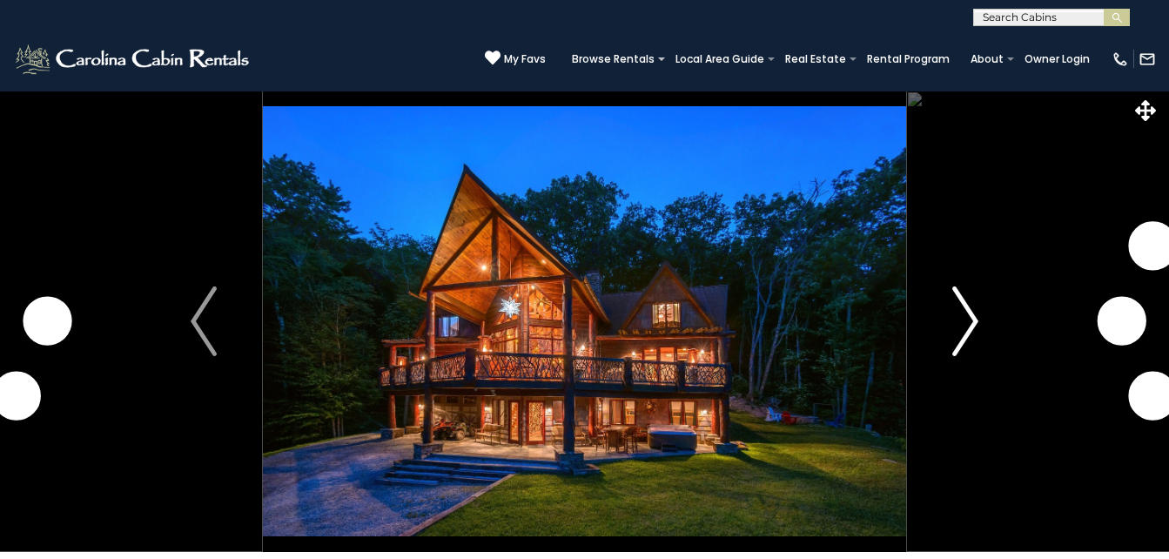
click at [969, 315] on img "Next" at bounding box center [965, 321] width 26 height 70
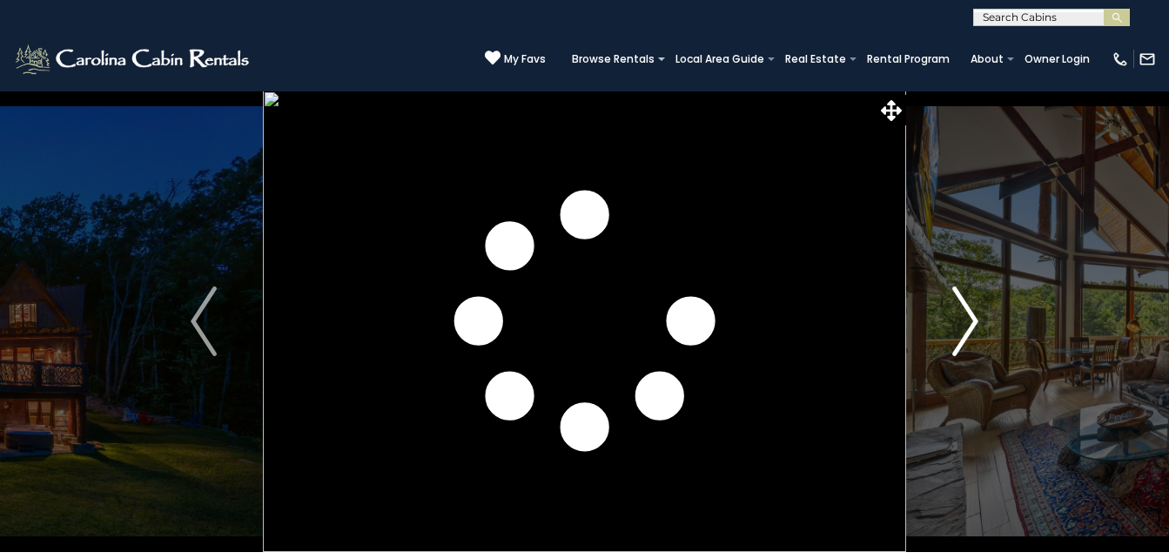
click at [973, 313] on img "Next" at bounding box center [965, 321] width 26 height 70
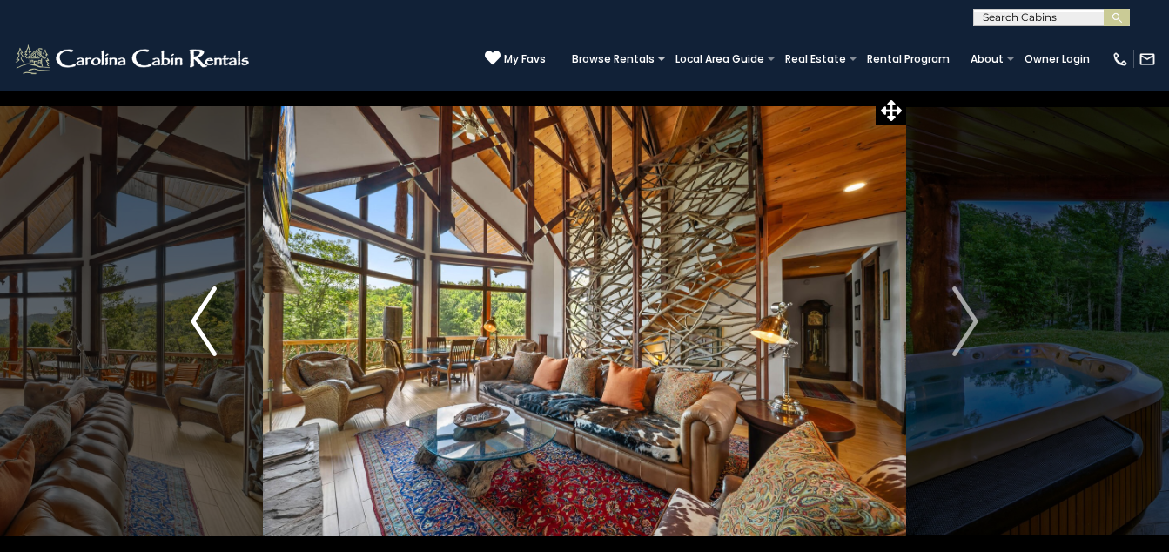
click at [181, 327] on button "Previous" at bounding box center [204, 321] width 118 height 461
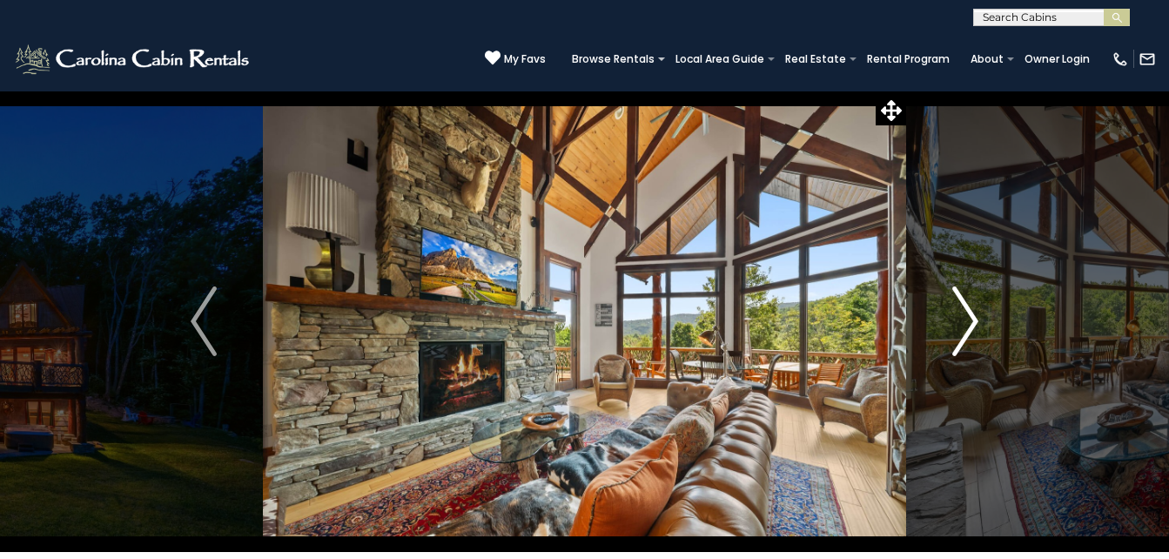
click at [963, 306] on img "Next" at bounding box center [965, 321] width 26 height 70
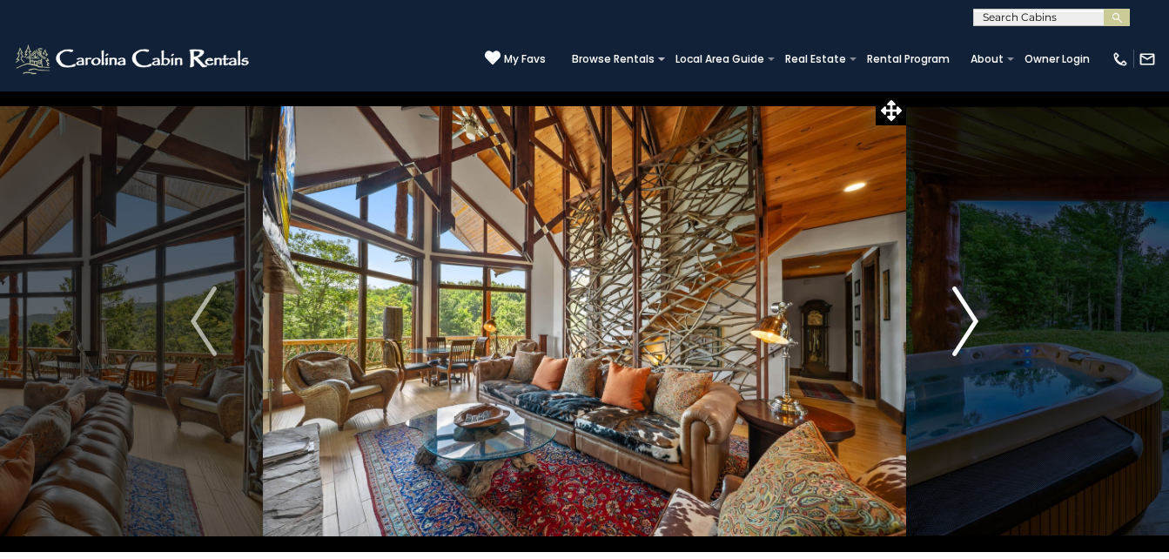
click at [963, 306] on img "Next" at bounding box center [965, 321] width 26 height 70
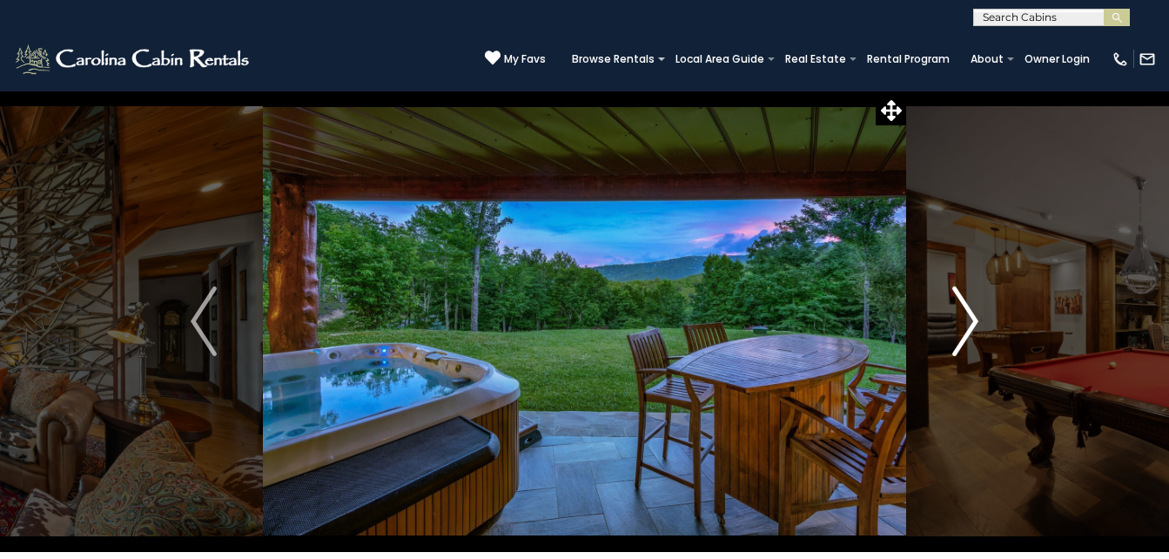
click at [963, 306] on img "Next" at bounding box center [965, 321] width 26 height 70
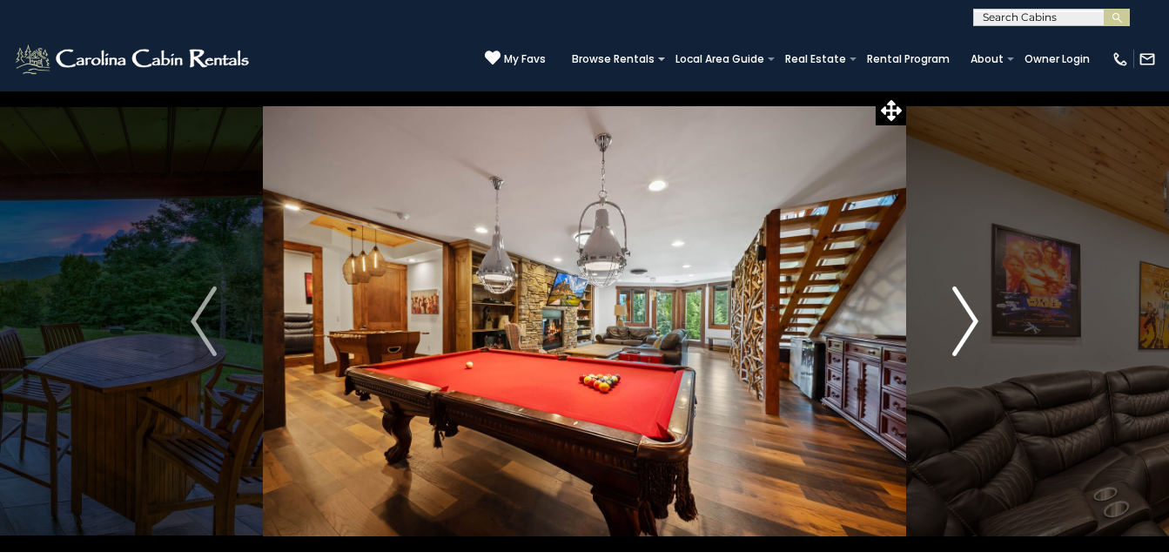
click at [963, 306] on img "Next" at bounding box center [965, 321] width 26 height 70
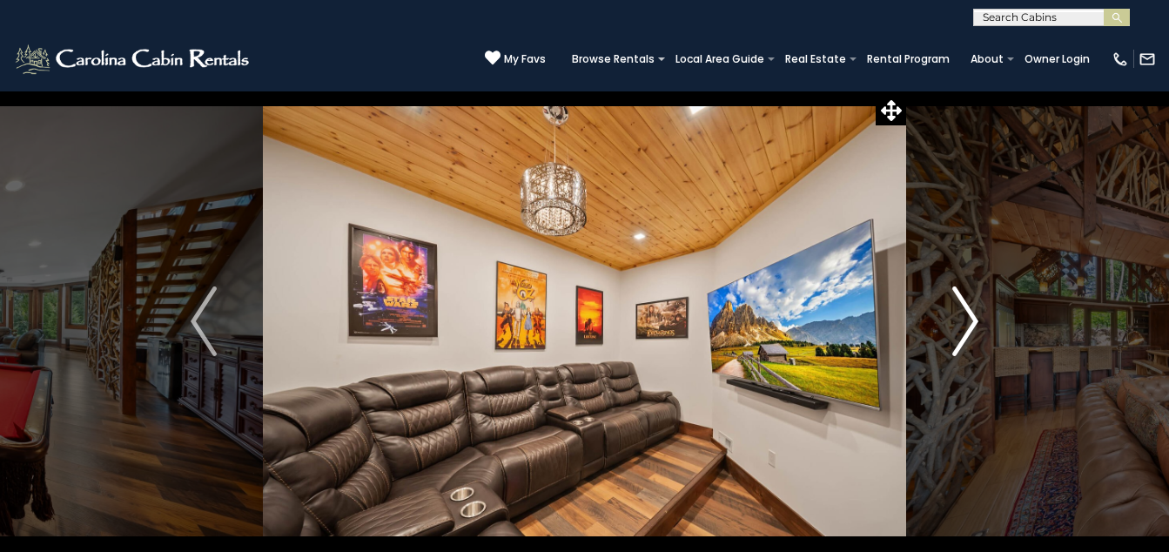
click at [963, 306] on img "Next" at bounding box center [965, 321] width 26 height 70
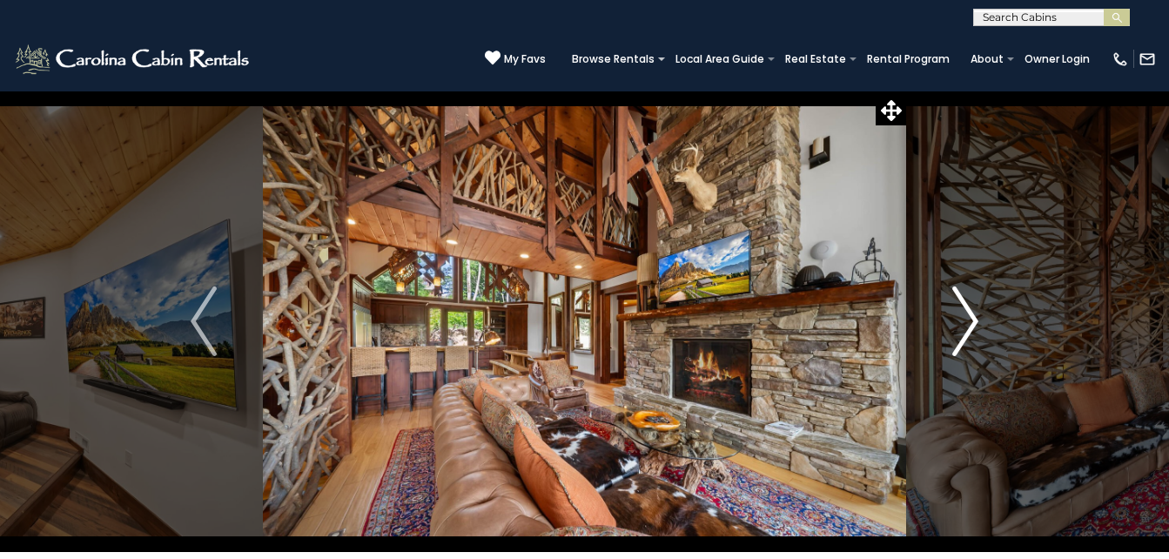
click at [976, 321] on img "Next" at bounding box center [965, 321] width 26 height 70
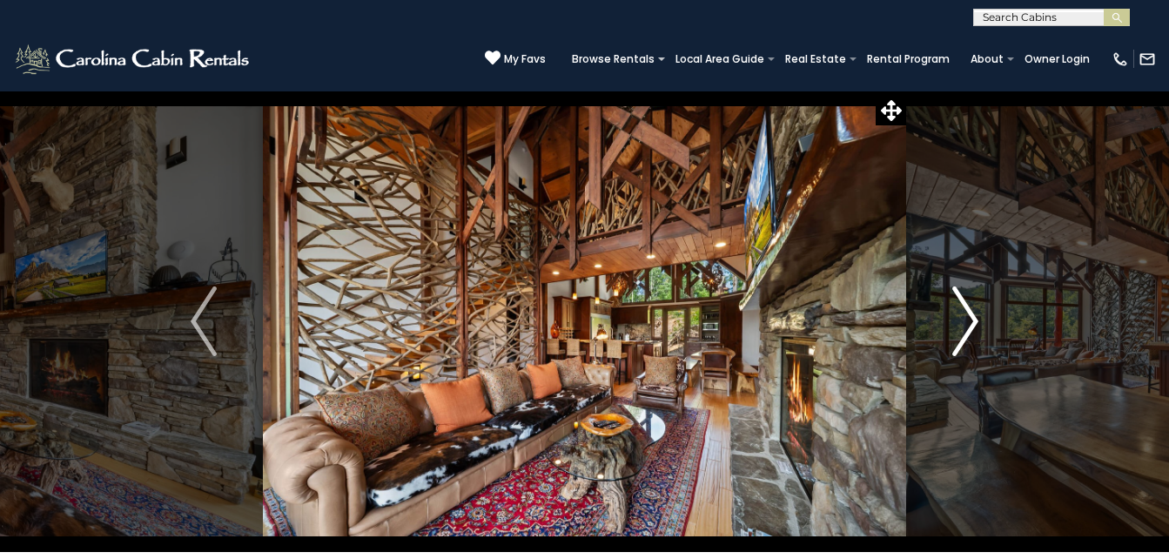
click at [976, 321] on img "Next" at bounding box center [965, 321] width 26 height 70
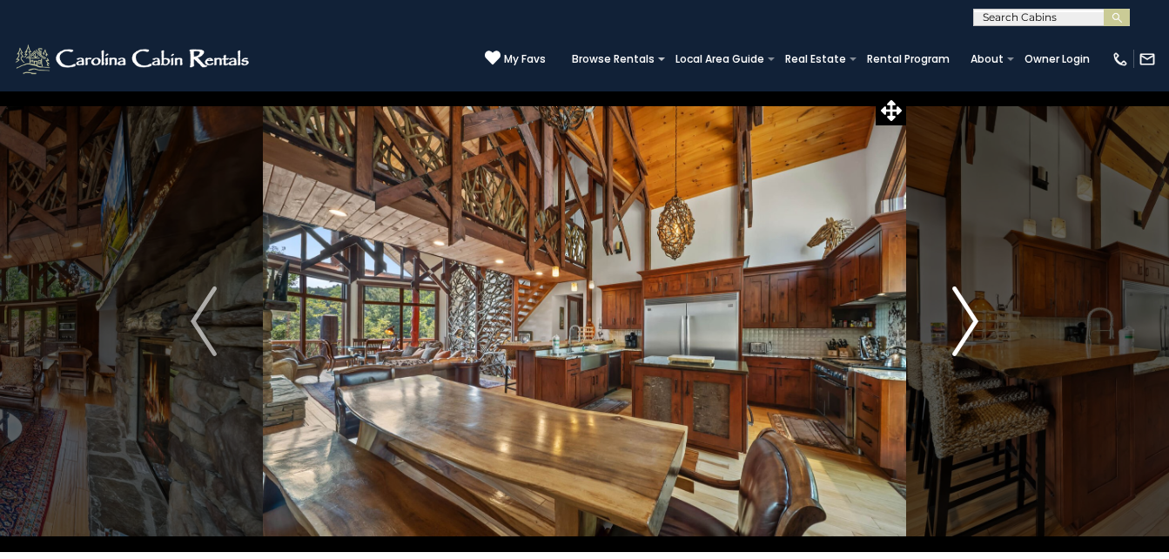
click at [972, 322] on img "Next" at bounding box center [965, 321] width 26 height 70
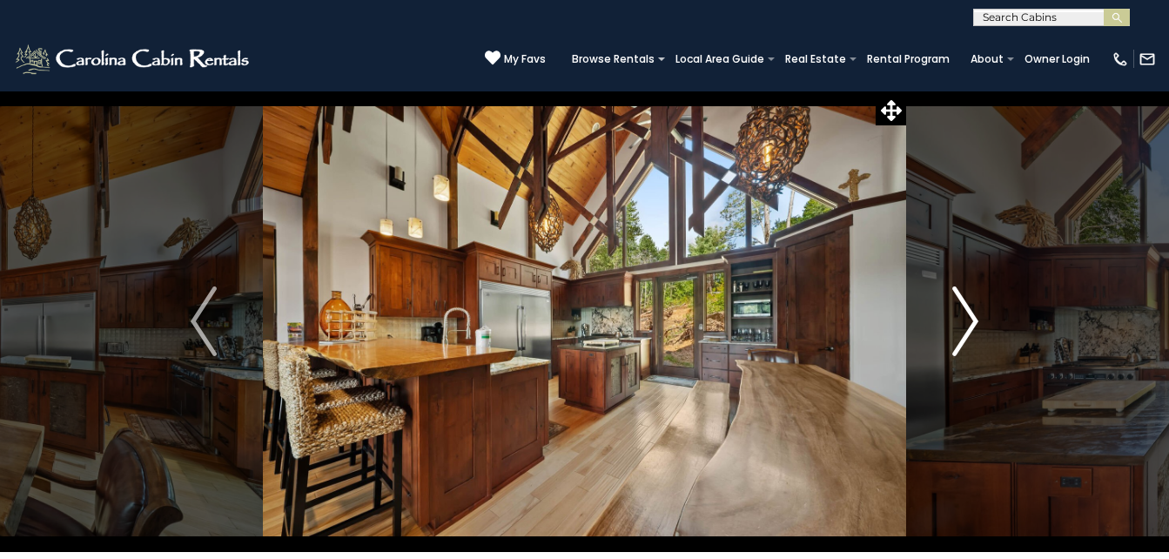
click at [972, 322] on img "Next" at bounding box center [965, 321] width 26 height 70
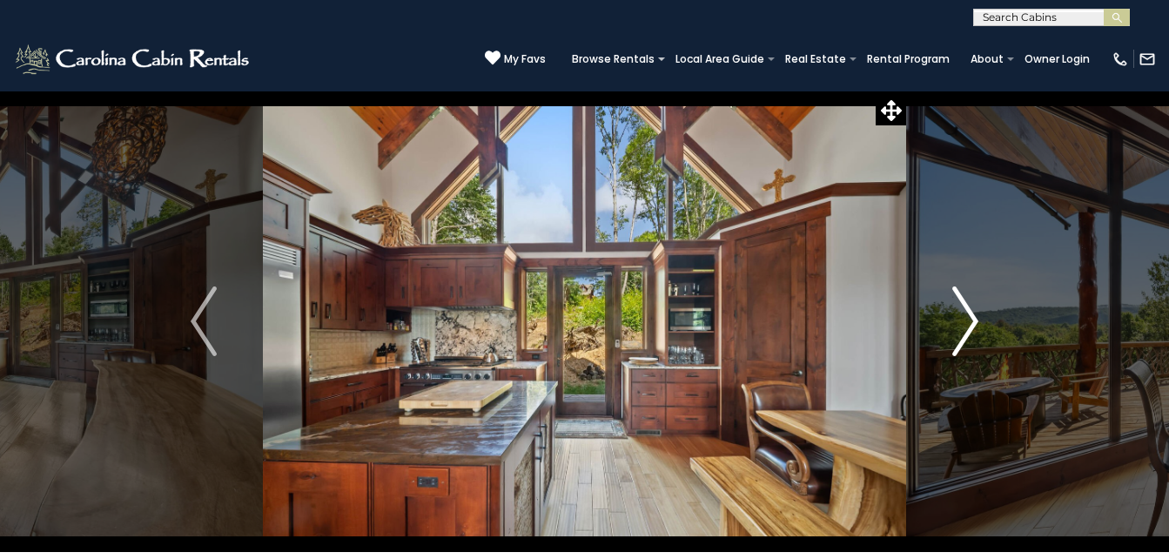
click at [972, 322] on img "Next" at bounding box center [965, 321] width 26 height 70
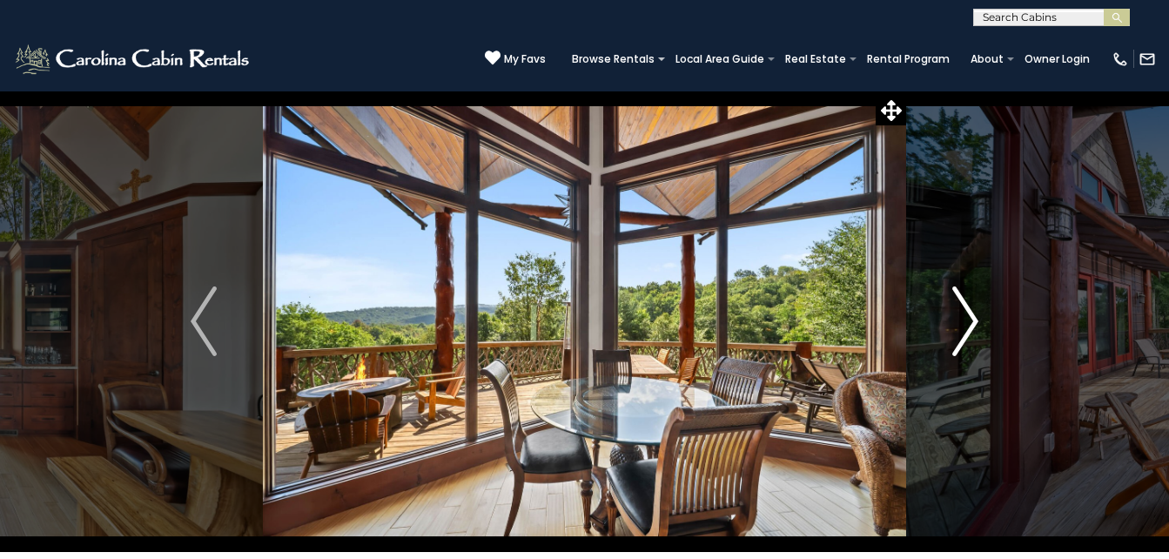
click at [972, 322] on img "Next" at bounding box center [965, 321] width 26 height 70
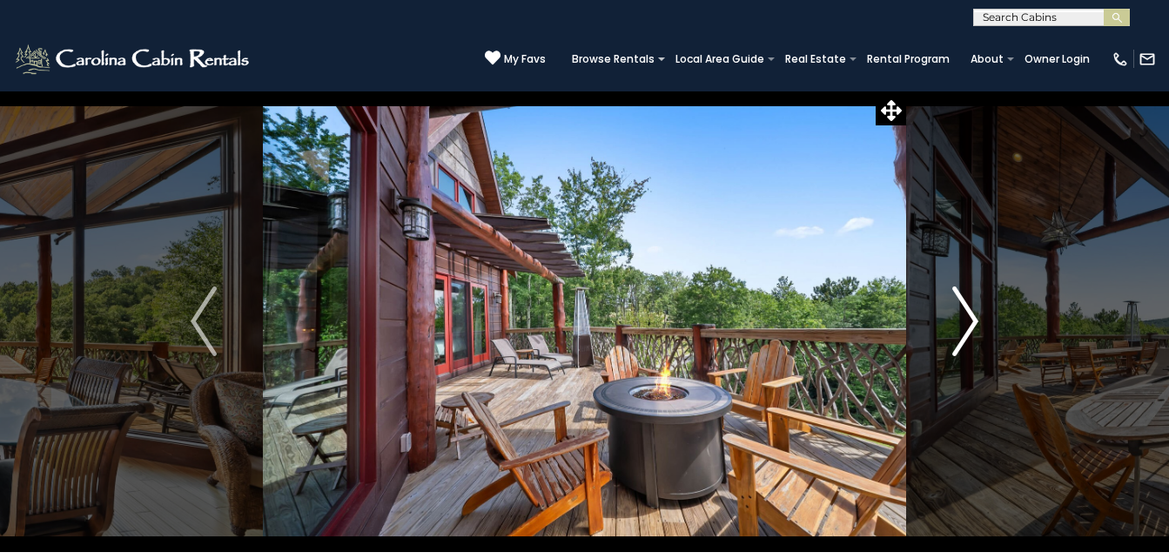
click at [972, 322] on img "Next" at bounding box center [965, 321] width 26 height 70
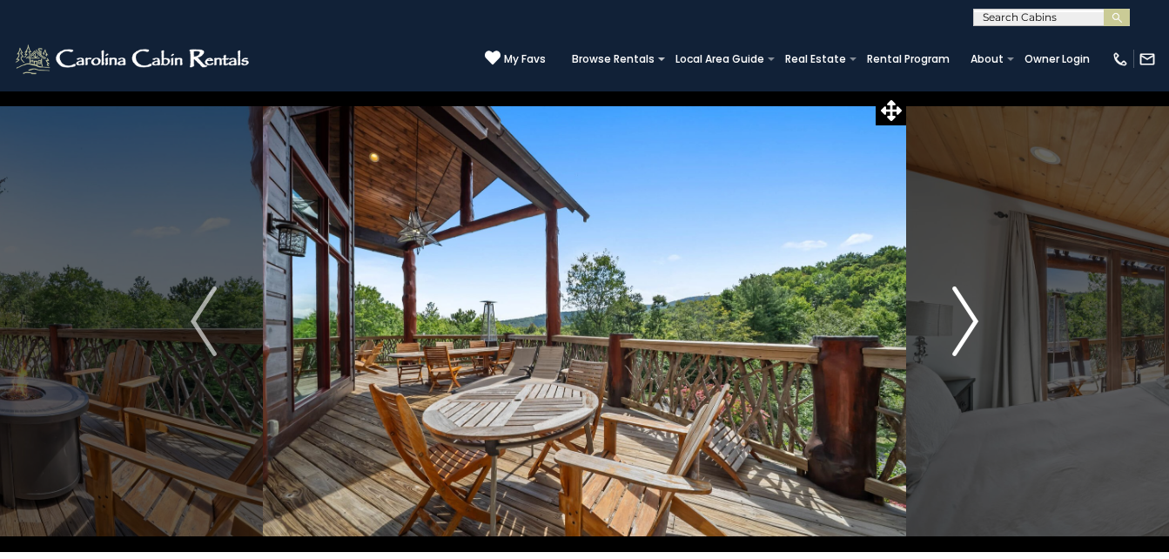
click at [972, 322] on img "Next" at bounding box center [965, 321] width 26 height 70
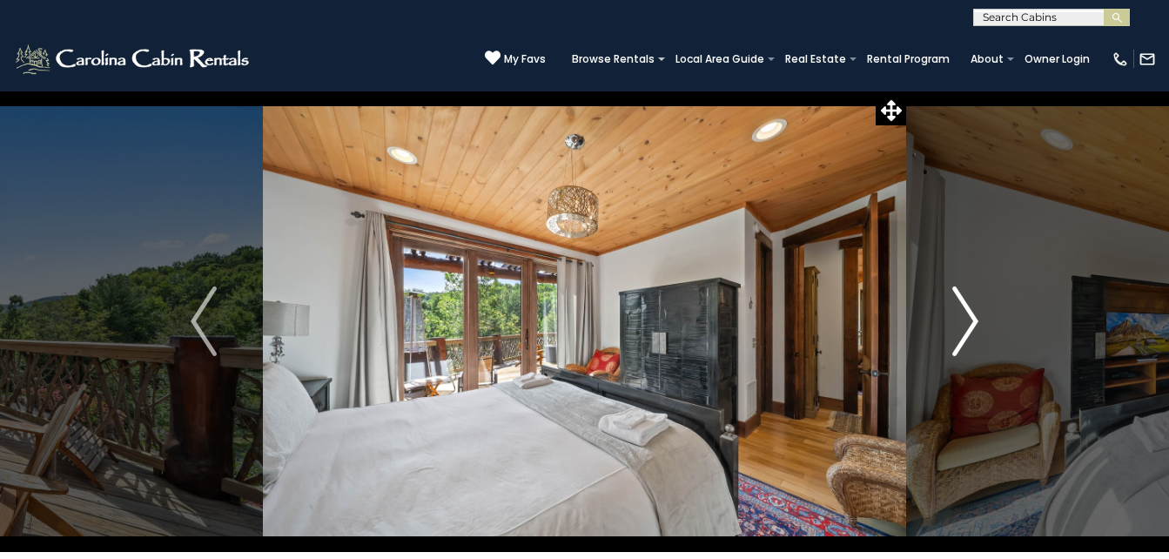
click at [972, 322] on img "Next" at bounding box center [965, 321] width 26 height 70
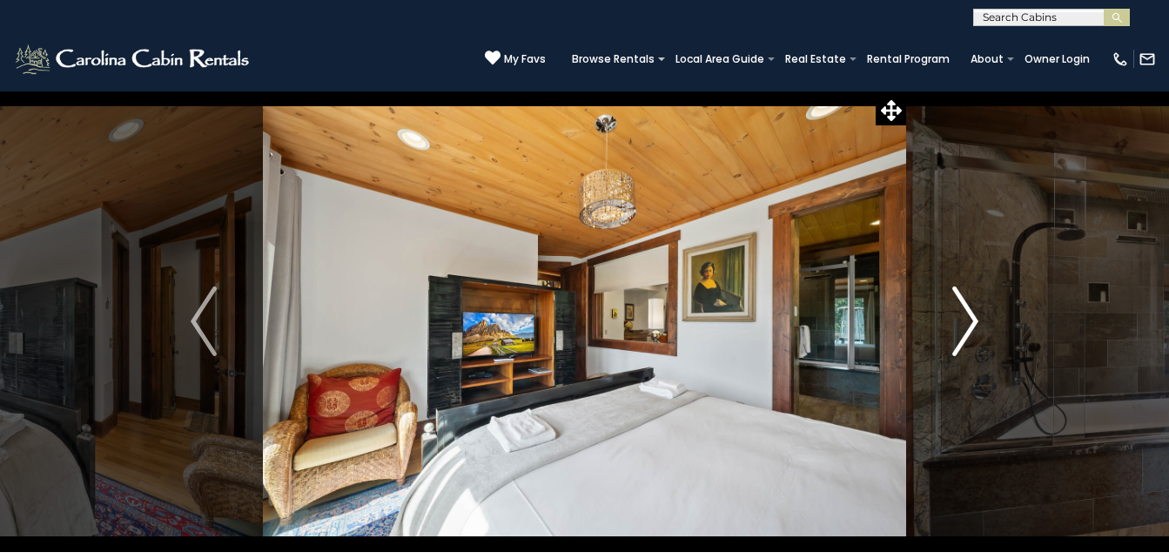
click at [972, 322] on img "Next" at bounding box center [965, 321] width 26 height 70
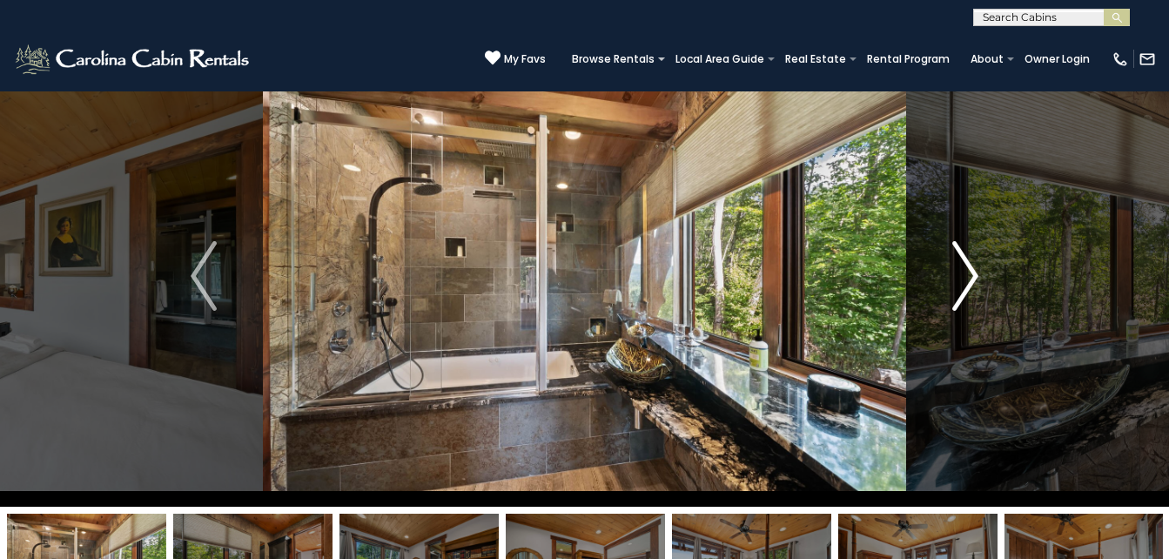
scroll to position [22, 0]
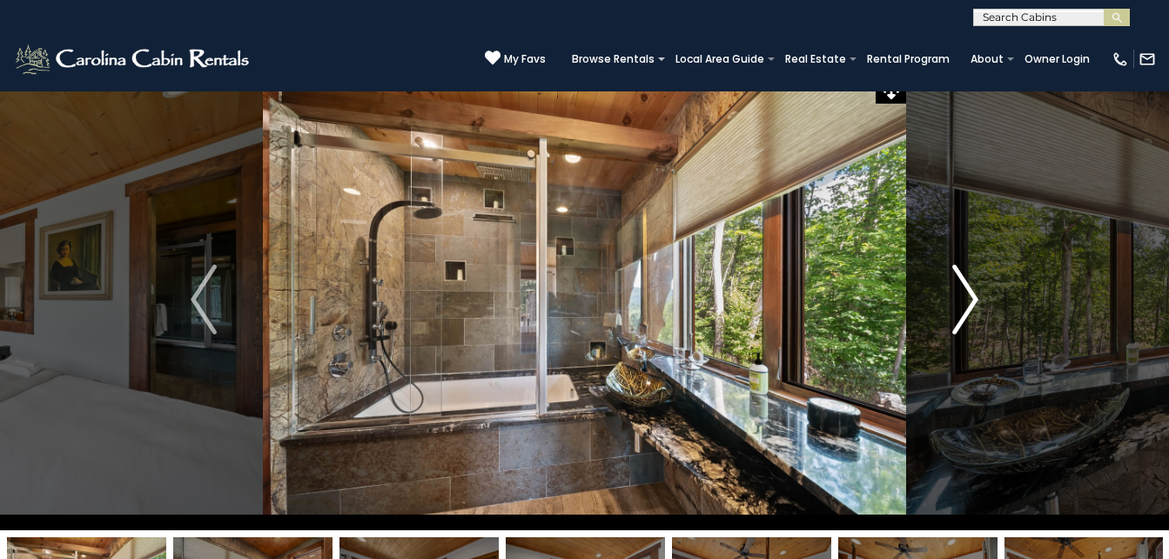
click at [962, 313] on img "Next" at bounding box center [965, 300] width 26 height 70
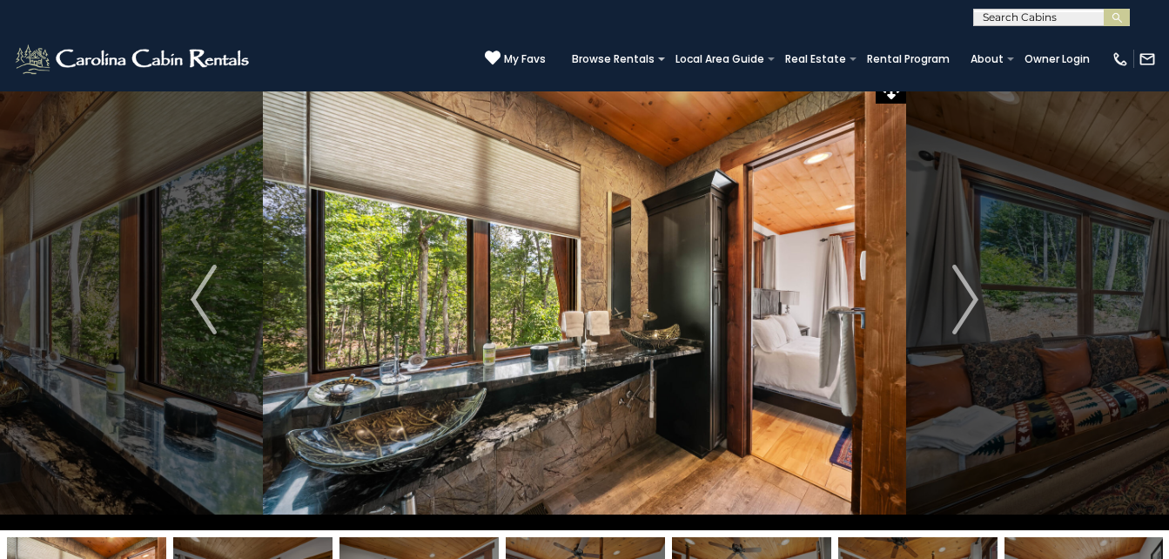
scroll to position [0, 0]
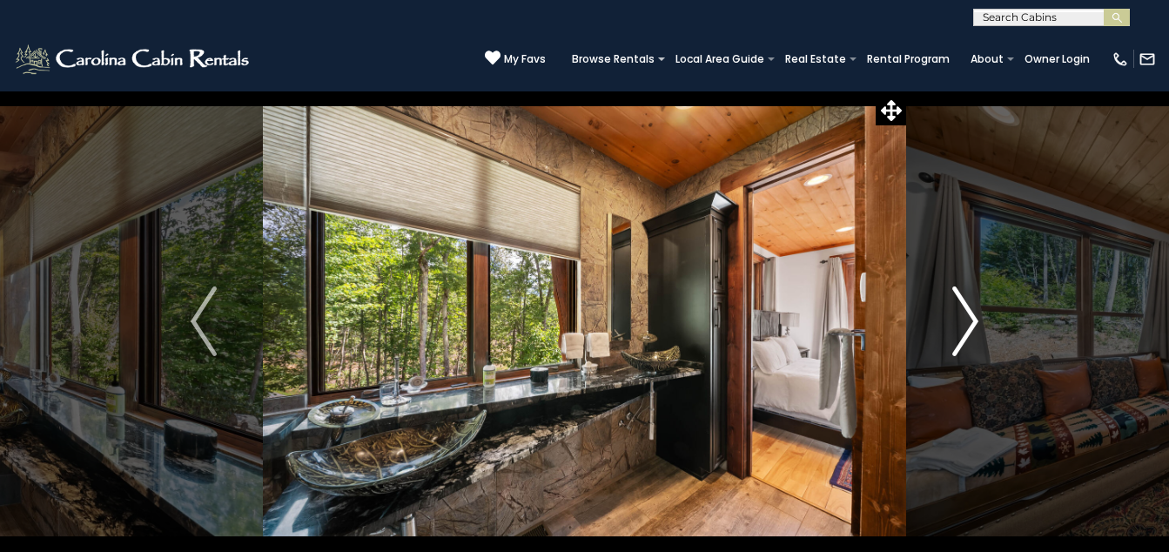
click at [969, 324] on img "Next" at bounding box center [965, 321] width 26 height 70
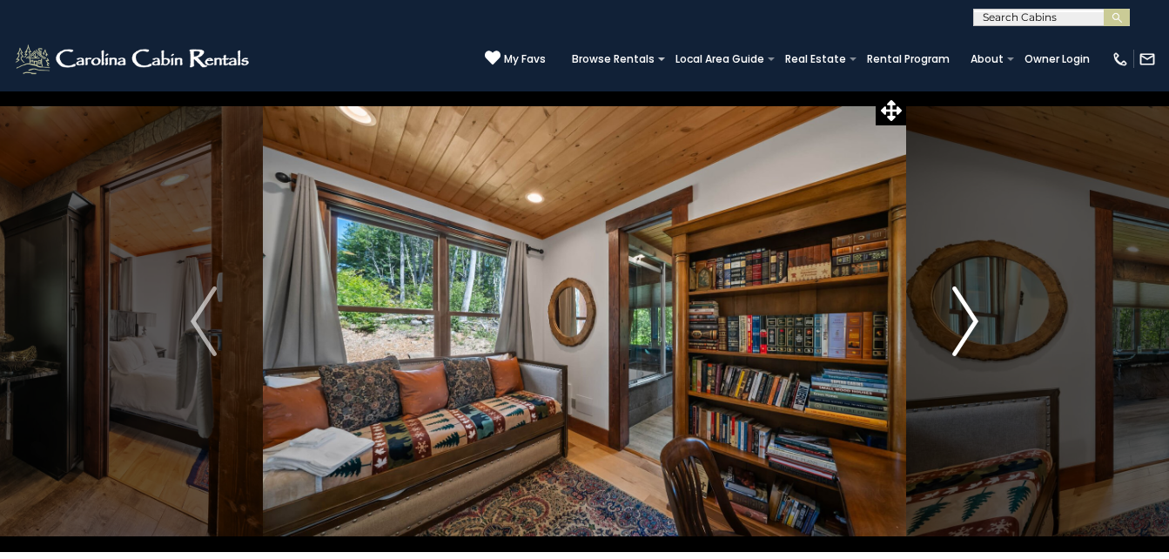
click at [969, 324] on img "Next" at bounding box center [965, 321] width 26 height 70
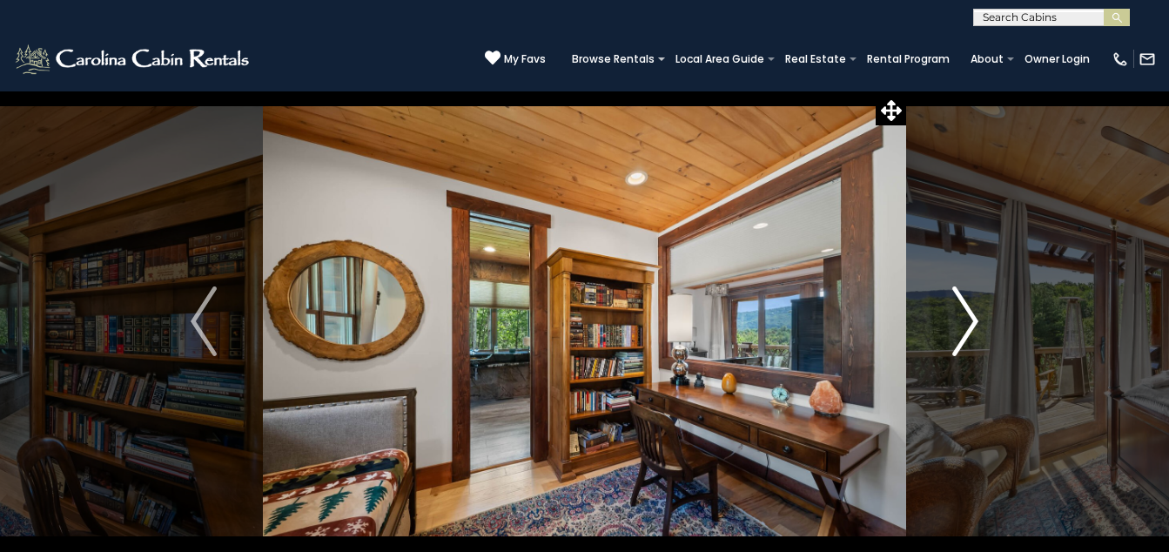
click at [969, 324] on img "Next" at bounding box center [965, 321] width 26 height 70
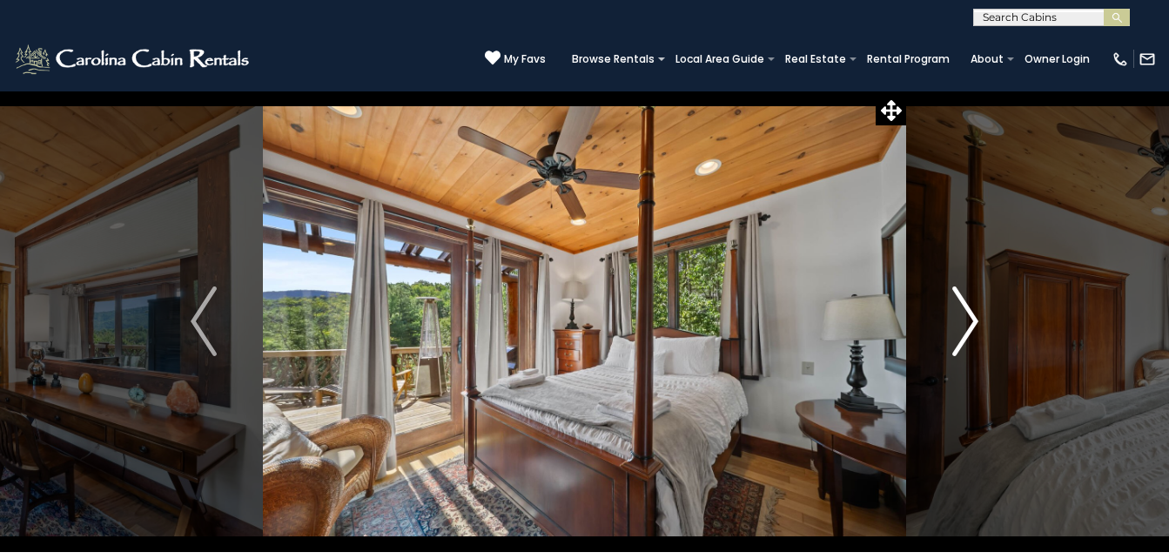
click at [969, 324] on img "Next" at bounding box center [965, 321] width 26 height 70
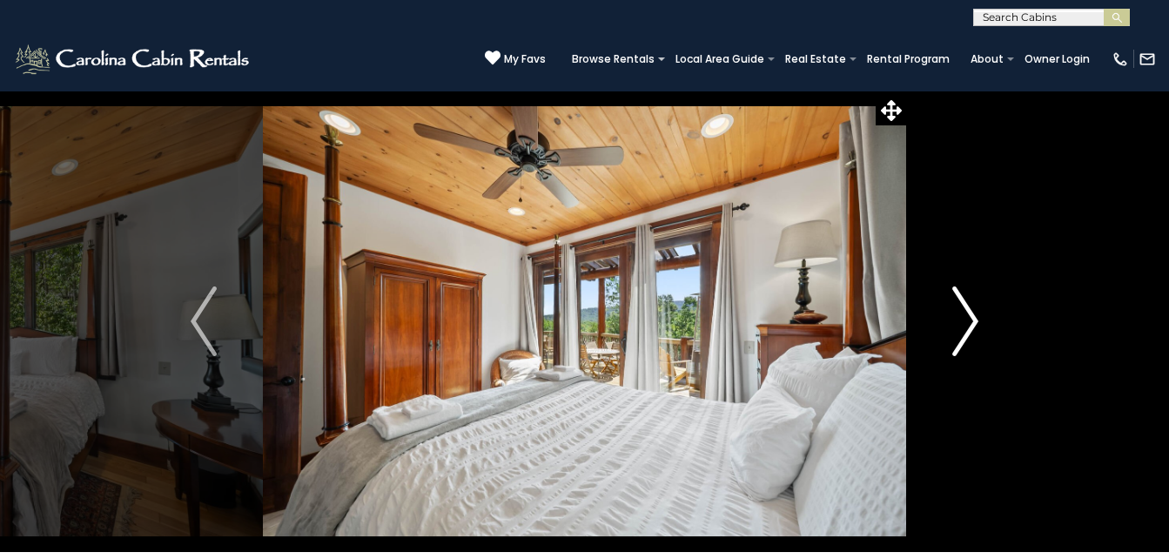
click at [969, 324] on img "Next" at bounding box center [965, 321] width 26 height 70
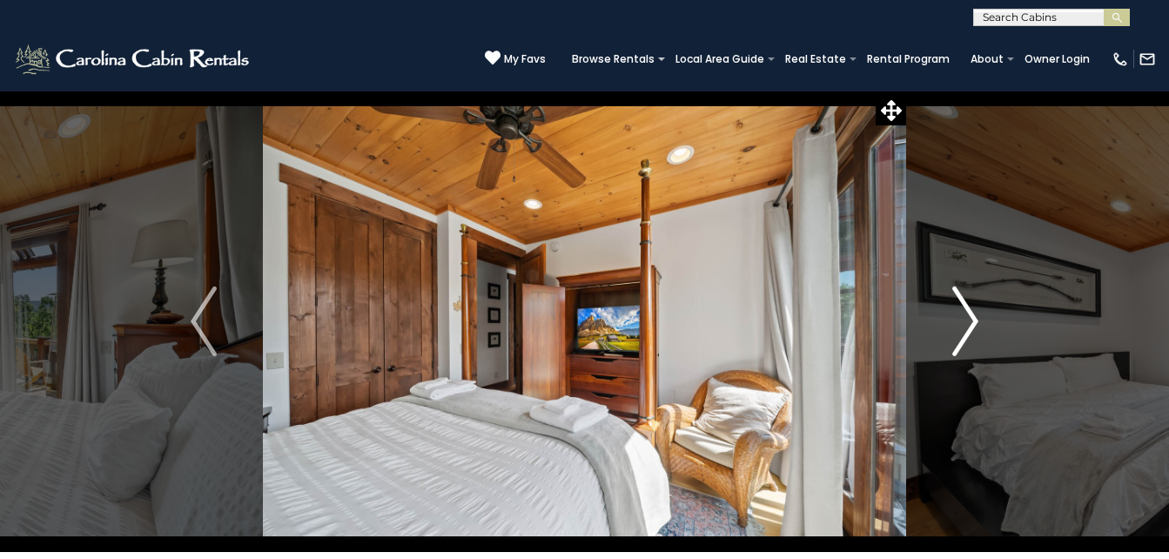
click at [969, 324] on img "Next" at bounding box center [965, 321] width 26 height 70
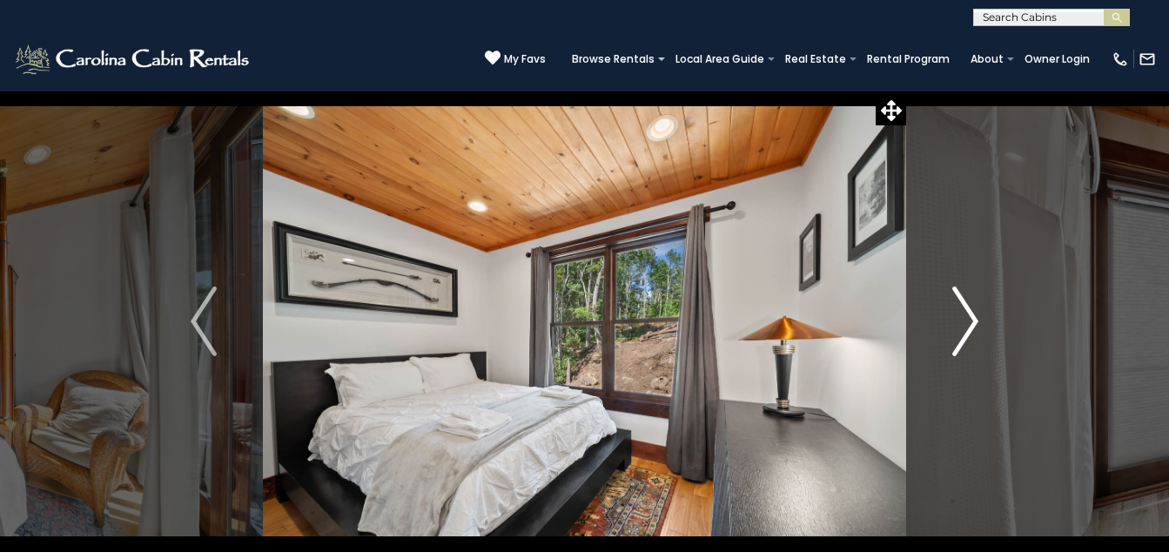
click at [969, 324] on img "Next" at bounding box center [965, 321] width 26 height 70
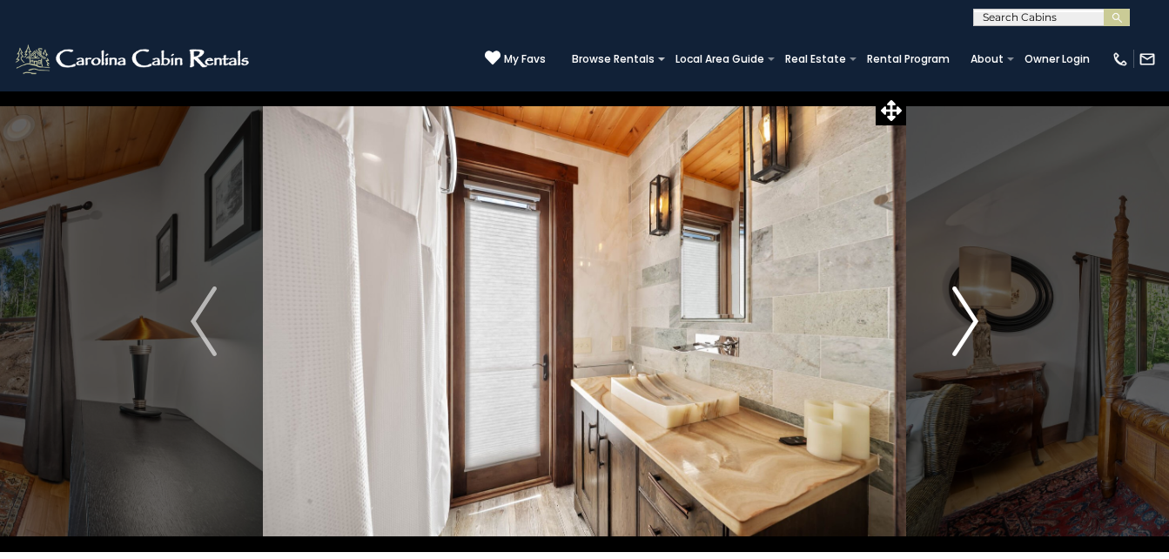
click at [969, 324] on img "Next" at bounding box center [965, 321] width 26 height 70
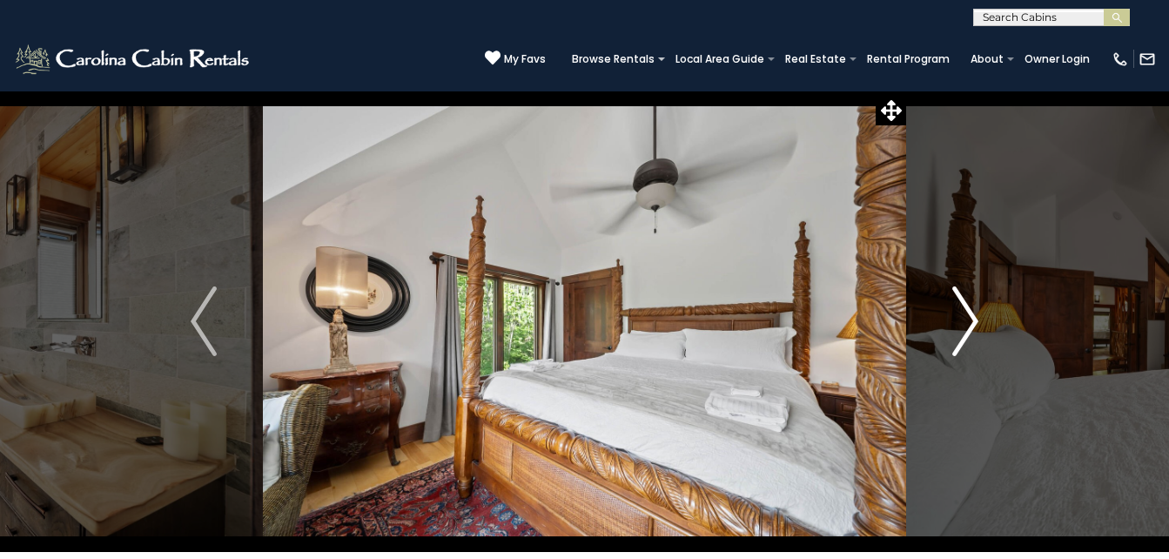
click at [969, 324] on img "Next" at bounding box center [965, 321] width 26 height 70
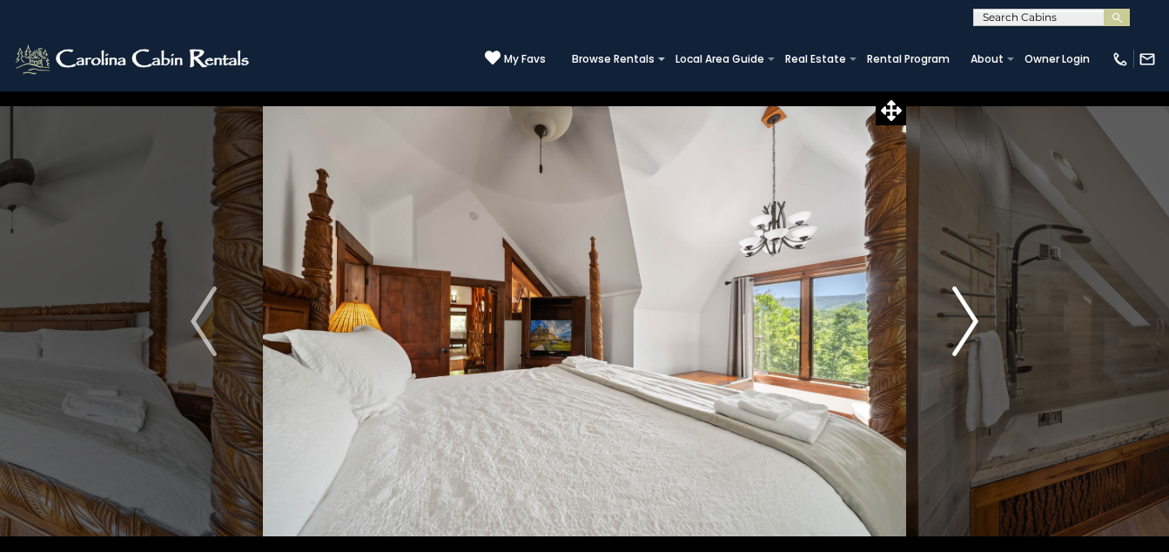
click at [969, 324] on img "Next" at bounding box center [965, 321] width 26 height 70
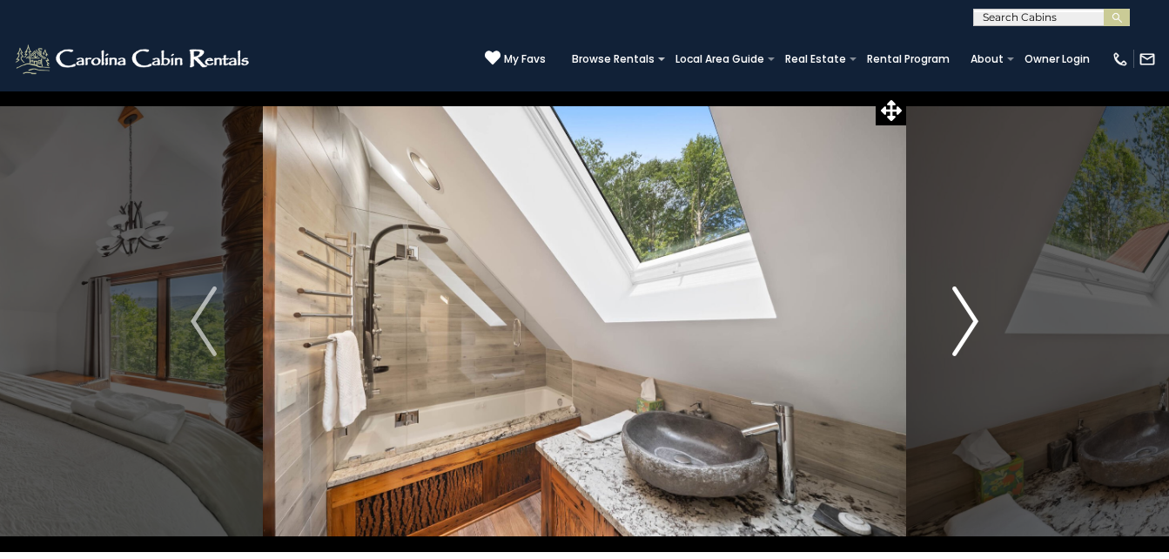
click at [969, 324] on img "Next" at bounding box center [965, 321] width 26 height 70
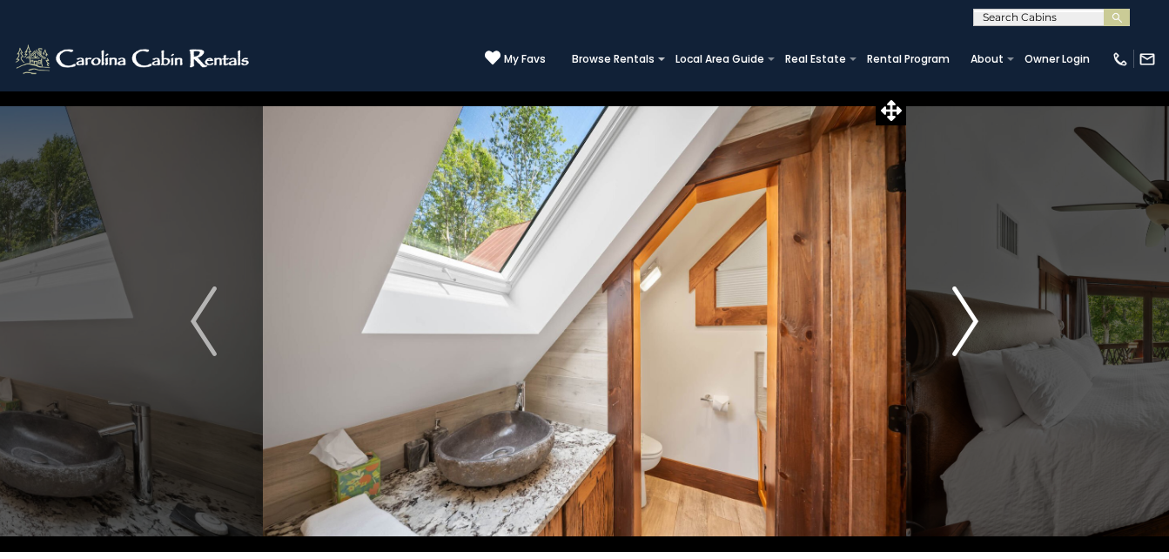
click at [969, 324] on img "Next" at bounding box center [965, 321] width 26 height 70
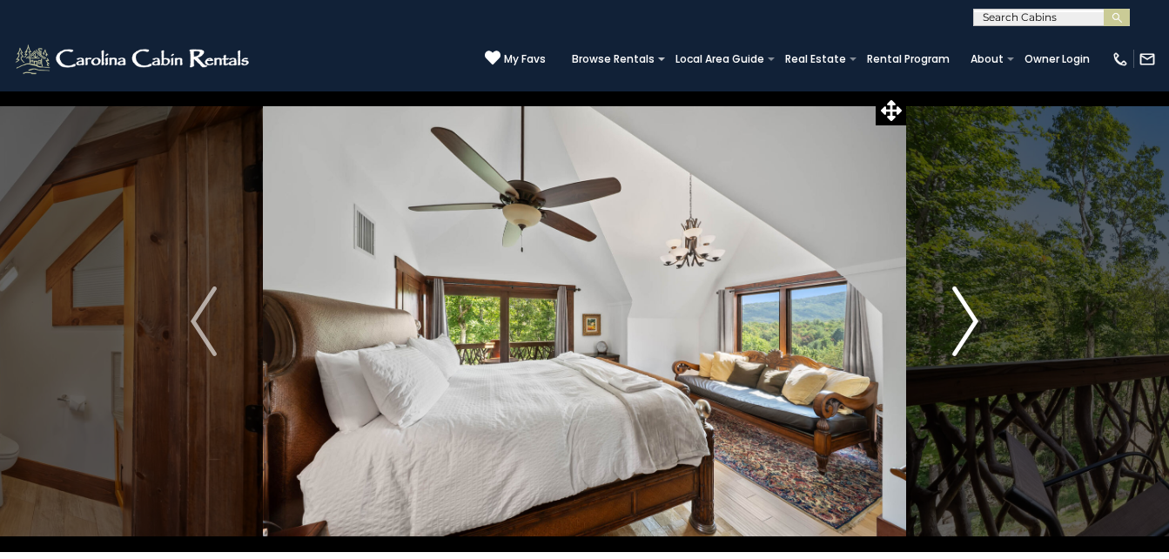
click at [969, 324] on img "Next" at bounding box center [965, 321] width 26 height 70
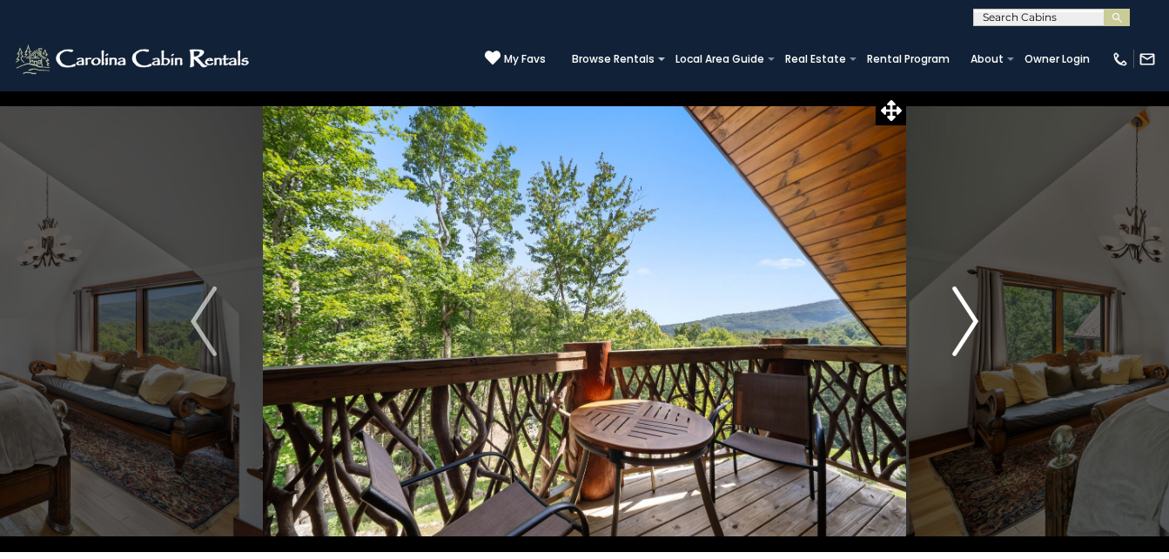
click at [969, 324] on img "Next" at bounding box center [965, 321] width 26 height 70
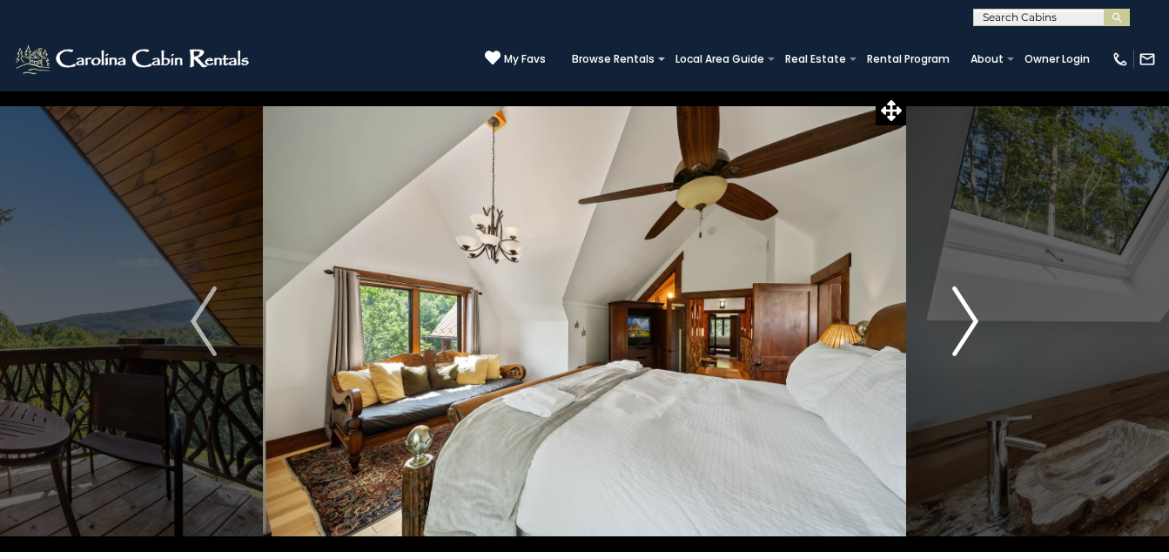
click at [969, 324] on img "Next" at bounding box center [965, 321] width 26 height 70
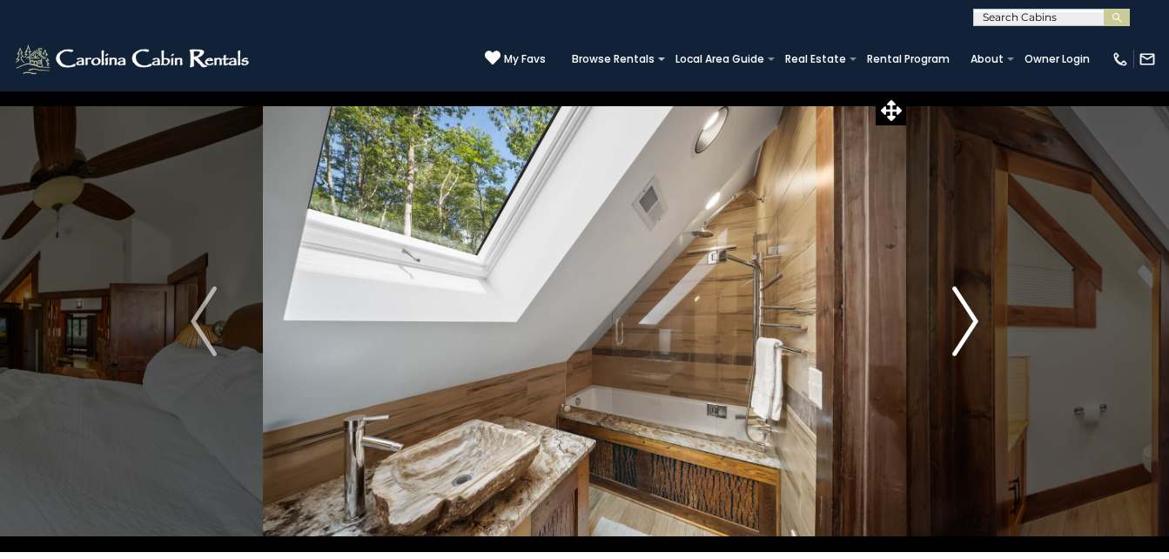
click at [969, 324] on img "Next" at bounding box center [965, 321] width 26 height 70
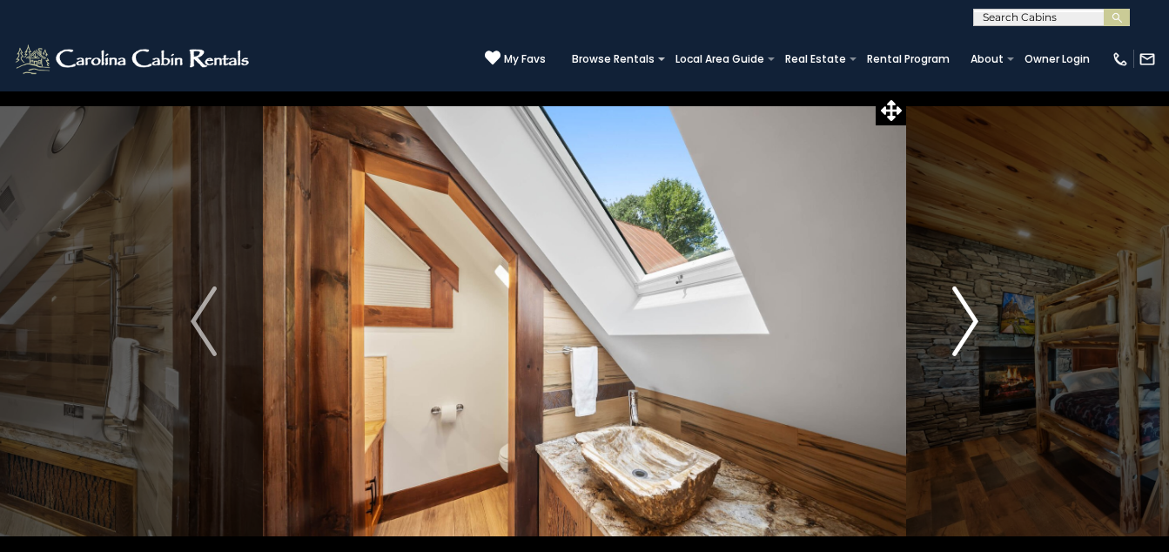
click at [969, 324] on img "Next" at bounding box center [965, 321] width 26 height 70
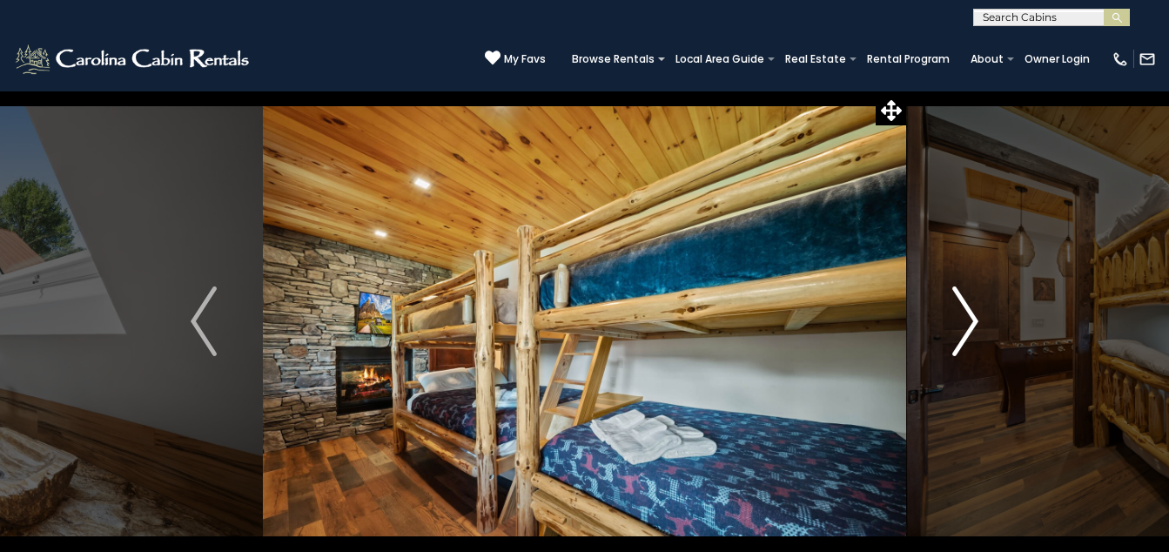
click at [969, 324] on img "Next" at bounding box center [965, 321] width 26 height 70
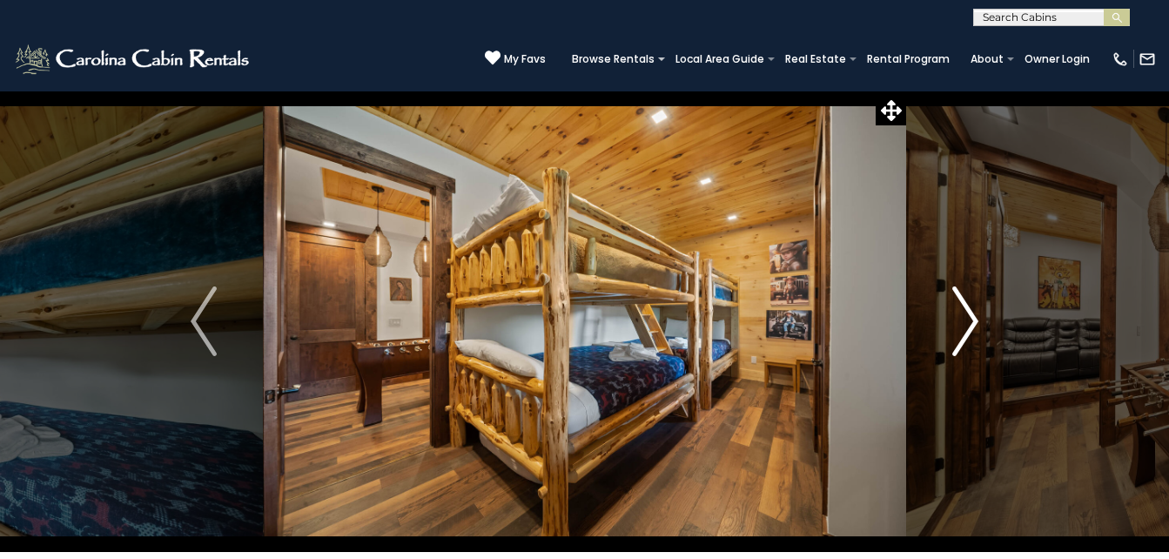
click at [969, 324] on img "Next" at bounding box center [965, 321] width 26 height 70
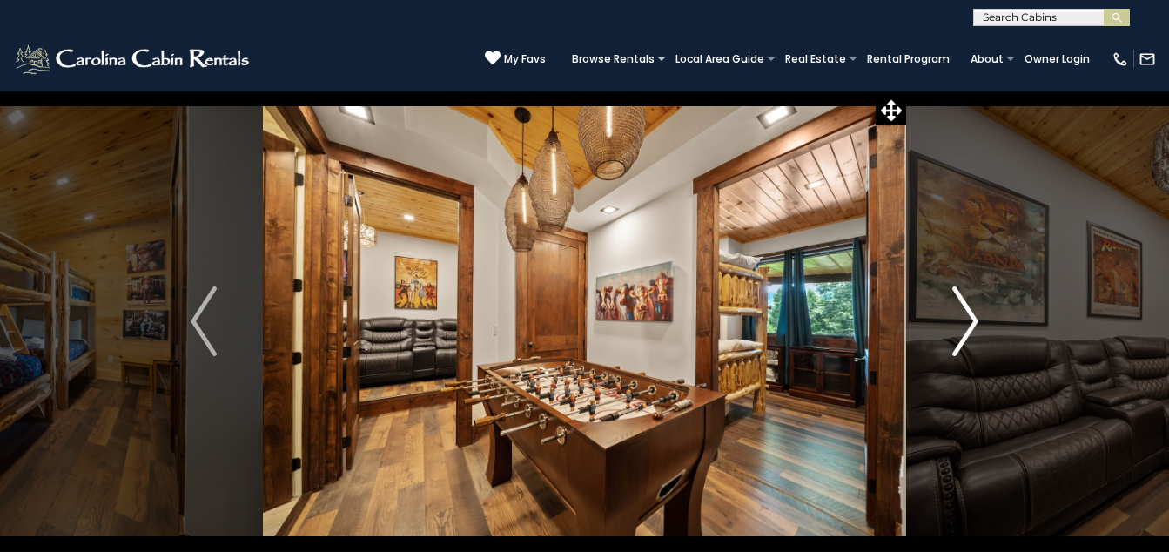
click at [967, 319] on img "Next" at bounding box center [965, 321] width 26 height 70
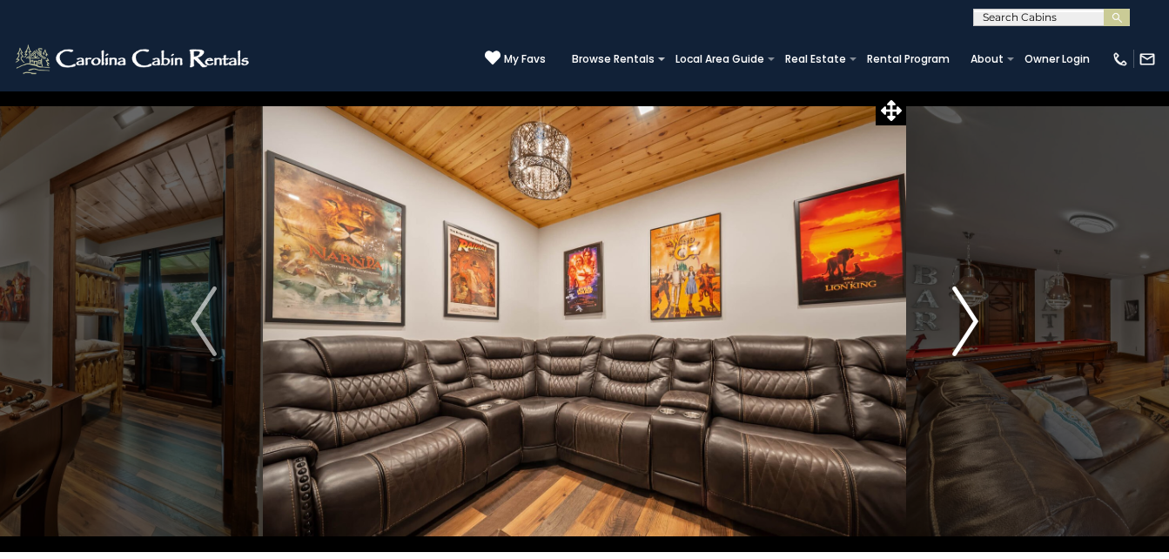
click at [967, 319] on img "Next" at bounding box center [965, 321] width 26 height 70
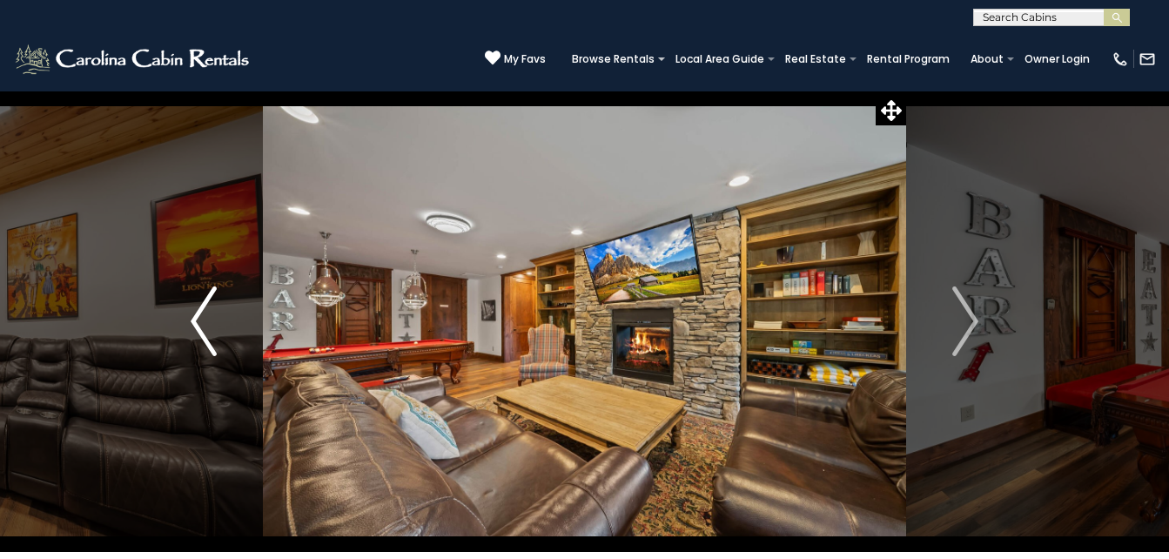
click at [204, 308] on img "Previous" at bounding box center [204, 321] width 26 height 70
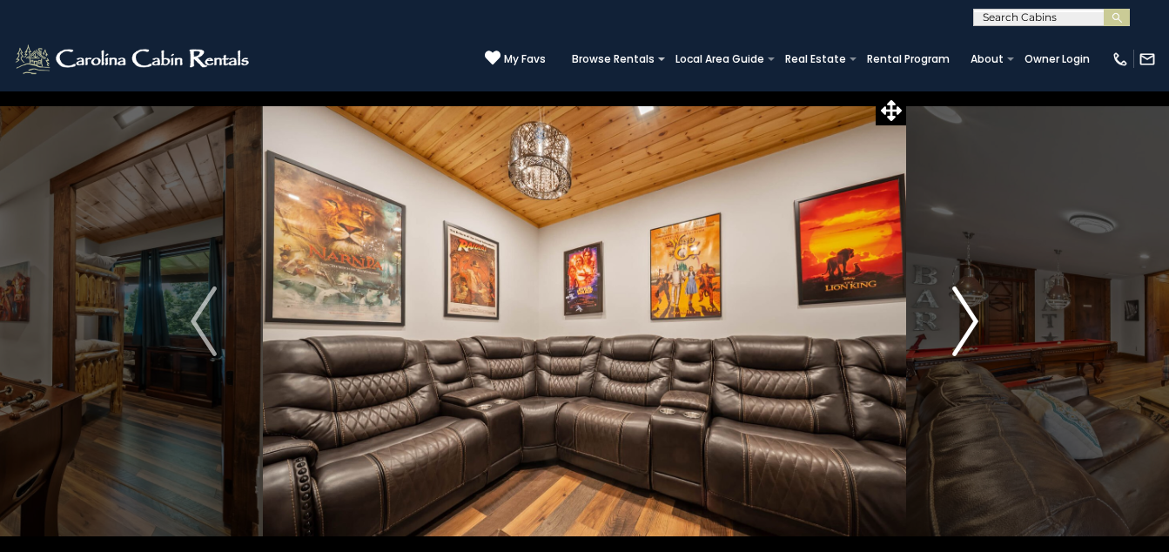
click at [970, 322] on img "Next" at bounding box center [965, 321] width 26 height 70
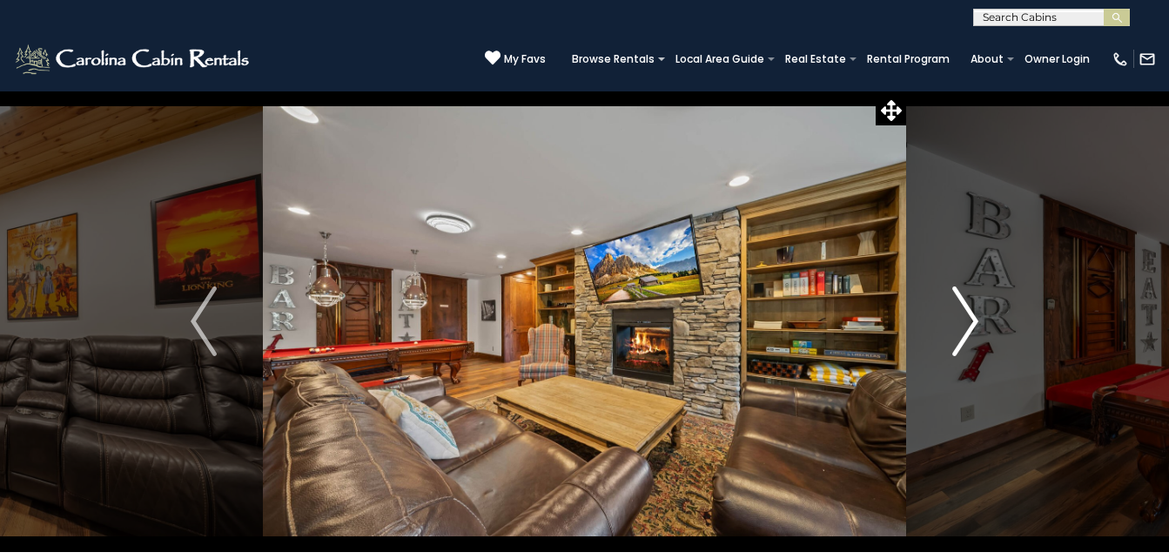
click at [970, 322] on img "Next" at bounding box center [965, 321] width 26 height 70
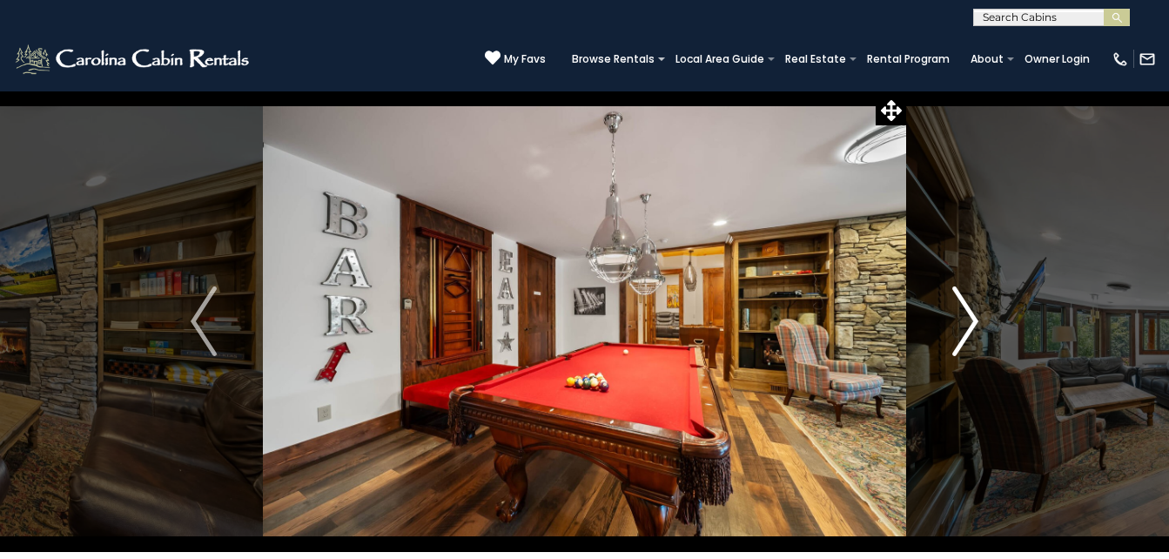
click at [970, 322] on img "Next" at bounding box center [965, 321] width 26 height 70
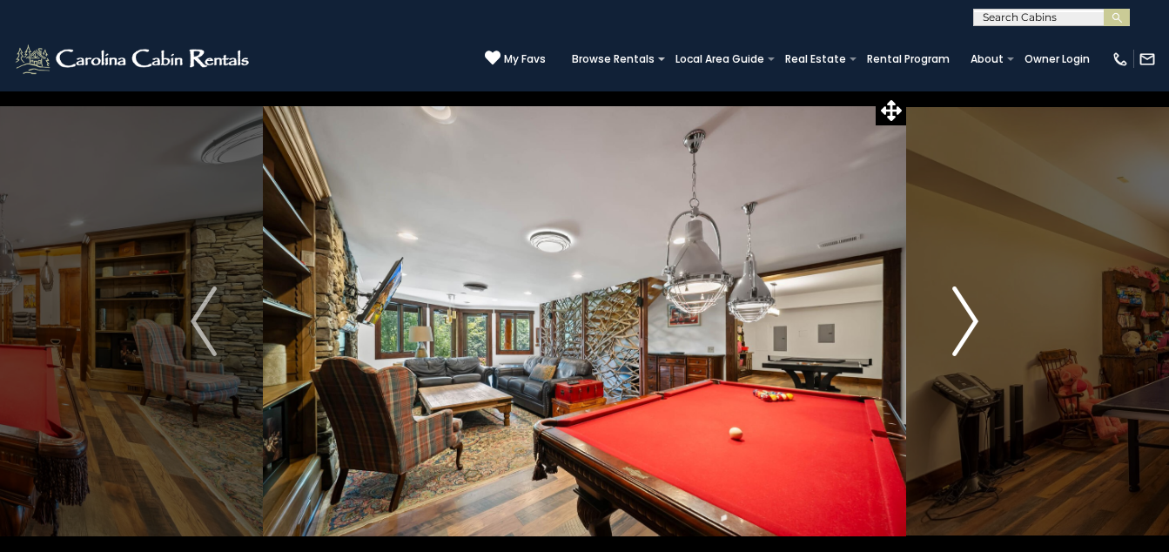
click at [970, 322] on img "Next" at bounding box center [965, 321] width 26 height 70
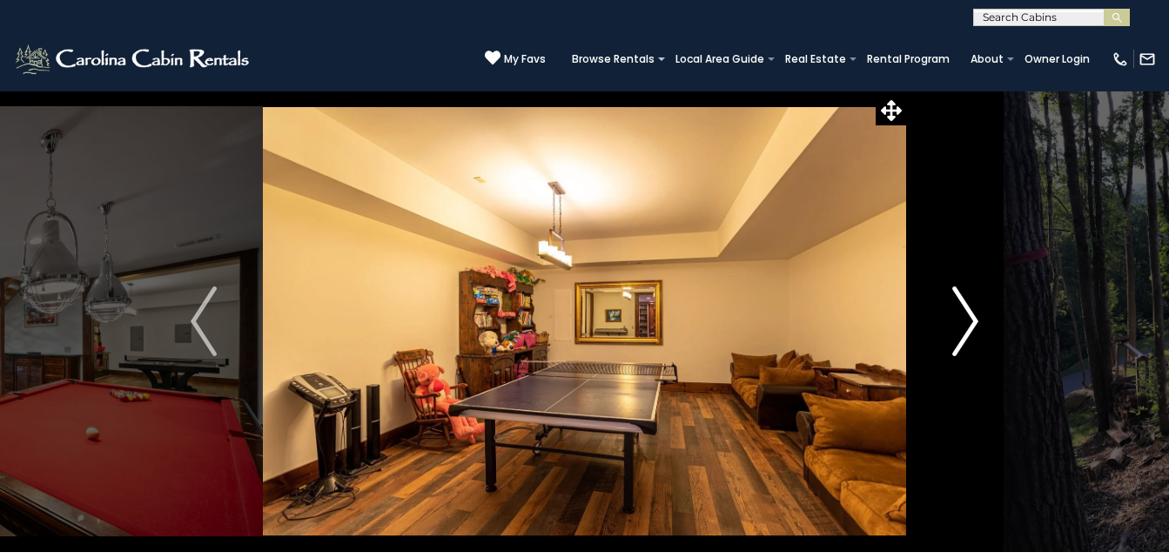
click at [970, 322] on img "Next" at bounding box center [965, 321] width 26 height 70
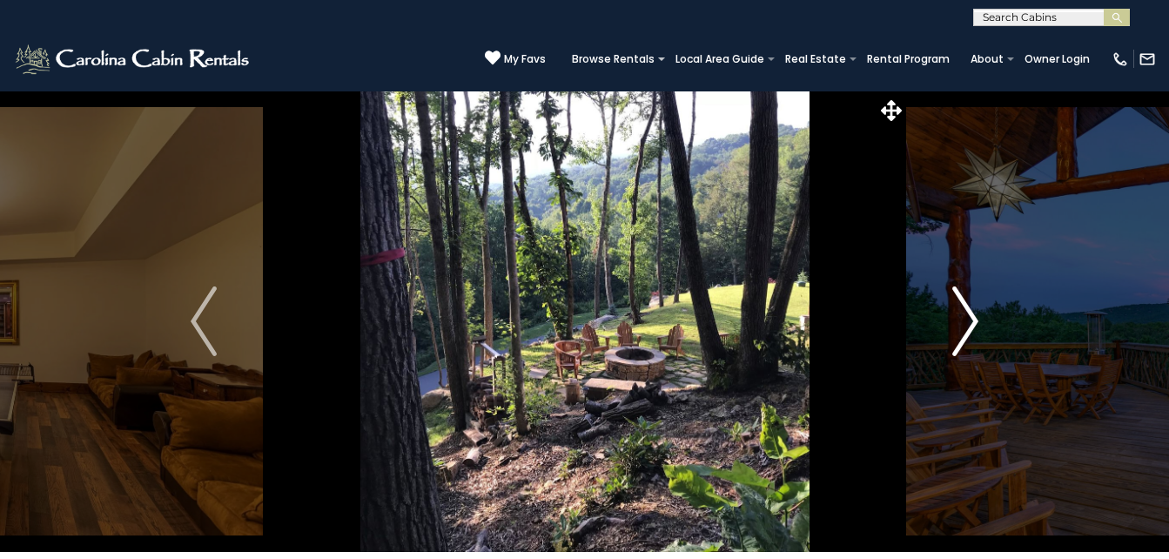
click at [970, 322] on img "Next" at bounding box center [965, 321] width 26 height 70
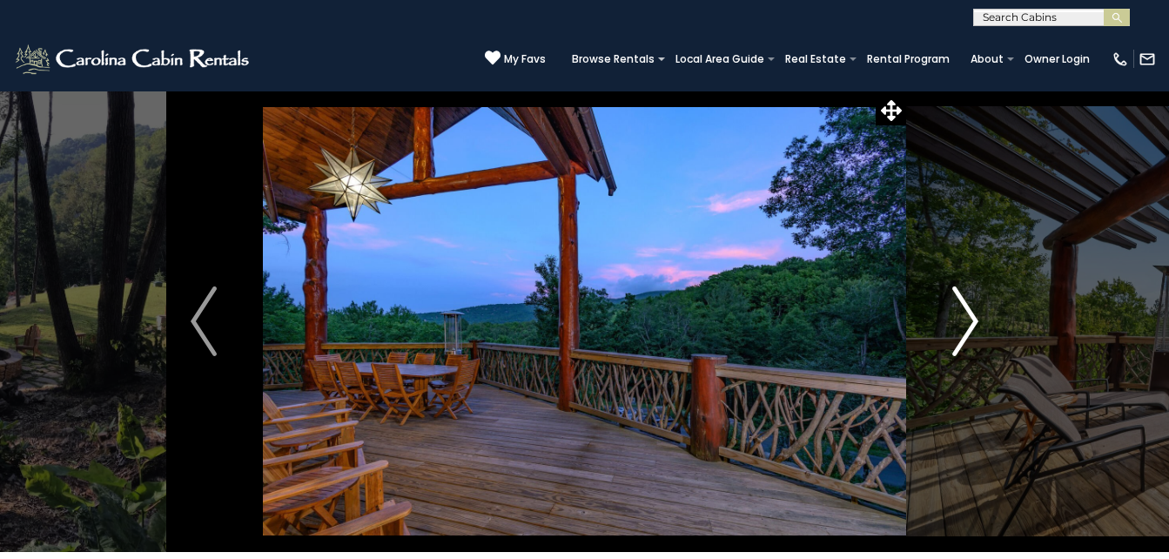
click at [985, 313] on button "Next" at bounding box center [965, 321] width 118 height 461
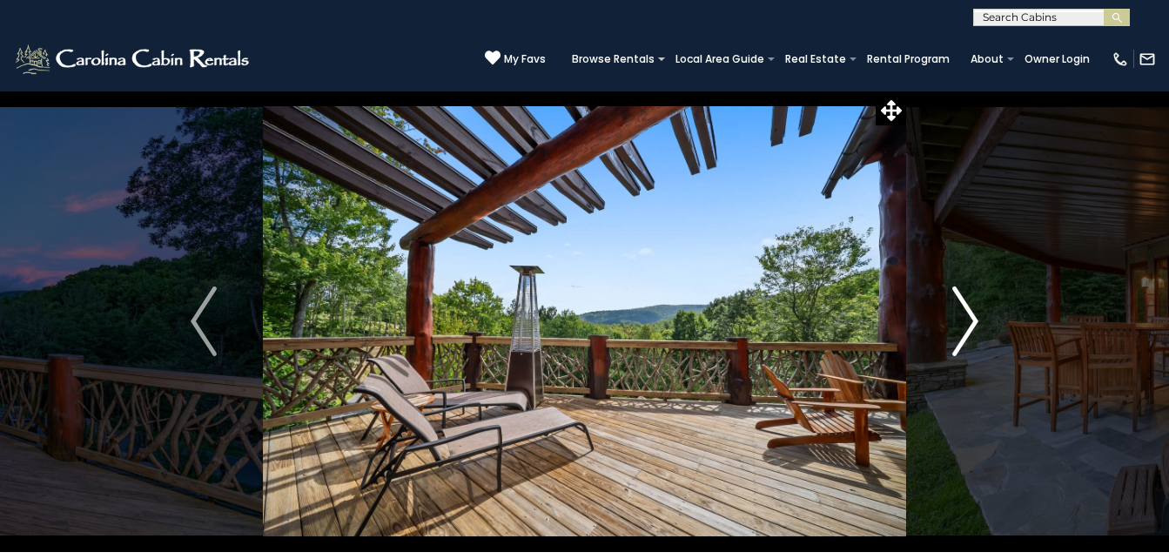
click at [972, 322] on img "Next" at bounding box center [965, 321] width 26 height 70
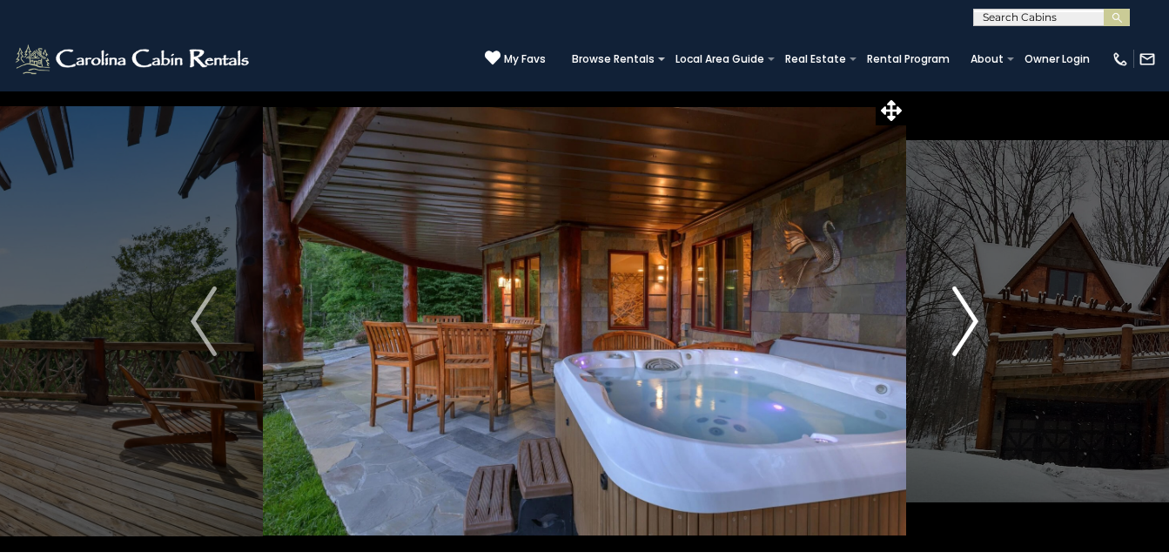
click at [972, 322] on img "Next" at bounding box center [965, 321] width 26 height 70
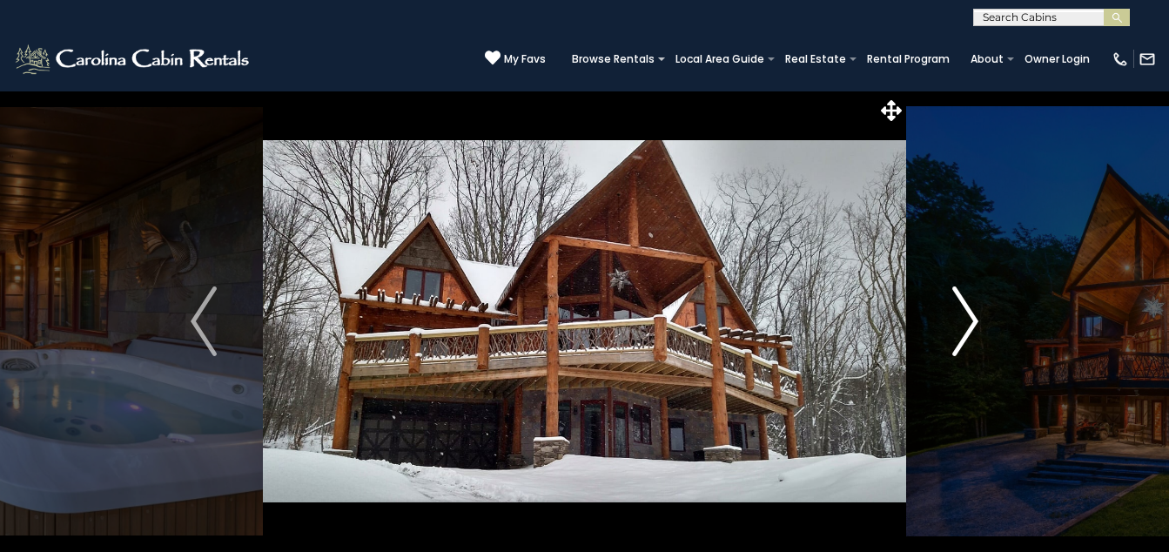
click at [972, 322] on img "Next" at bounding box center [965, 321] width 26 height 70
